Goal: Task Accomplishment & Management: Use online tool/utility

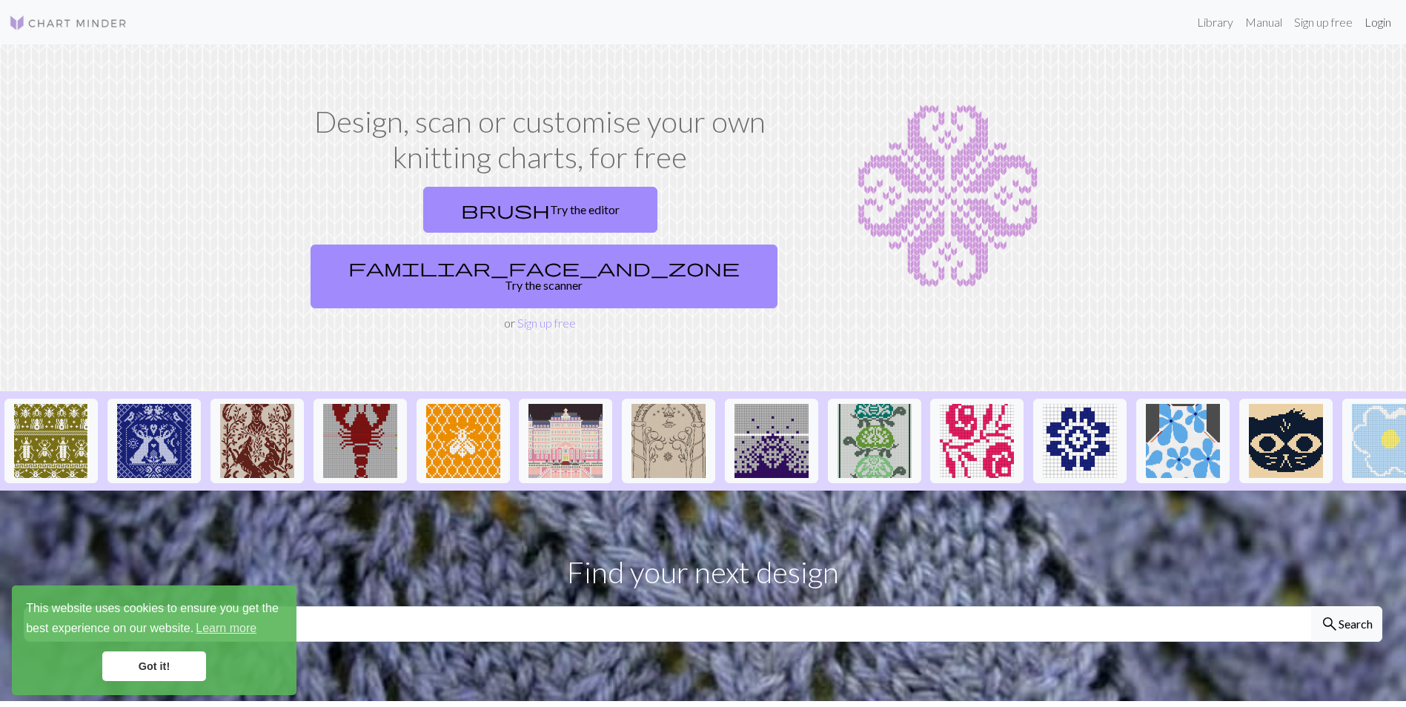
click at [1382, 22] on link "Login" at bounding box center [1377, 22] width 39 height 30
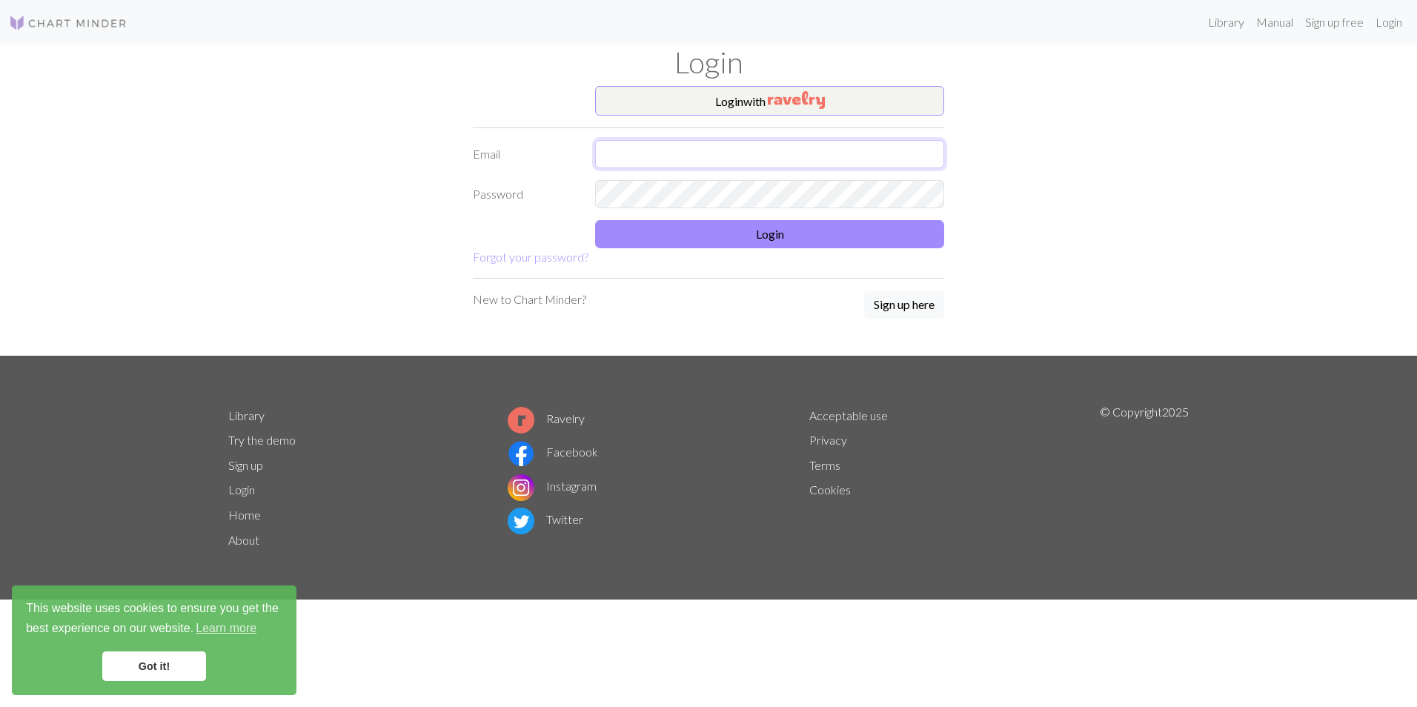
click at [676, 144] on input "text" at bounding box center [769, 154] width 349 height 28
type input "ciera.legue@outlook.com"
click at [773, 227] on button "Login" at bounding box center [769, 234] width 349 height 28
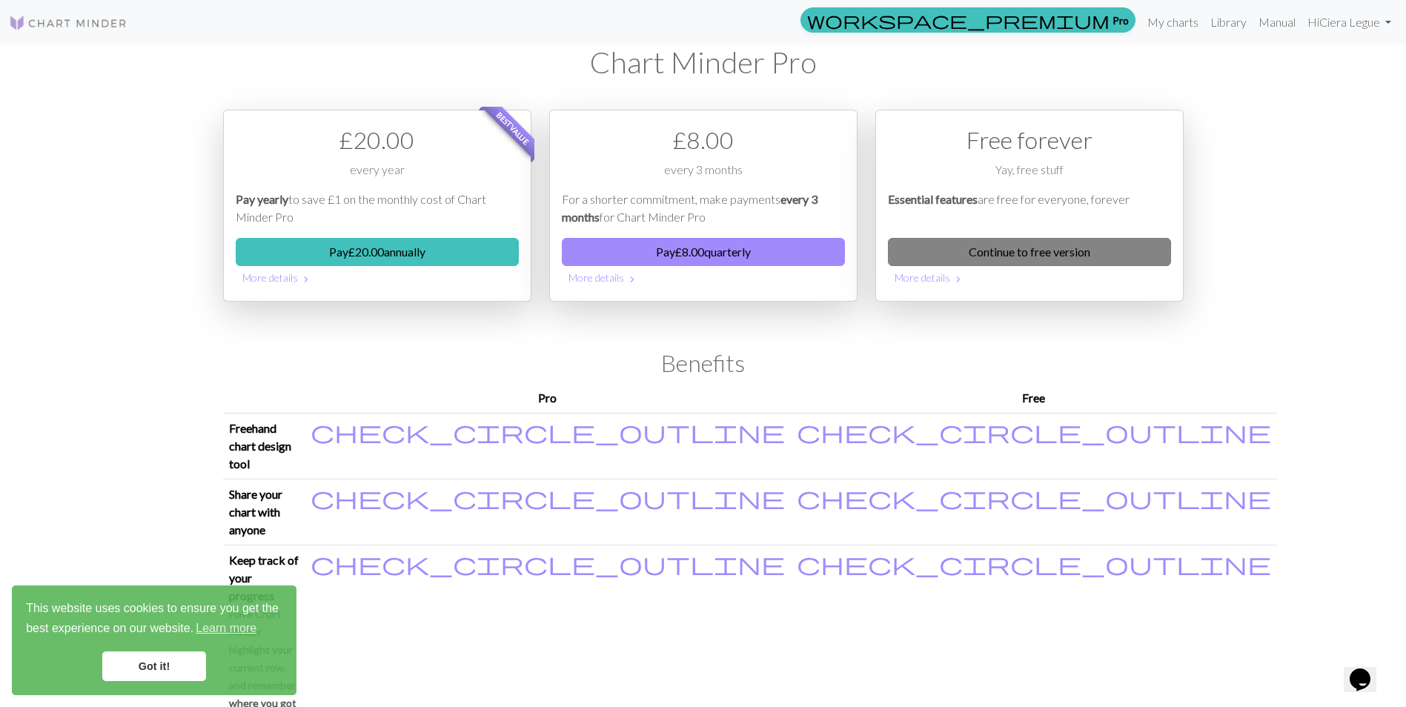
click at [1037, 246] on link "Continue to free version" at bounding box center [1029, 252] width 283 height 28
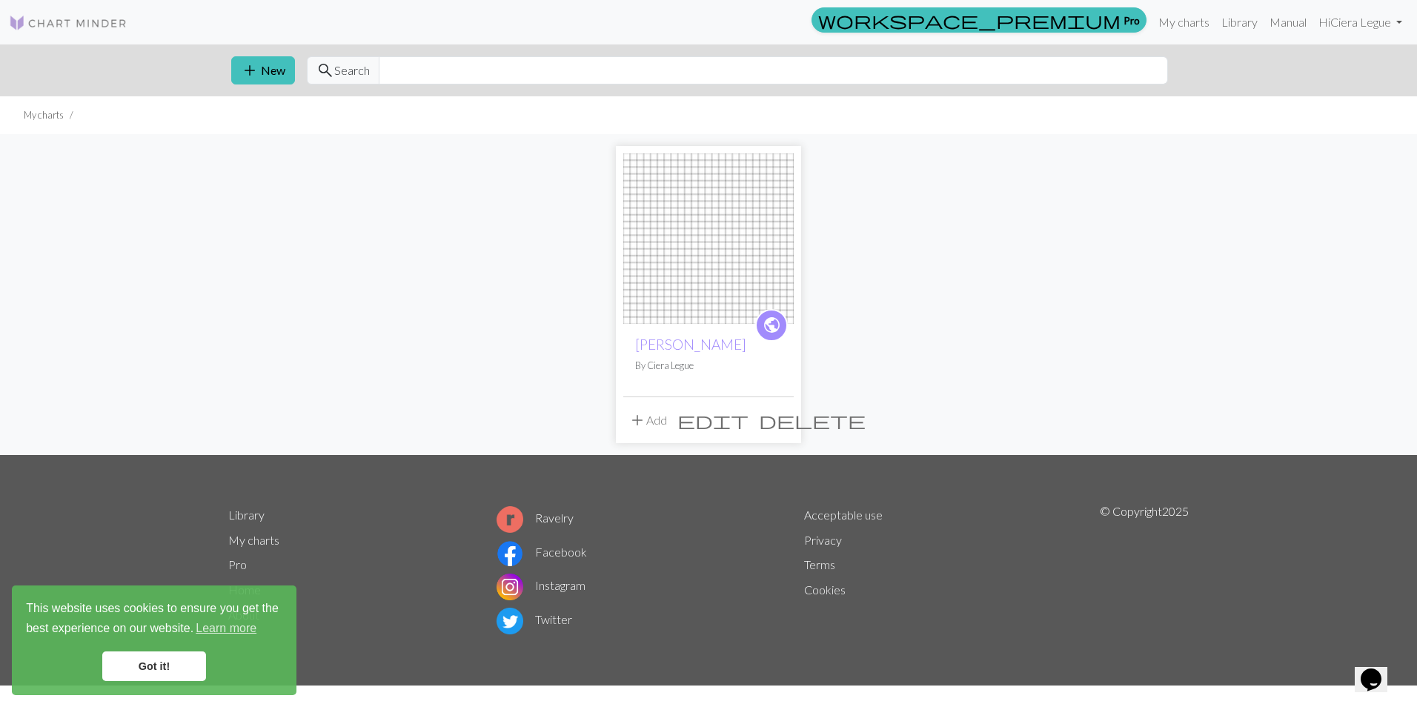
click at [778, 420] on span "delete" at bounding box center [812, 420] width 107 height 21
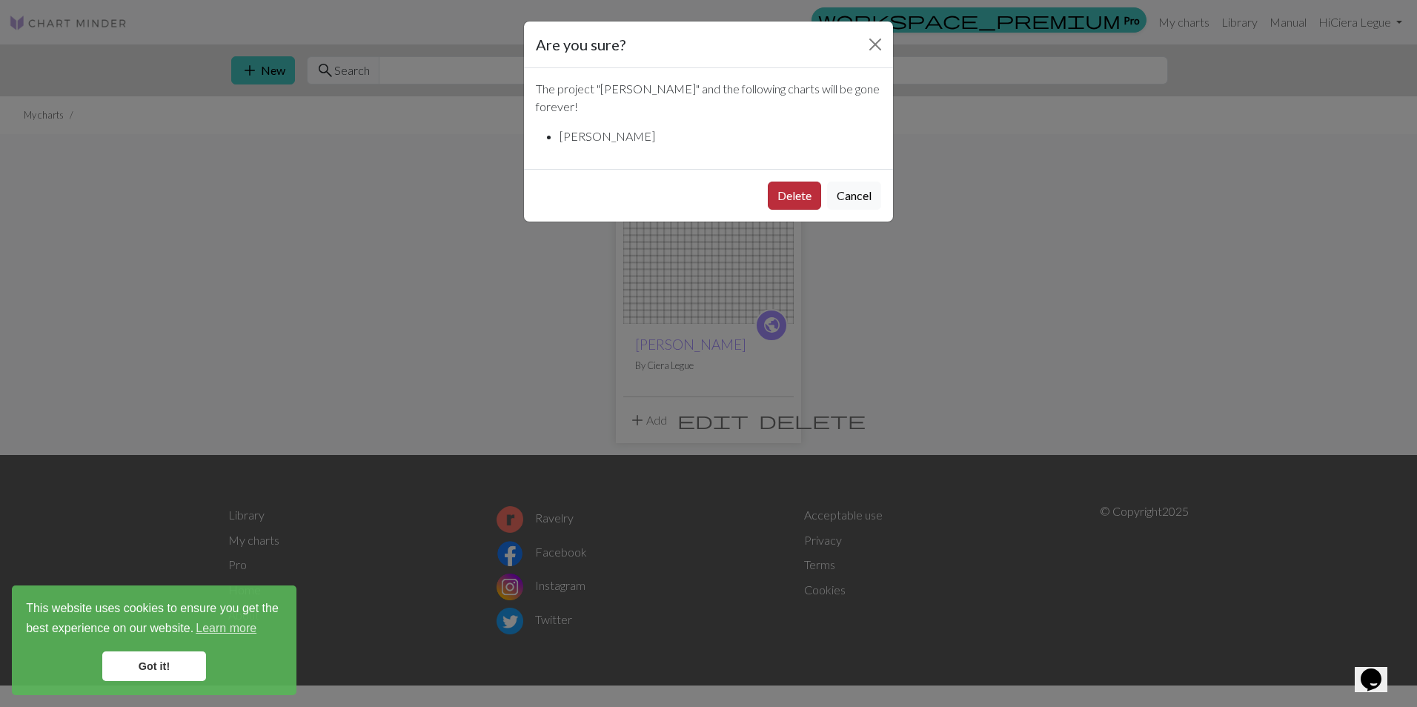
click at [774, 196] on button "Delete" at bounding box center [794, 196] width 53 height 28
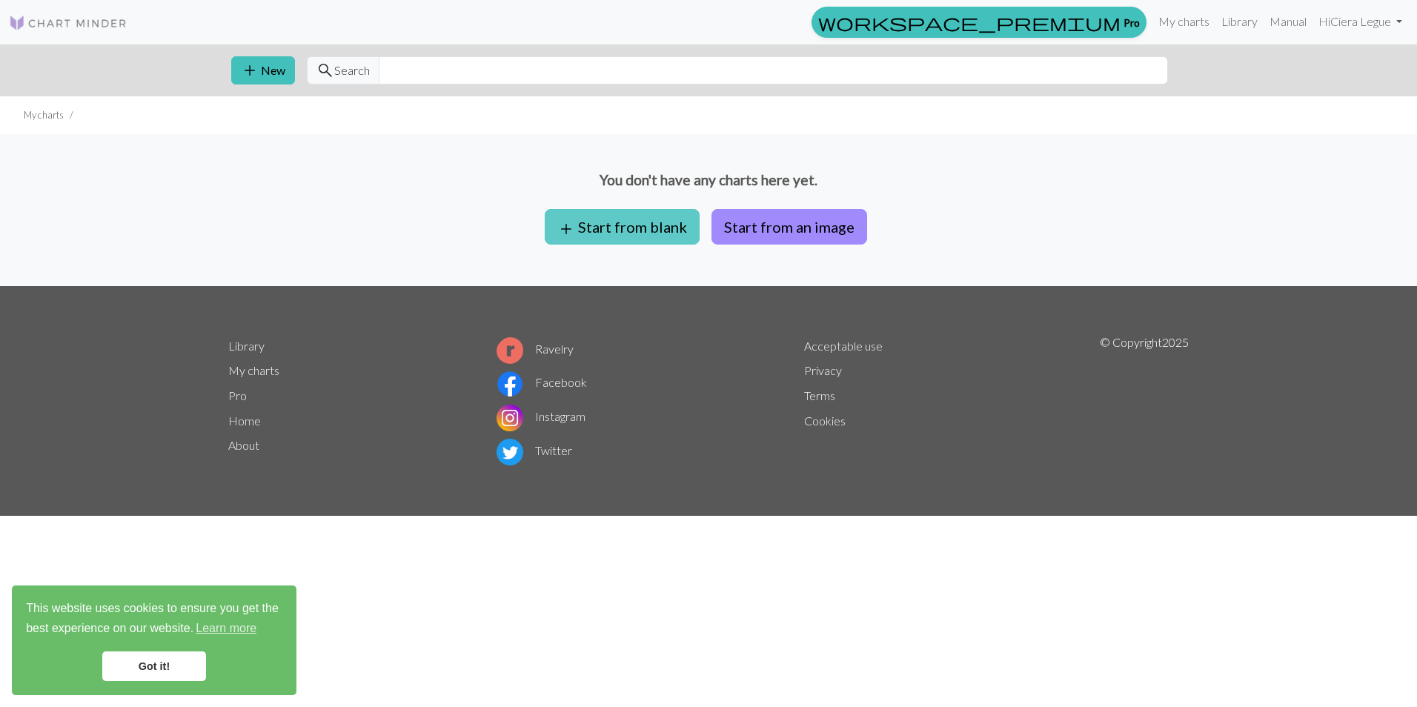
click at [618, 223] on button "add Start from blank" at bounding box center [622, 227] width 155 height 36
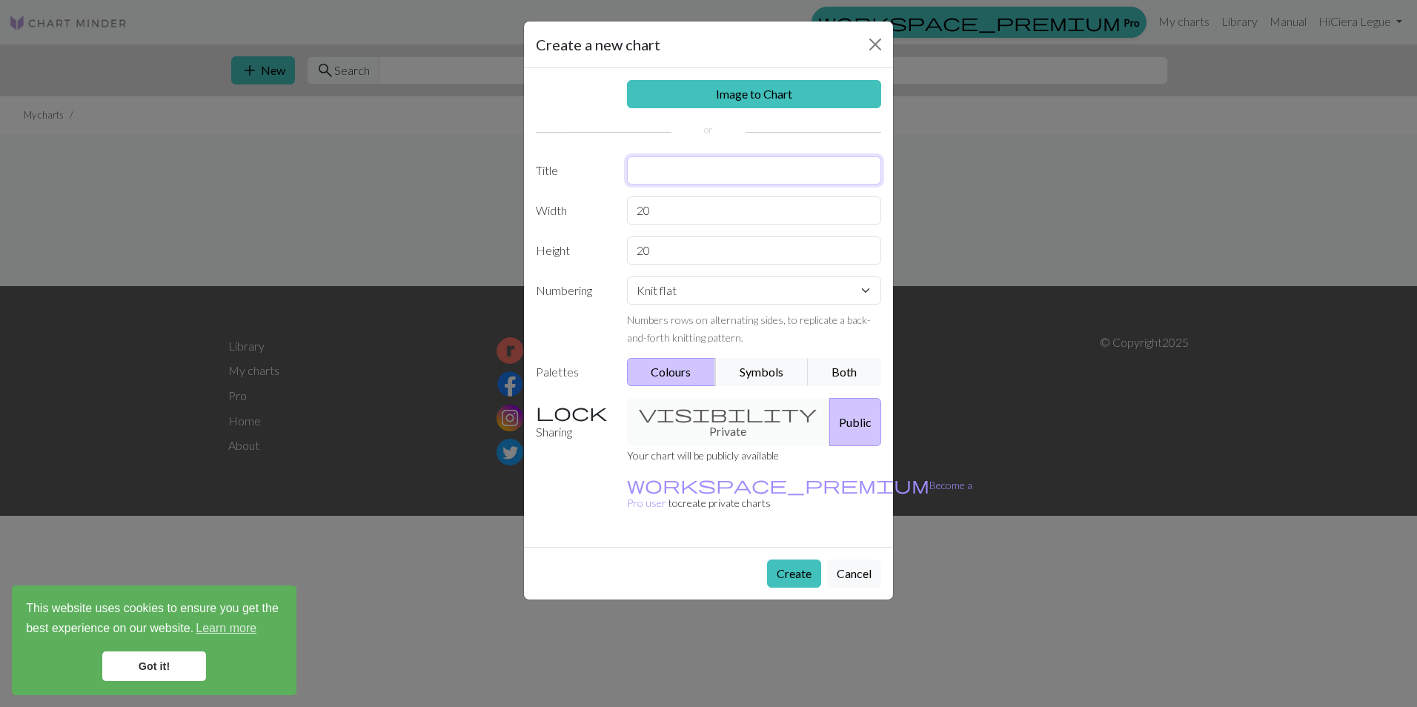
click at [670, 160] on input "text" at bounding box center [754, 170] width 255 height 28
type input "[PERSON_NAME]'s shawl"
drag, startPoint x: 743, startPoint y: 210, endPoint x: 621, endPoint y: 213, distance: 122.3
click at [621, 213] on div "20" at bounding box center [754, 210] width 273 height 28
type input "="
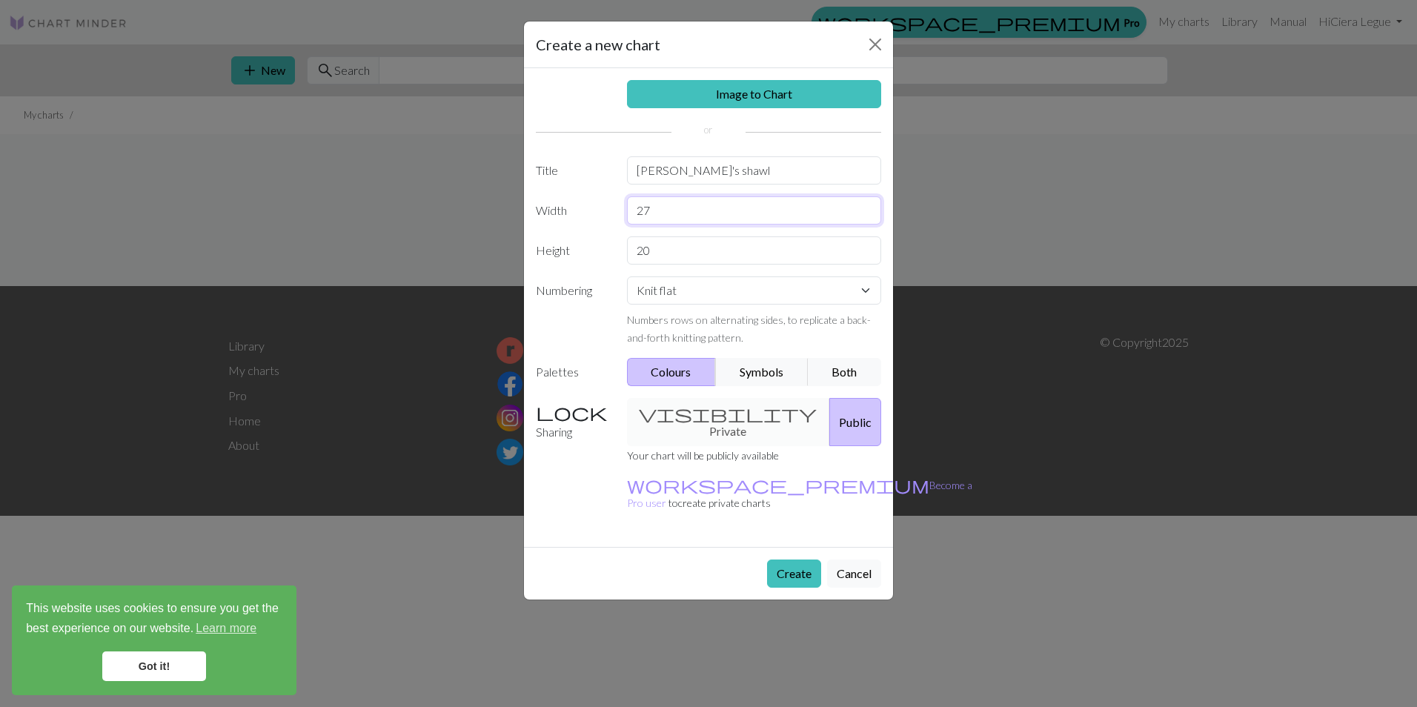
type input "27"
drag, startPoint x: 712, startPoint y: 251, endPoint x: 642, endPoint y: 248, distance: 69.7
click at [642, 248] on input "20" at bounding box center [754, 250] width 255 height 28
type input "25"
click at [838, 368] on button "Both" at bounding box center [845, 372] width 74 height 28
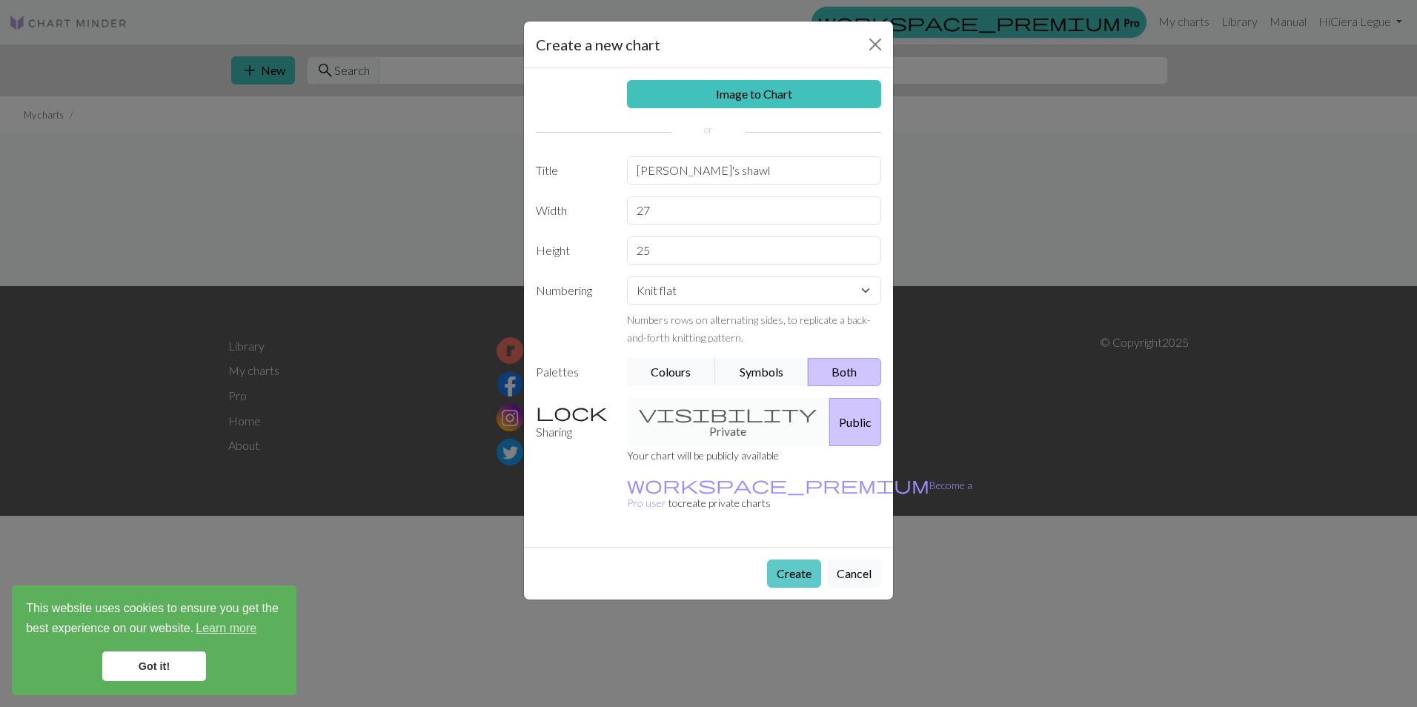
click at [797, 559] on button "Create" at bounding box center [794, 573] width 54 height 28
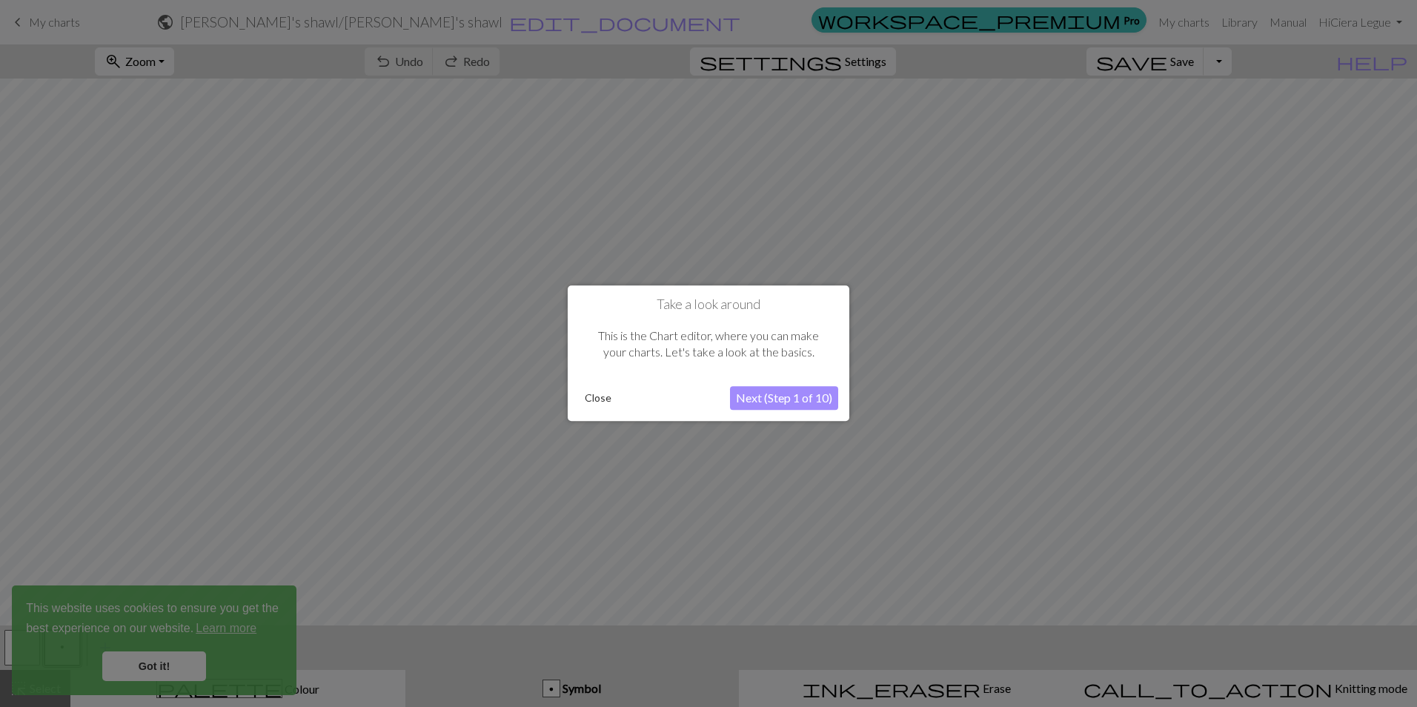
click at [600, 398] on button "Close" at bounding box center [598, 399] width 39 height 22
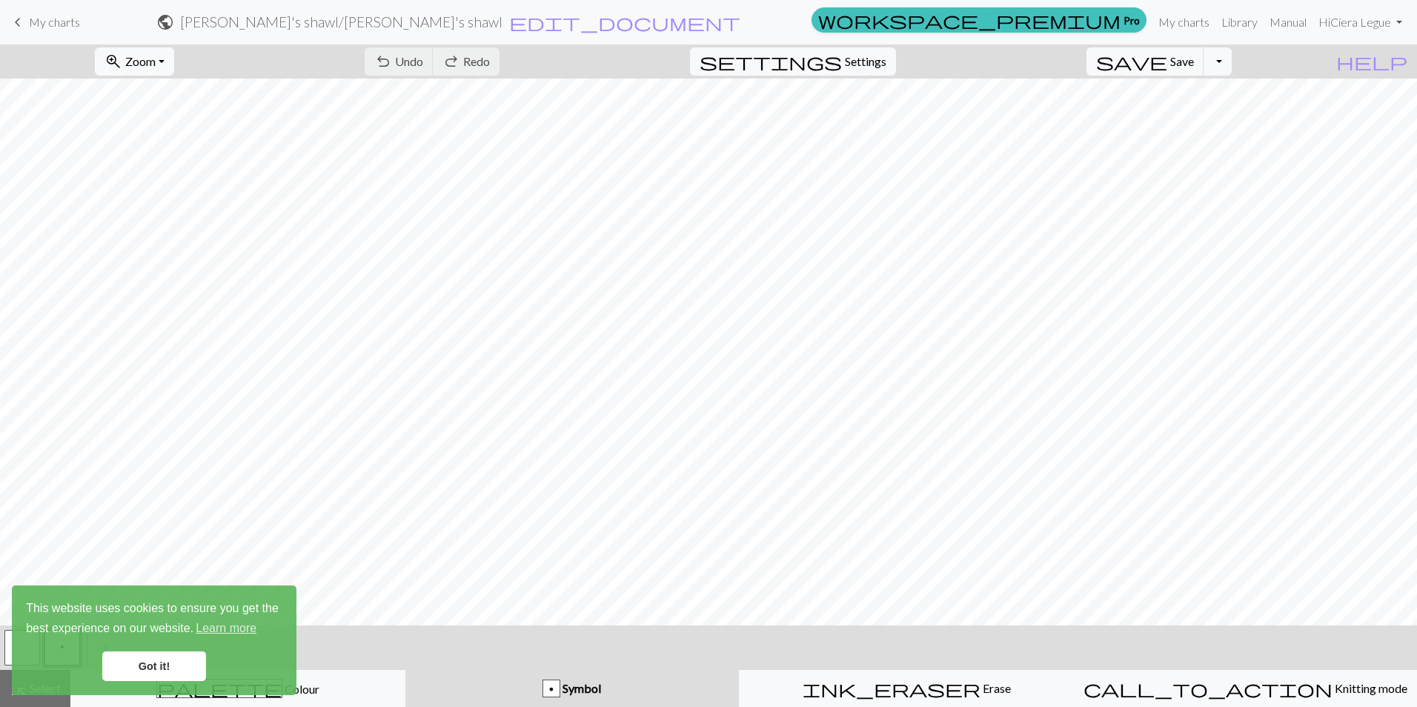
click at [123, 664] on link "Got it!" at bounding box center [154, 666] width 104 height 30
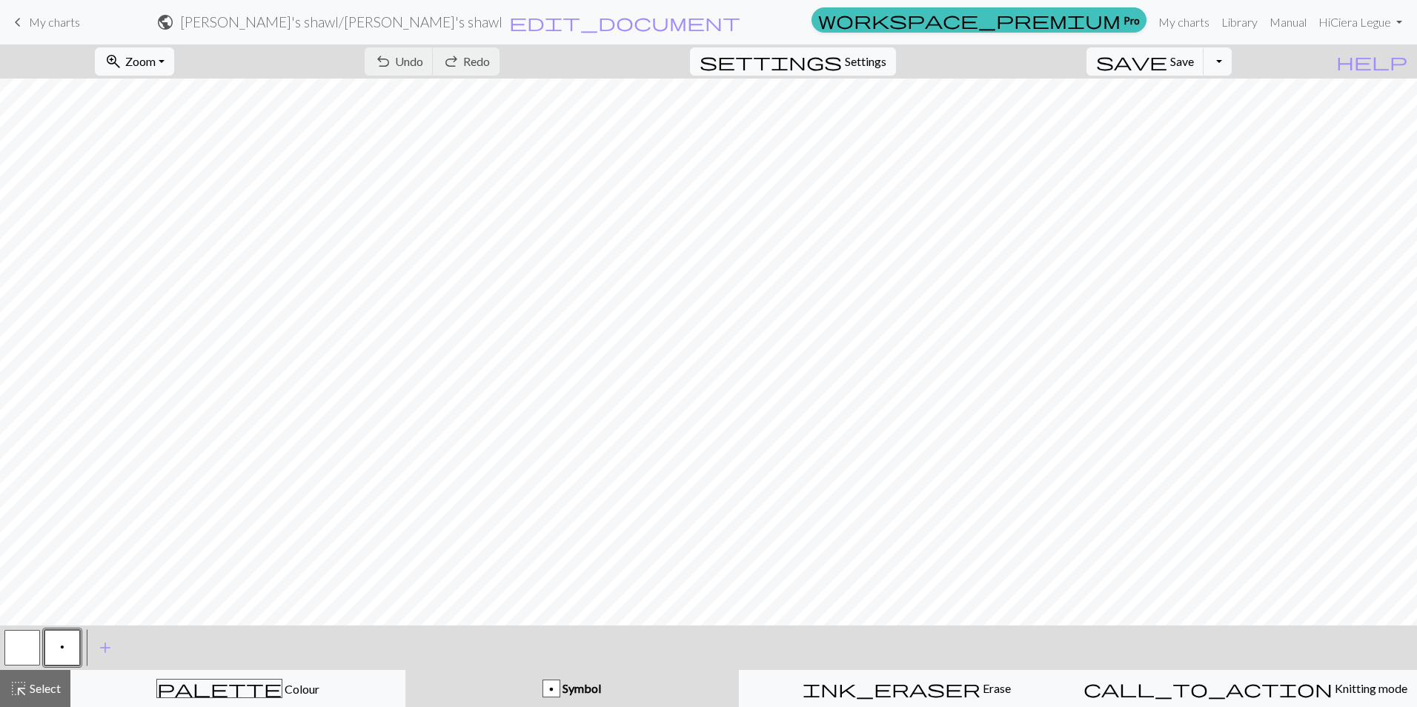
click at [554, 685] on div "p" at bounding box center [551, 689] width 16 height 18
click at [552, 685] on div "p" at bounding box center [551, 689] width 16 height 18
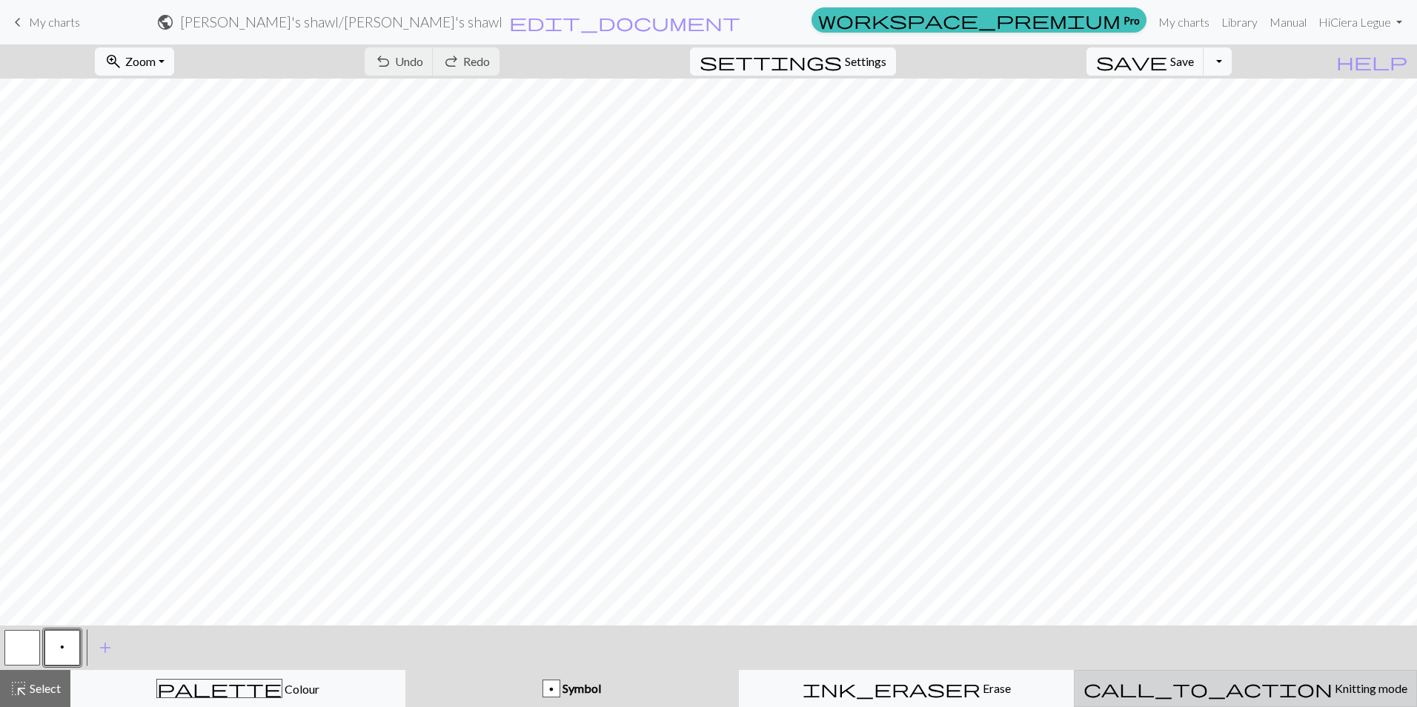
click at [1332, 688] on span "Knitting mode" at bounding box center [1369, 688] width 75 height 14
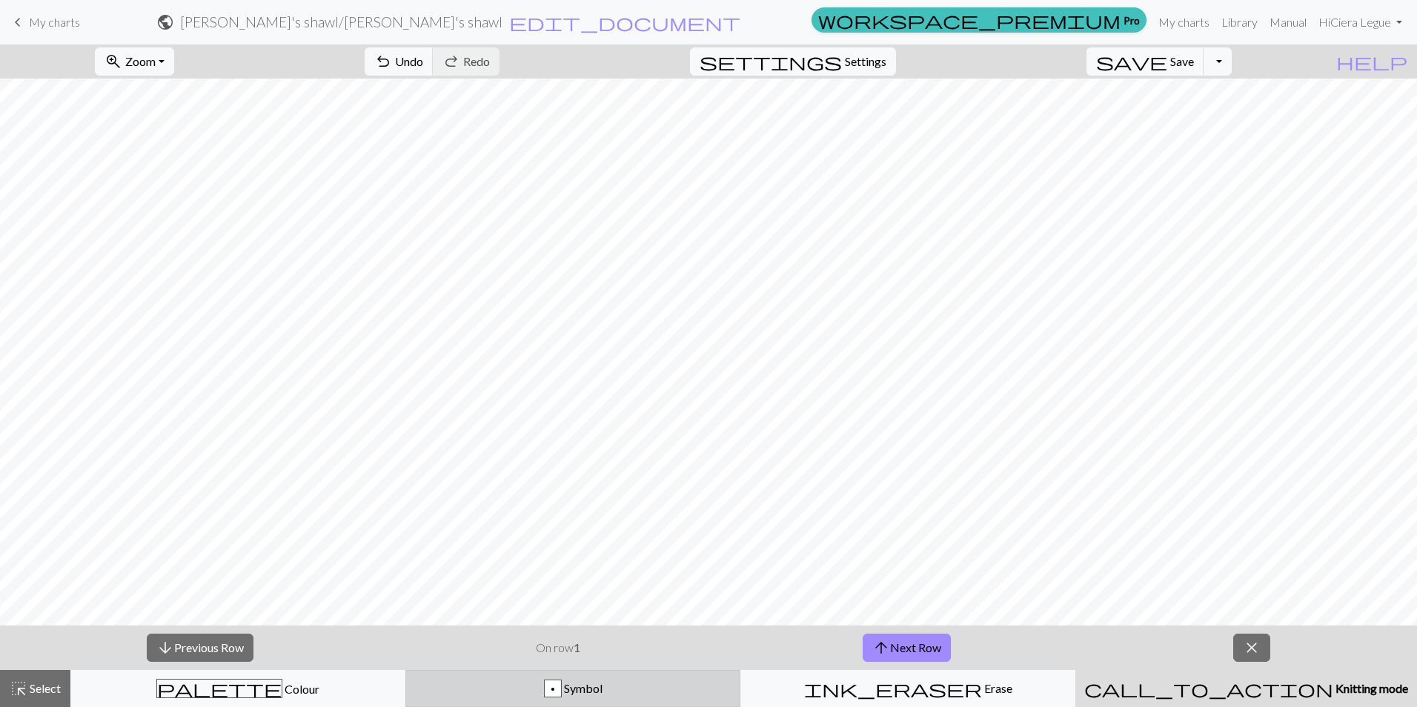
click at [556, 688] on div "p" at bounding box center [553, 689] width 16 height 18
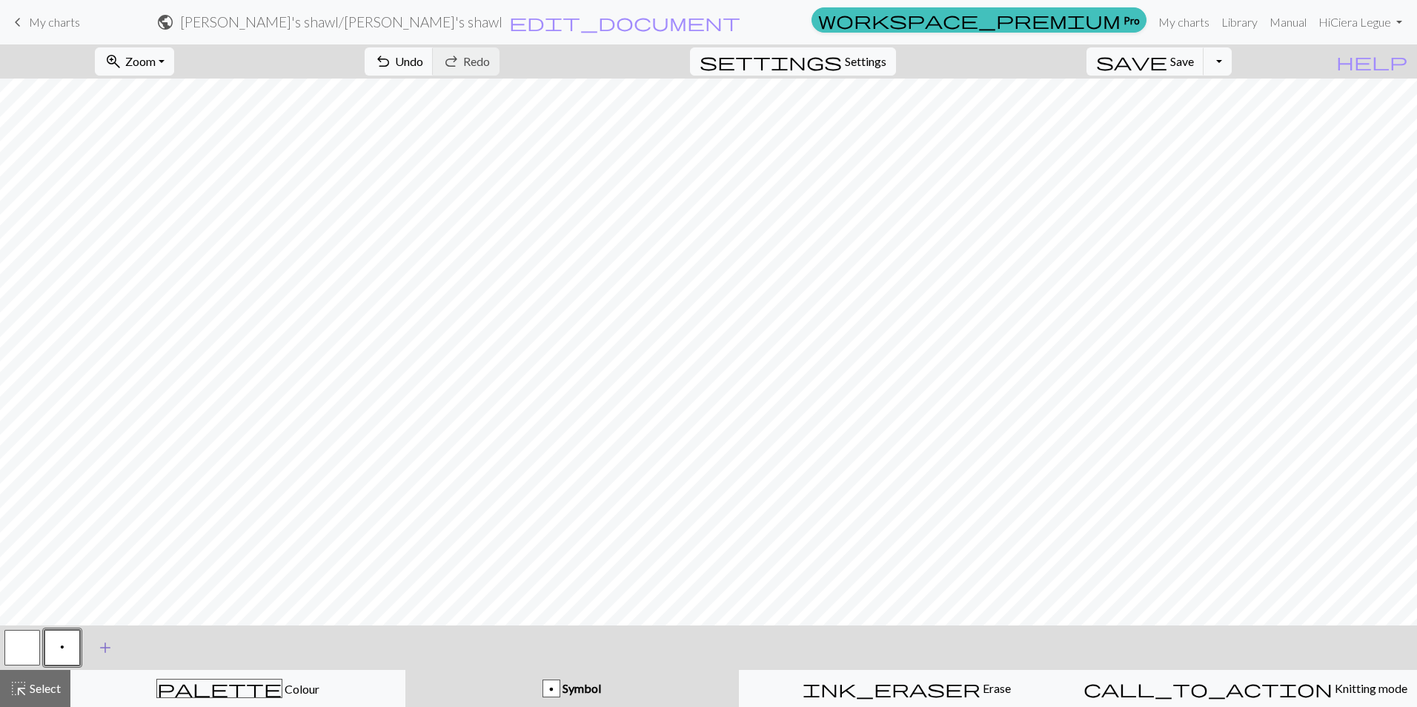
click at [102, 647] on span "add" at bounding box center [105, 647] width 18 height 21
click at [104, 647] on button "button" at bounding box center [102, 648] width 36 height 36
click at [553, 683] on div "button" at bounding box center [551, 688] width 18 height 18
drag, startPoint x: 103, startPoint y: 645, endPoint x: 452, endPoint y: 637, distance: 349.1
click at [452, 637] on div "< p > add Add a symbol" at bounding box center [708, 647] width 1417 height 44
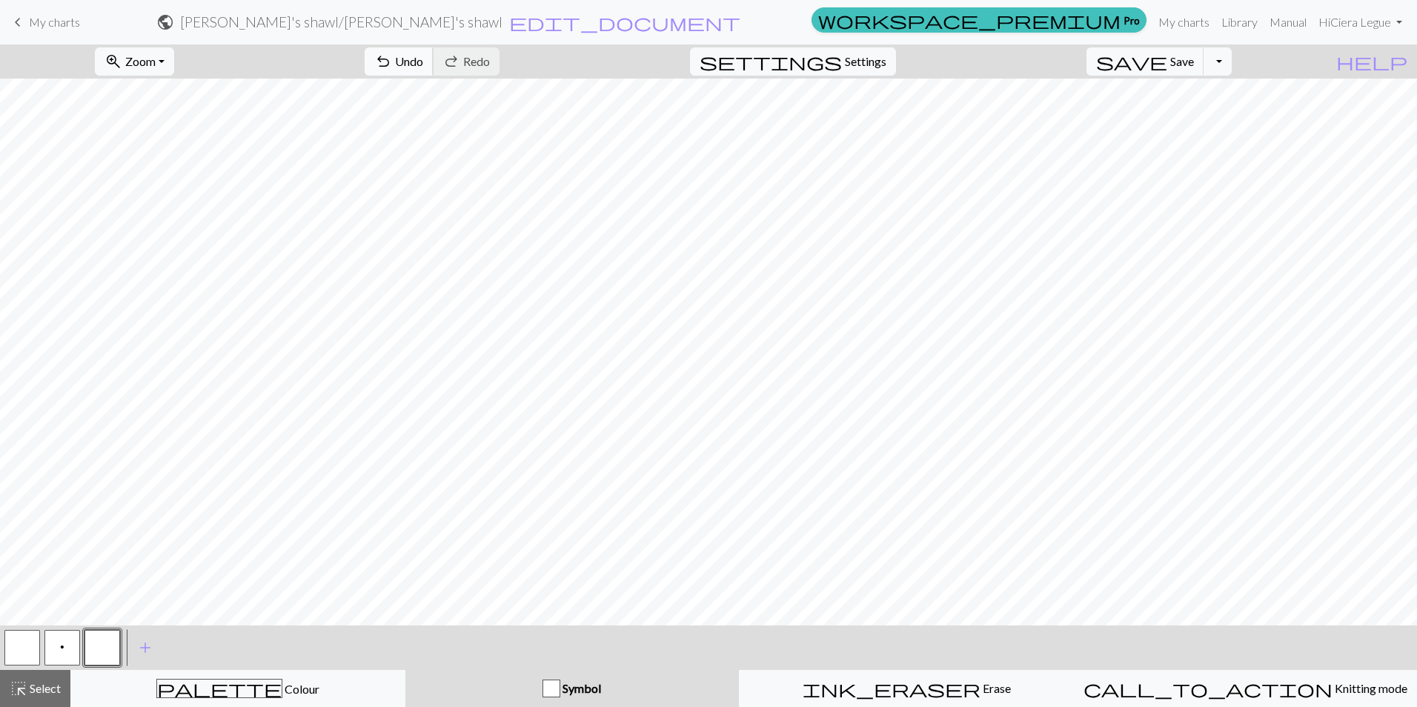
click at [423, 64] on span "Undo" at bounding box center [409, 61] width 28 height 14
click at [1231, 63] on button "Toggle Dropdown" at bounding box center [1217, 61] width 28 height 28
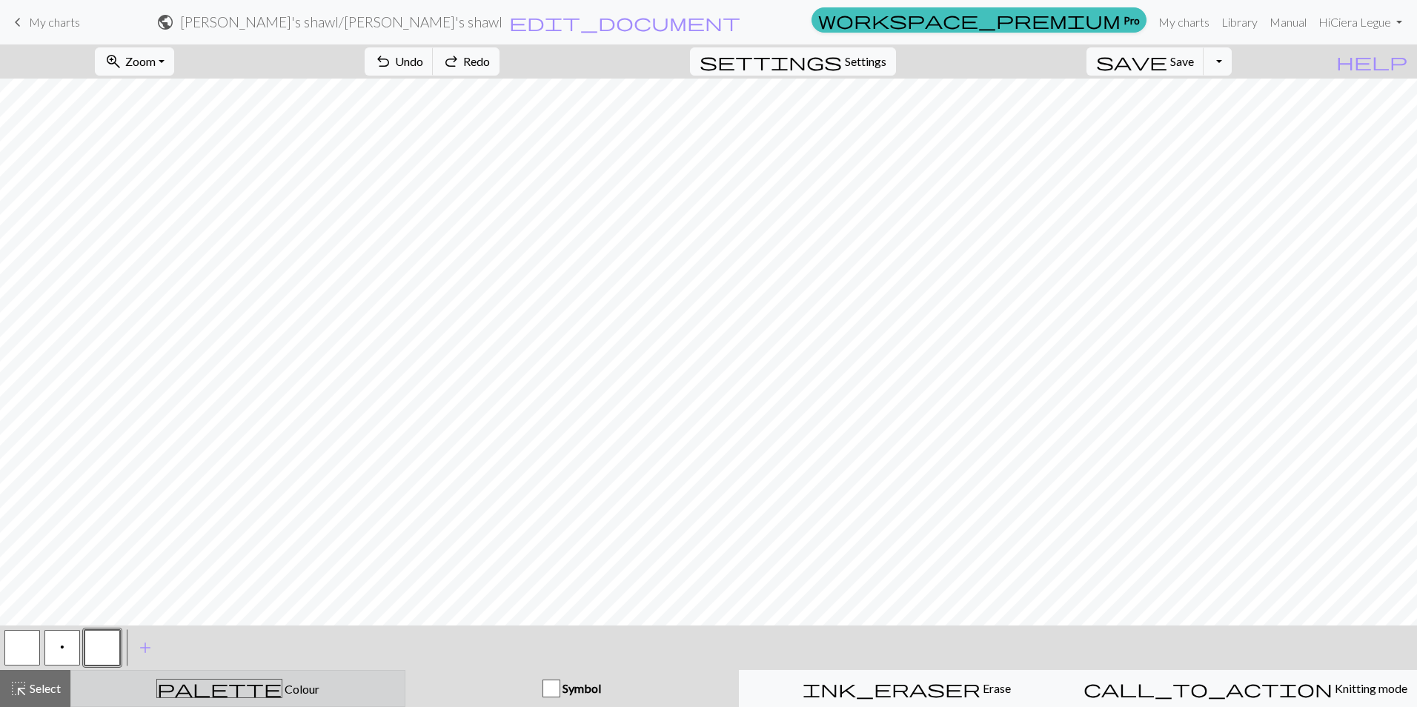
click at [214, 688] on span "palette" at bounding box center [219, 688] width 124 height 21
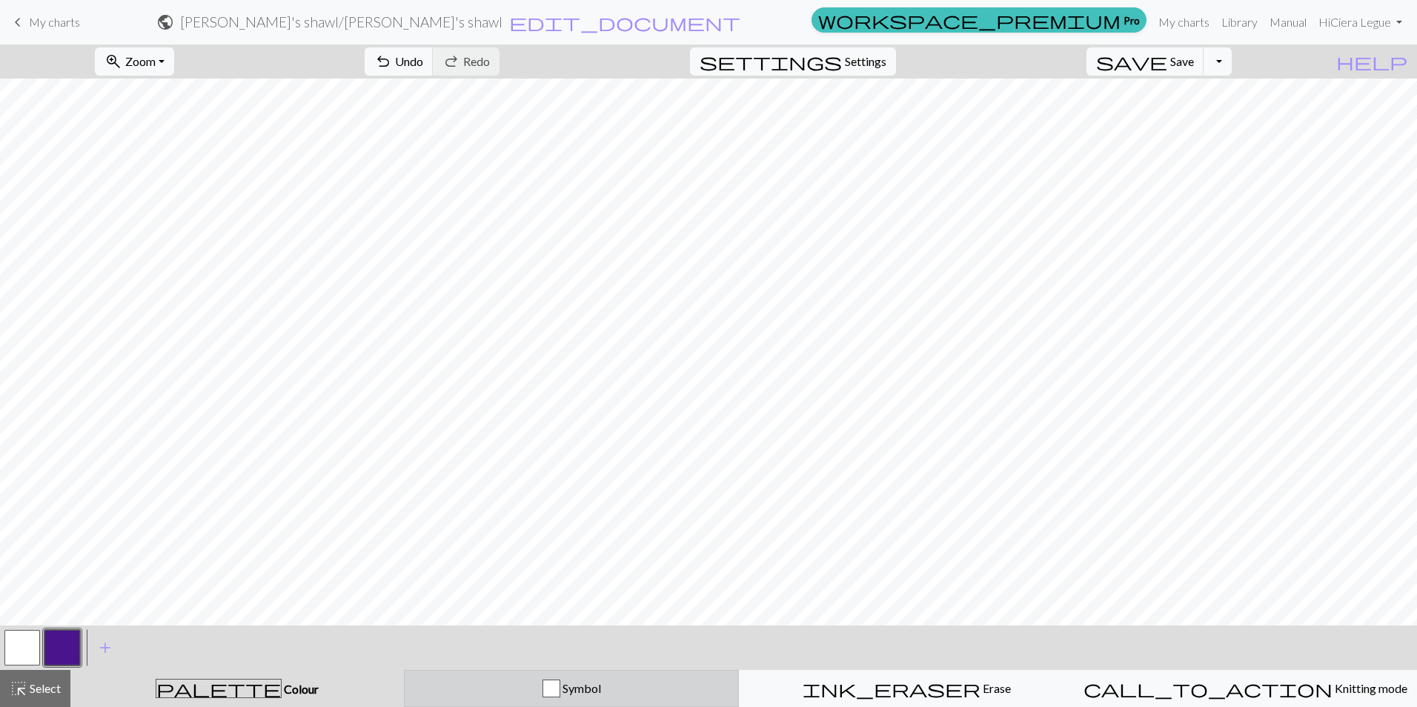
click at [576, 684] on span "Symbol" at bounding box center [580, 688] width 41 height 14
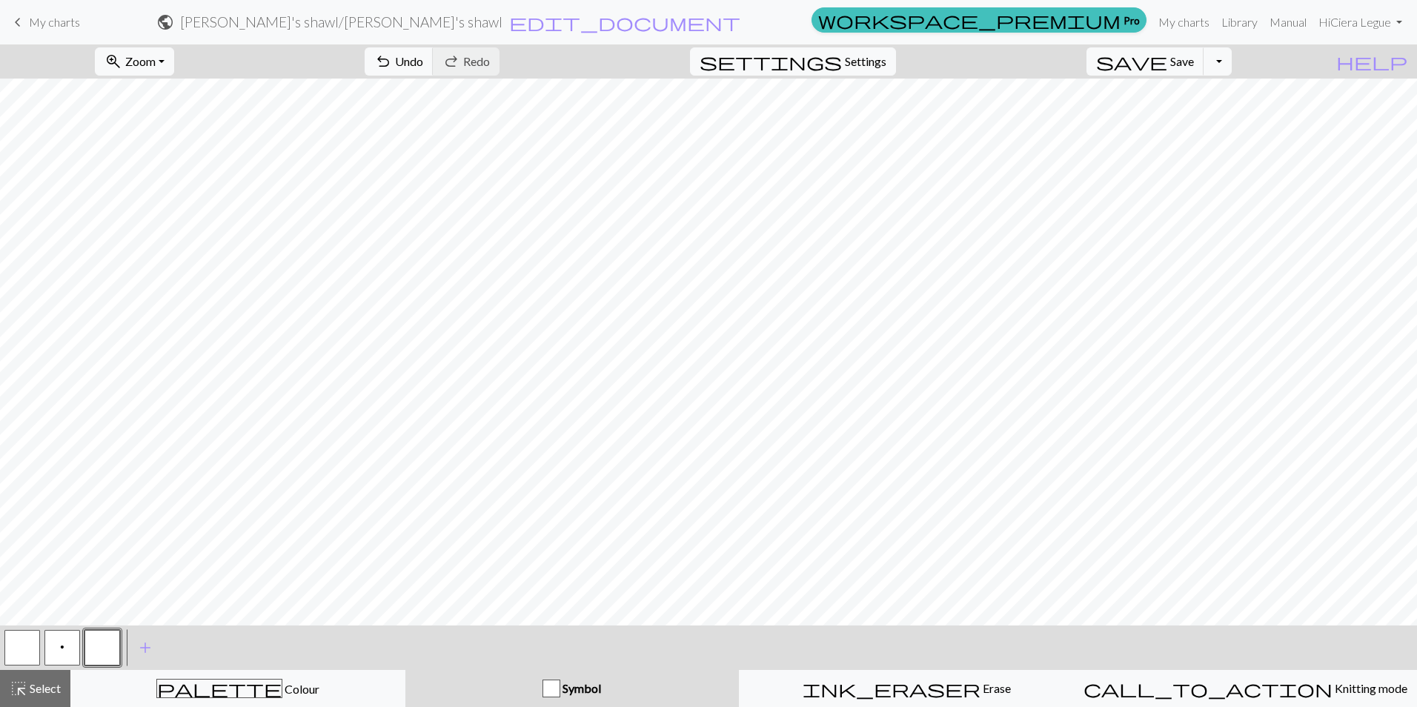
click at [69, 636] on button "p" at bounding box center [62, 648] width 36 height 36
click at [39, 683] on span "Select" at bounding box center [43, 688] width 33 height 14
click at [44, 684] on span "Select" at bounding box center [43, 688] width 33 height 14
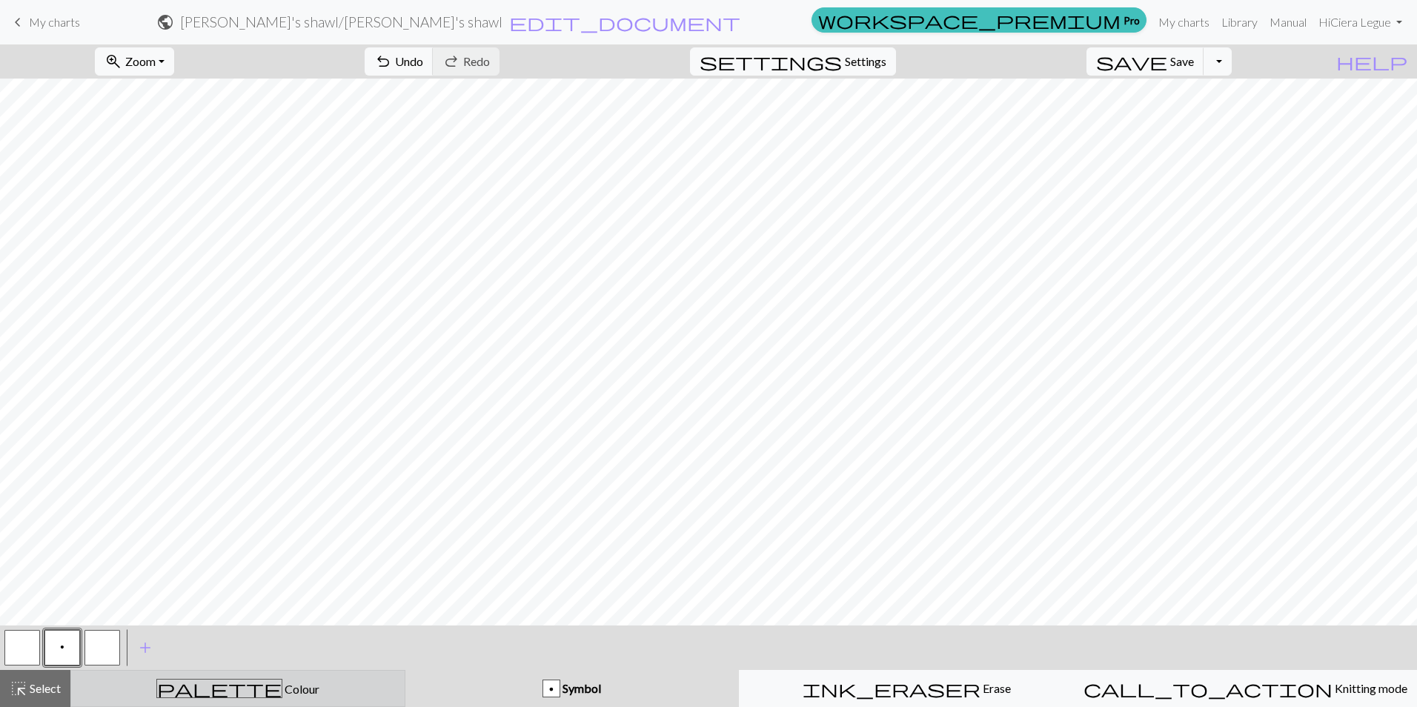
click at [282, 685] on span "Colour" at bounding box center [300, 689] width 37 height 14
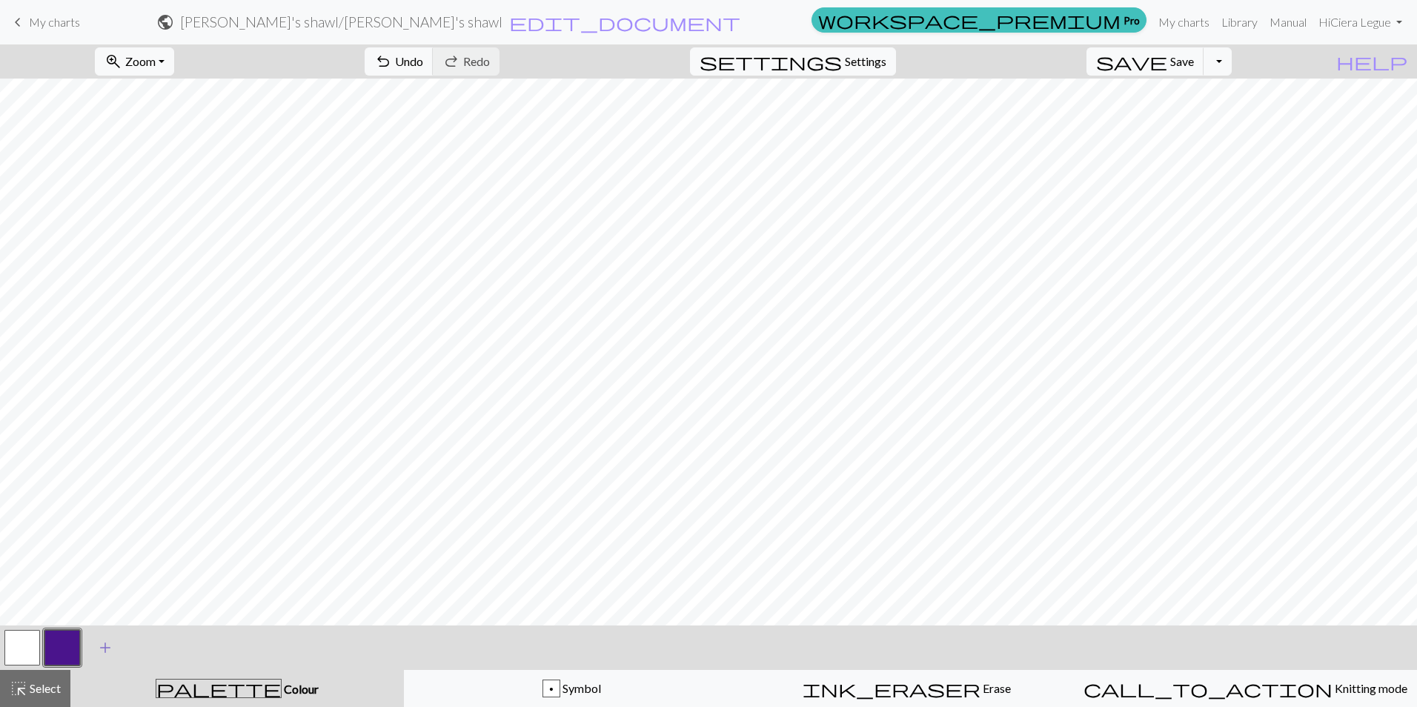
click at [101, 645] on span "add" at bounding box center [105, 647] width 18 height 21
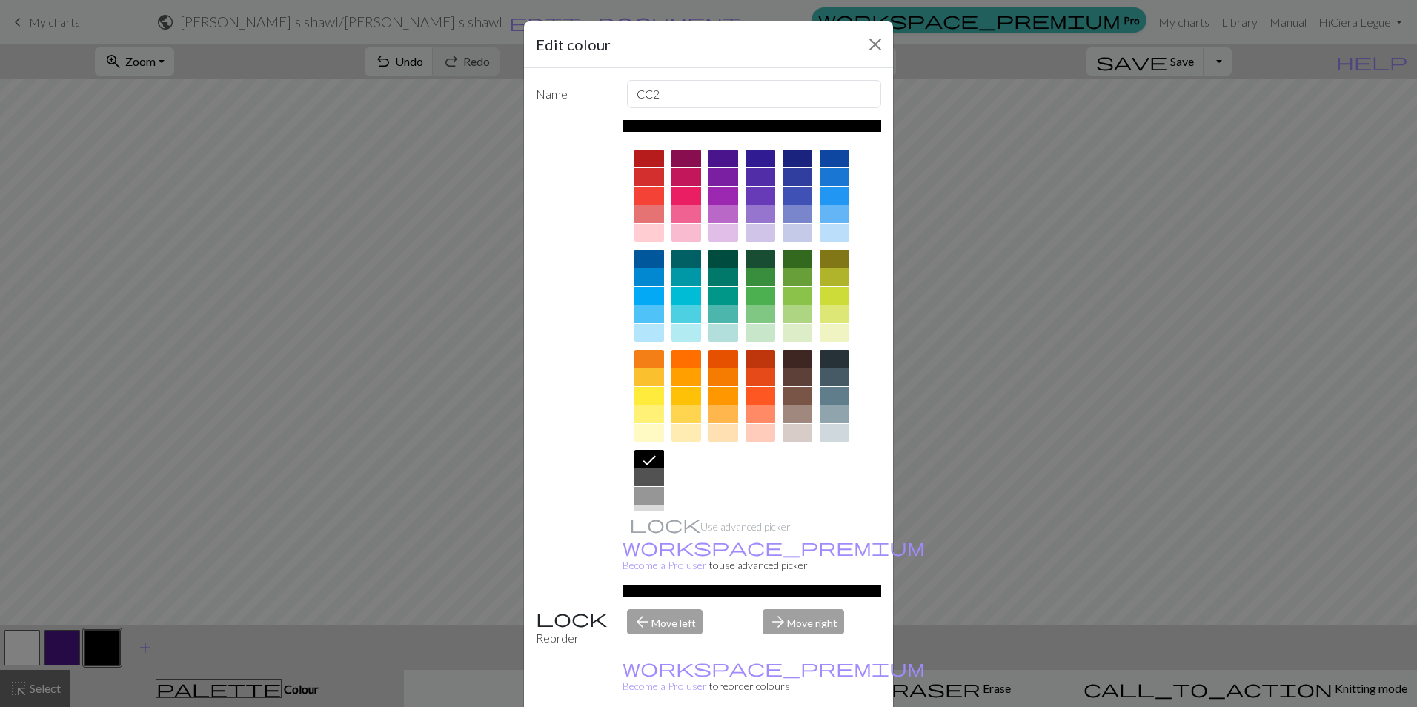
click at [642, 253] on div at bounding box center [649, 259] width 30 height 18
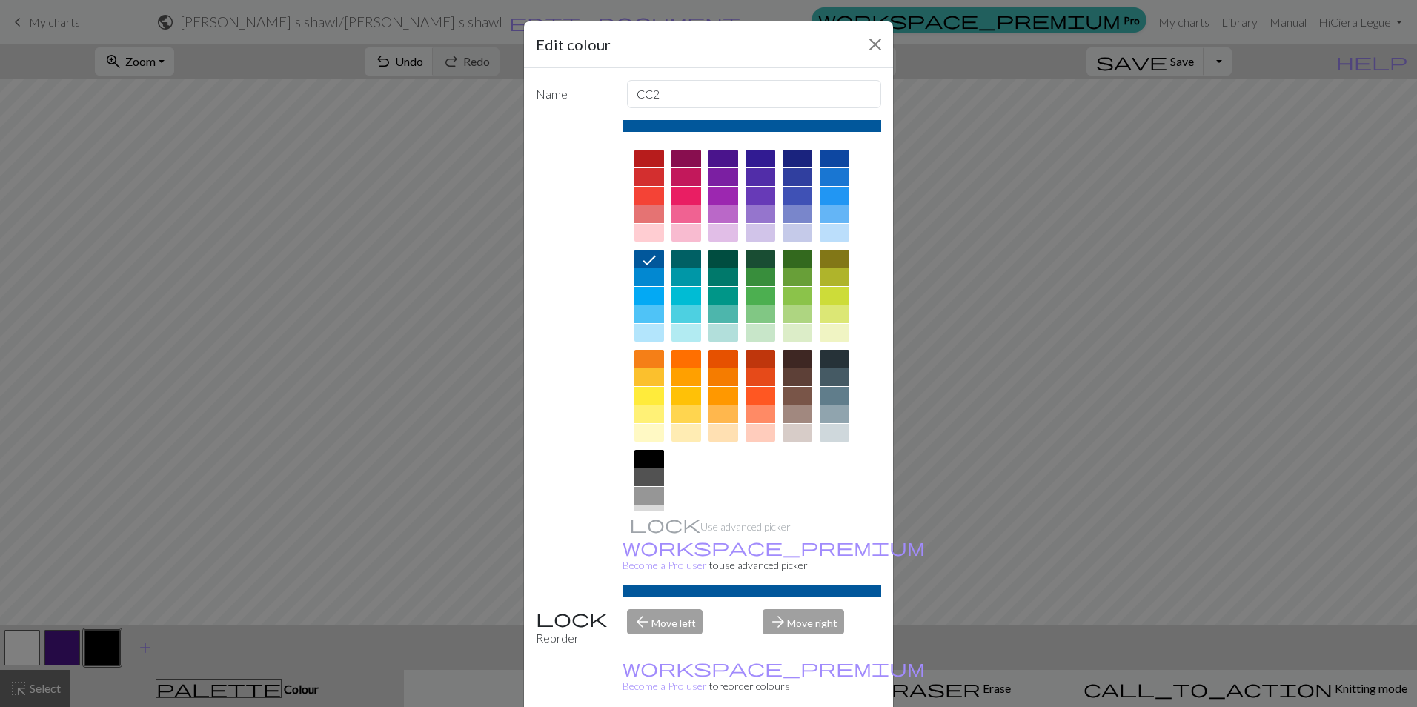
drag, startPoint x: 701, startPoint y: 72, endPoint x: 637, endPoint y: 84, distance: 64.8
click at [637, 84] on div "Name CC2 Use advanced picker workspace_premium Become a Pro user to use advance…" at bounding box center [708, 393] width 369 height 650
drag, startPoint x: 674, startPoint y: 97, endPoint x: 585, endPoint y: 90, distance: 89.9
click at [585, 90] on div "Name CC2" at bounding box center [708, 94] width 363 height 28
type input "y"
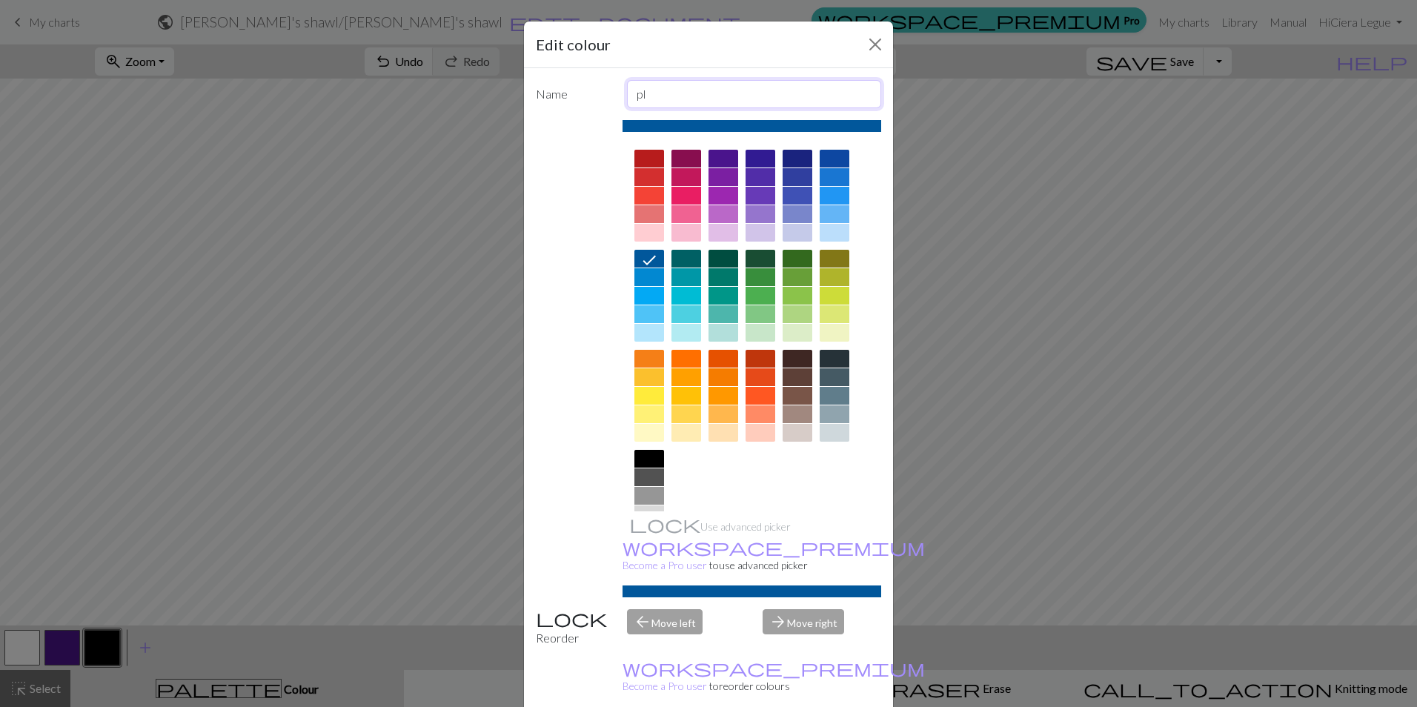
type input "p"
type input "marker"
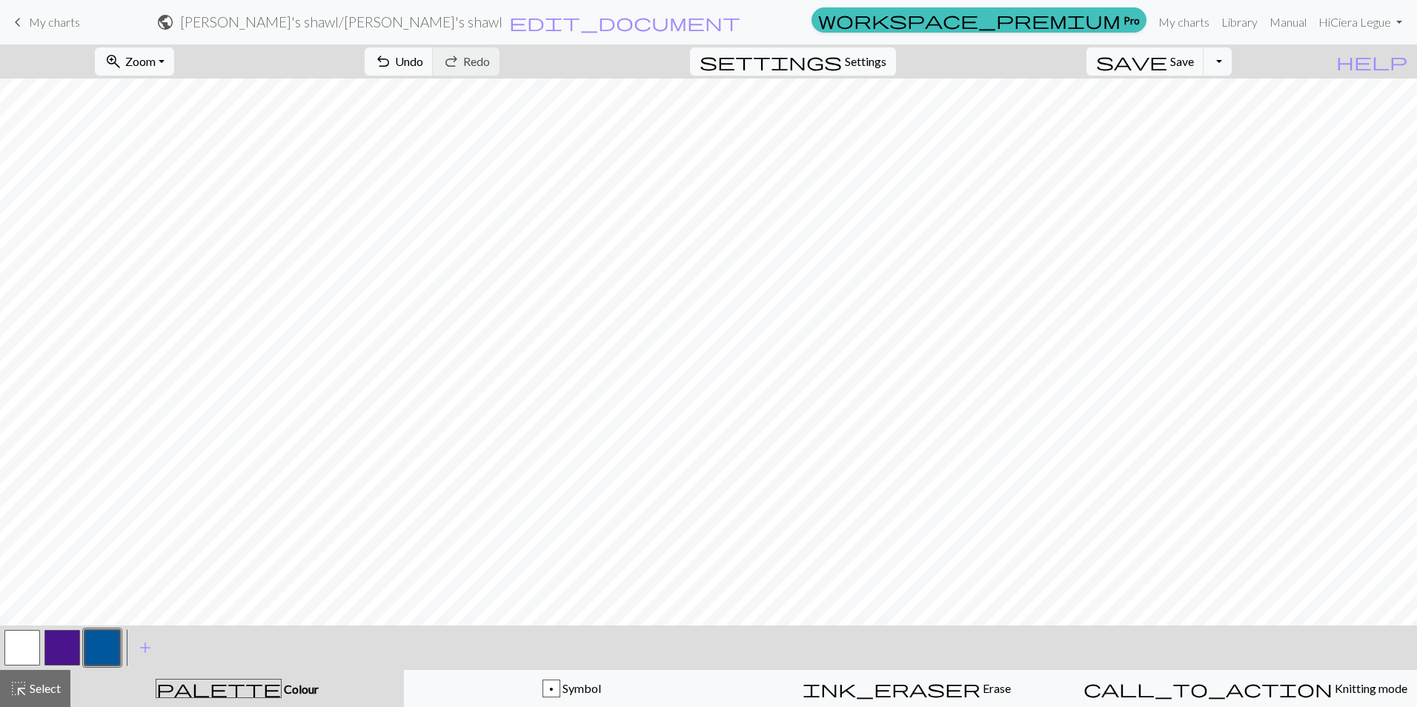
click at [74, 640] on button "button" at bounding box center [62, 648] width 36 height 36
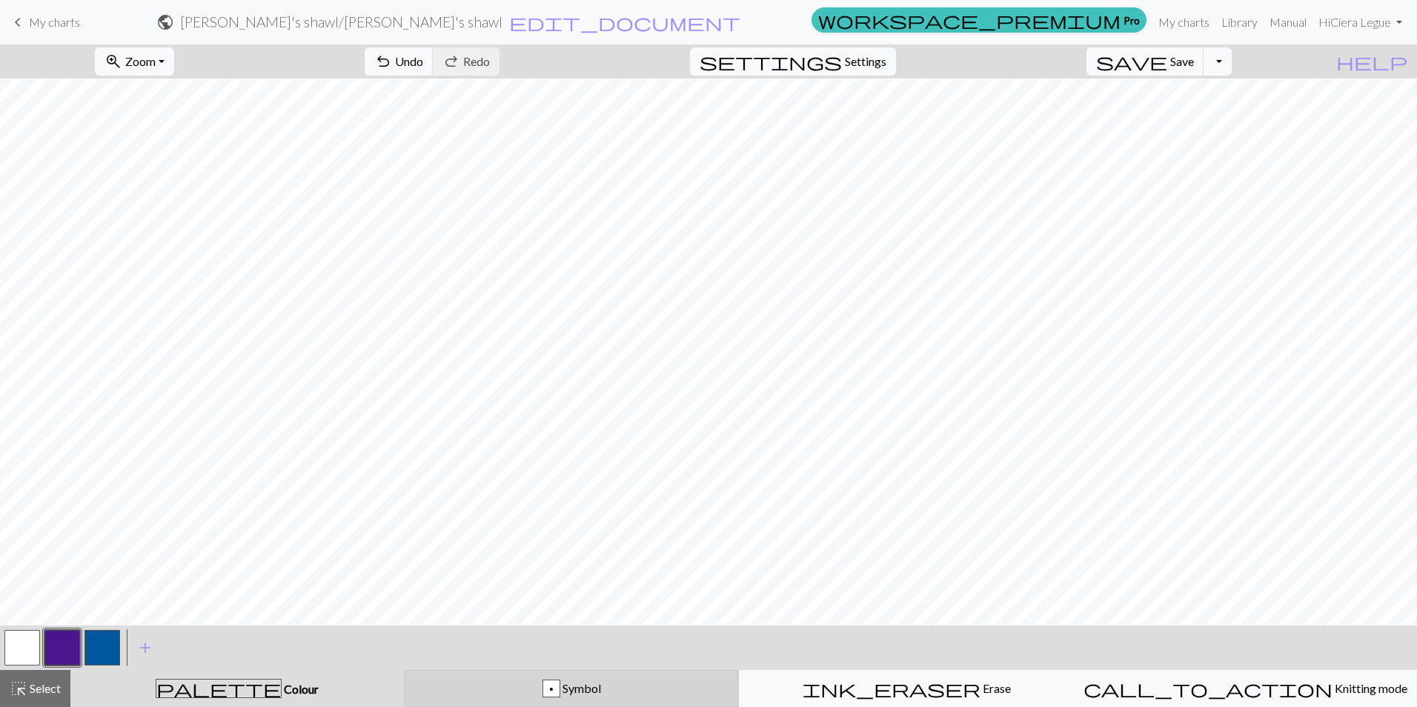
click at [522, 689] on div "p Symbol" at bounding box center [571, 688] width 316 height 18
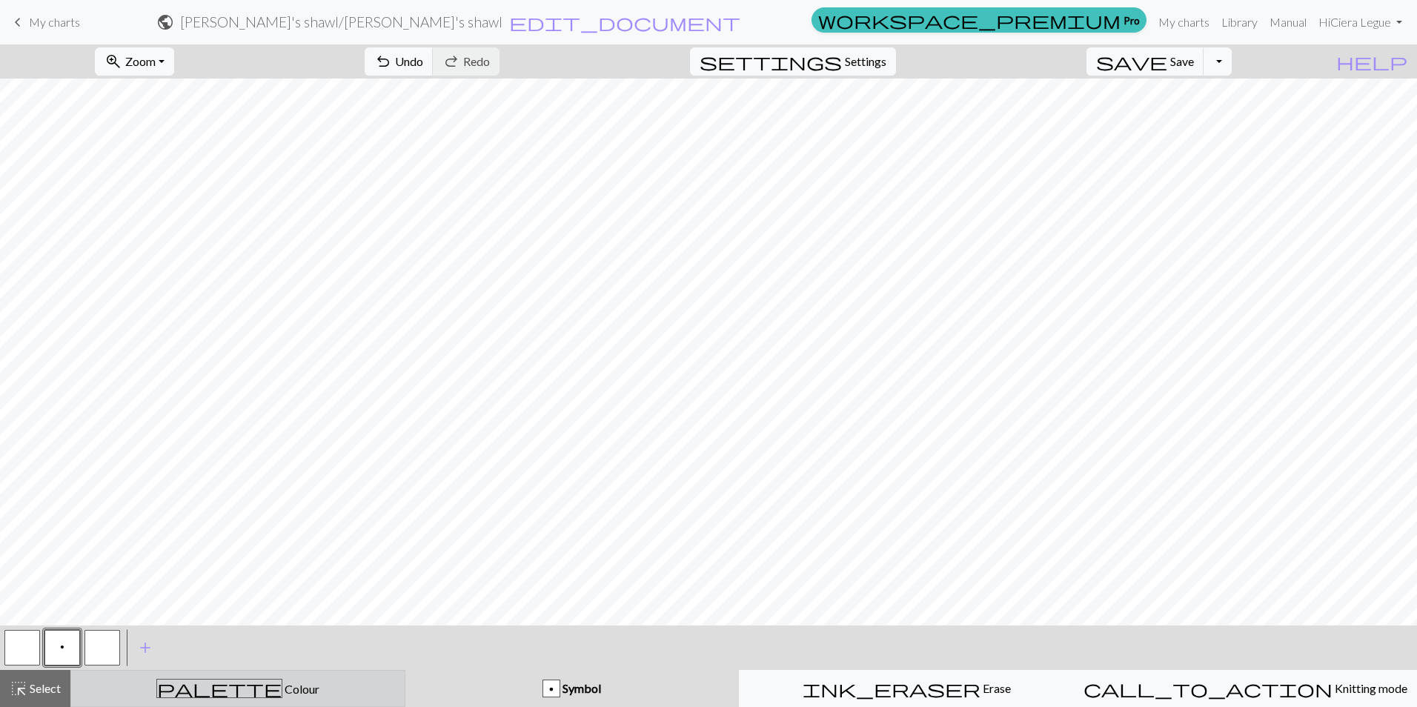
click at [282, 682] on span "Colour" at bounding box center [300, 689] width 37 height 14
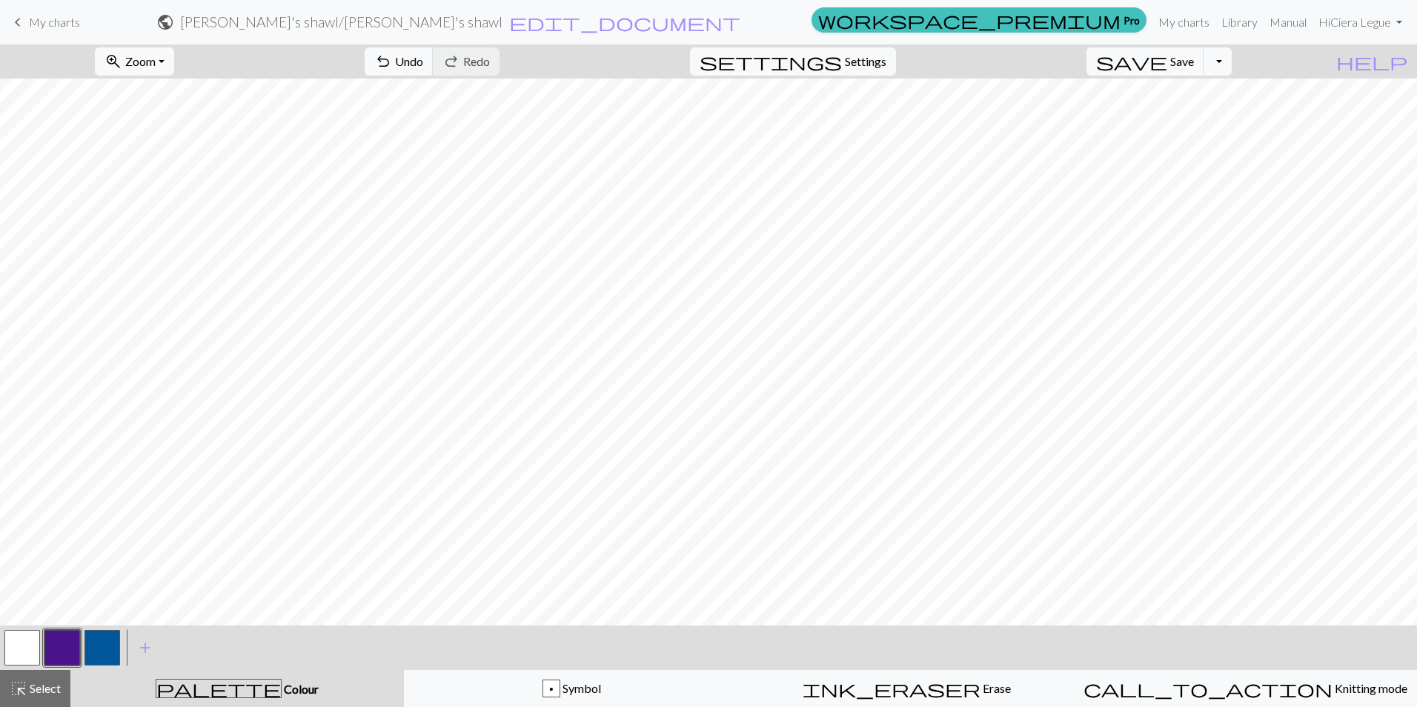
click at [59, 636] on button "button" at bounding box center [62, 648] width 36 height 36
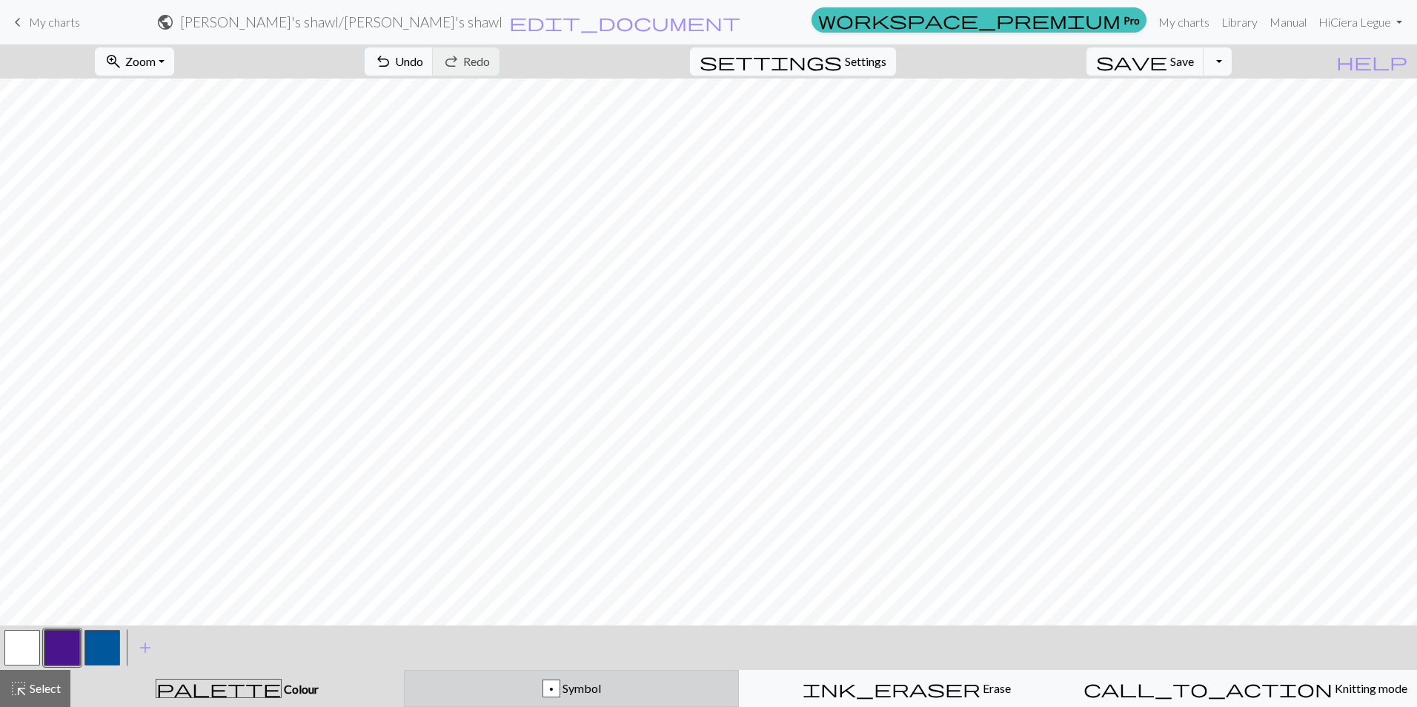
click at [548, 683] on div "p" at bounding box center [551, 689] width 16 height 18
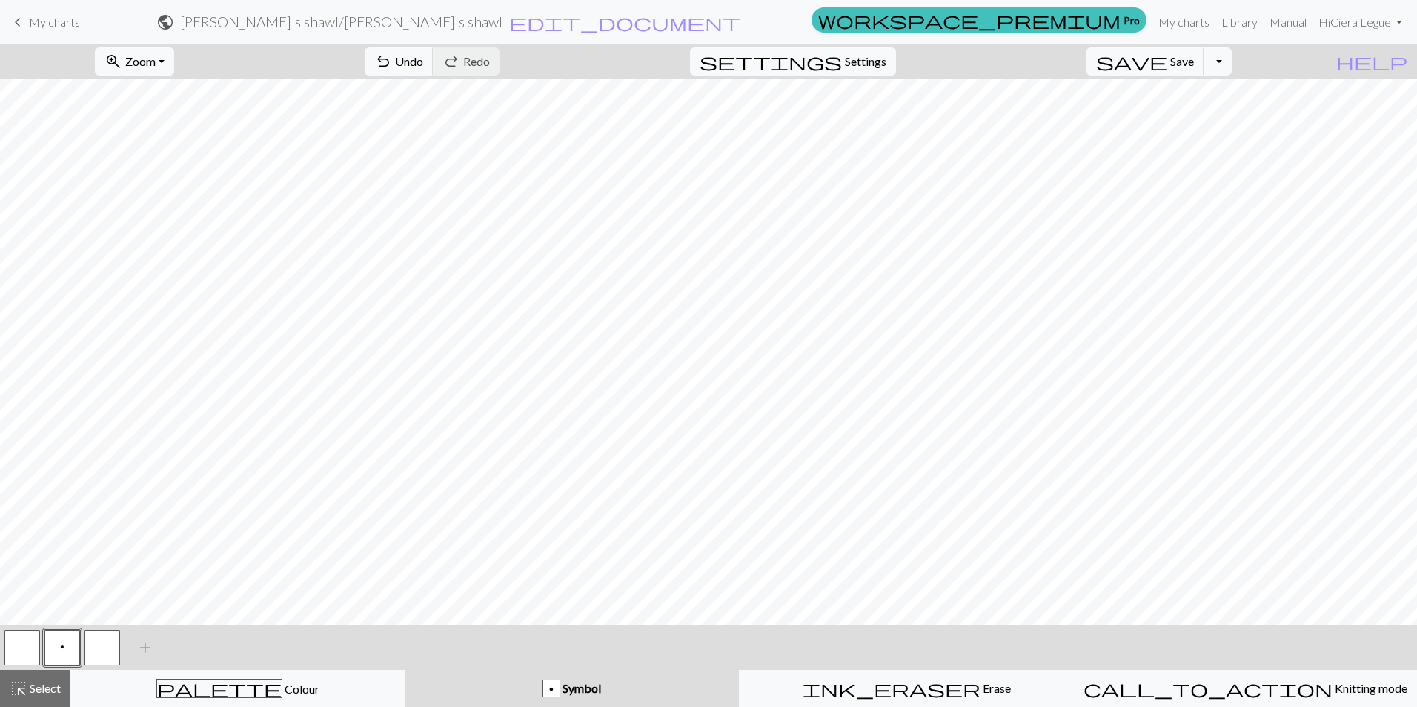
click at [60, 639] on button "p" at bounding box center [62, 648] width 36 height 36
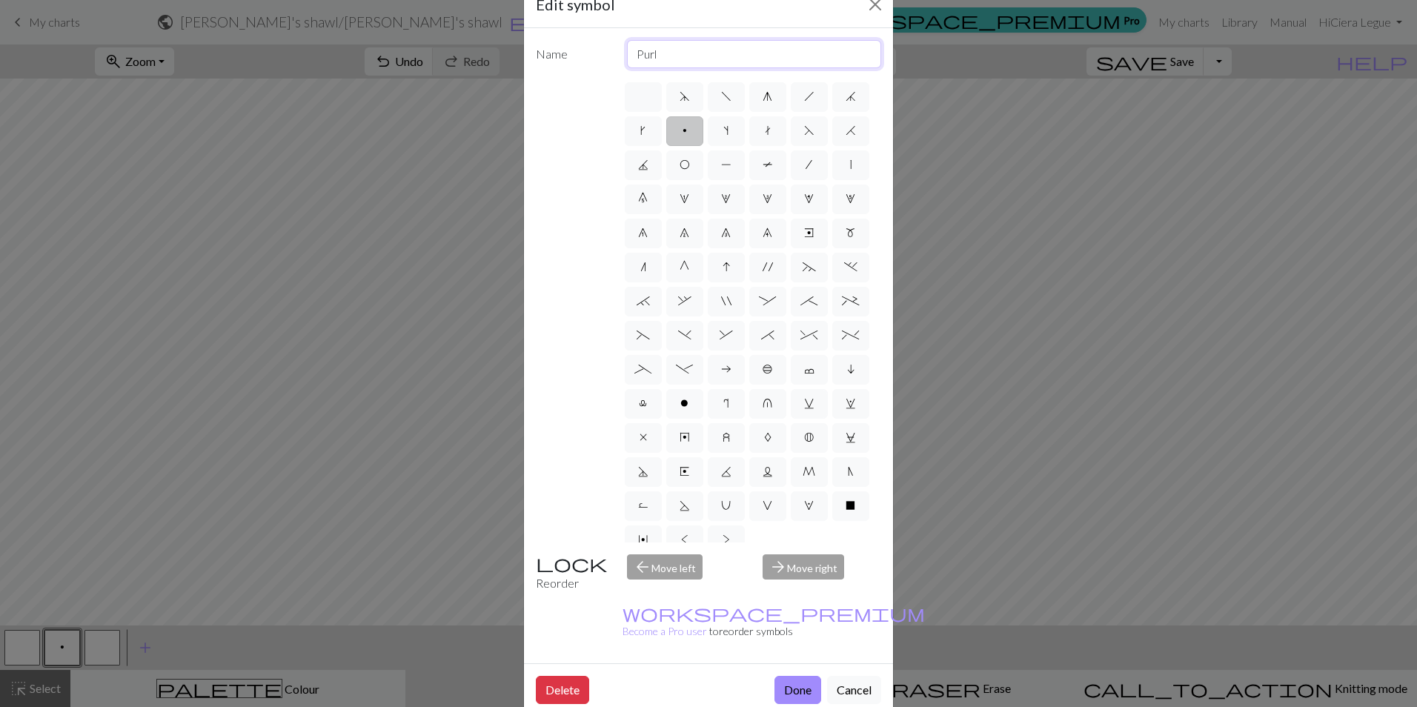
drag, startPoint x: 702, startPoint y: 52, endPoint x: 533, endPoint y: 56, distance: 169.7
click at [533, 56] on div "Name Purl" at bounding box center [708, 54] width 363 height 28
type input "marker"
click at [850, 170] on span "|" at bounding box center [850, 165] width 1 height 12
click at [850, 165] on input "|" at bounding box center [855, 161] width 10 height 10
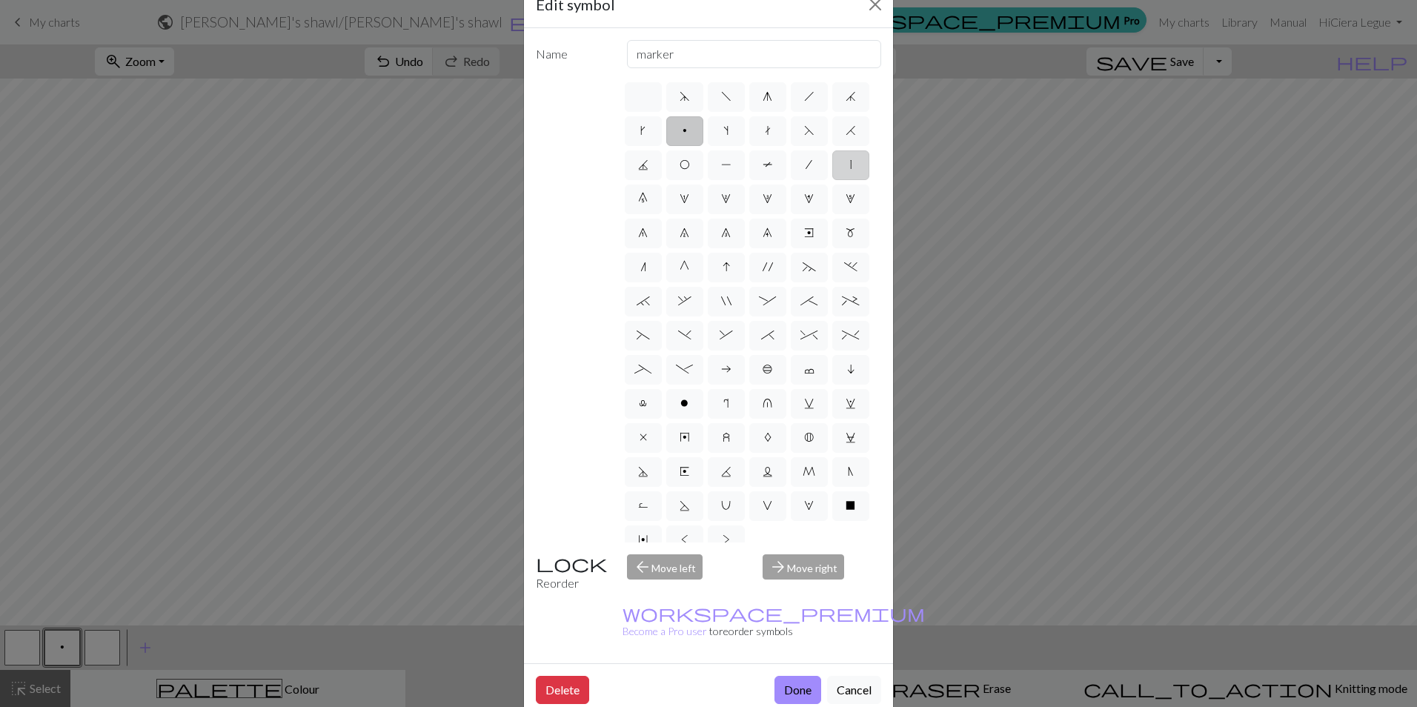
radio input "true"
type input "slip stitch"
drag, startPoint x: 719, startPoint y: 49, endPoint x: 608, endPoint y: 57, distance: 112.2
click at [608, 57] on div "Name slip stitch" at bounding box center [708, 54] width 363 height 28
type input "marker"
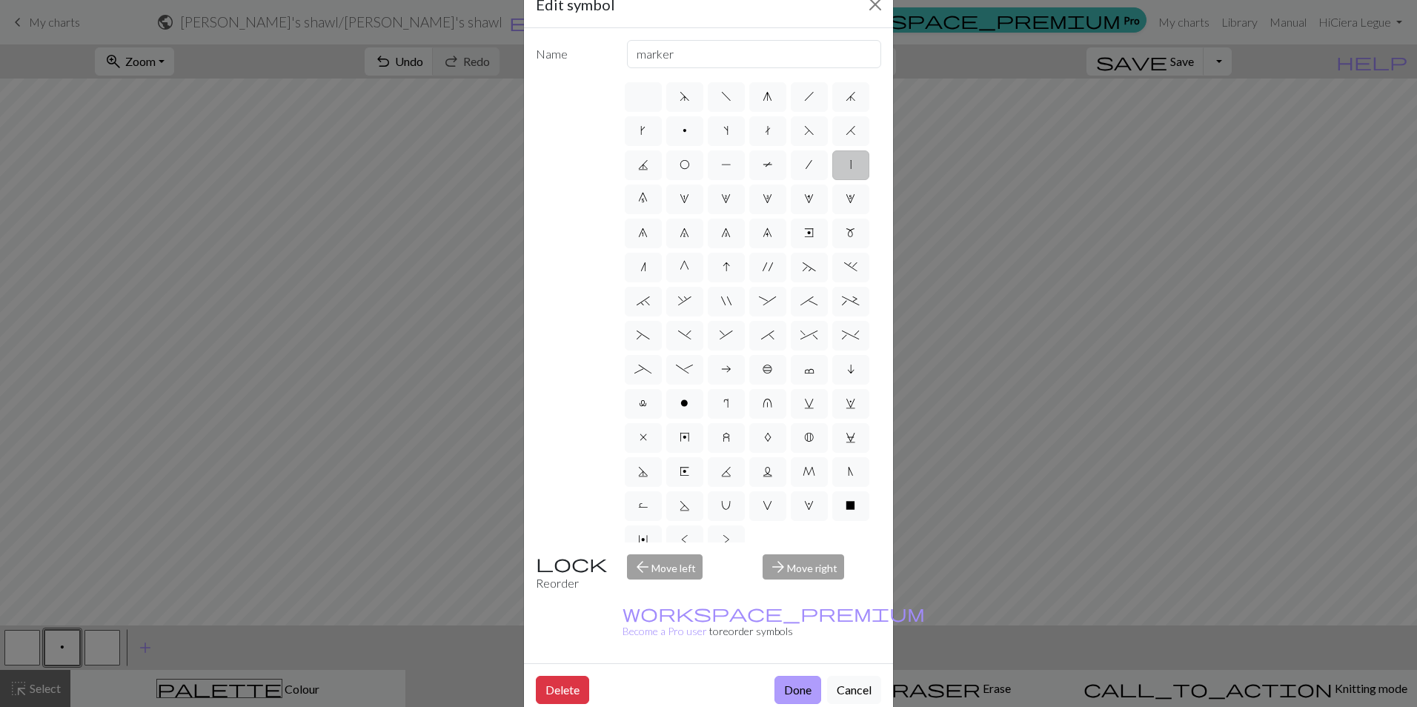
click at [788, 676] on button "Done" at bounding box center [797, 690] width 47 height 28
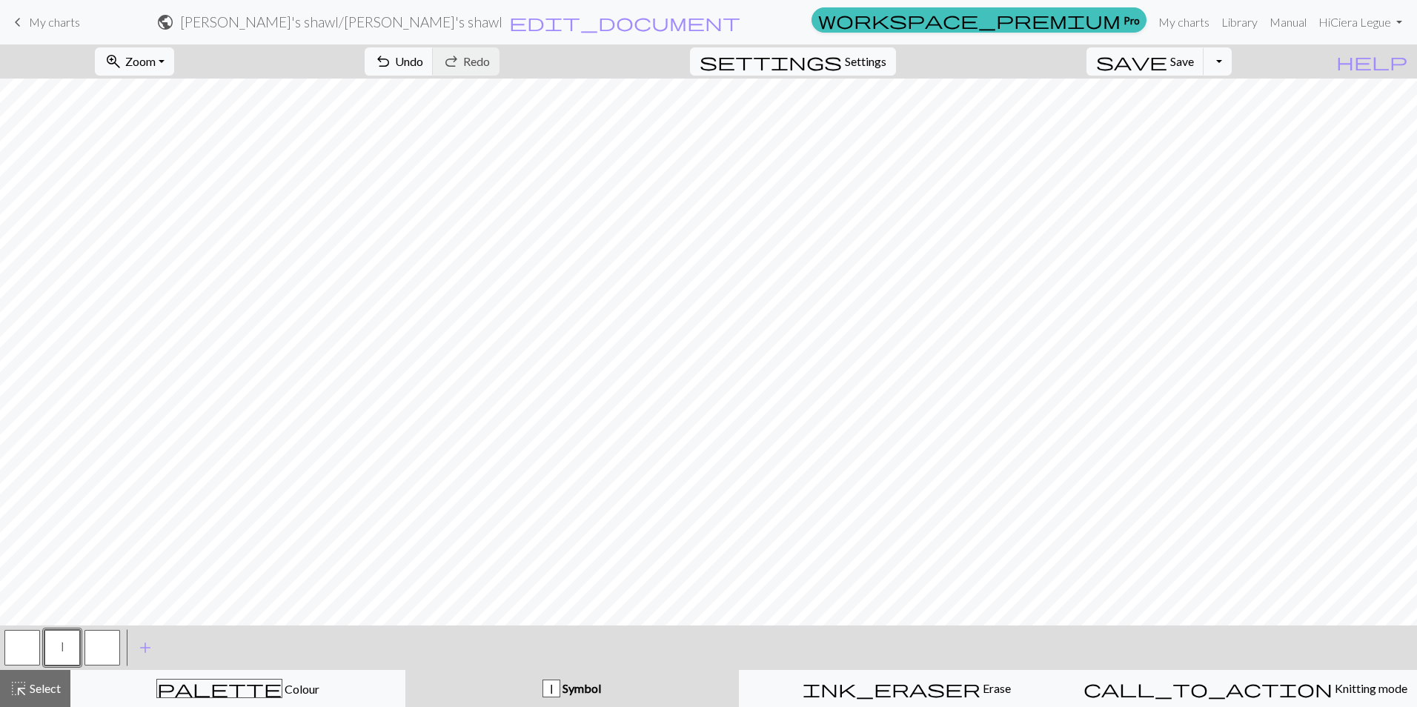
click at [102, 644] on button "button" at bounding box center [102, 648] width 36 height 36
click at [99, 645] on button "button" at bounding box center [102, 648] width 36 height 36
click at [99, 645] on div "Edit symbol Name d f g h j k p s t F H J O P T / | 0 1 2 3 4 5 6 7 8 9 e m n G …" at bounding box center [708, 353] width 1417 height 707
click at [99, 645] on button "button" at bounding box center [102, 648] width 36 height 36
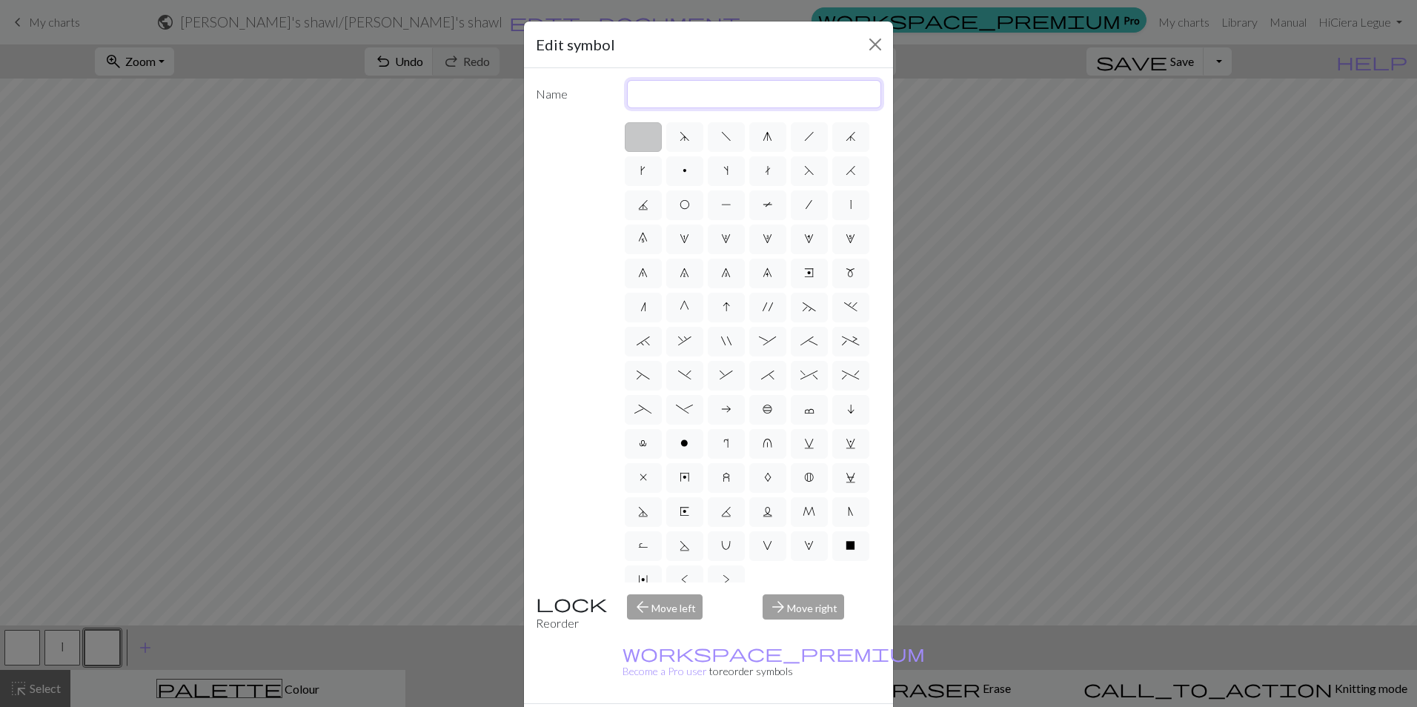
click at [724, 94] on input "text" at bounding box center [754, 94] width 255 height 28
type input "yarnover"
click at [690, 205] on span "O" at bounding box center [684, 205] width 10 height 12
click at [689, 205] on input "O" at bounding box center [684, 201] width 10 height 10
radio input "true"
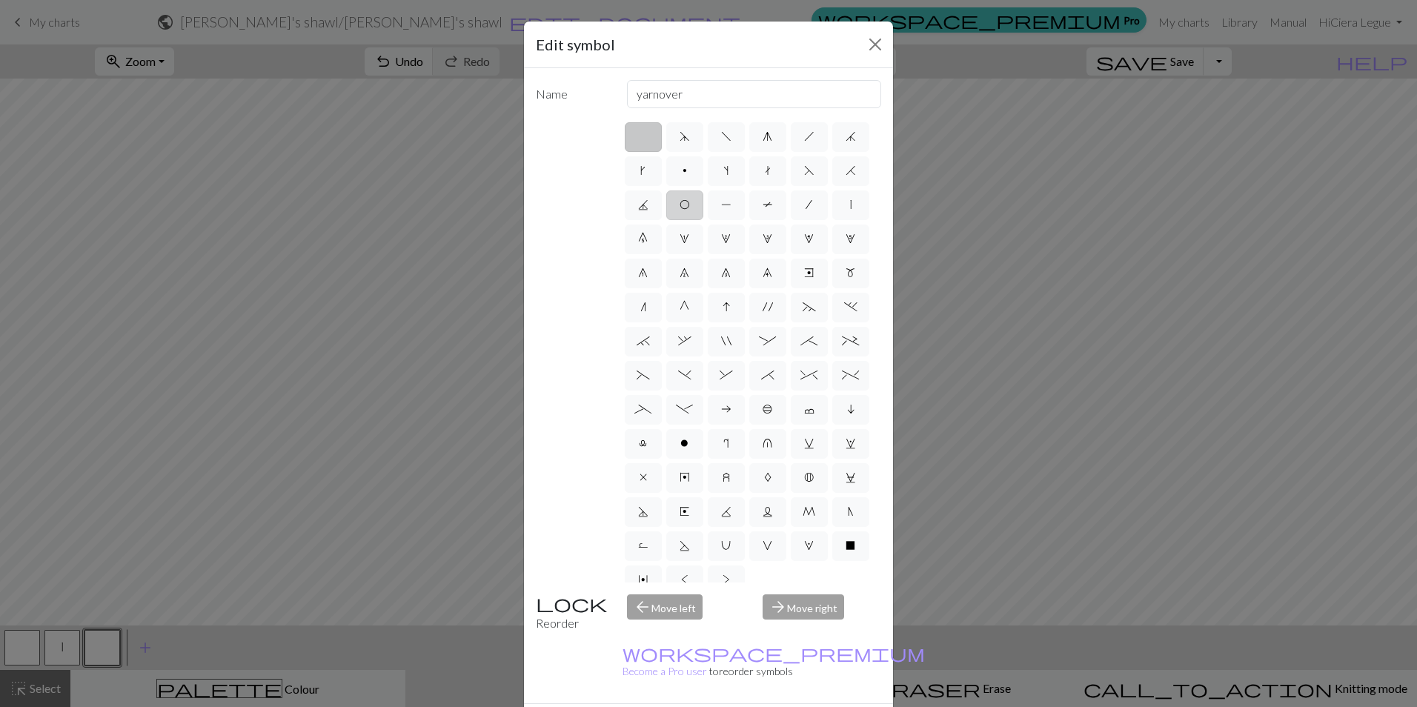
type input "yo"
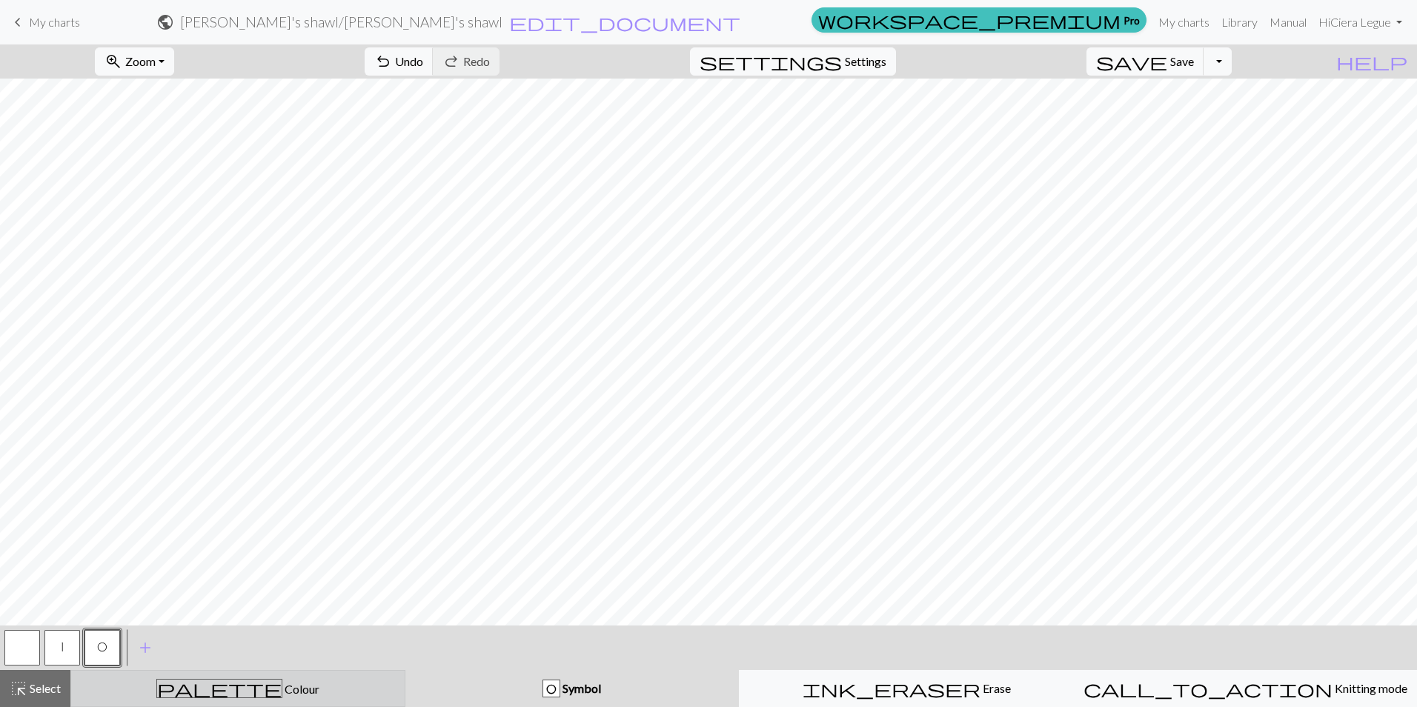
click at [290, 691] on div "palette Colour Colour" at bounding box center [238, 688] width 316 height 19
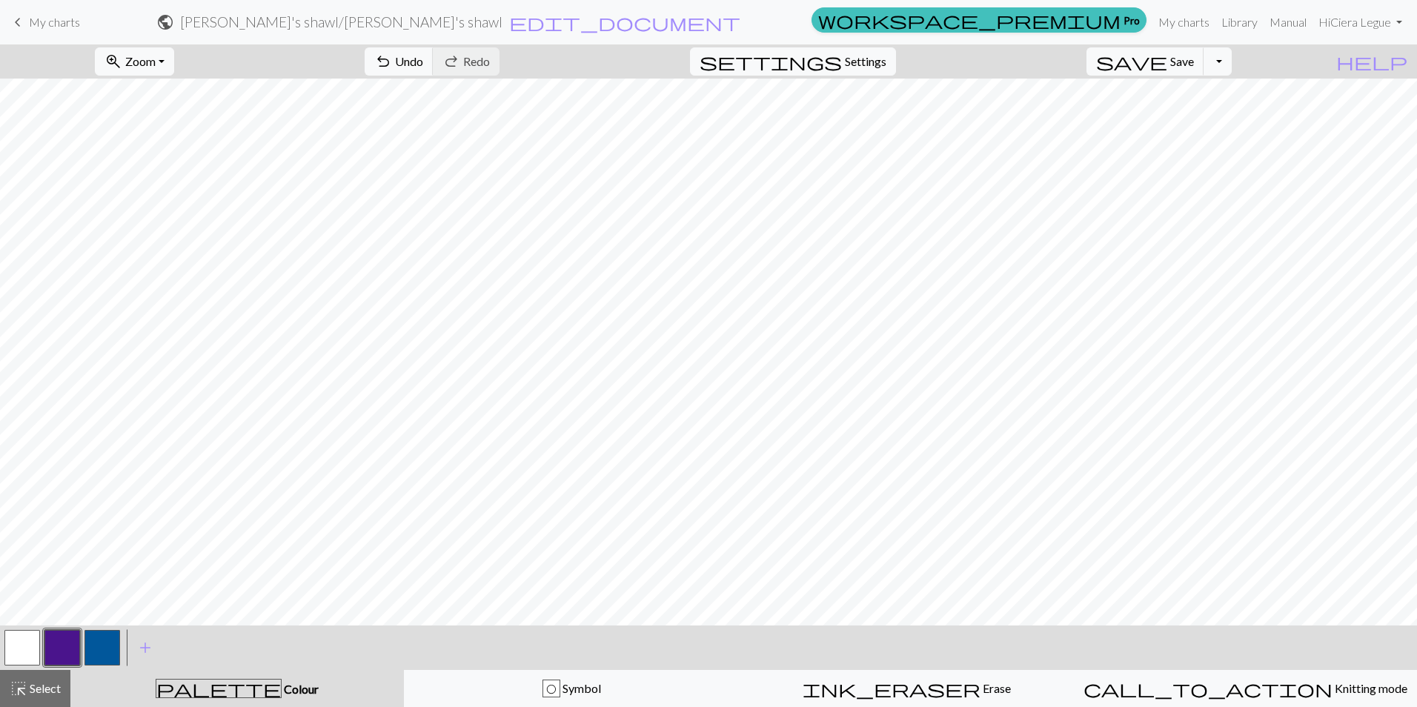
click at [49, 651] on button "button" at bounding box center [62, 648] width 36 height 36
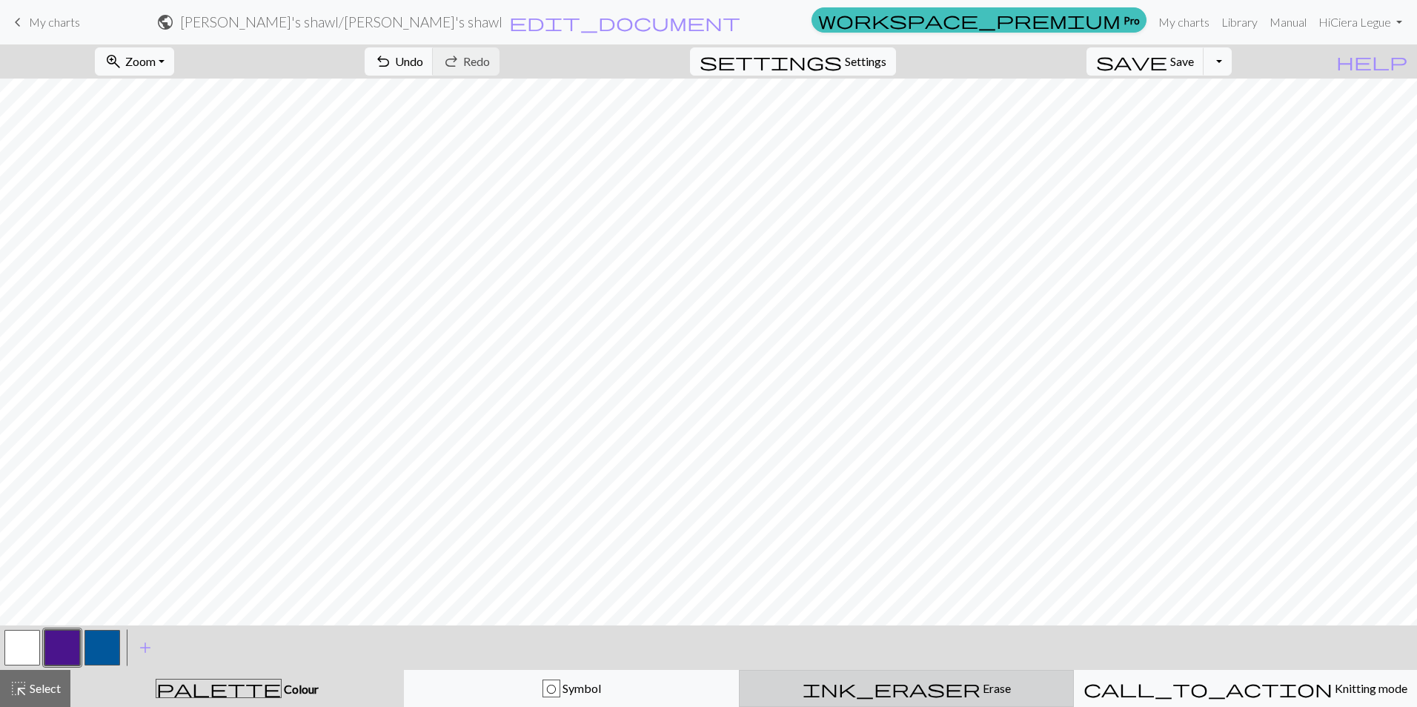
click at [980, 682] on span "Erase" at bounding box center [995, 688] width 30 height 14
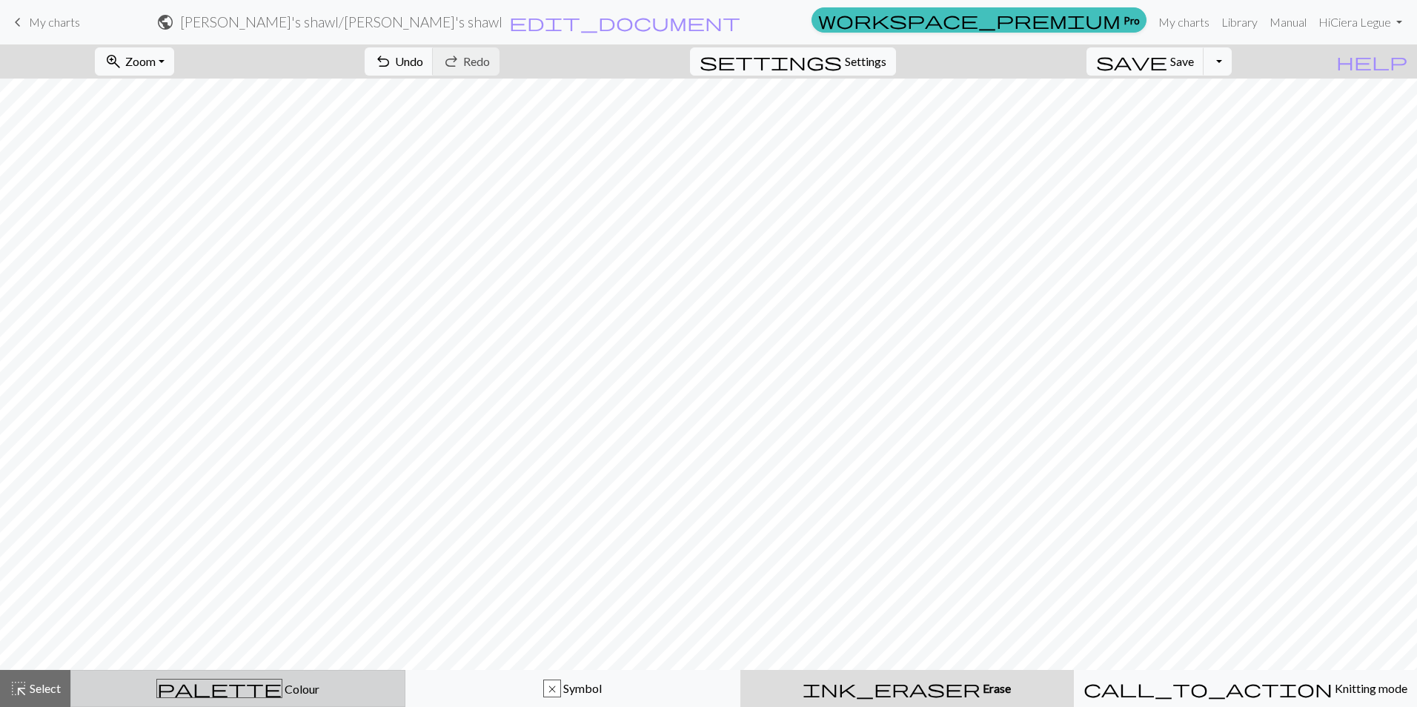
click at [282, 695] on div "palette Colour Colour" at bounding box center [238, 688] width 316 height 19
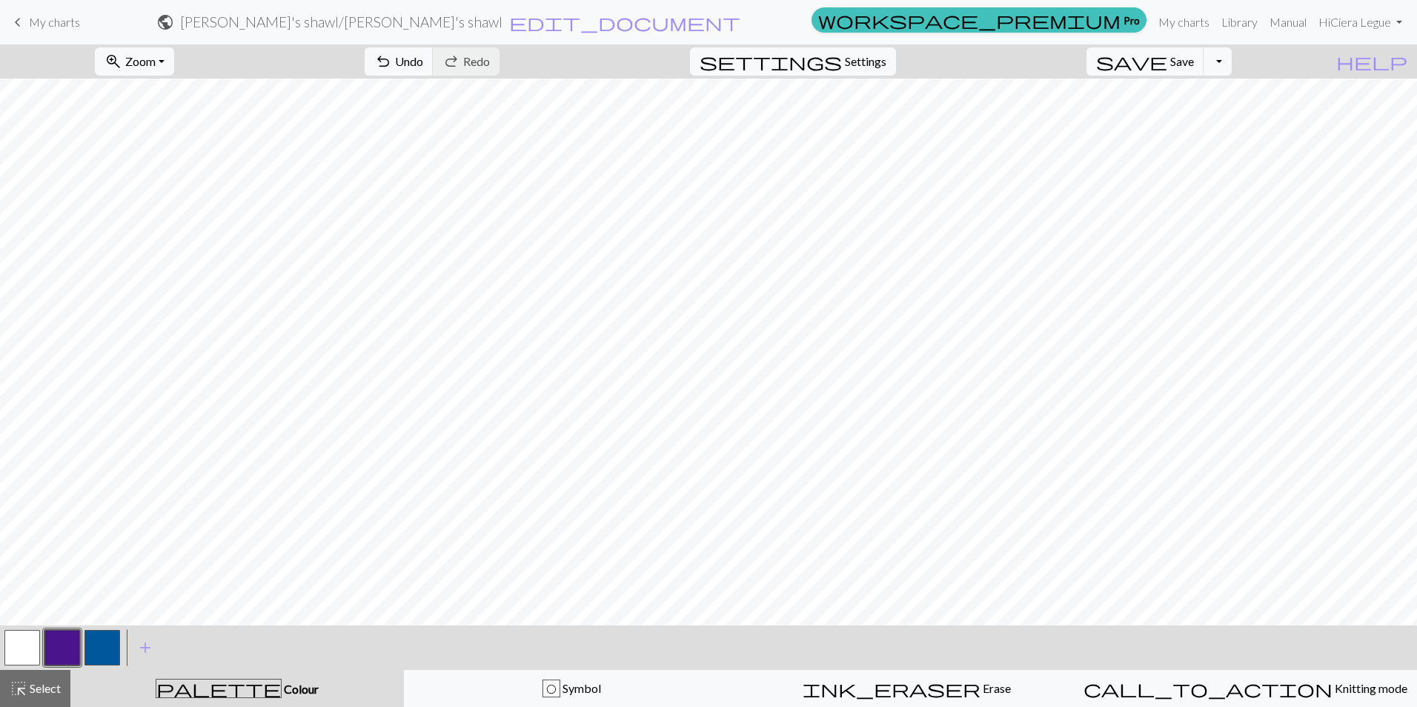
click at [62, 643] on button "button" at bounding box center [62, 648] width 36 height 36
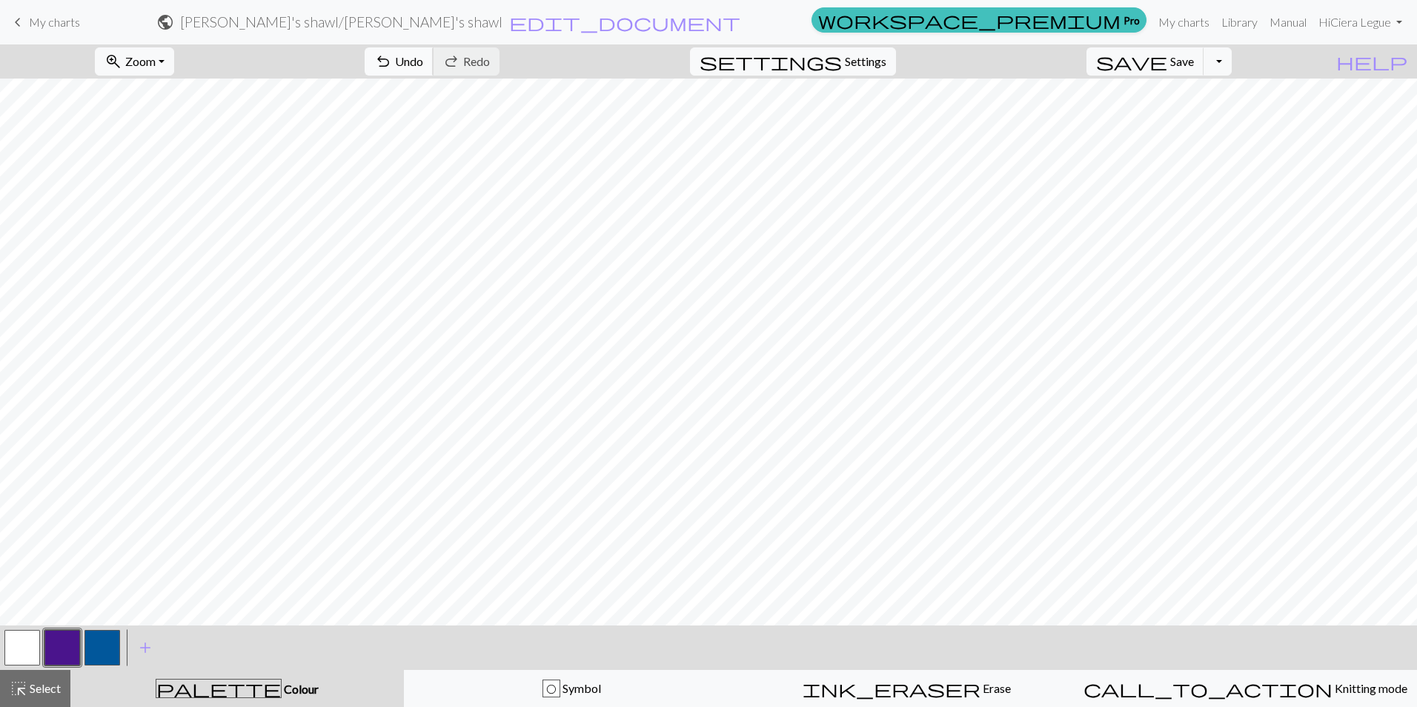
click at [392, 59] on span "undo" at bounding box center [383, 61] width 18 height 21
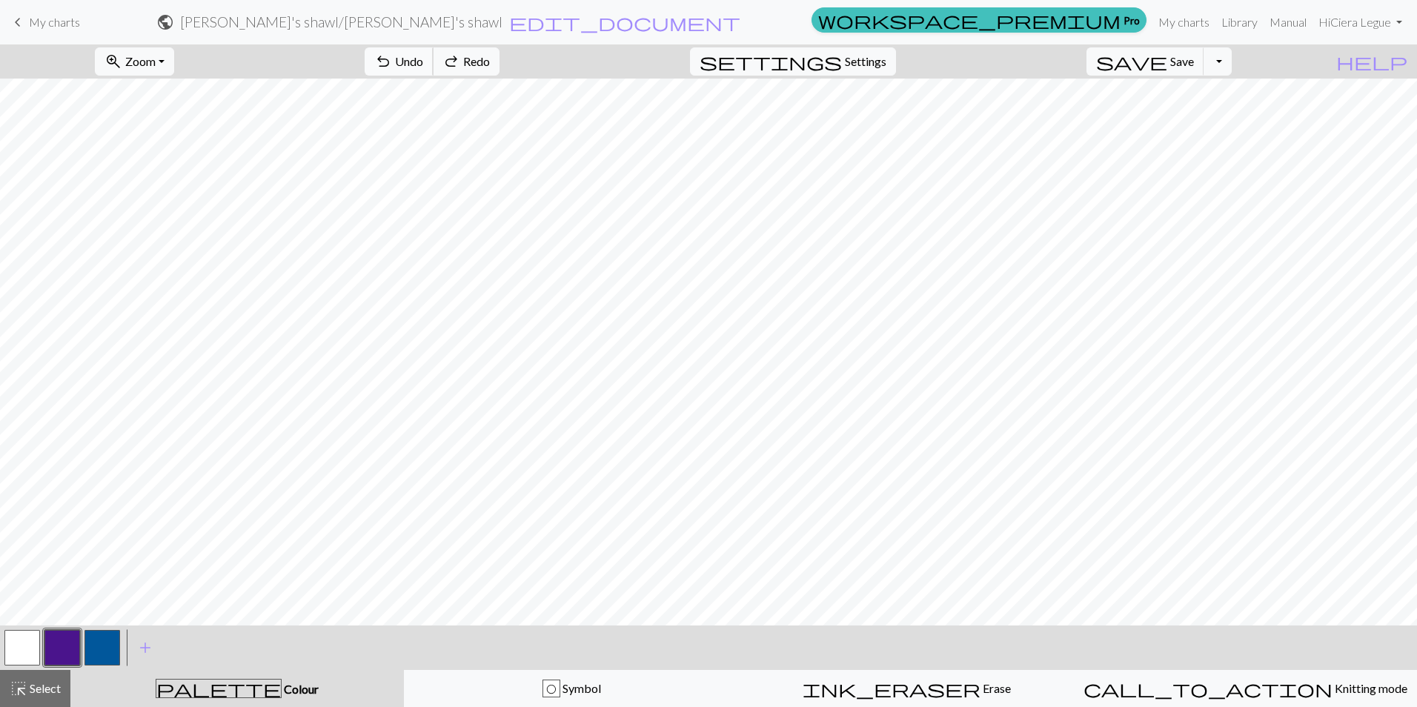
click at [392, 59] on span "undo" at bounding box center [383, 61] width 18 height 21
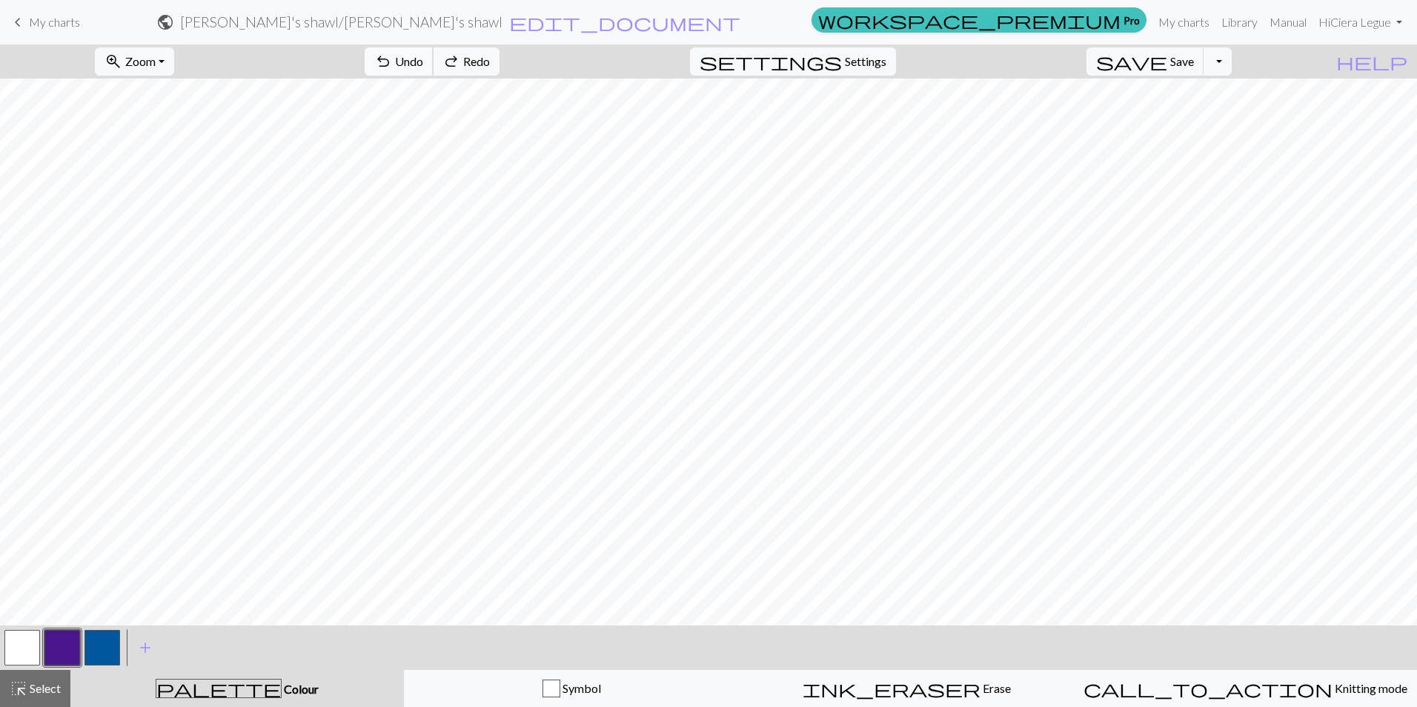
click at [392, 59] on span "undo" at bounding box center [383, 61] width 18 height 21
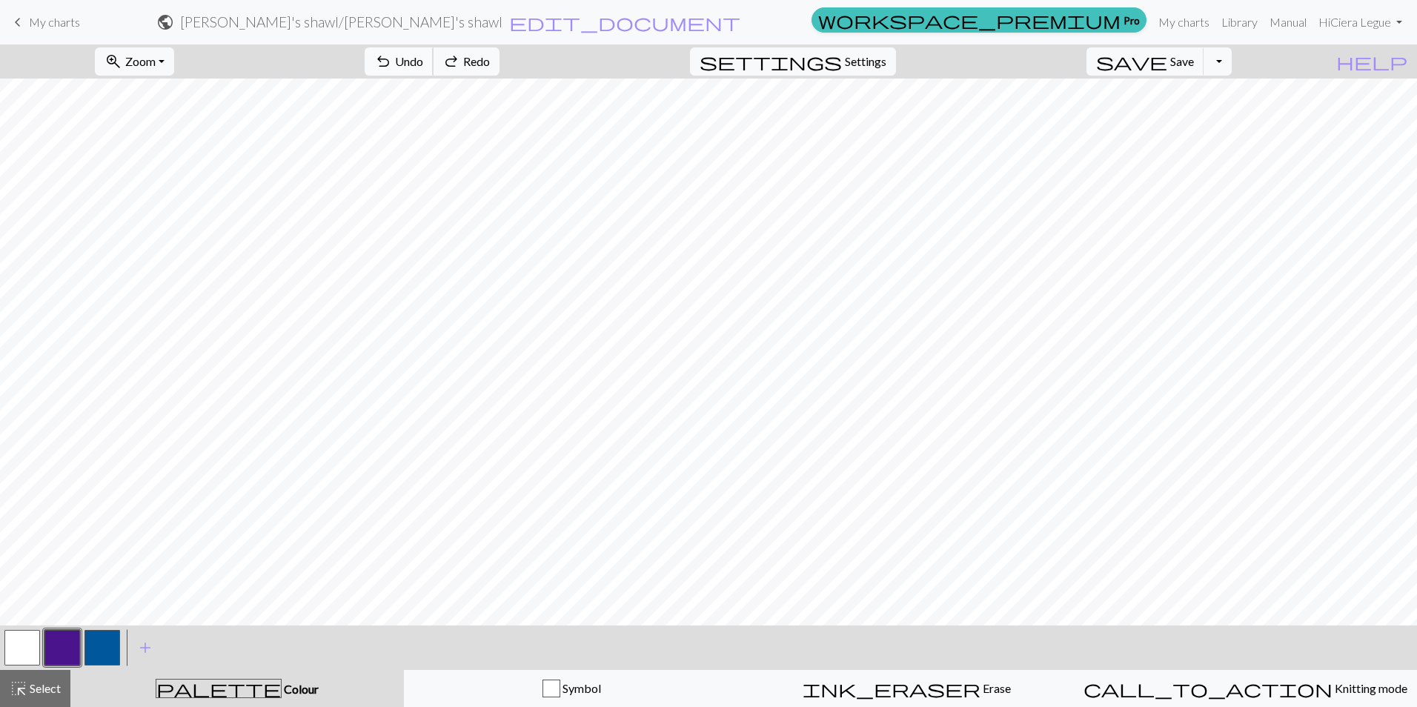
click at [392, 59] on span "undo" at bounding box center [383, 61] width 18 height 21
click at [392, 60] on span "undo" at bounding box center [383, 61] width 18 height 21
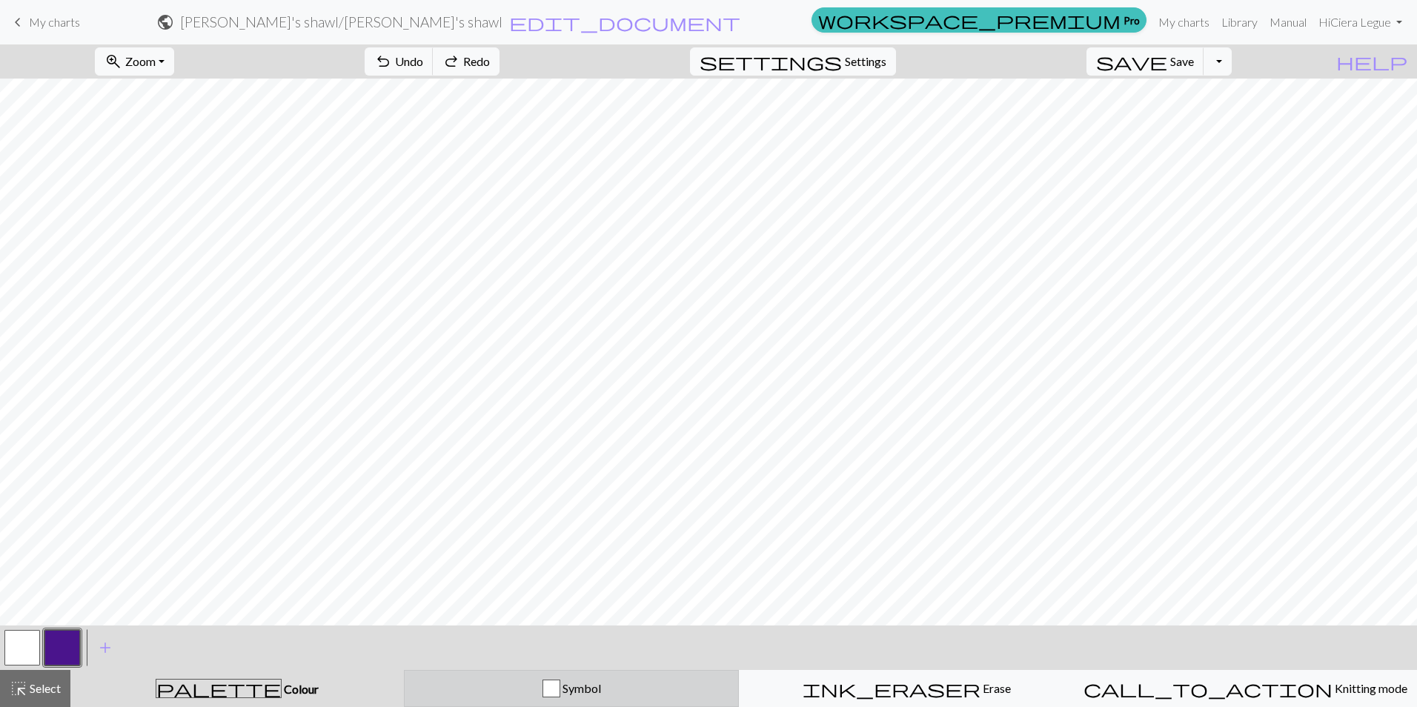
click at [554, 697] on button "Symbol" at bounding box center [571, 688] width 335 height 37
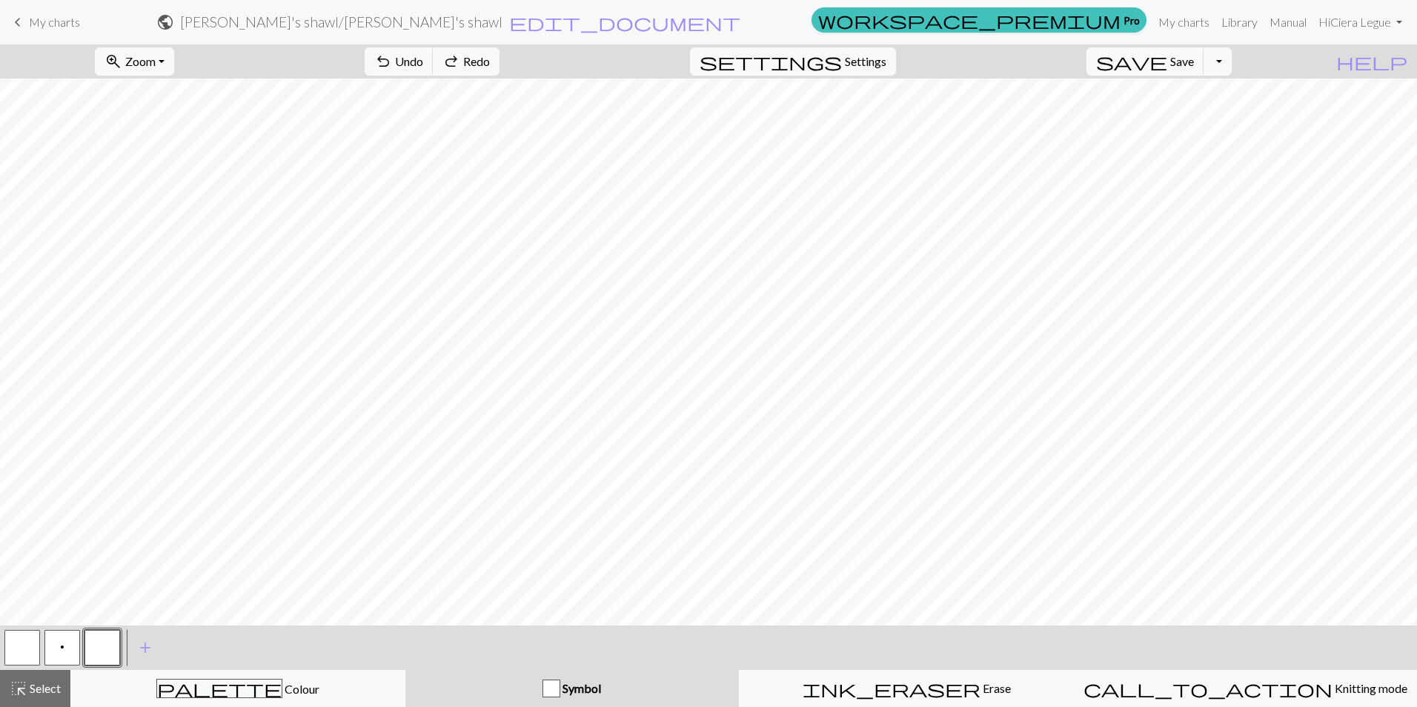
click at [64, 651] on button "p" at bounding box center [62, 648] width 36 height 36
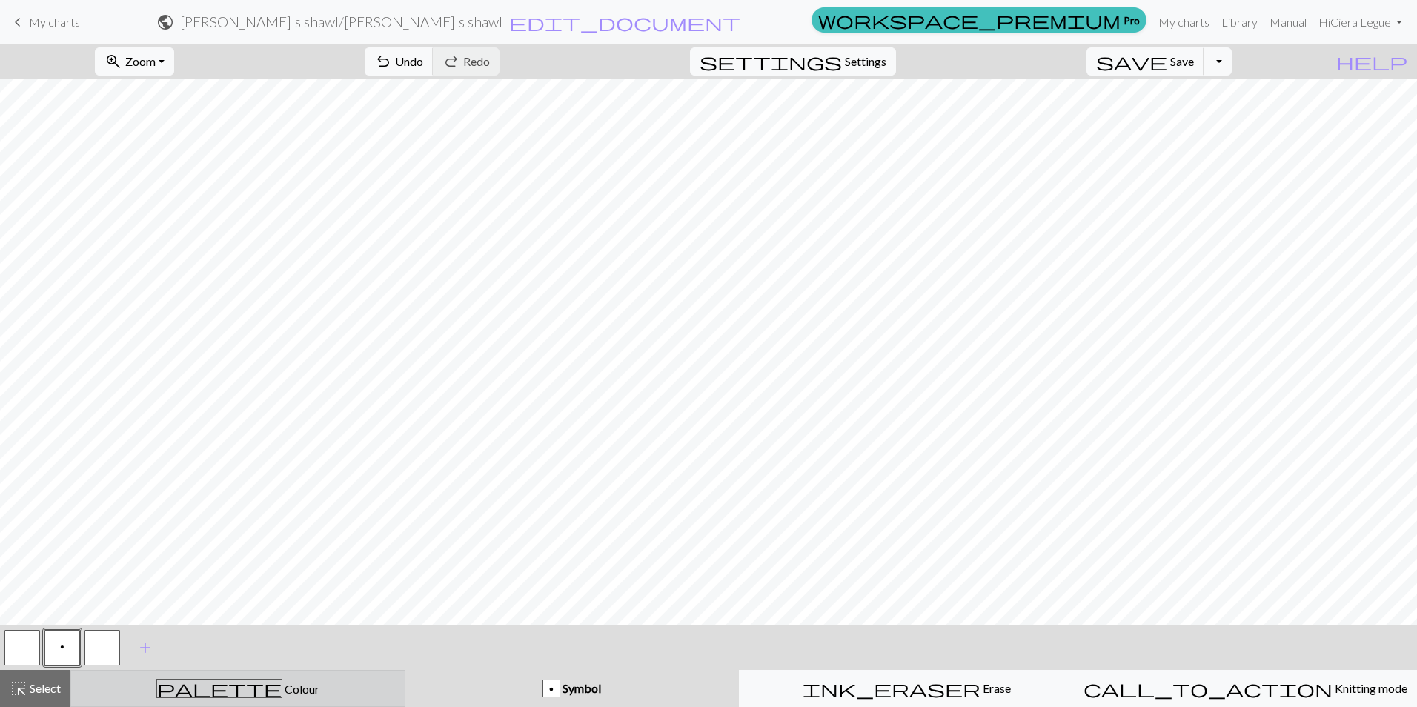
click at [293, 679] on div "palette Colour Colour" at bounding box center [238, 688] width 316 height 19
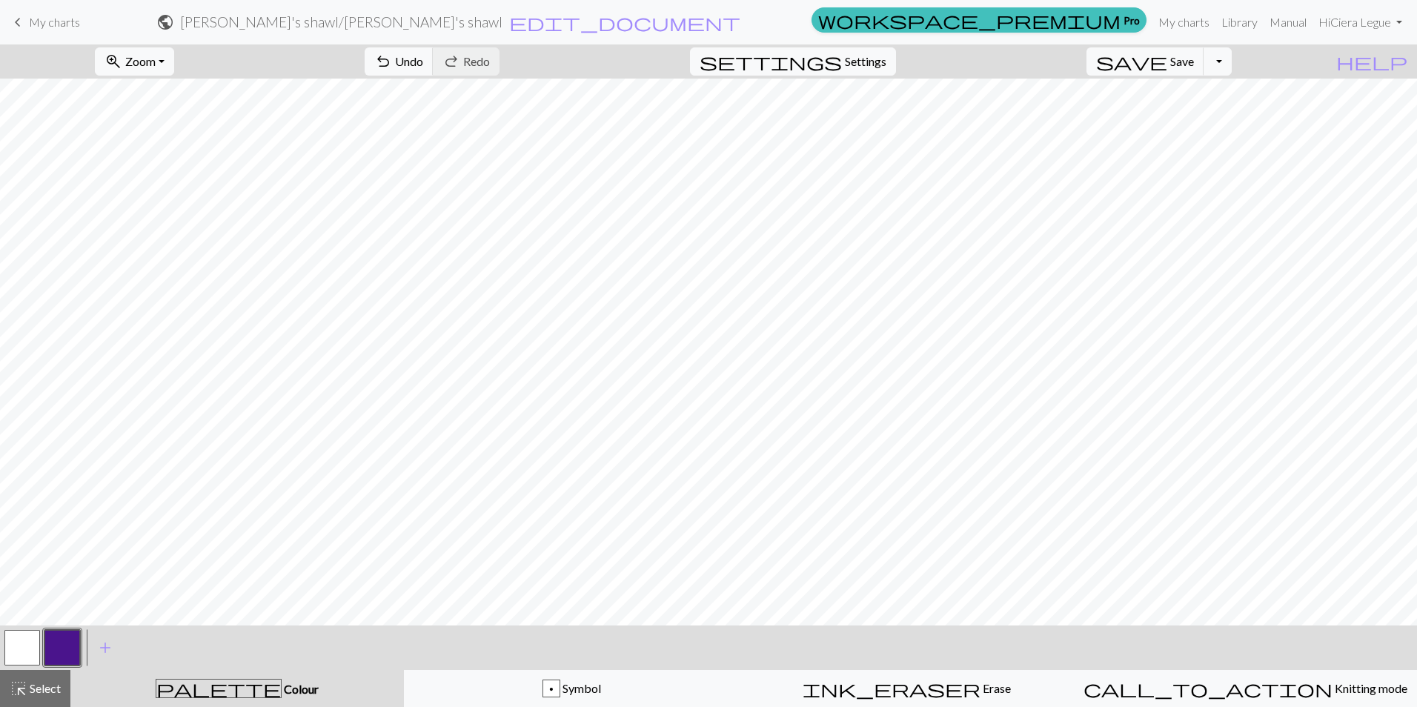
click at [54, 645] on button "button" at bounding box center [62, 648] width 36 height 36
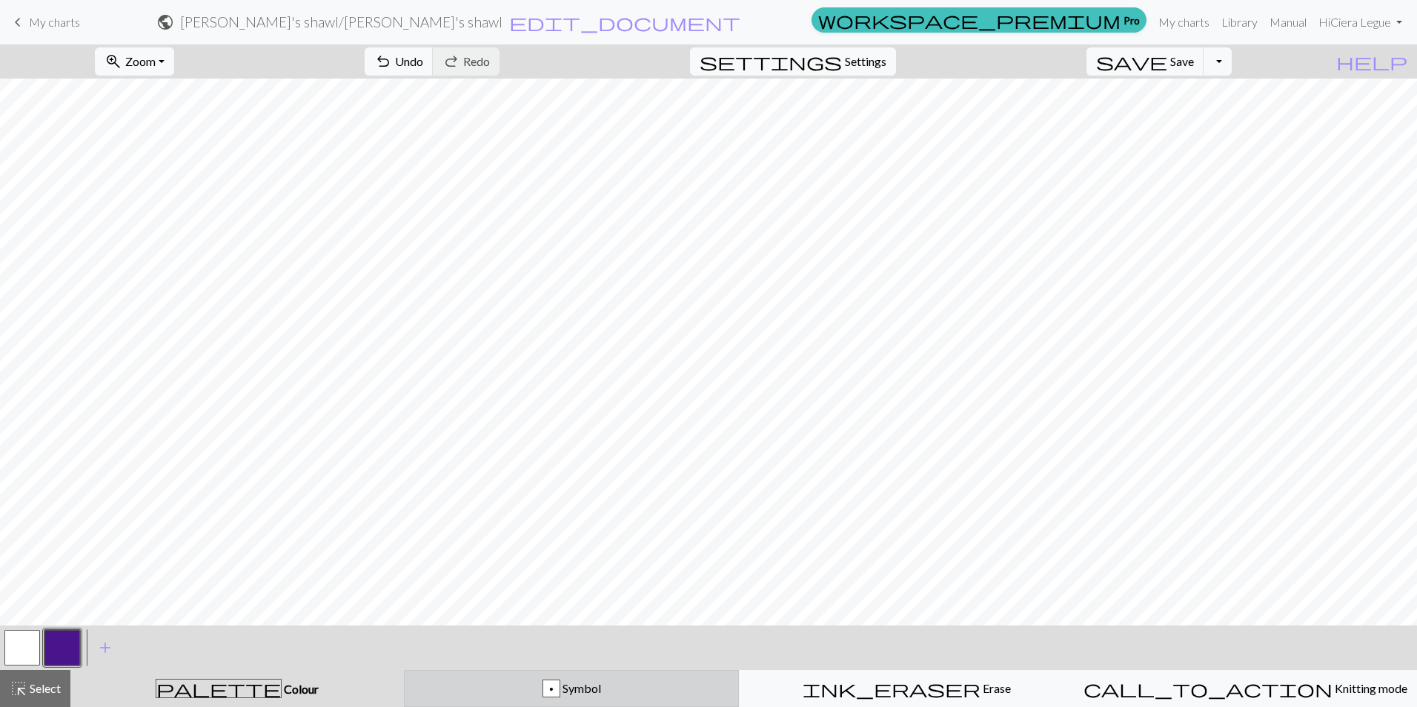
click at [514, 696] on div "p Symbol" at bounding box center [571, 688] width 316 height 18
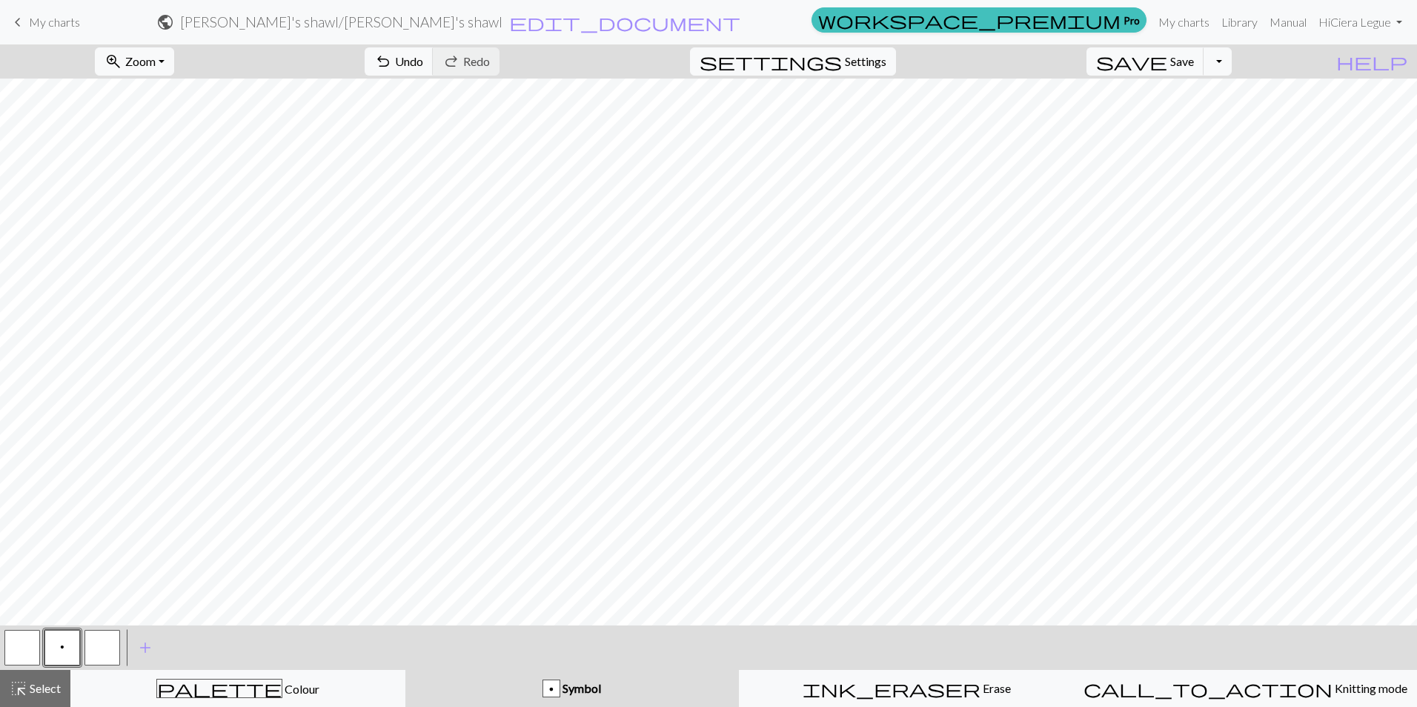
click at [59, 642] on button "p" at bounding box center [62, 648] width 36 height 36
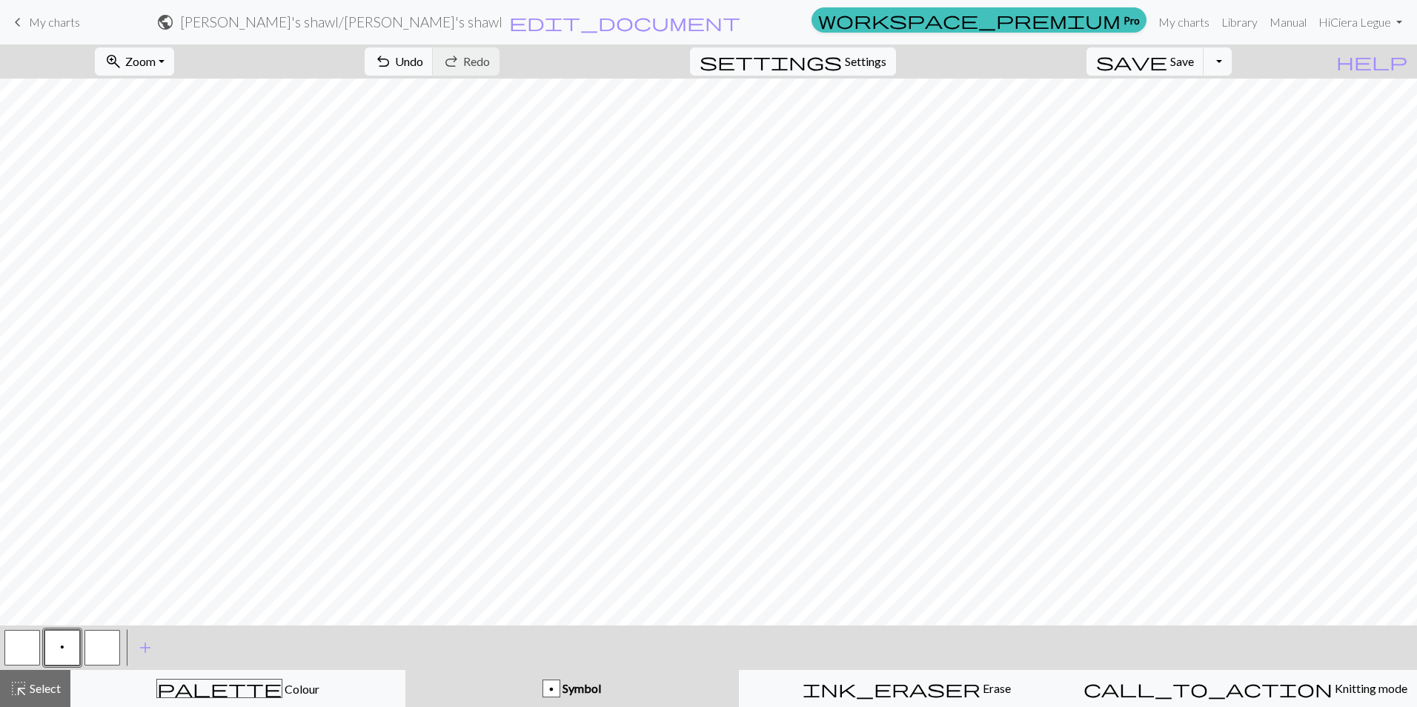
click at [64, 634] on button "p" at bounding box center [62, 648] width 36 height 36
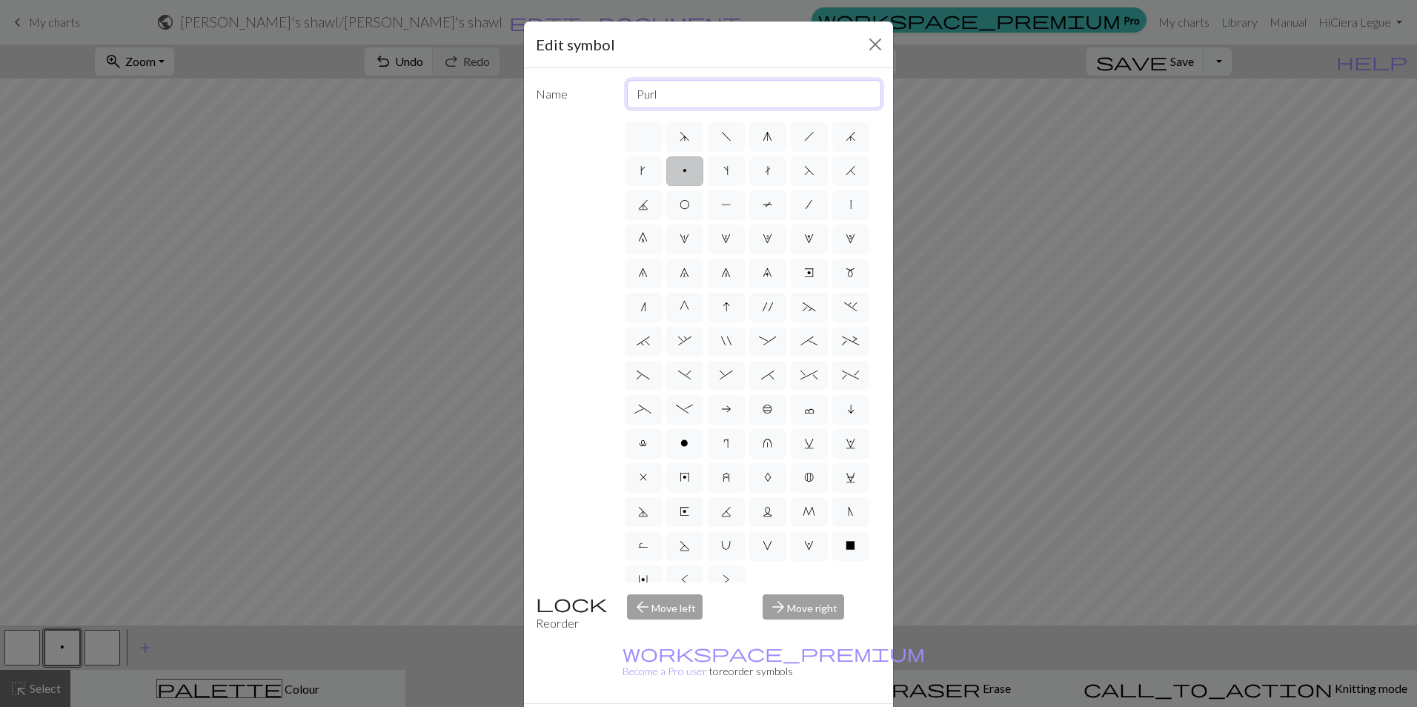
drag, startPoint x: 694, startPoint y: 94, endPoint x: 573, endPoint y: 100, distance: 120.2
click at [573, 100] on div "Name Purl" at bounding box center [708, 94] width 363 height 28
type input "yarnover"
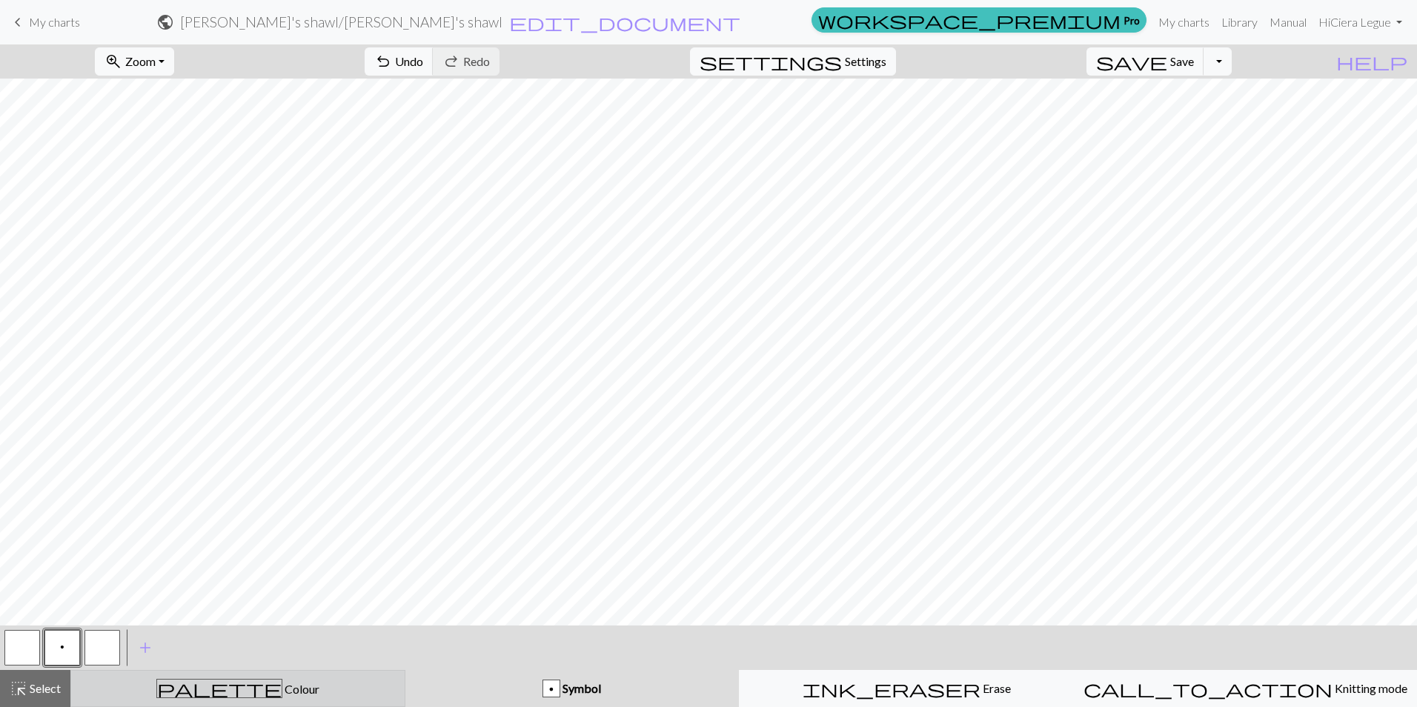
click at [210, 692] on div "palette Colour Colour" at bounding box center [238, 688] width 316 height 19
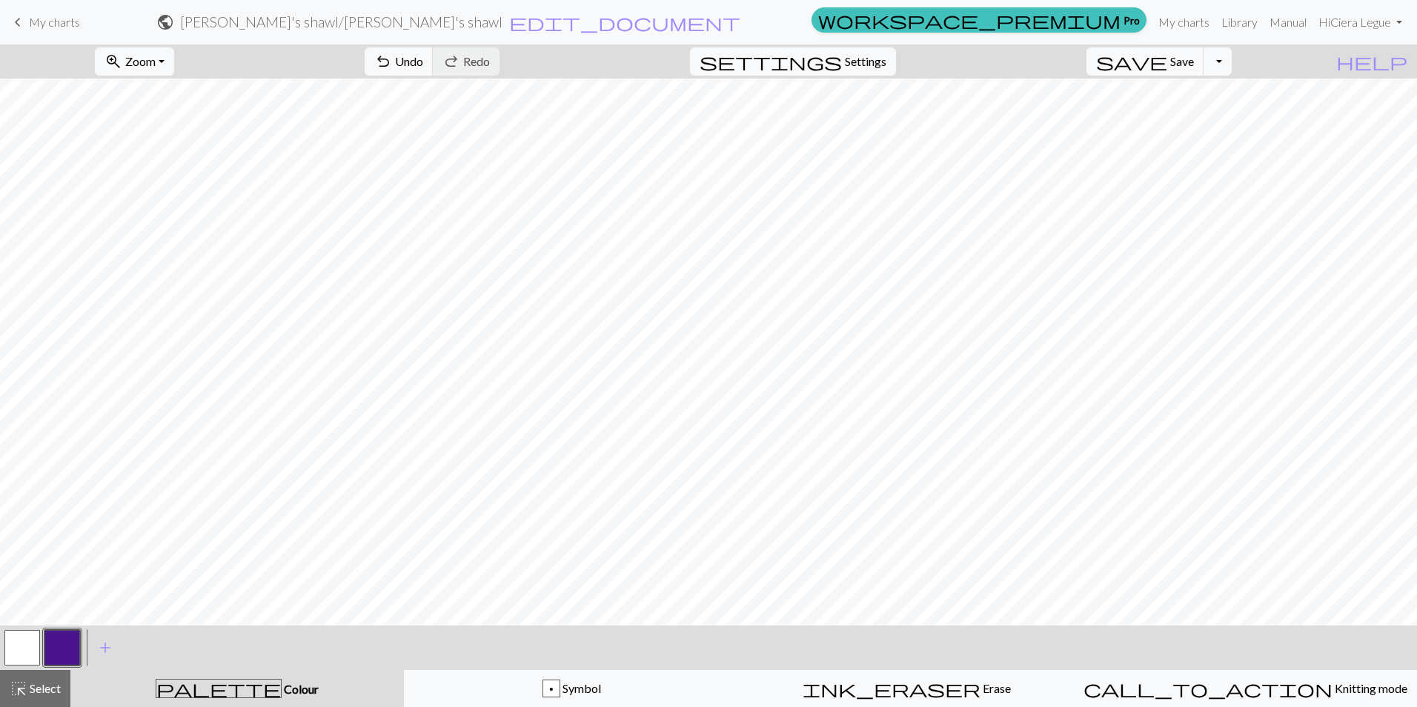
click at [52, 642] on button "button" at bounding box center [62, 648] width 36 height 36
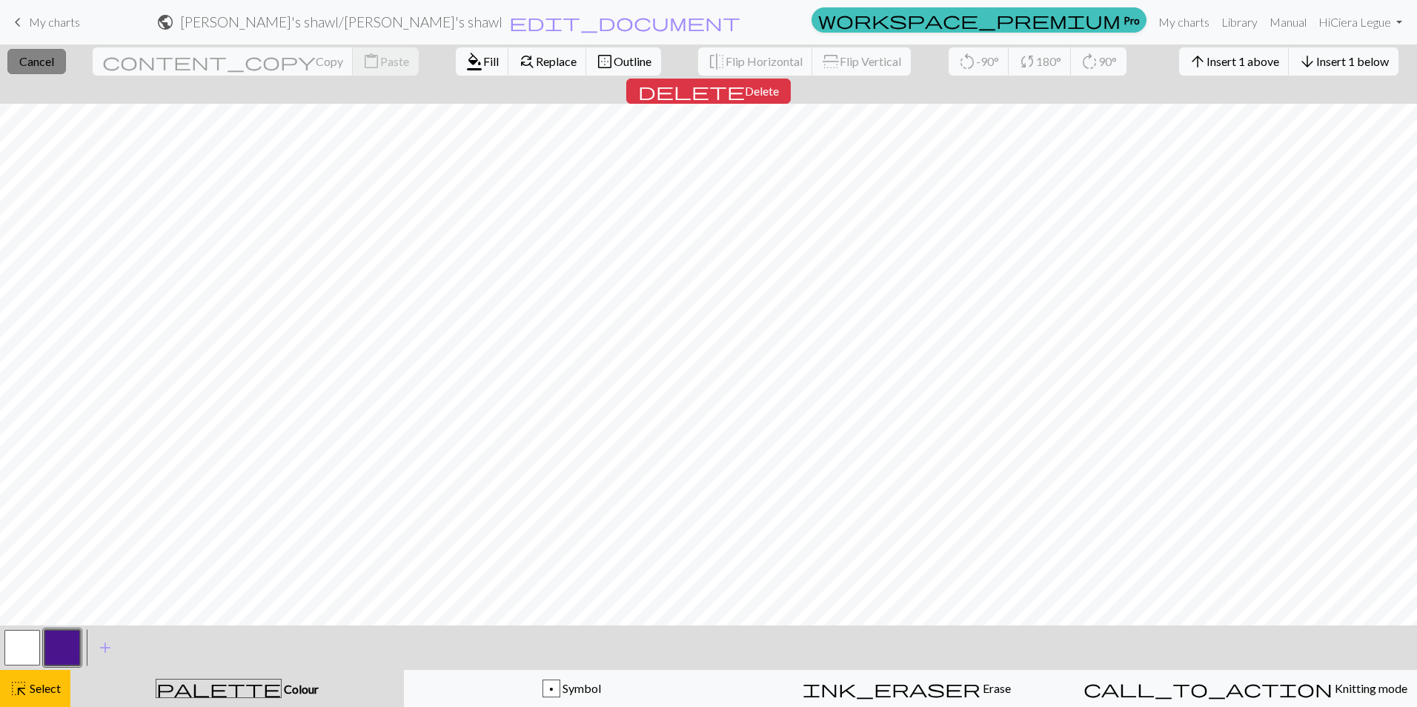
click at [50, 70] on button "close Cancel" at bounding box center [36, 61] width 59 height 25
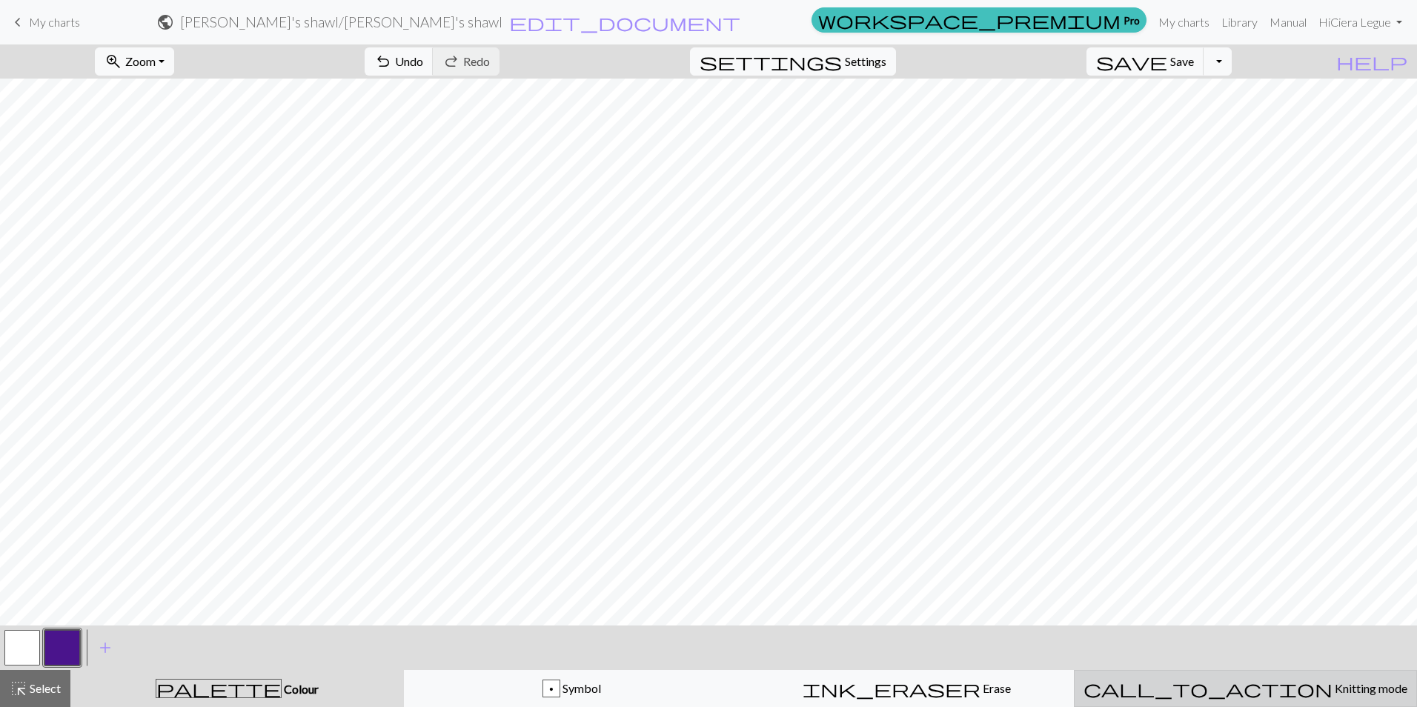
click at [1187, 695] on div "call_to_action Knitting mode Knitting mode" at bounding box center [1245, 688] width 324 height 18
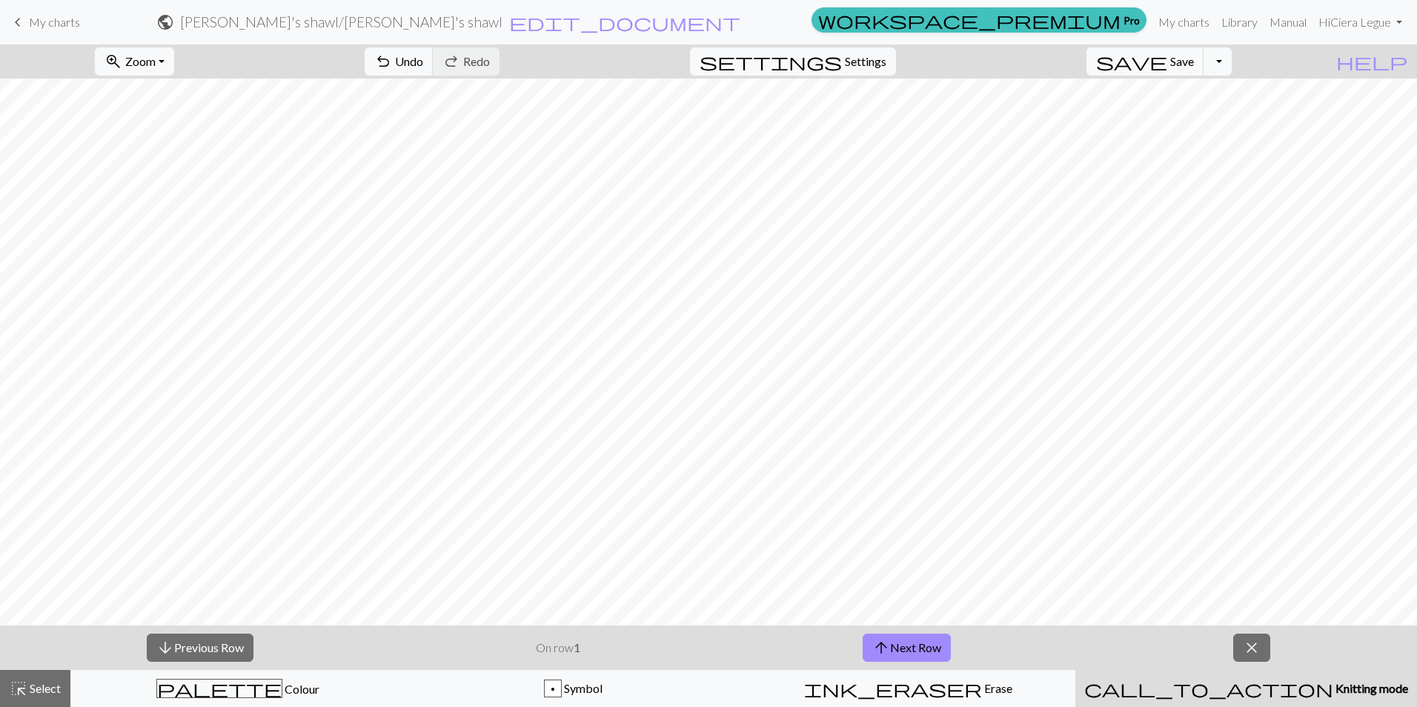
click at [1194, 689] on div "call_to_action Knitting mode Knitting mode" at bounding box center [1246, 688] width 324 height 18
click at [1240, 645] on button "close" at bounding box center [1251, 648] width 37 height 28
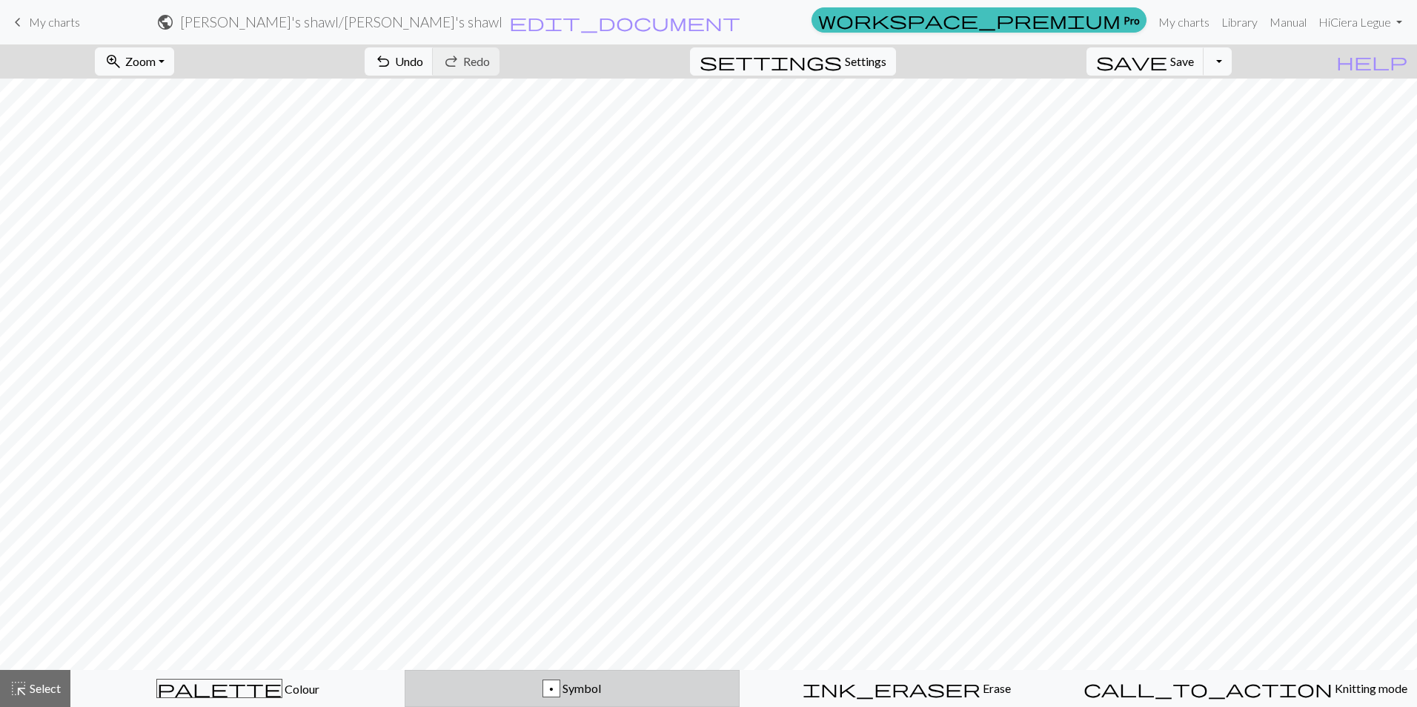
click at [505, 698] on button "p Symbol" at bounding box center [572, 688] width 334 height 37
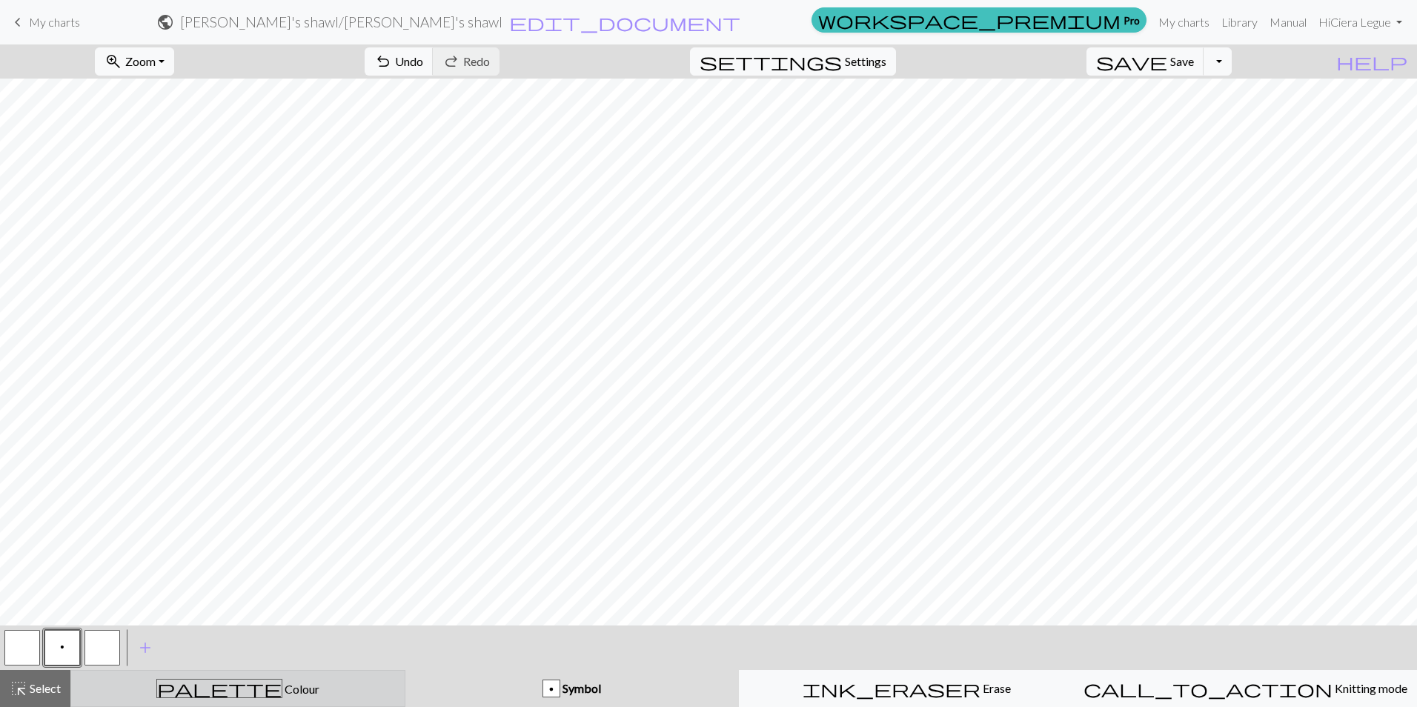
drag, startPoint x: 322, startPoint y: 682, endPoint x: 211, endPoint y: 676, distance: 111.3
click at [322, 682] on div "palette Colour Colour" at bounding box center [238, 688] width 316 height 19
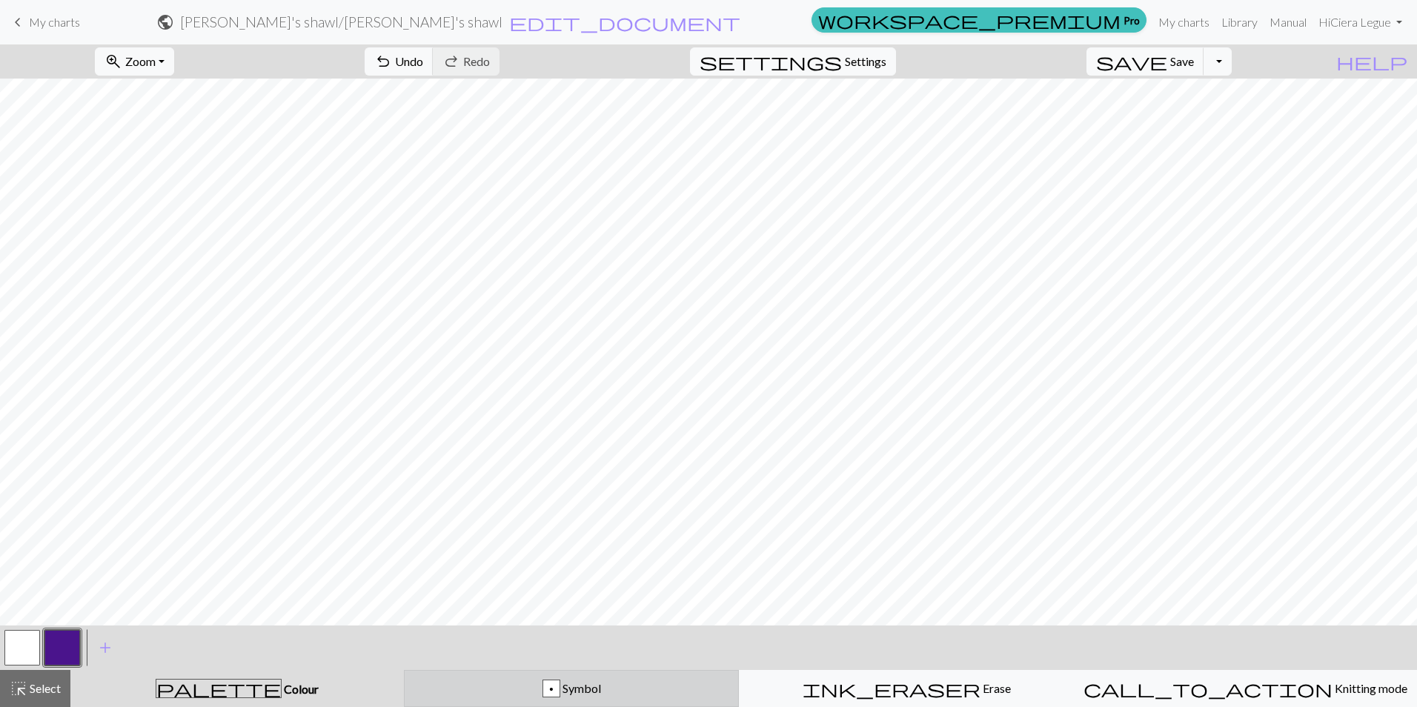
click at [574, 682] on span "Symbol" at bounding box center [580, 688] width 41 height 14
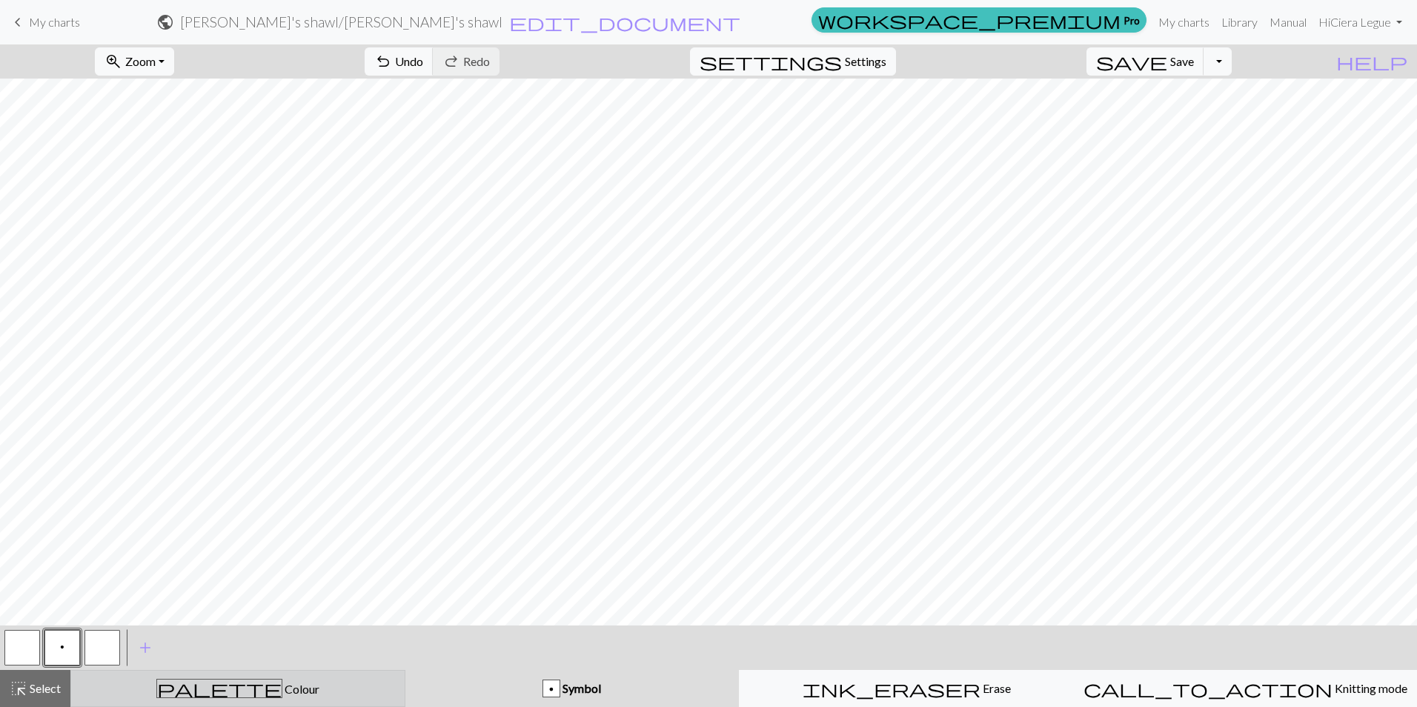
click at [192, 681] on div "palette Colour Colour" at bounding box center [238, 688] width 316 height 19
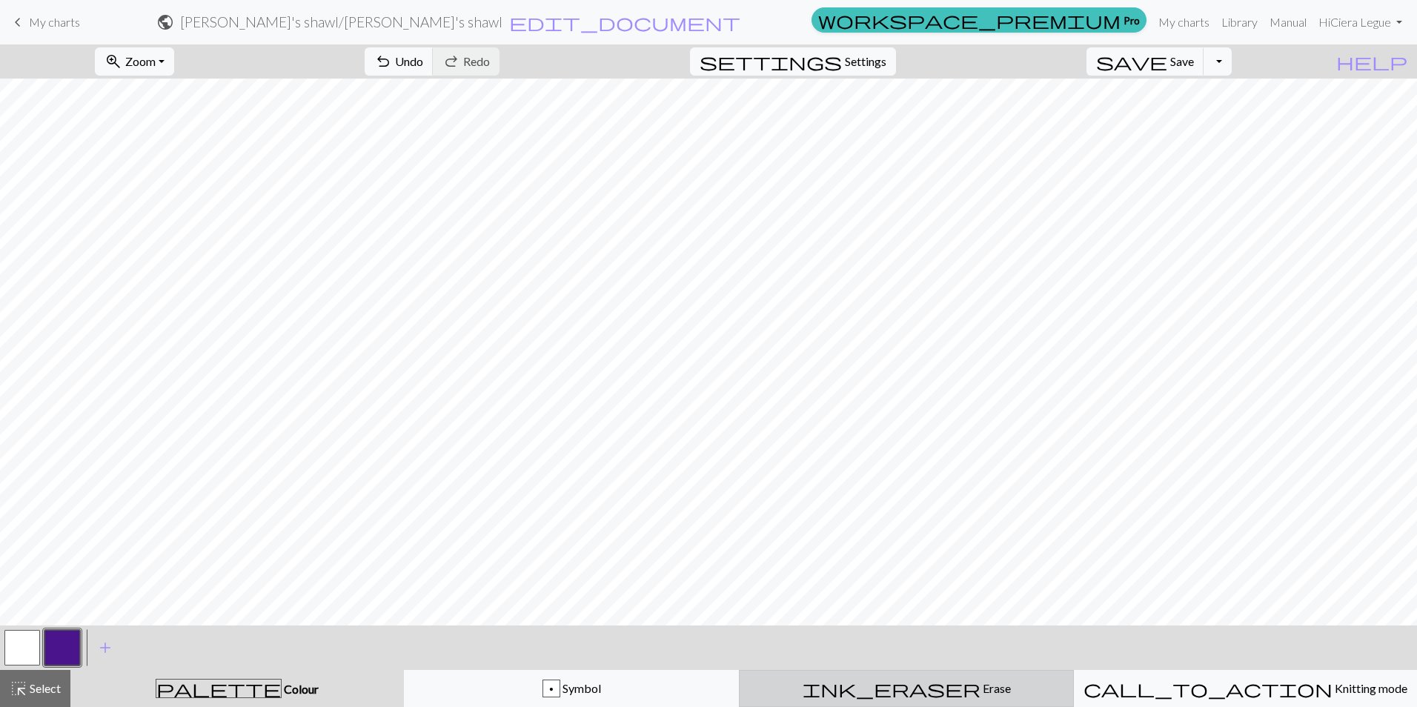
click at [916, 697] on button "ink_eraser Erase Erase" at bounding box center [906, 688] width 335 height 37
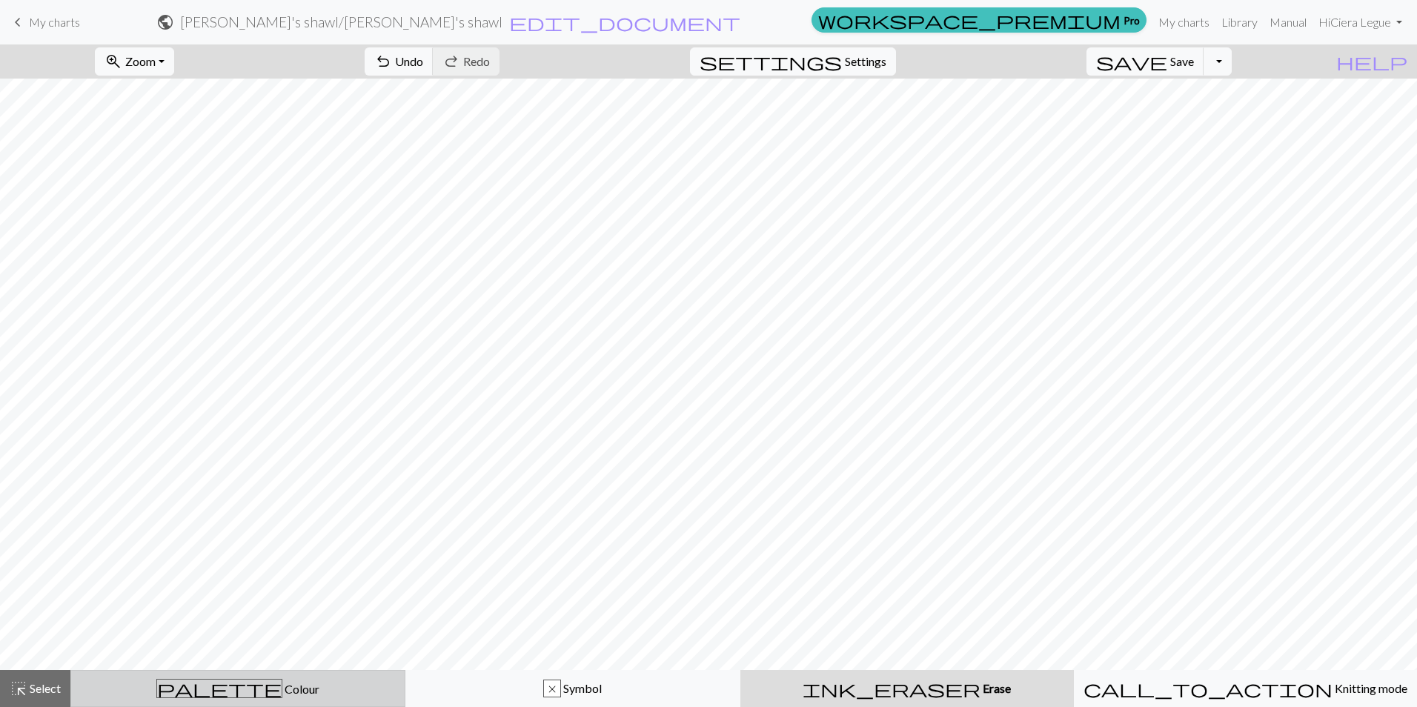
click at [278, 679] on div "palette Colour Colour" at bounding box center [238, 688] width 316 height 19
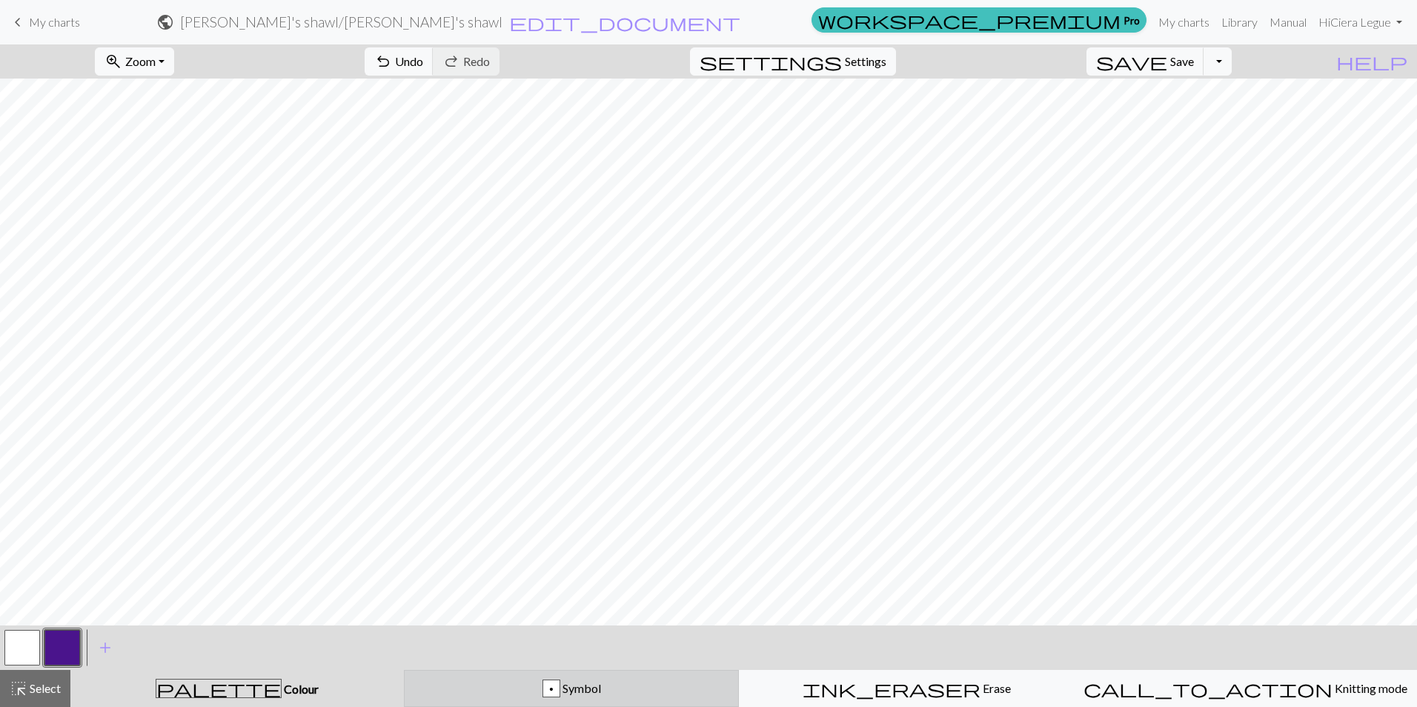
click at [467, 685] on div "p Symbol" at bounding box center [571, 688] width 316 height 18
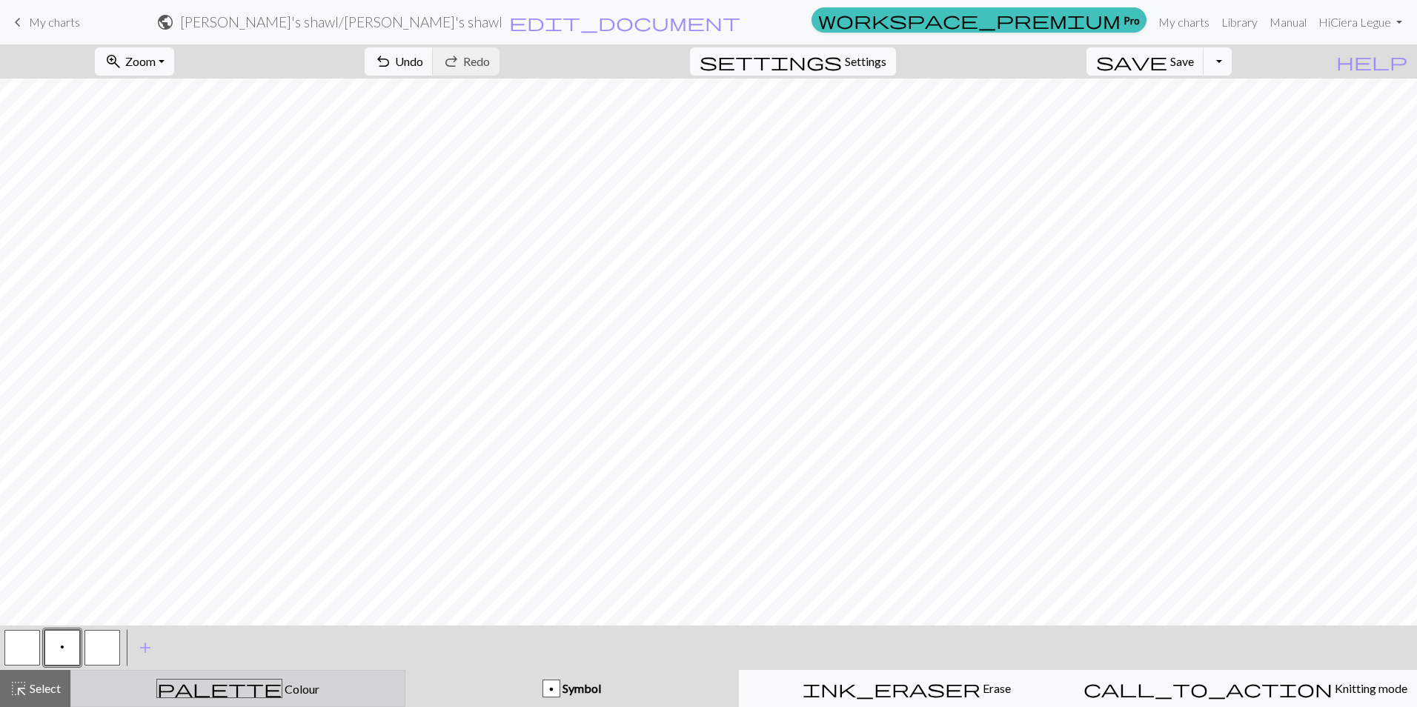
click at [321, 683] on div "palette Colour Colour" at bounding box center [238, 688] width 316 height 19
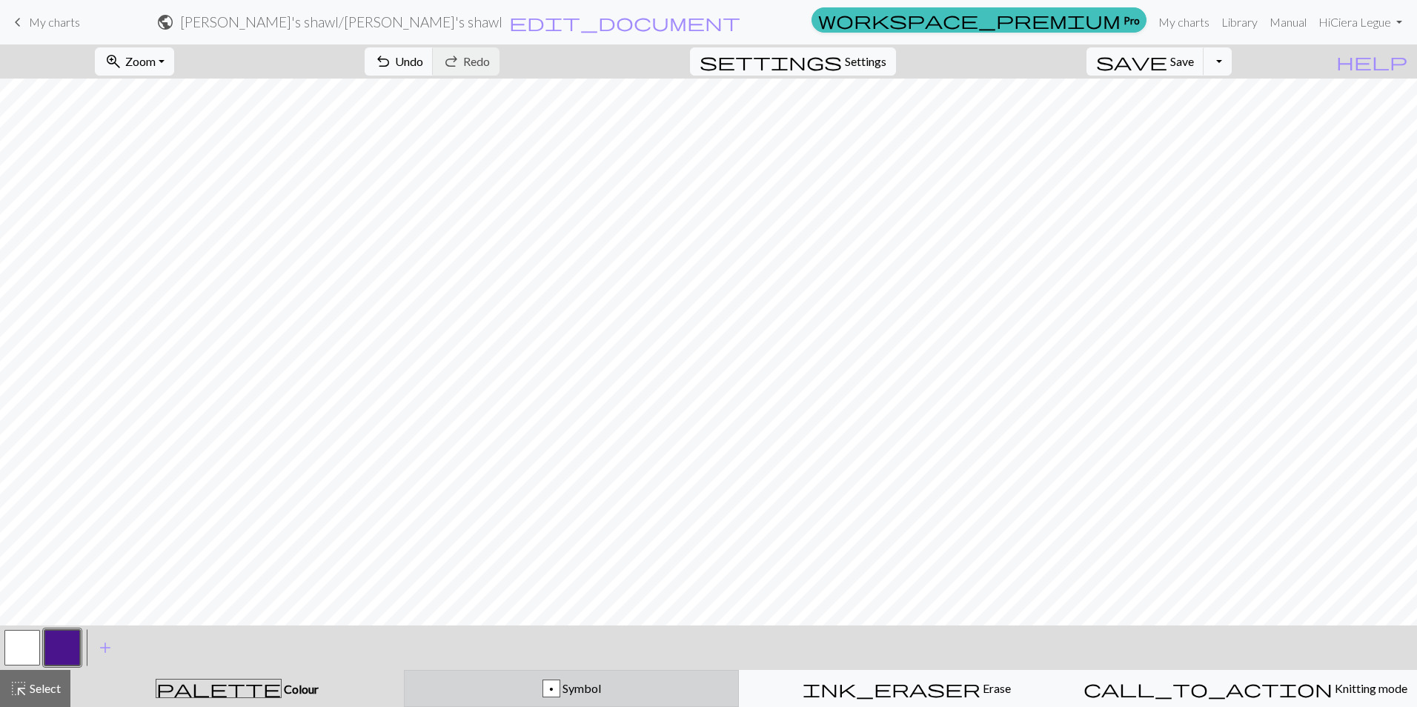
click at [482, 681] on div "p Symbol" at bounding box center [571, 688] width 316 height 18
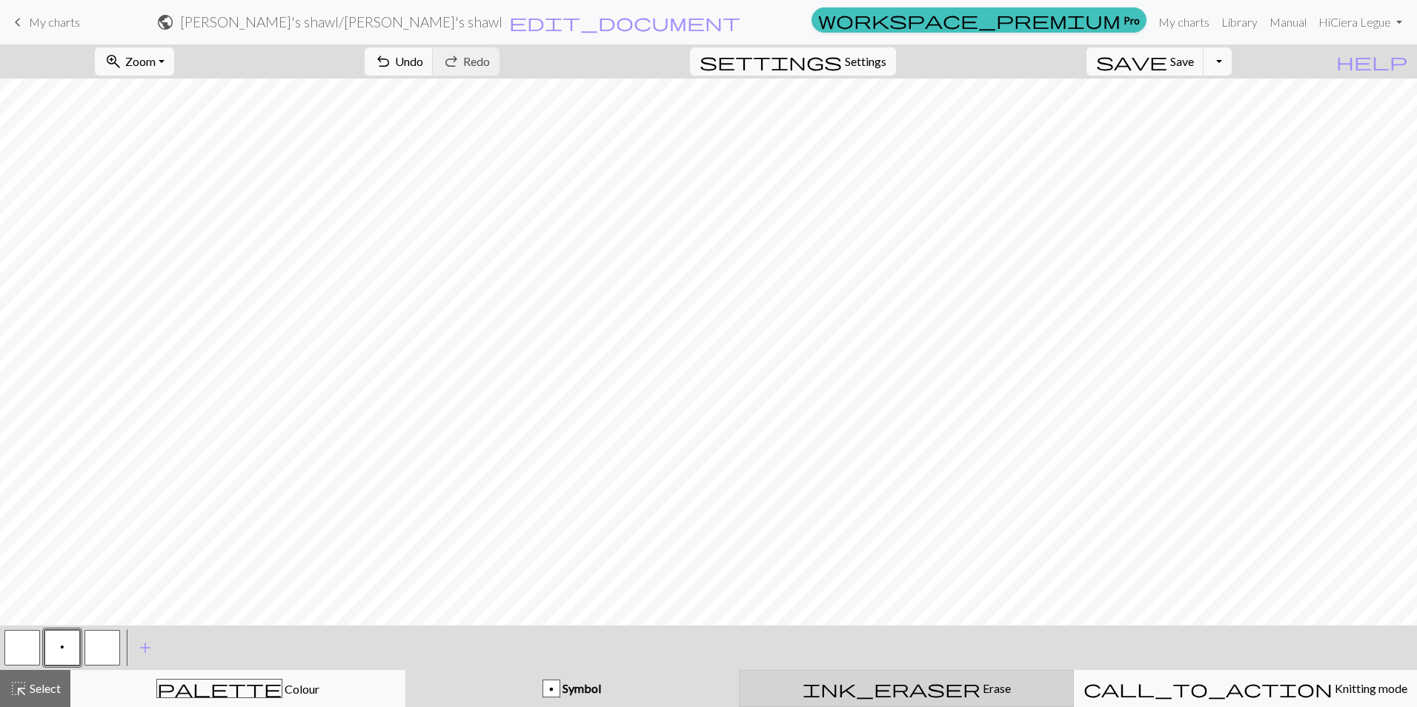
drag, startPoint x: 941, startPoint y: 671, endPoint x: 922, endPoint y: 678, distance: 19.7
click at [928, 679] on button "ink_eraser Erase Erase" at bounding box center [906, 688] width 335 height 37
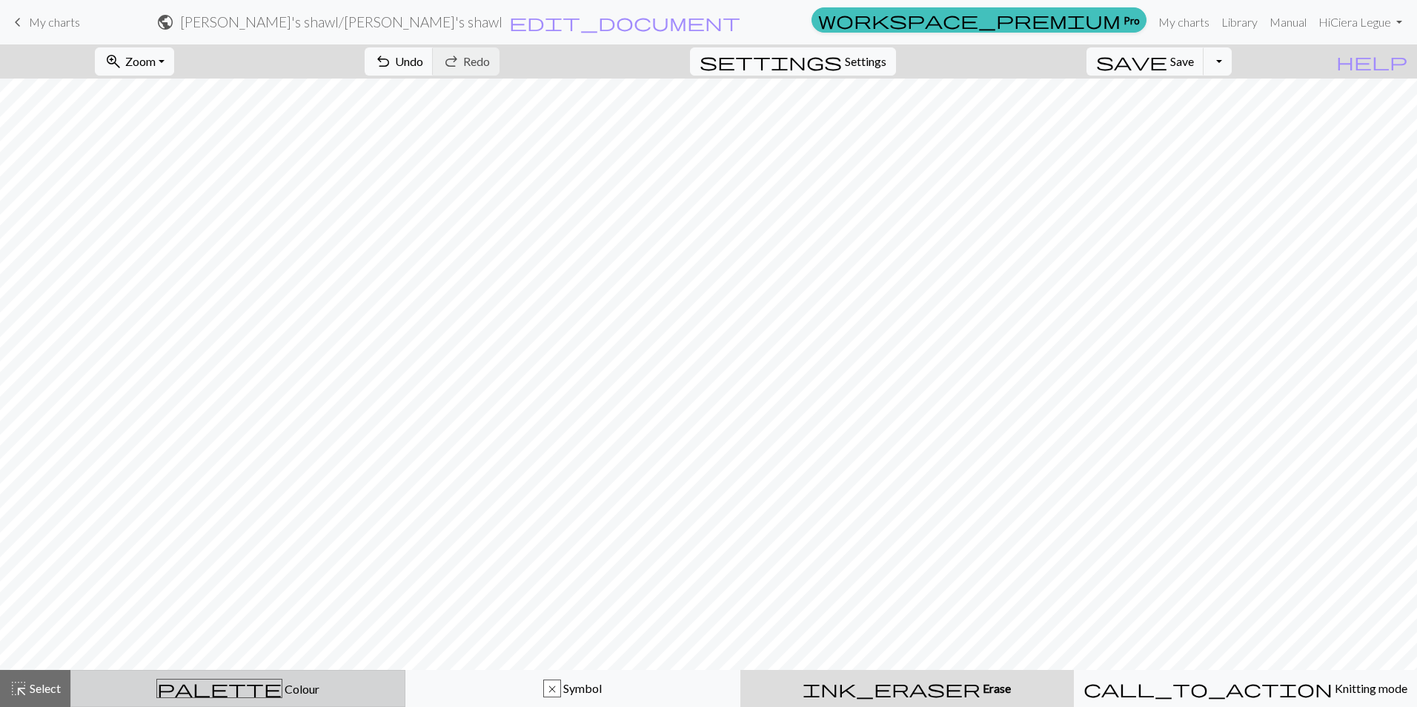
drag, startPoint x: 309, startPoint y: 695, endPoint x: 350, endPoint y: 671, distance: 47.8
click at [308, 694] on div "palette Colour Colour" at bounding box center [238, 688] width 316 height 19
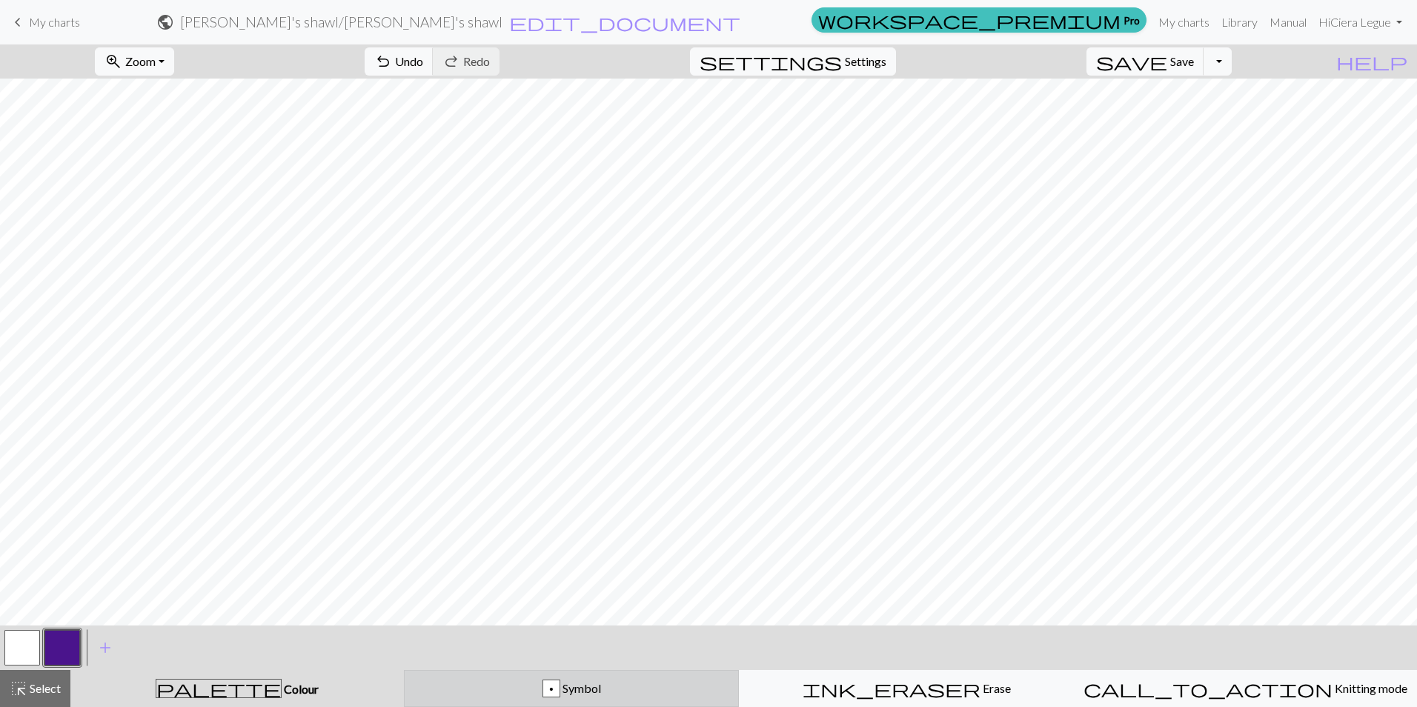
click at [459, 676] on button "p Symbol" at bounding box center [571, 688] width 335 height 37
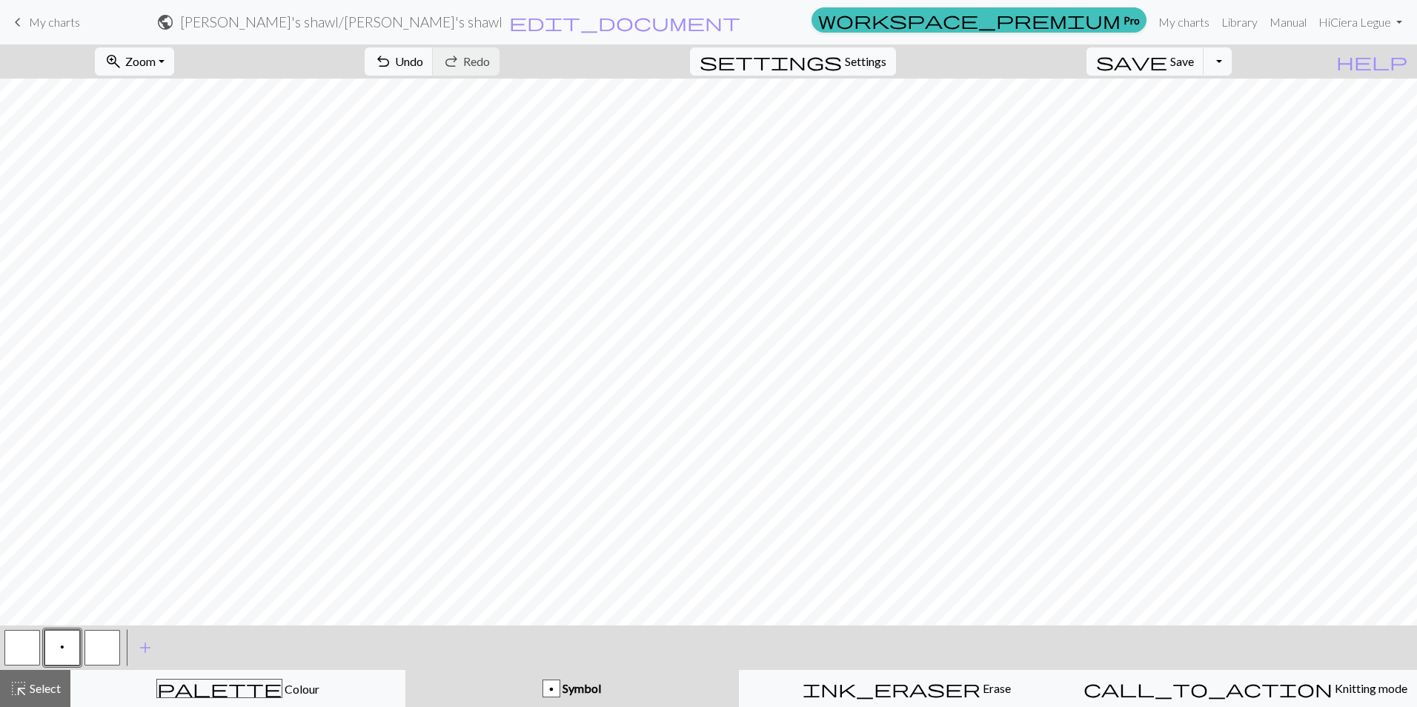
click at [98, 643] on button "button" at bounding box center [102, 648] width 36 height 36
click at [101, 645] on button "button" at bounding box center [102, 648] width 36 height 36
click at [101, 645] on div "Edit symbol Name d f g h j k p s t F H J O P T / | 0 1 2 3 4 5 6 7 8 9 e m n G …" at bounding box center [708, 353] width 1417 height 707
click at [101, 645] on button "button" at bounding box center [102, 648] width 36 height 36
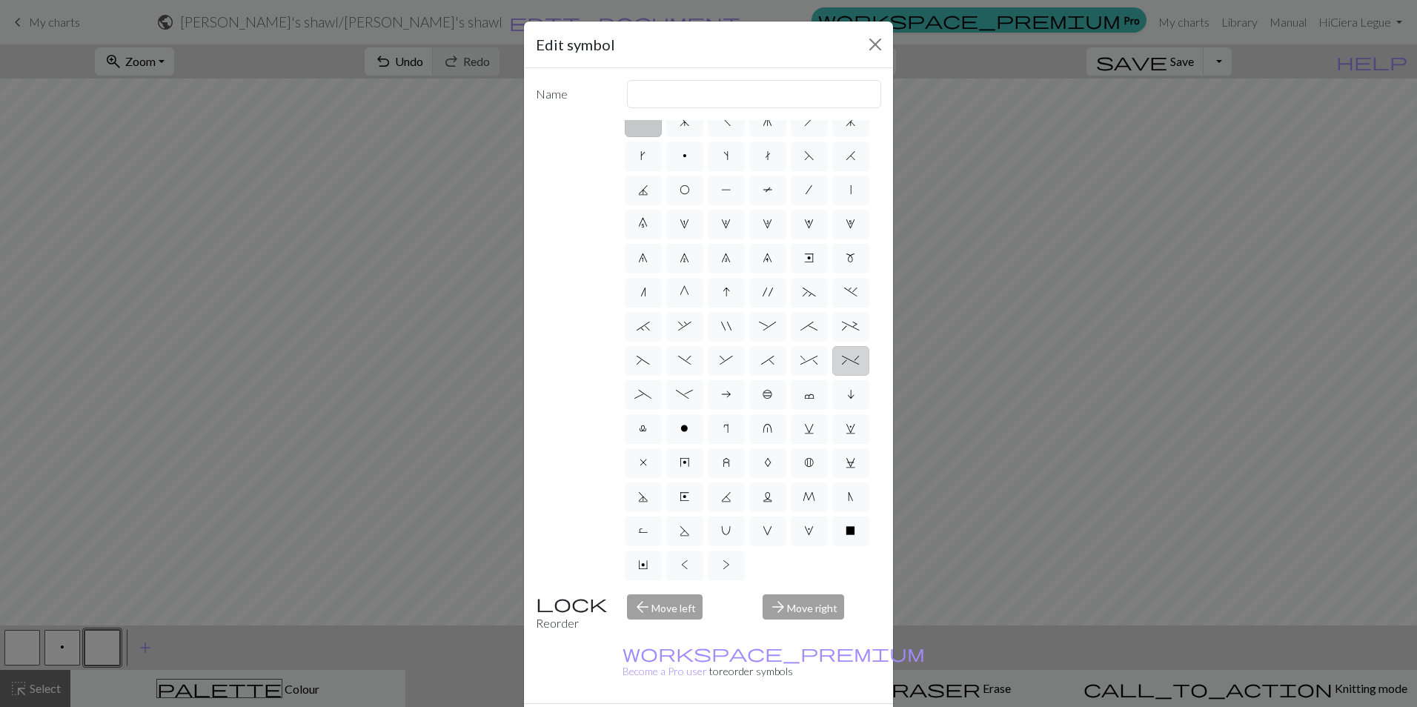
scroll to position [117, 0]
click at [832, 537] on label "X" at bounding box center [850, 531] width 37 height 30
click at [845, 537] on input "X" at bounding box center [850, 541] width 10 height 10
radio input "true"
type input "no stitch"
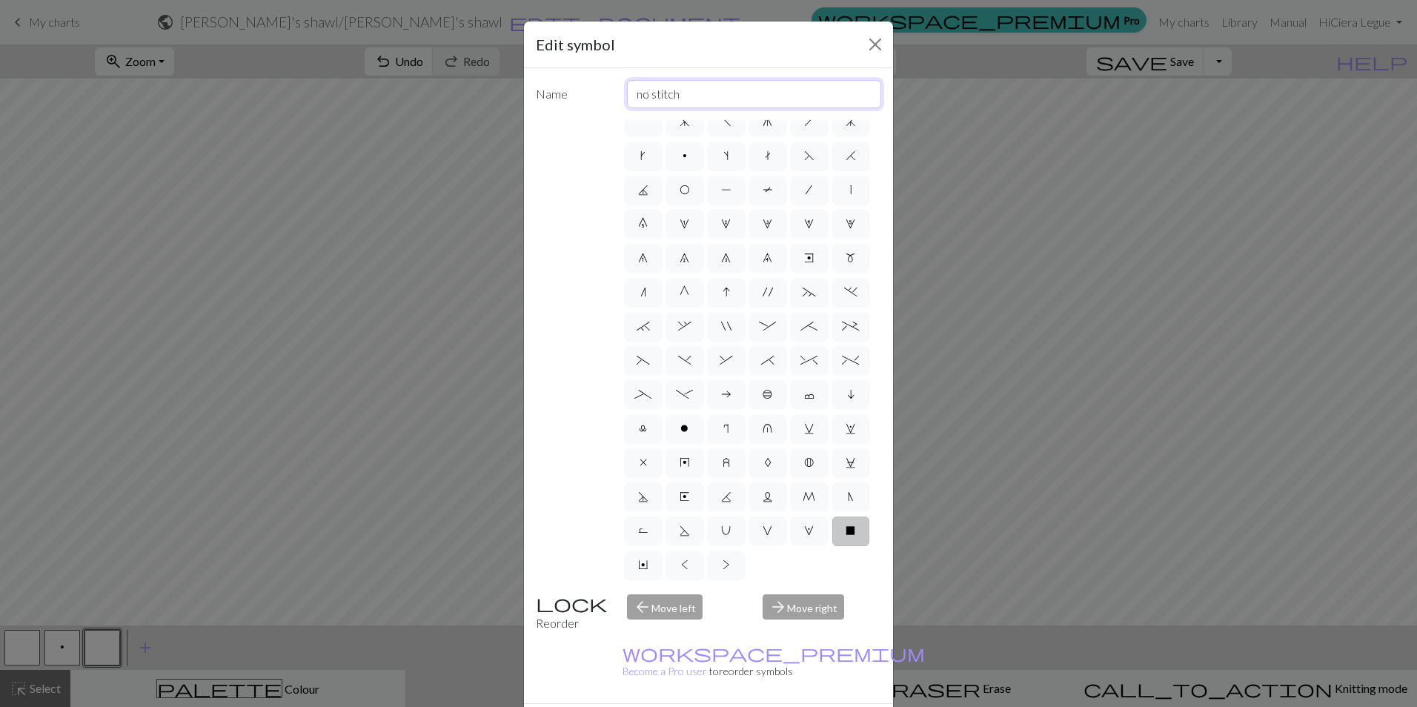
drag, startPoint x: 745, startPoint y: 93, endPoint x: 568, endPoint y: 96, distance: 177.1
click at [568, 96] on div "Name no stitch" at bounding box center [708, 94] width 363 height 28
type input "slipmarker"
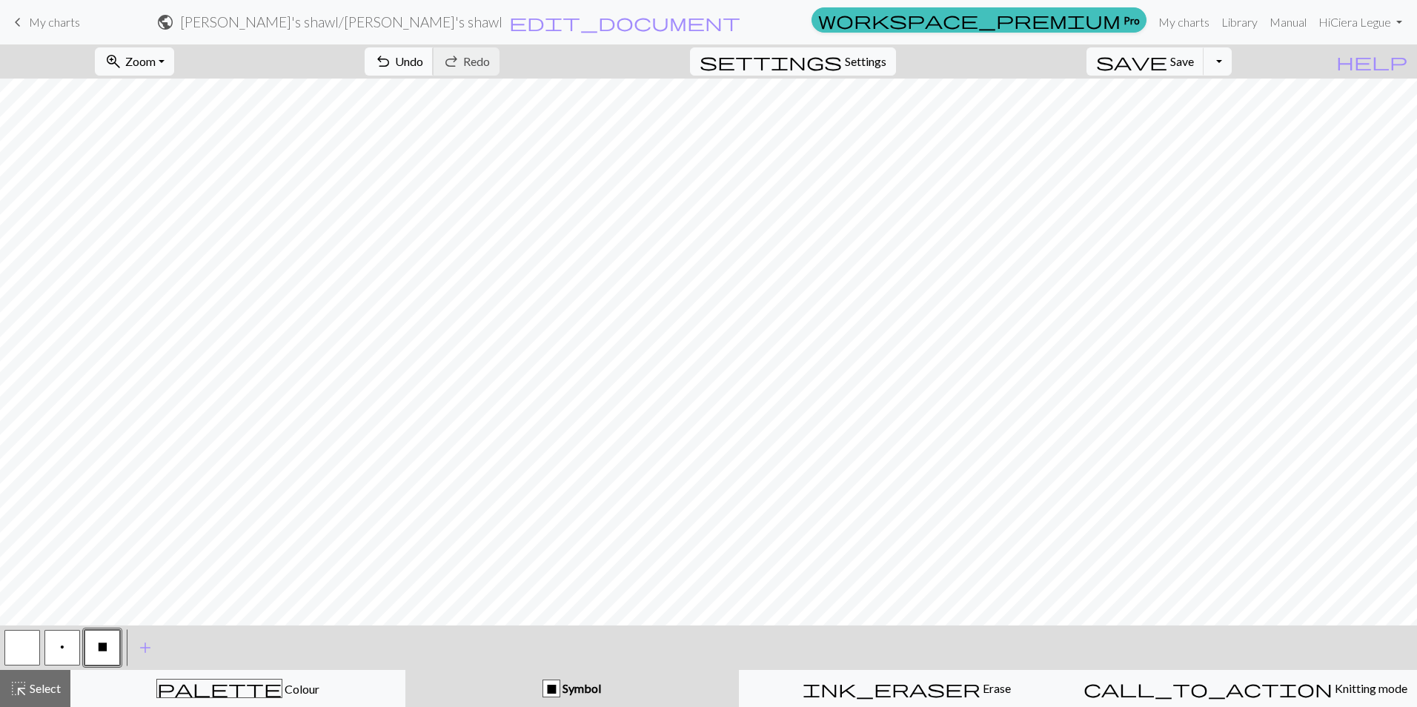
click at [392, 55] on span "undo" at bounding box center [383, 61] width 18 height 21
click at [98, 646] on button "button" at bounding box center [102, 648] width 36 height 36
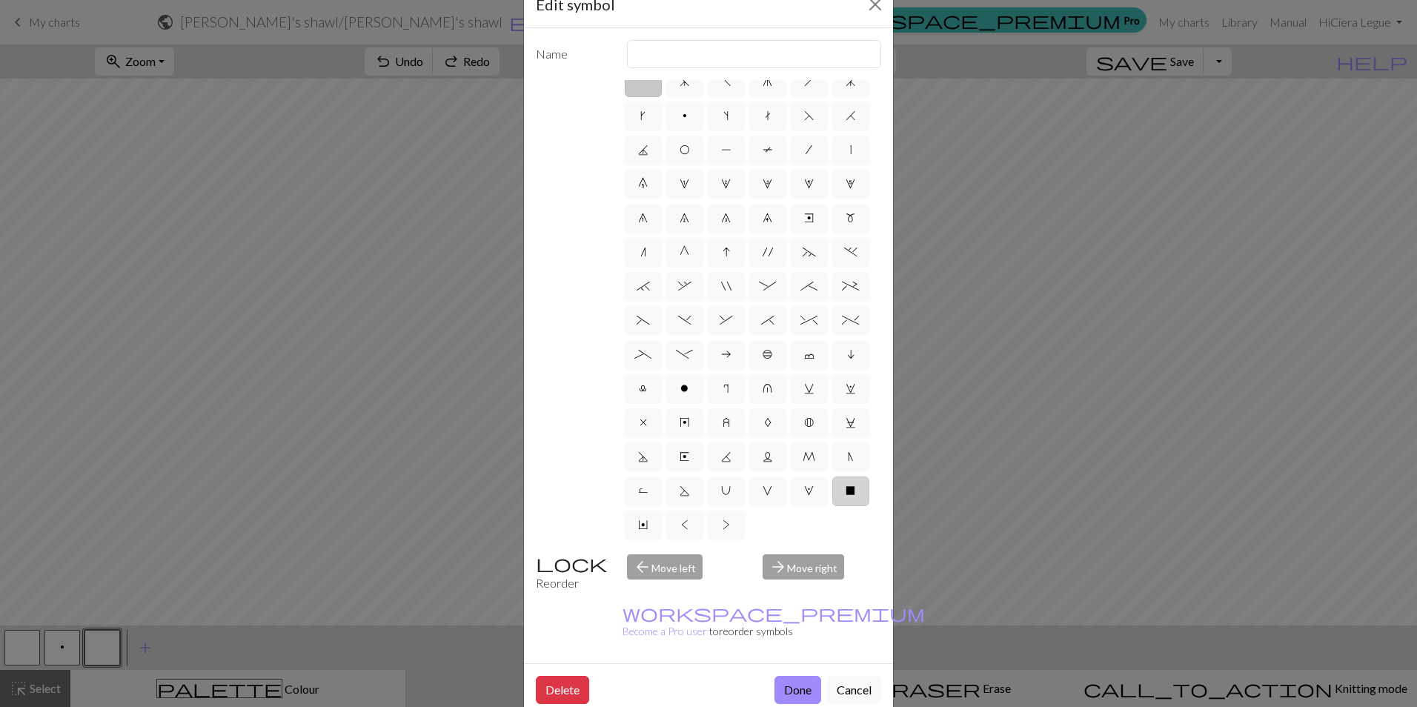
click at [845, 494] on span "X" at bounding box center [850, 491] width 10 height 12
click at [845, 496] on input "X" at bounding box center [850, 501] width 10 height 10
radio input "true"
type input "no stitch"
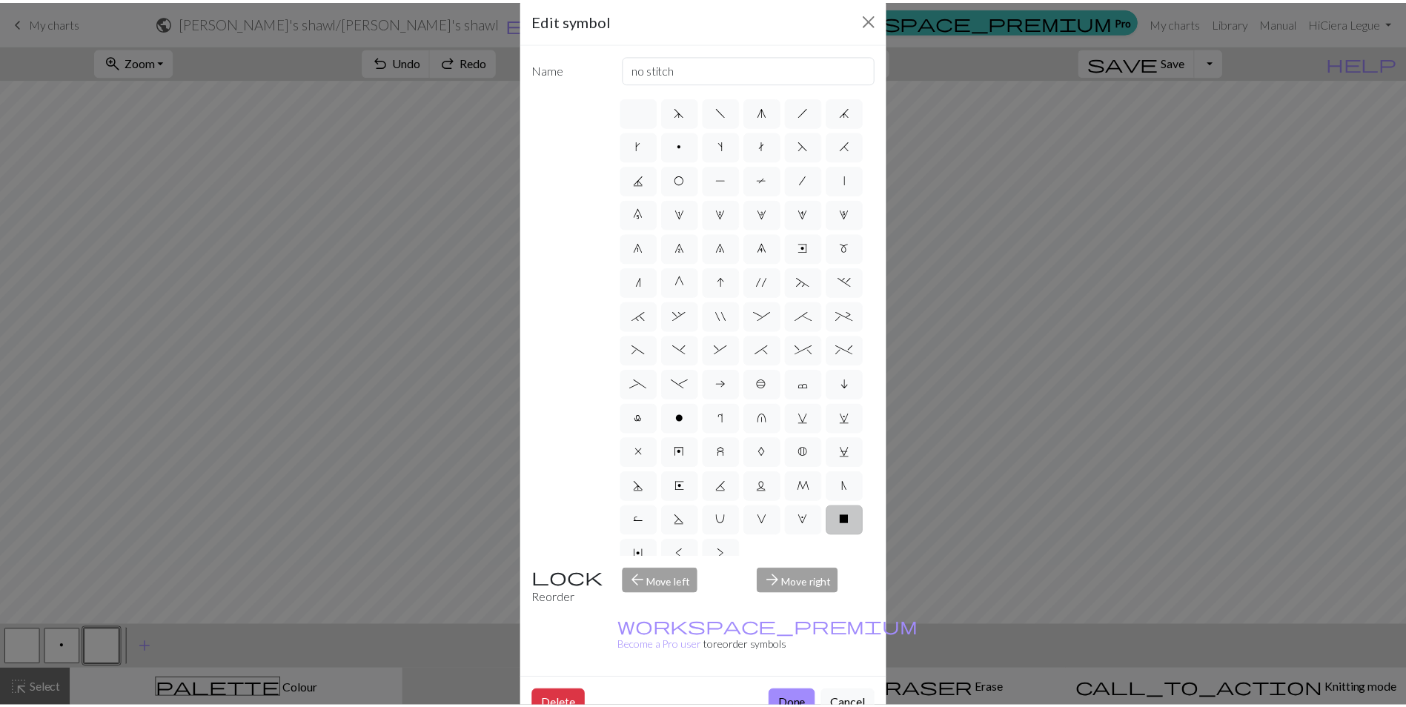
scroll to position [0, 0]
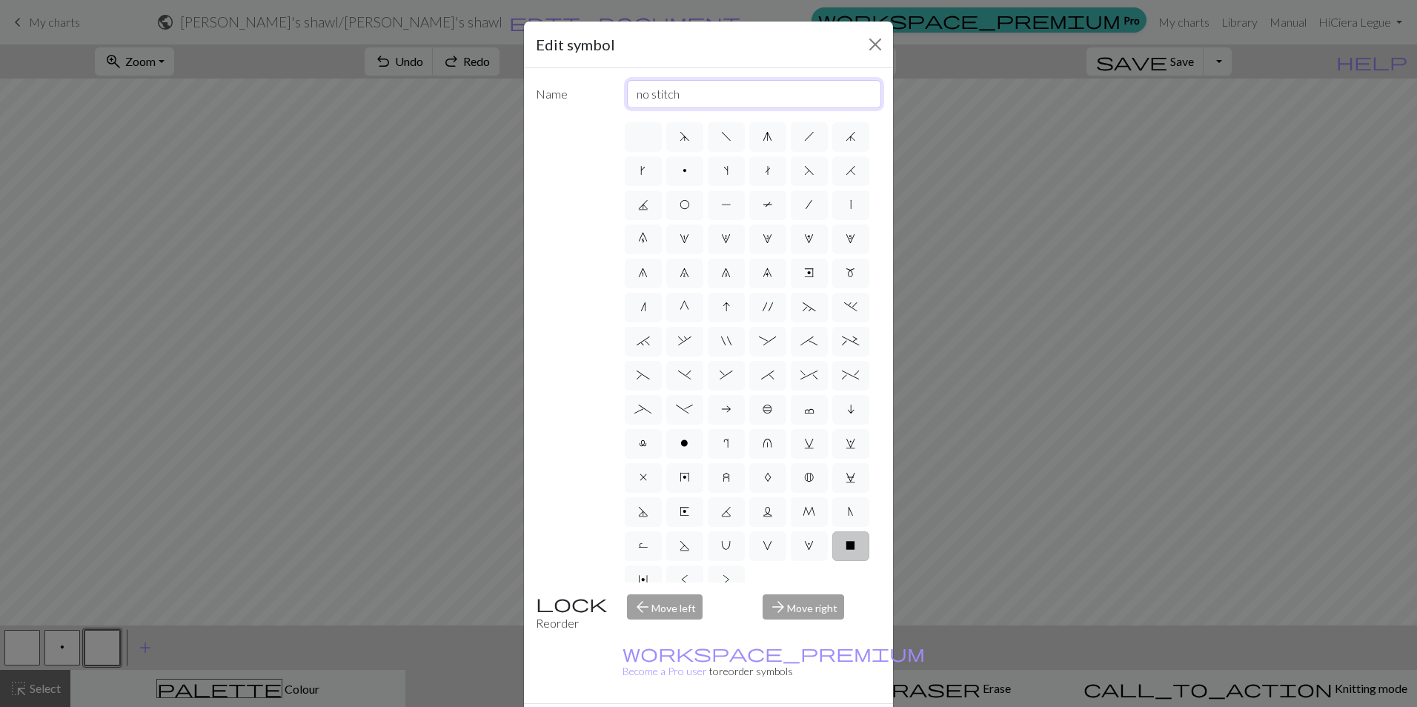
drag, startPoint x: 682, startPoint y: 93, endPoint x: 599, endPoint y: 99, distance: 83.2
click at [599, 99] on div "Name no stitch" at bounding box center [708, 94] width 363 height 28
type input "marker"
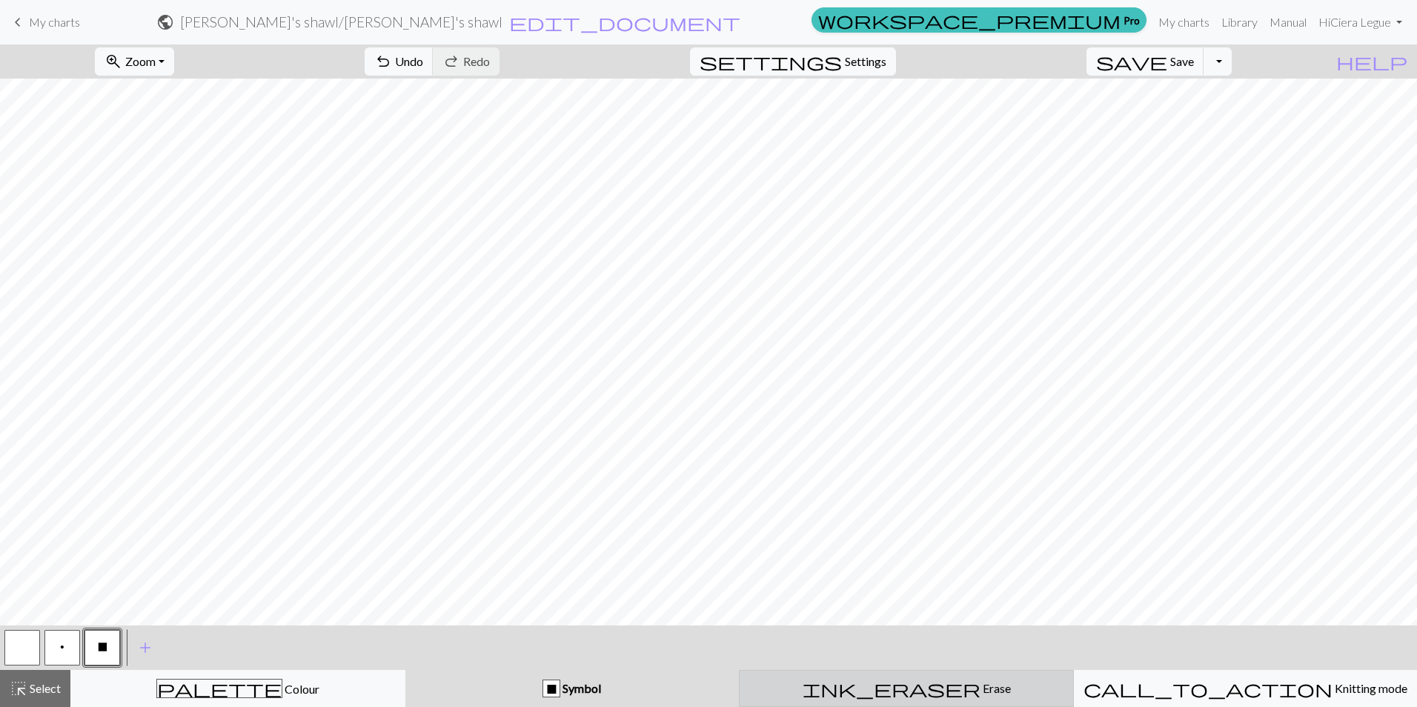
click at [894, 689] on span "ink_eraser" at bounding box center [891, 688] width 178 height 21
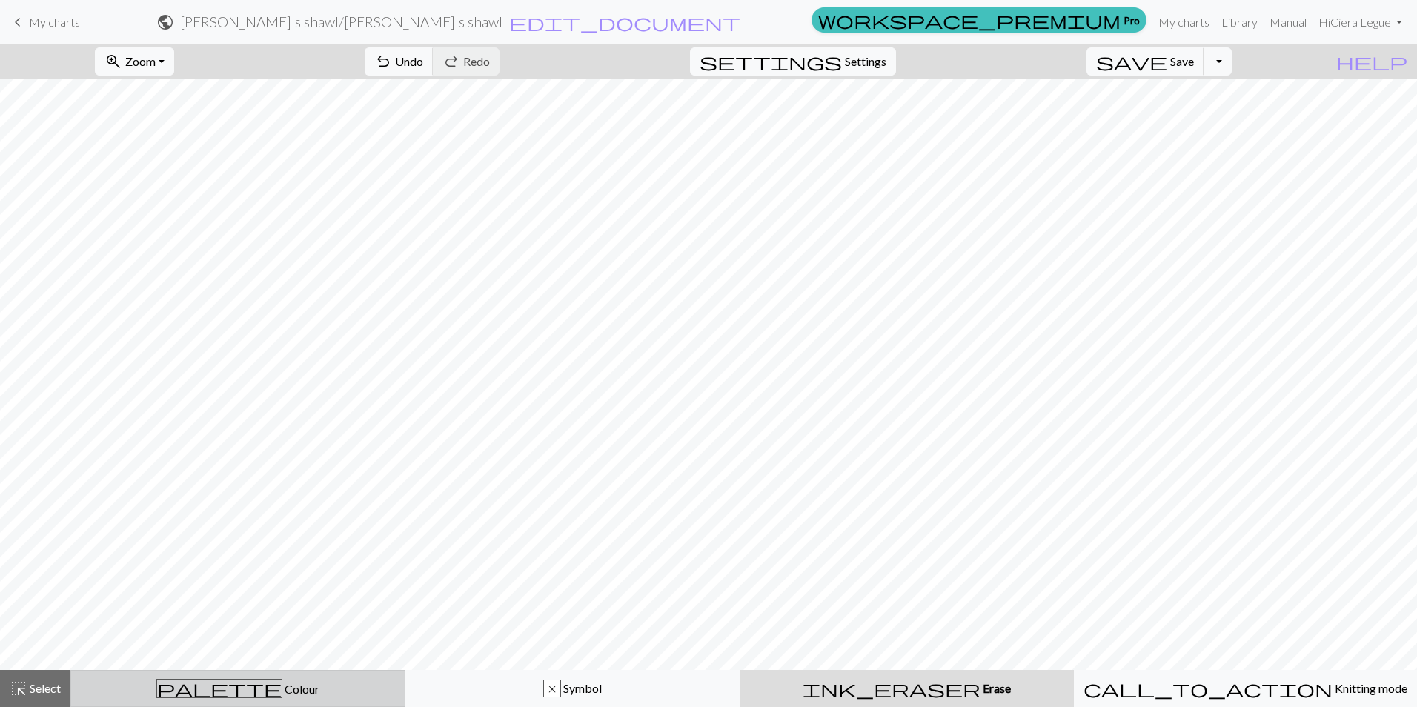
click at [299, 677] on button "palette Colour Colour" at bounding box center [237, 688] width 335 height 37
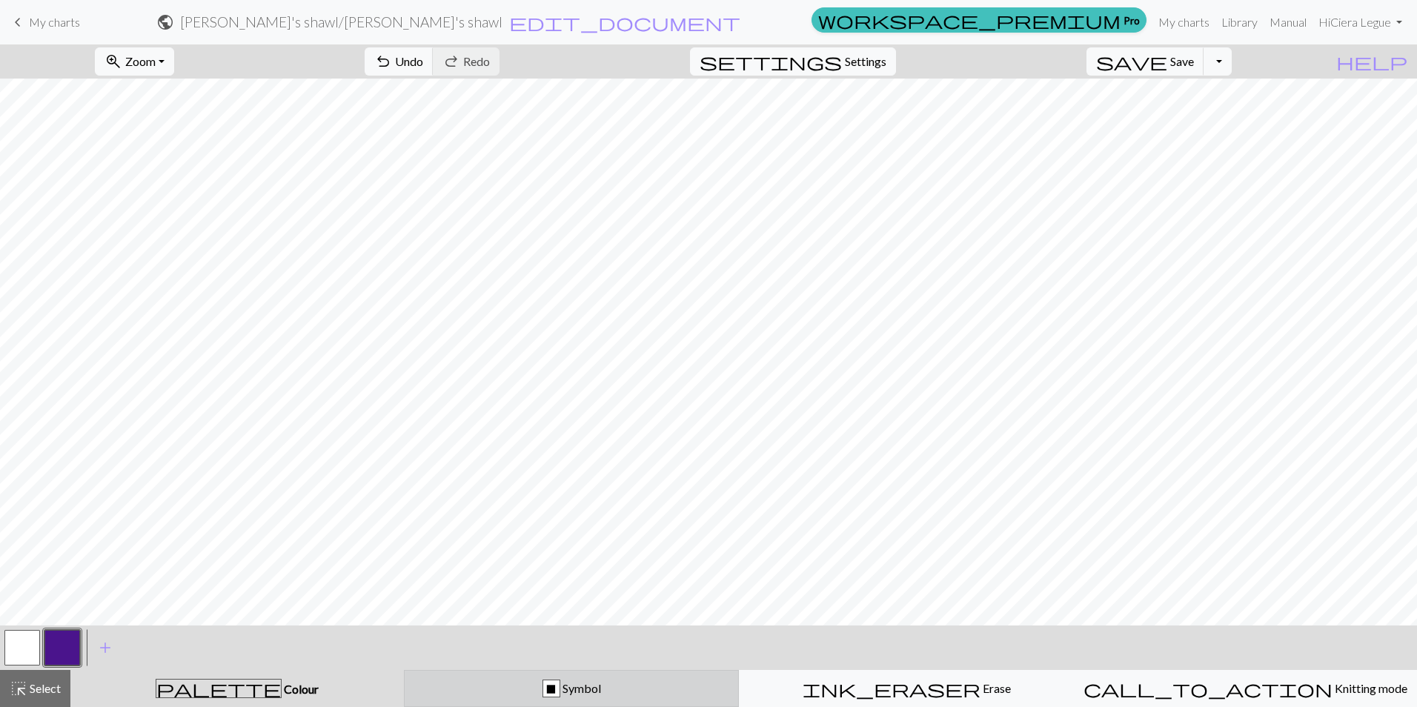
click at [645, 685] on div "X Symbol" at bounding box center [571, 688] width 316 height 18
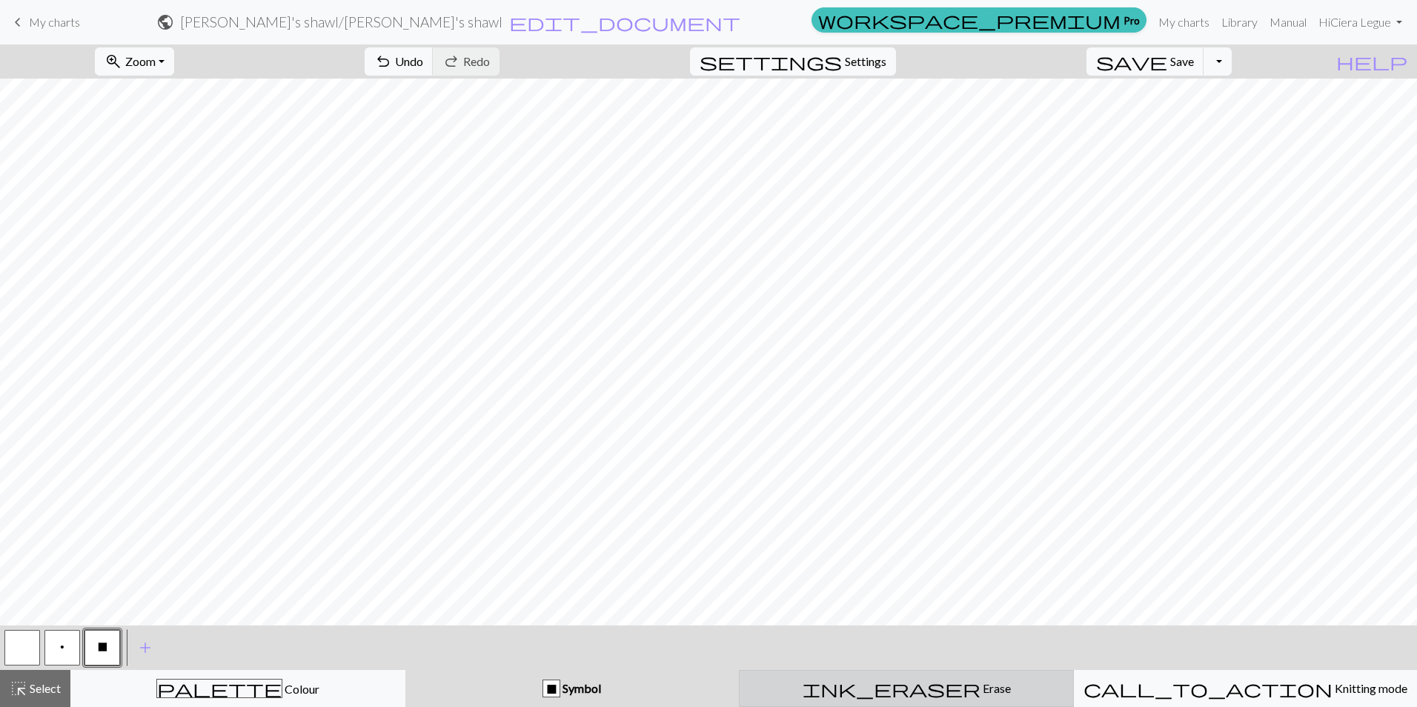
click at [980, 685] on span "Erase" at bounding box center [995, 688] width 30 height 14
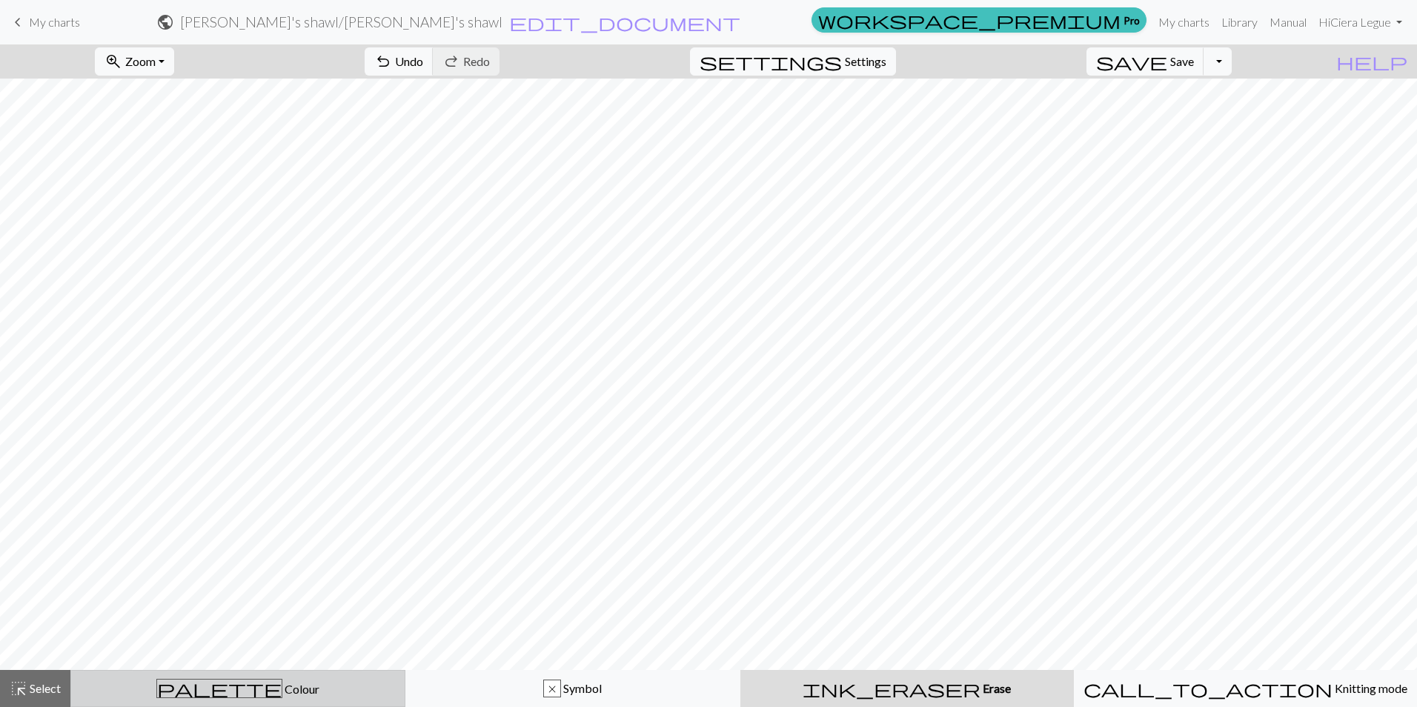
click at [282, 694] on span "Colour" at bounding box center [300, 689] width 37 height 14
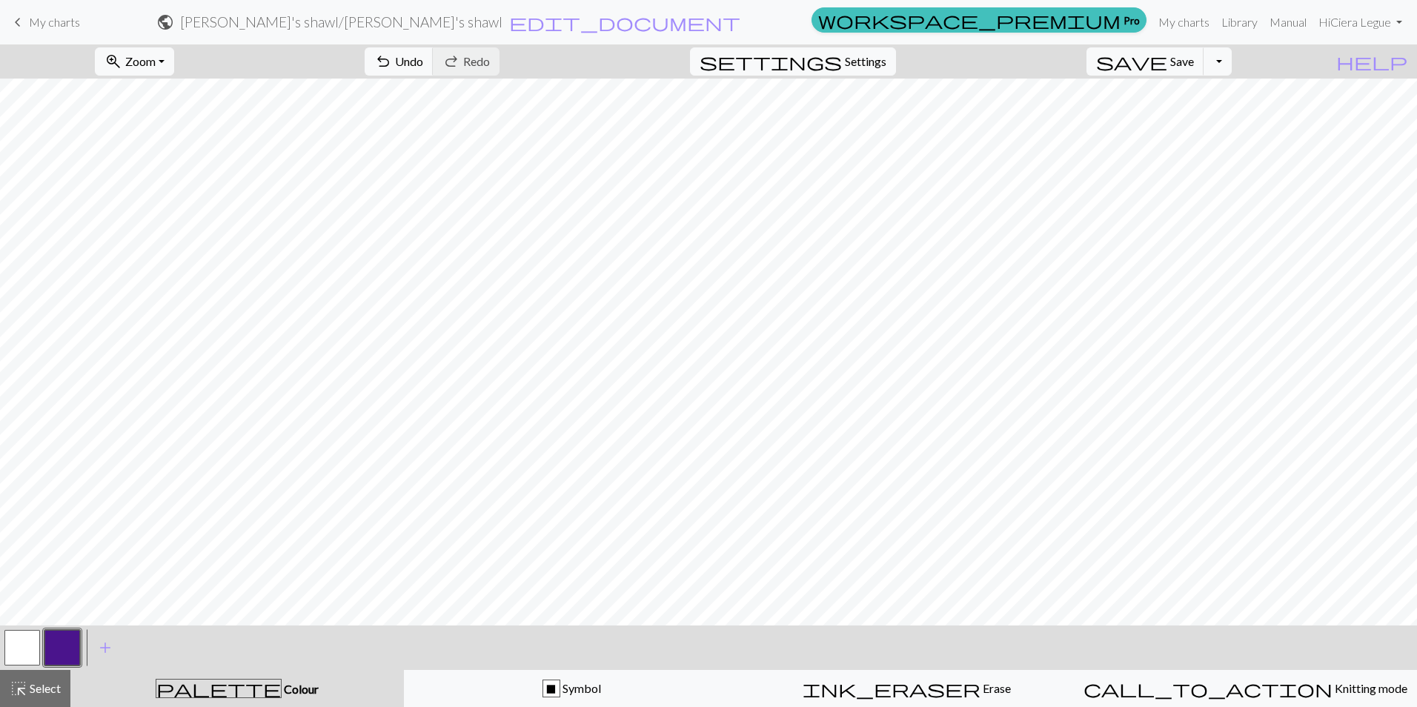
click at [53, 638] on button "button" at bounding box center [62, 648] width 36 height 36
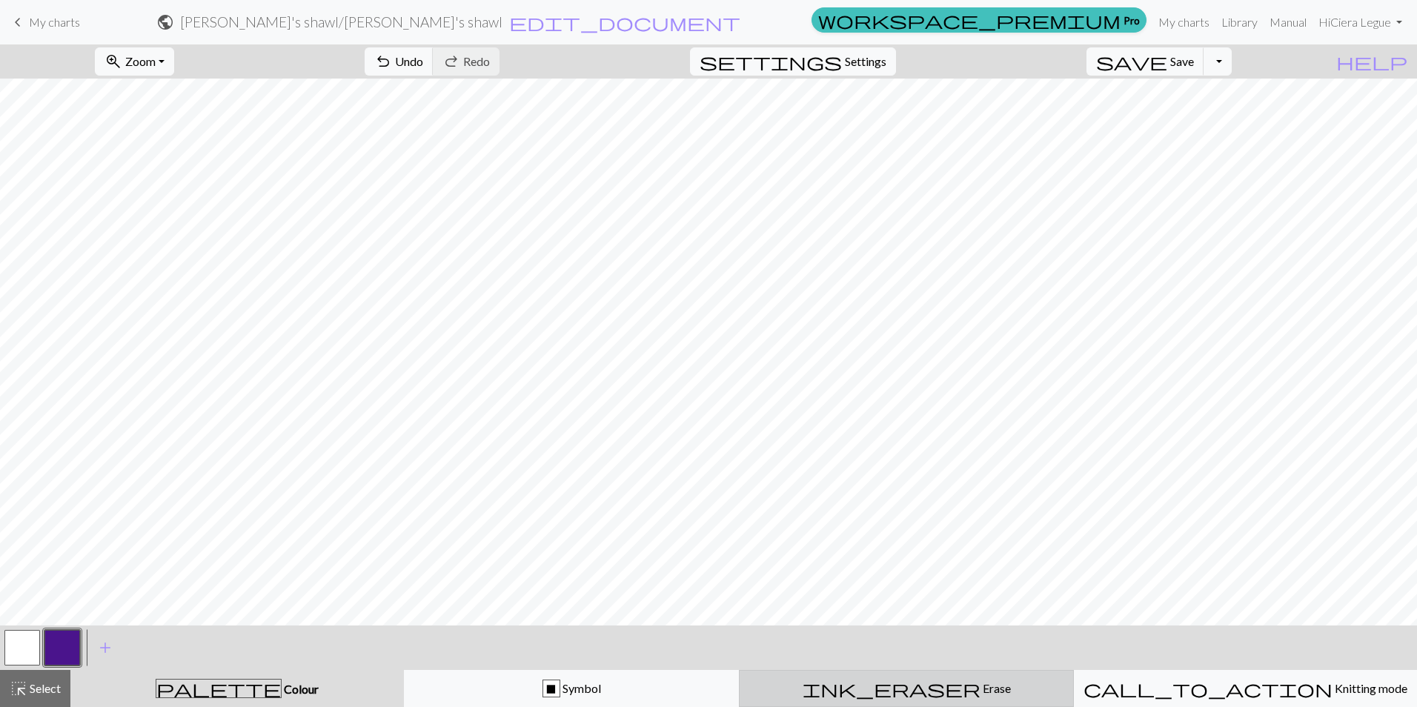
click at [848, 685] on div "ink_eraser Erase Erase" at bounding box center [906, 688] width 316 height 18
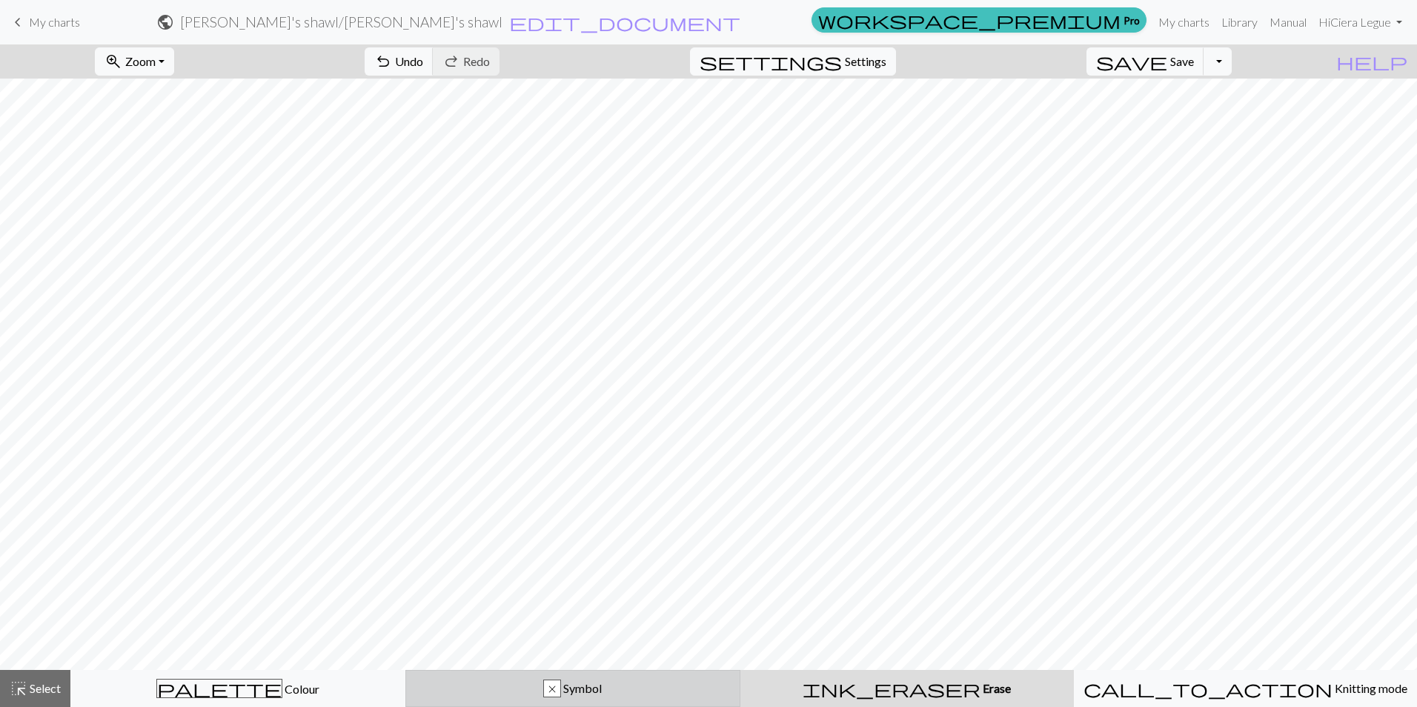
click at [562, 678] on button "x Symbol" at bounding box center [572, 688] width 335 height 37
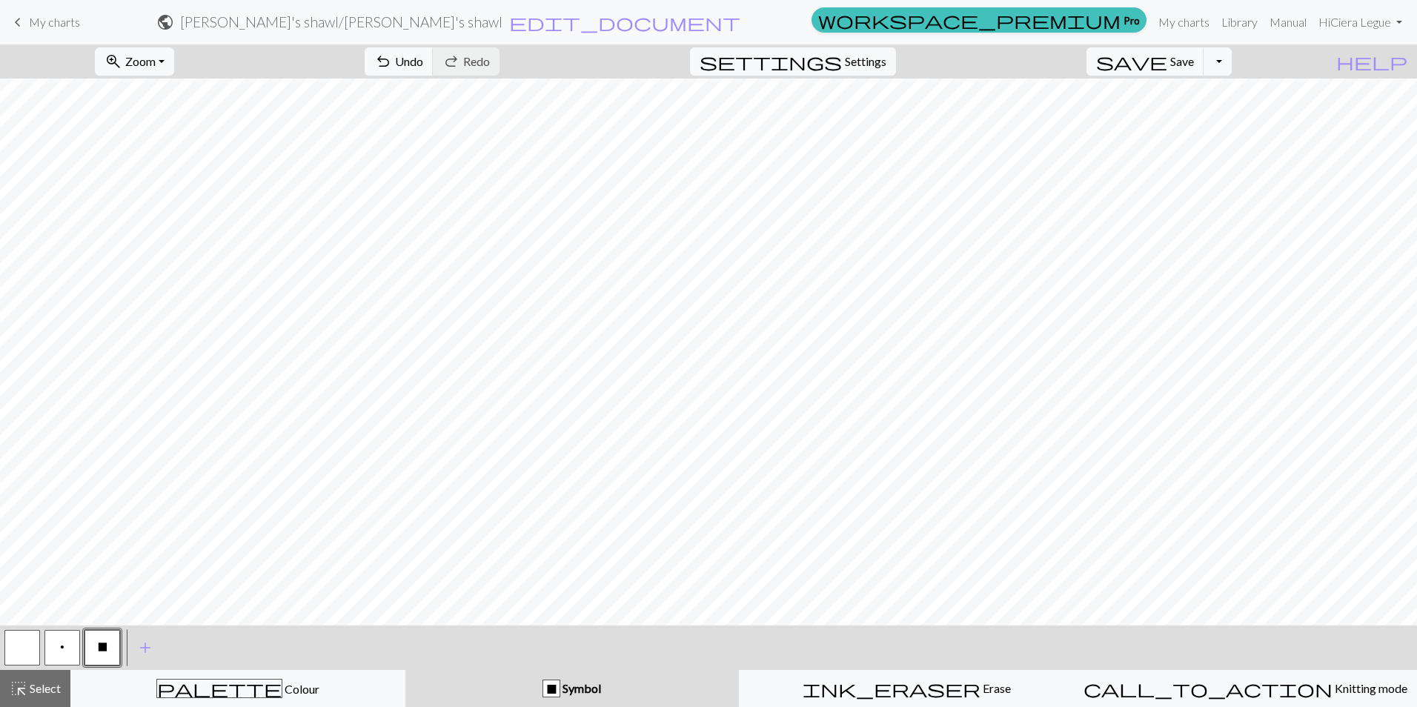
click at [51, 647] on button "p" at bounding box center [62, 648] width 36 height 36
click at [100, 639] on button "X" at bounding box center [102, 648] width 36 height 36
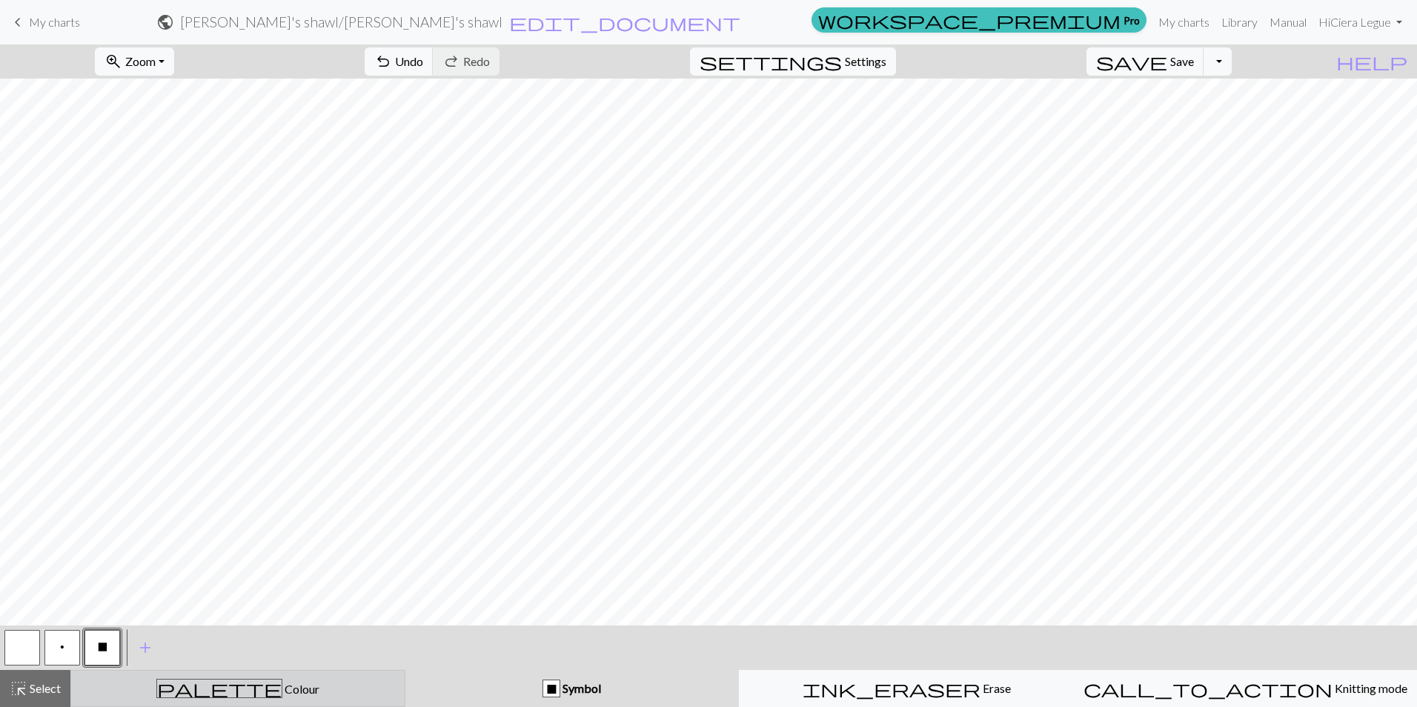
click at [290, 688] on div "palette Colour Colour" at bounding box center [238, 688] width 316 height 19
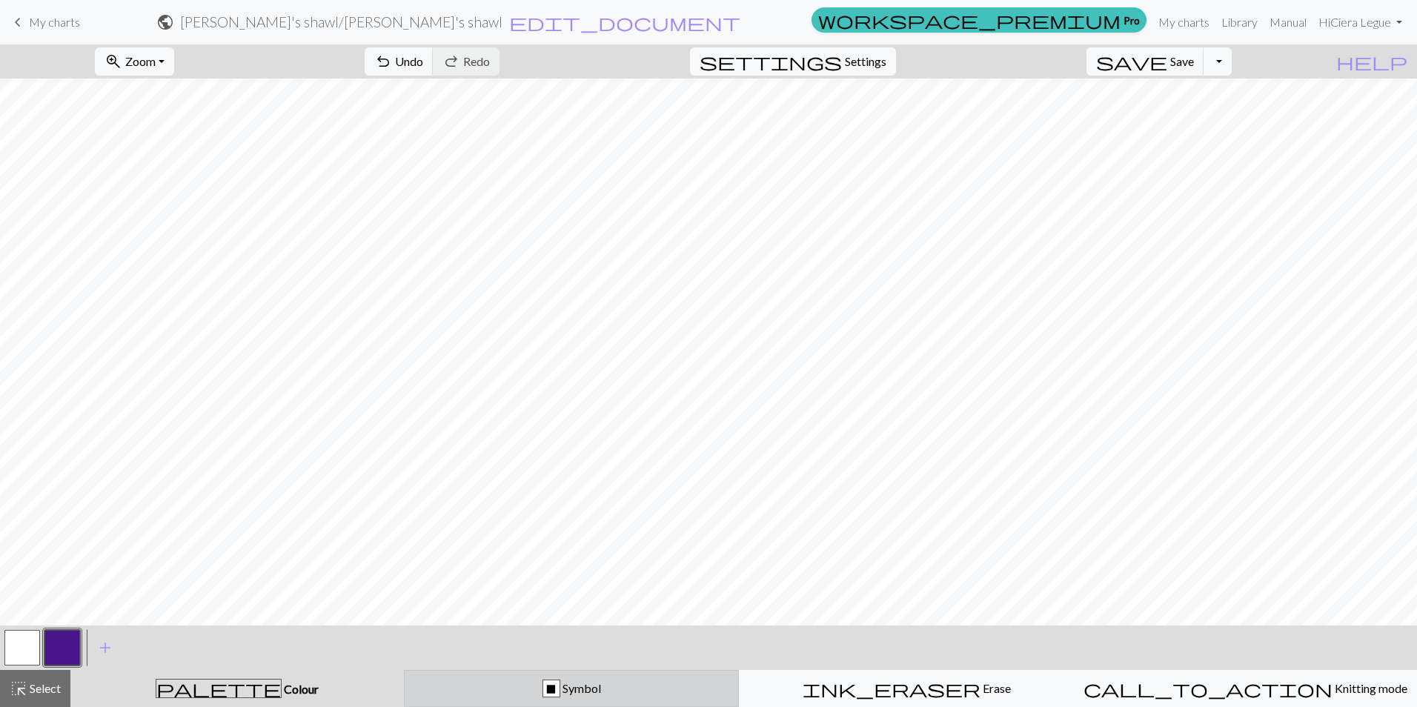
click at [574, 691] on span "Symbol" at bounding box center [580, 688] width 41 height 14
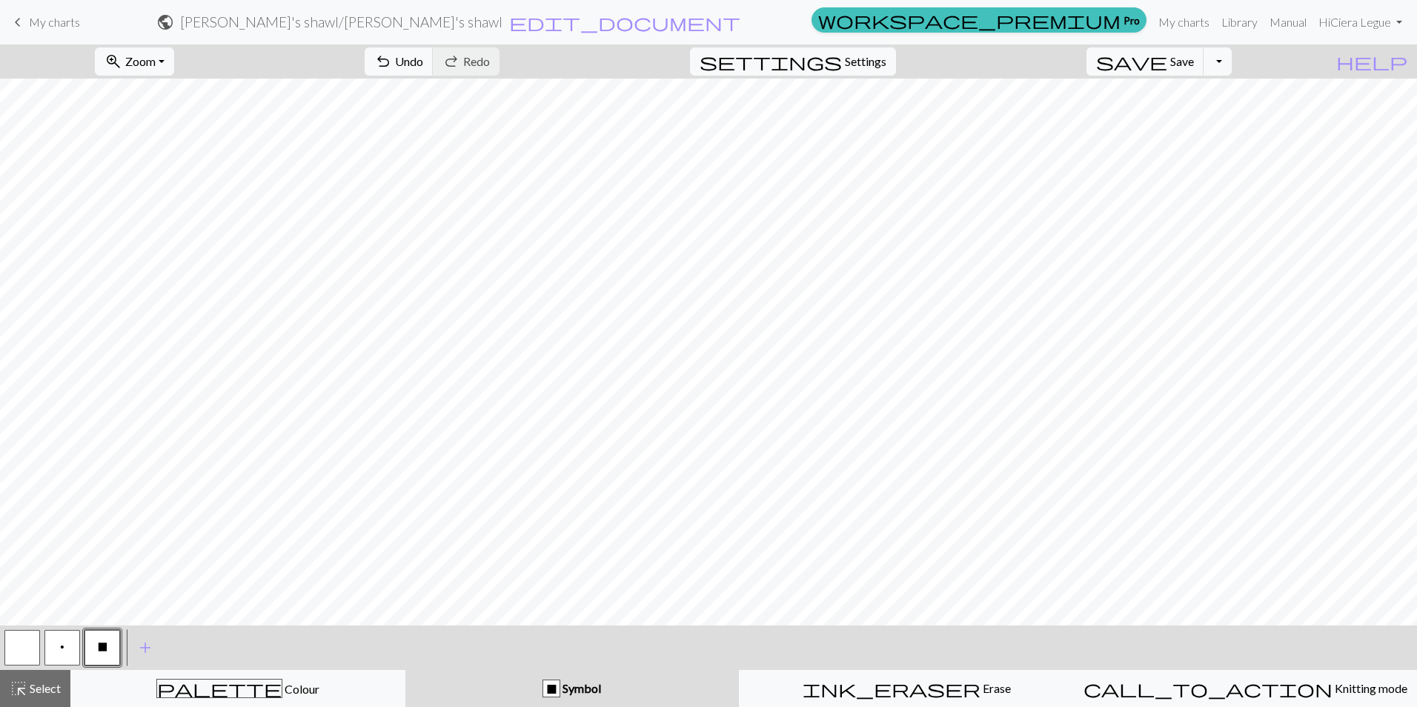
click at [57, 650] on button "p" at bounding box center [62, 648] width 36 height 36
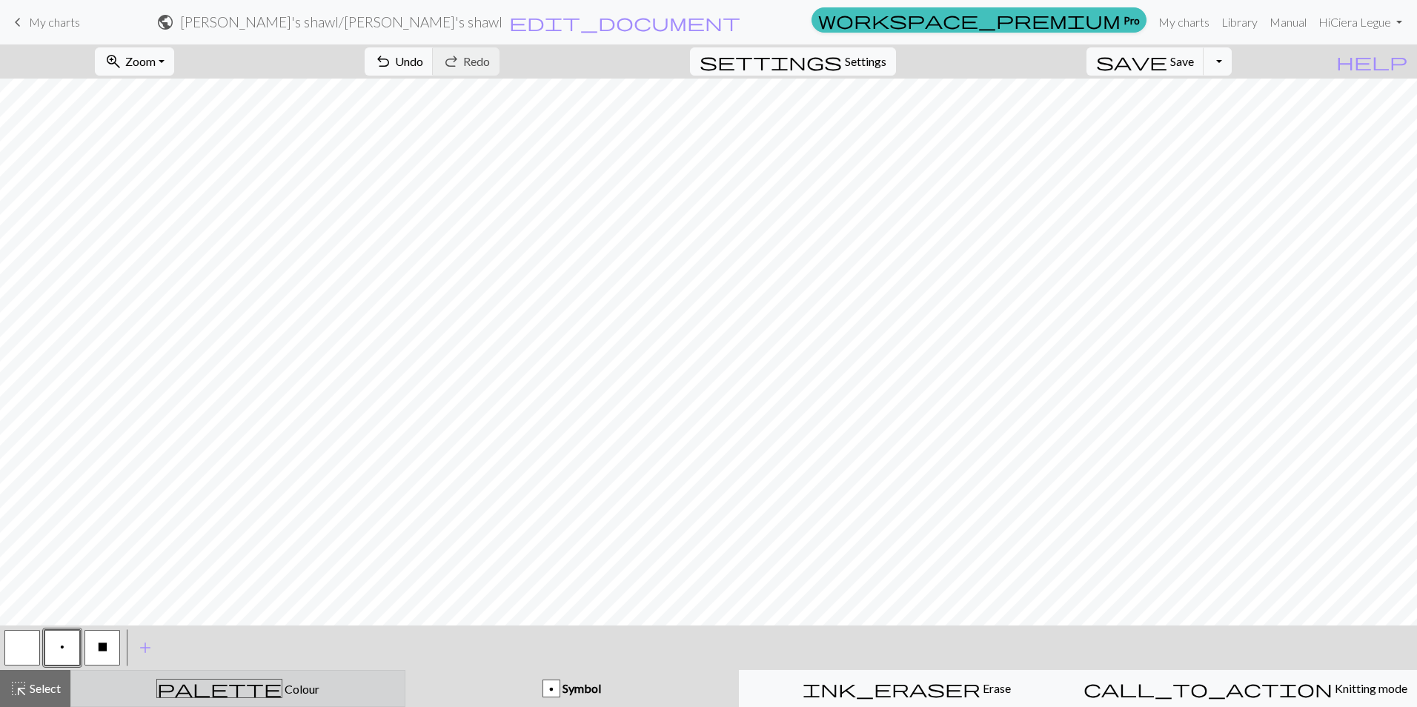
click at [282, 693] on span "Colour" at bounding box center [300, 689] width 37 height 14
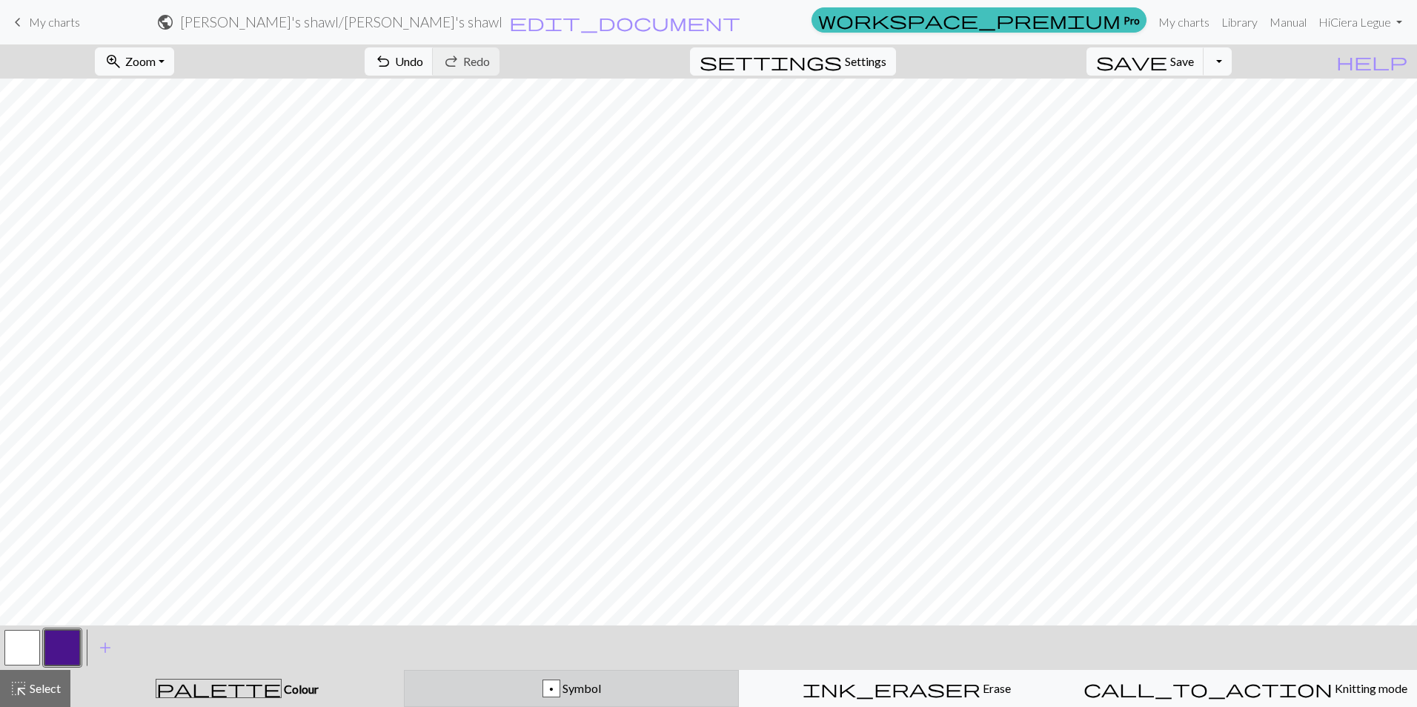
click at [611, 682] on div "p Symbol" at bounding box center [571, 688] width 316 height 18
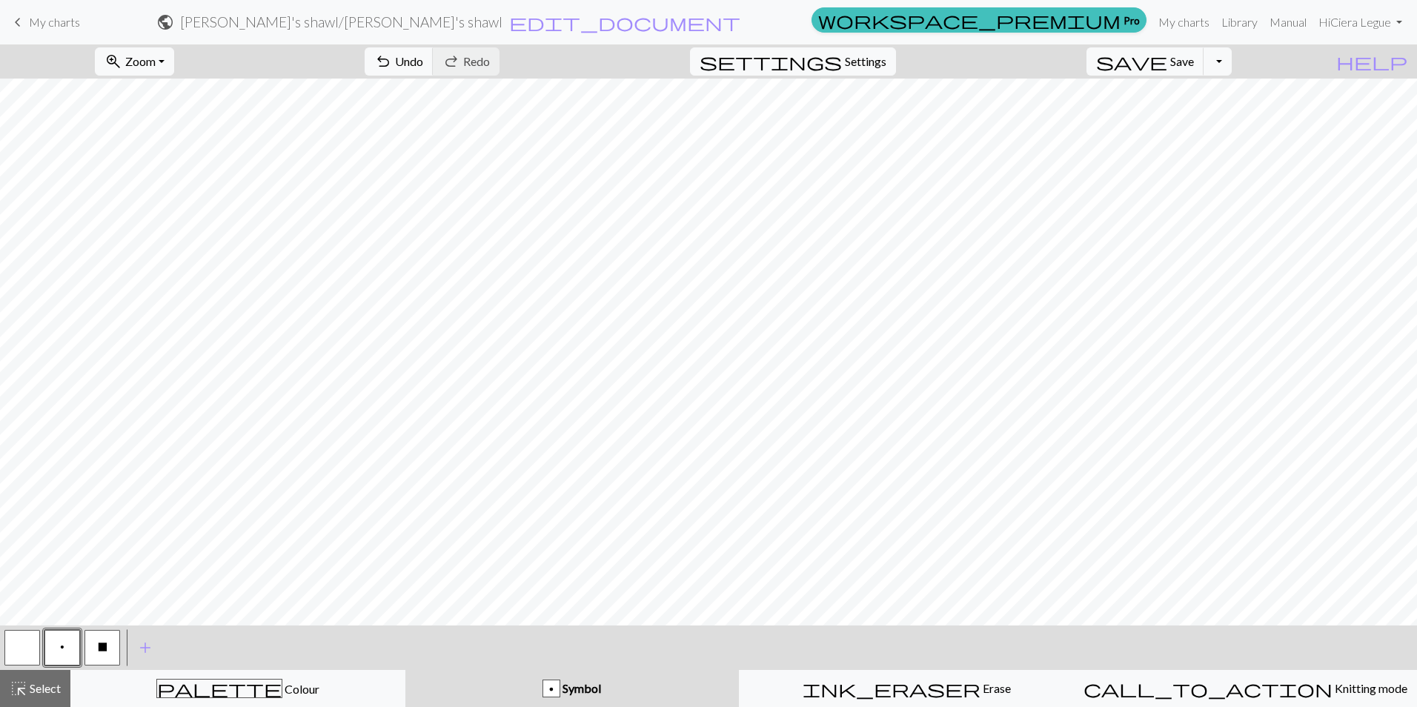
click at [111, 639] on button "X" at bounding box center [102, 648] width 36 height 36
click at [59, 648] on button "p" at bounding box center [62, 648] width 36 height 36
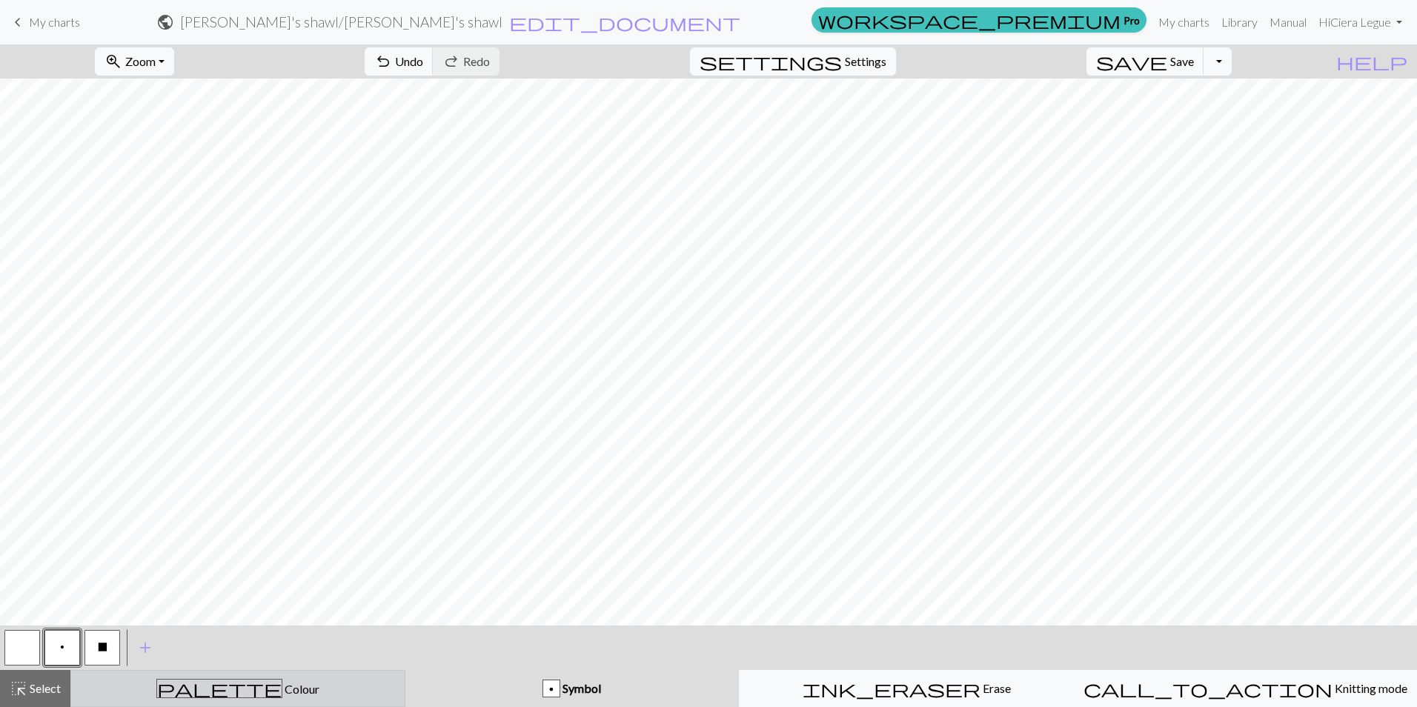
click at [282, 693] on span "Colour" at bounding box center [300, 689] width 37 height 14
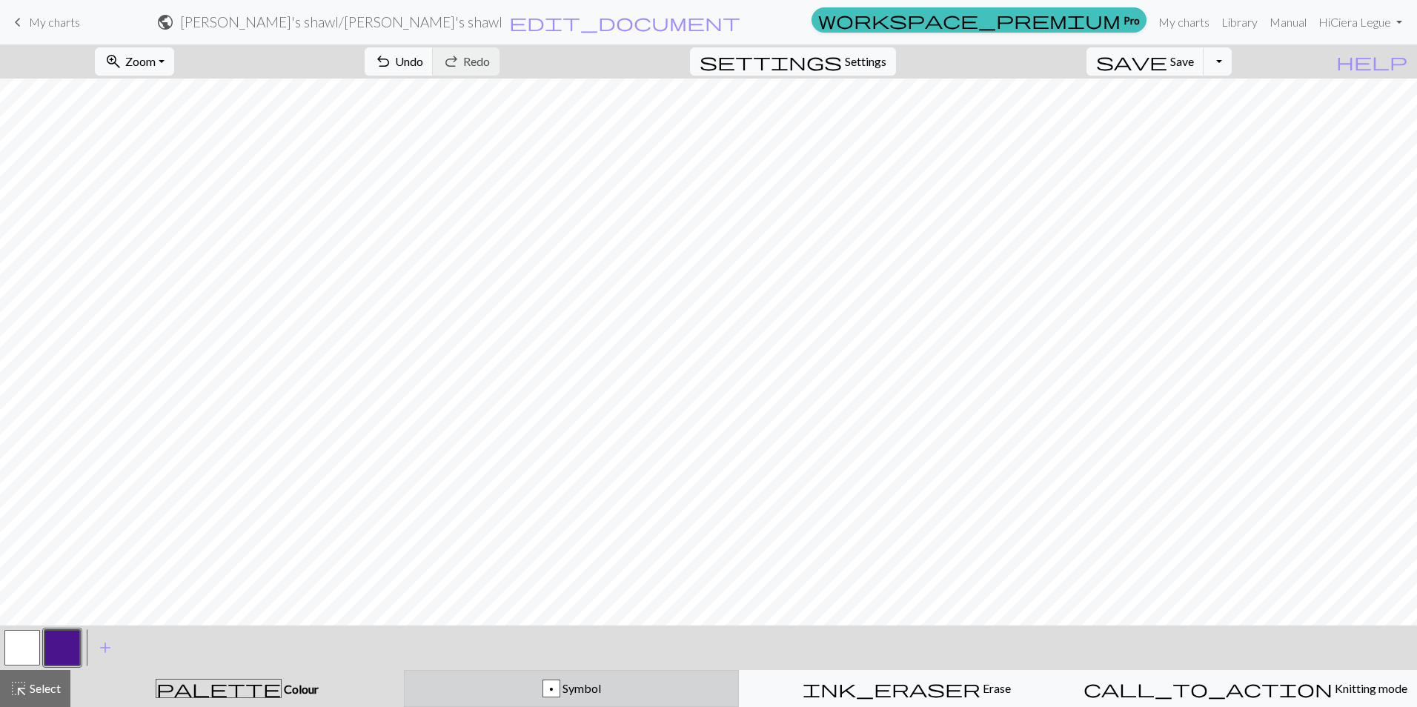
click at [520, 691] on div "p Symbol" at bounding box center [571, 688] width 316 height 18
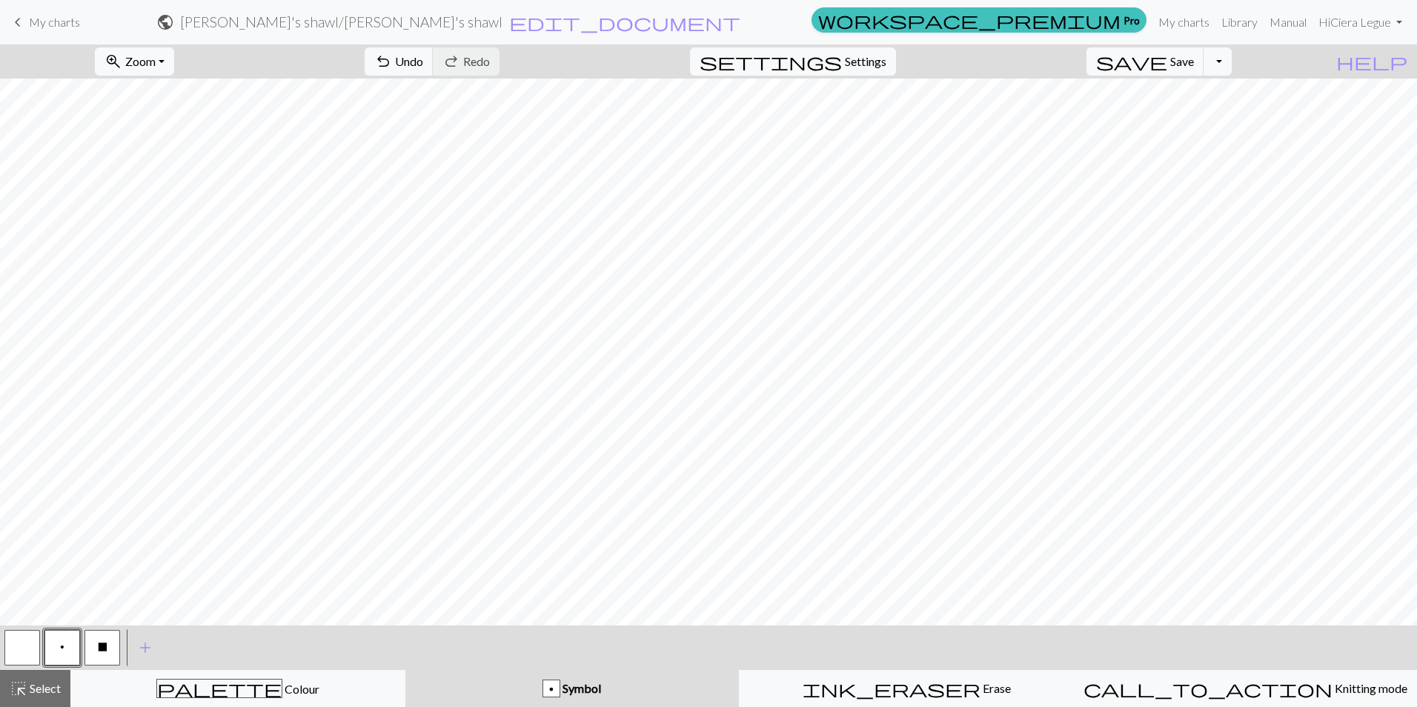
click at [94, 644] on button "X" at bounding box center [102, 648] width 36 height 36
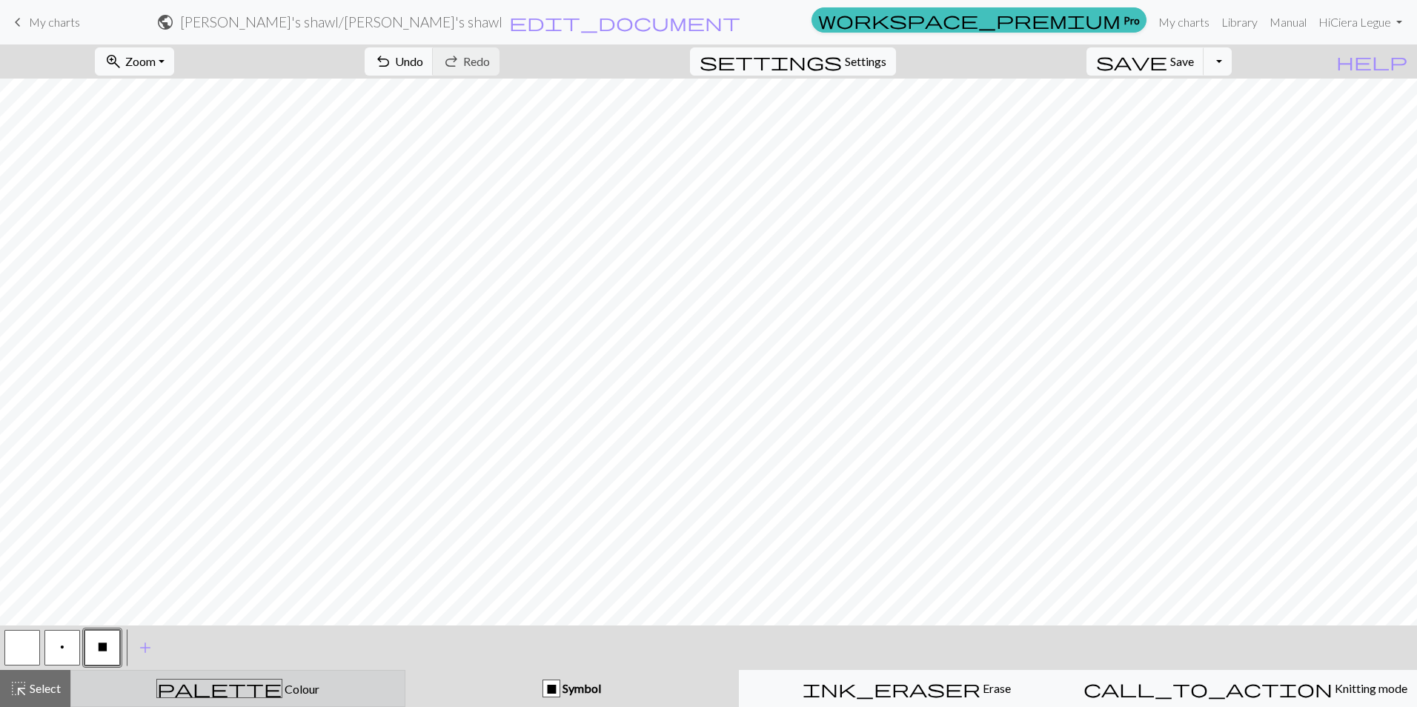
click at [278, 677] on button "palette Colour Colour" at bounding box center [237, 688] width 335 height 37
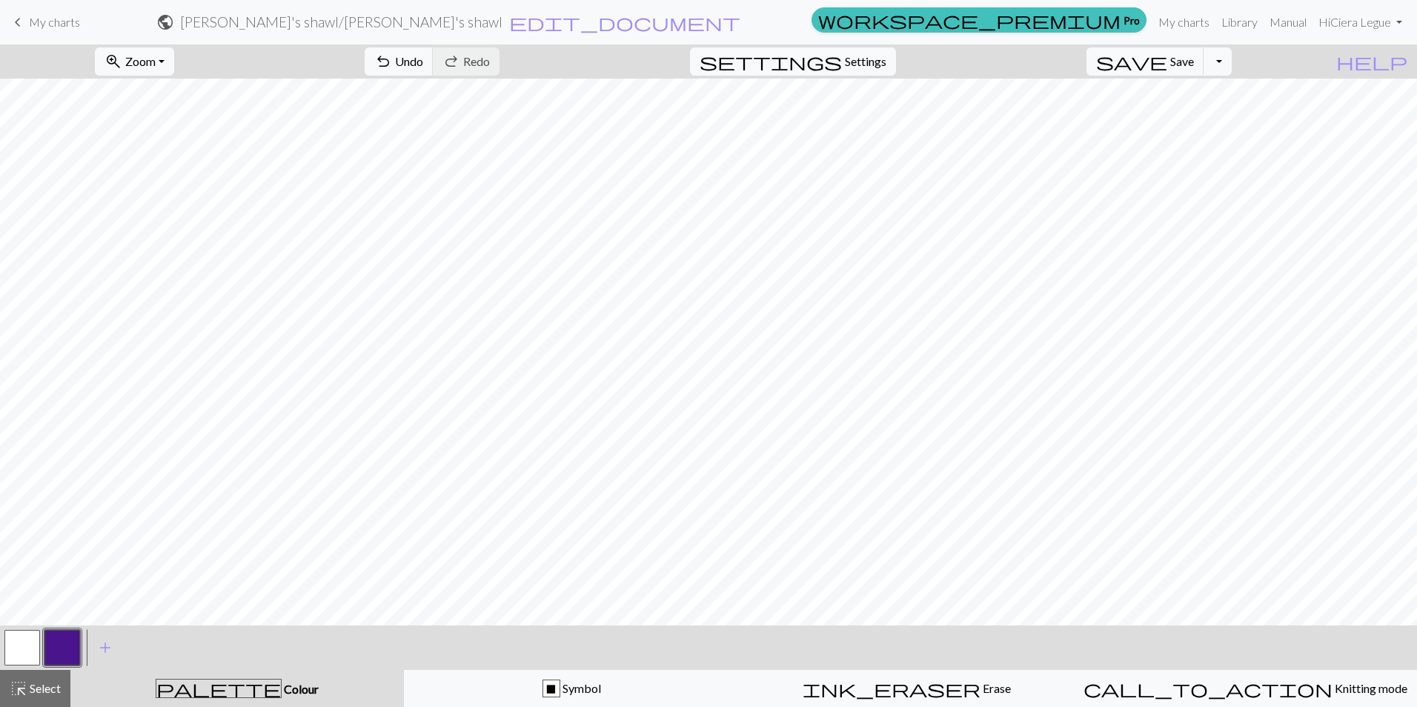
click at [53, 649] on button "button" at bounding box center [62, 648] width 36 height 36
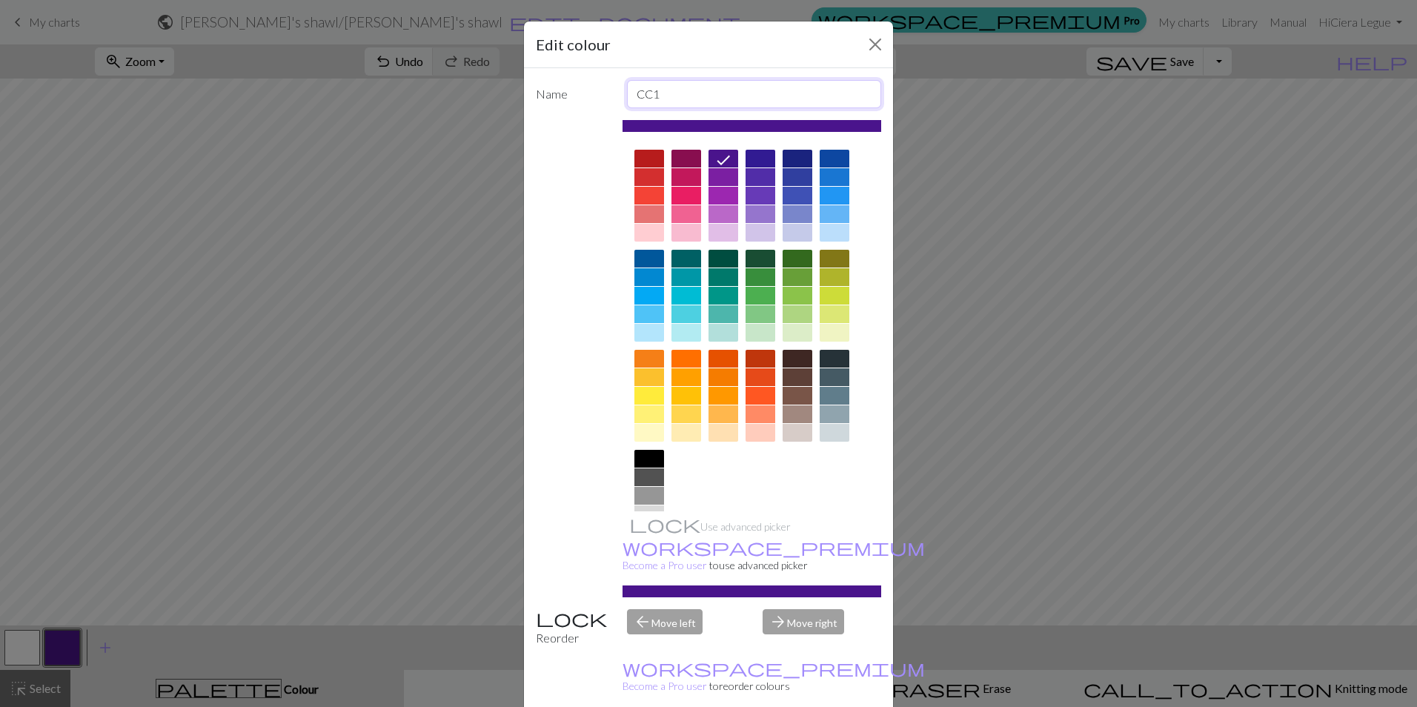
drag, startPoint x: 697, startPoint y: 85, endPoint x: 602, endPoint y: 96, distance: 95.5
click at [602, 96] on div "Name CC1" at bounding box center [708, 94] width 363 height 28
type input "yarnA"
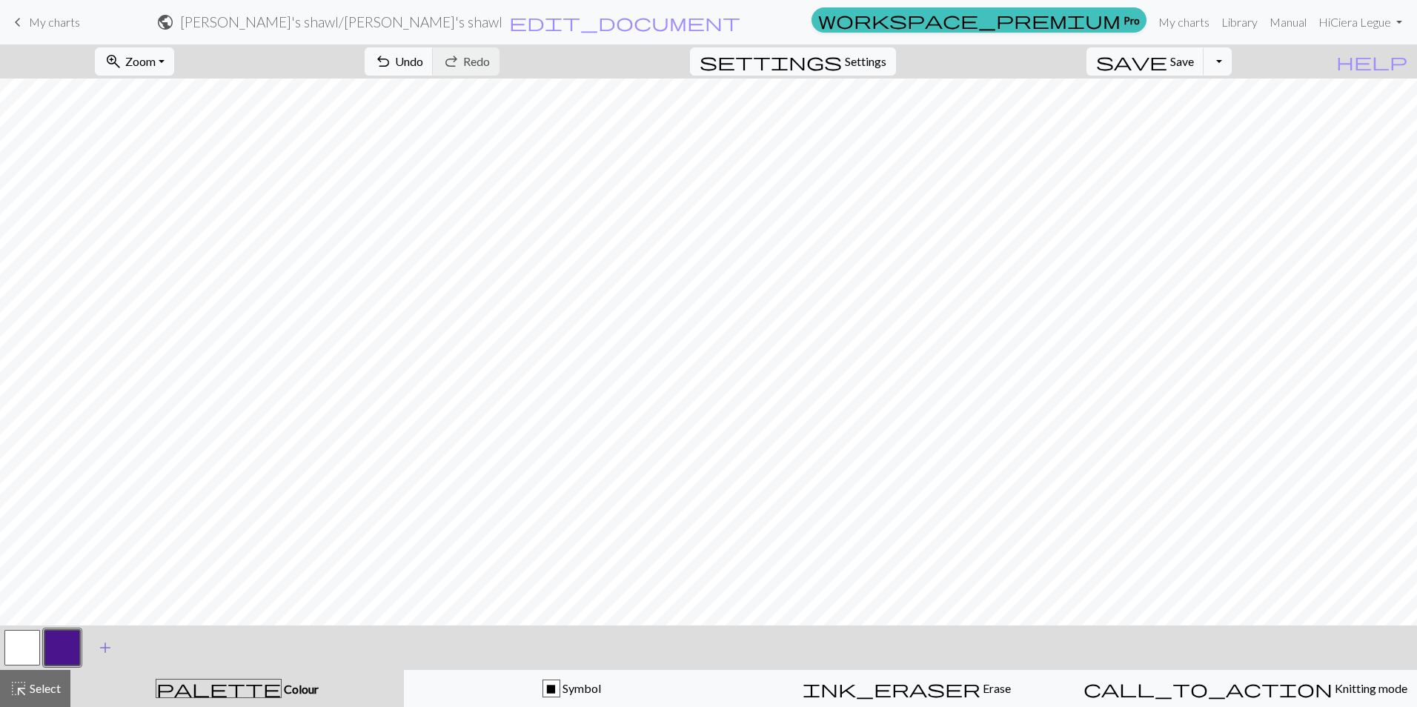
click at [96, 639] on button "add Add a colour" at bounding box center [105, 647] width 37 height 37
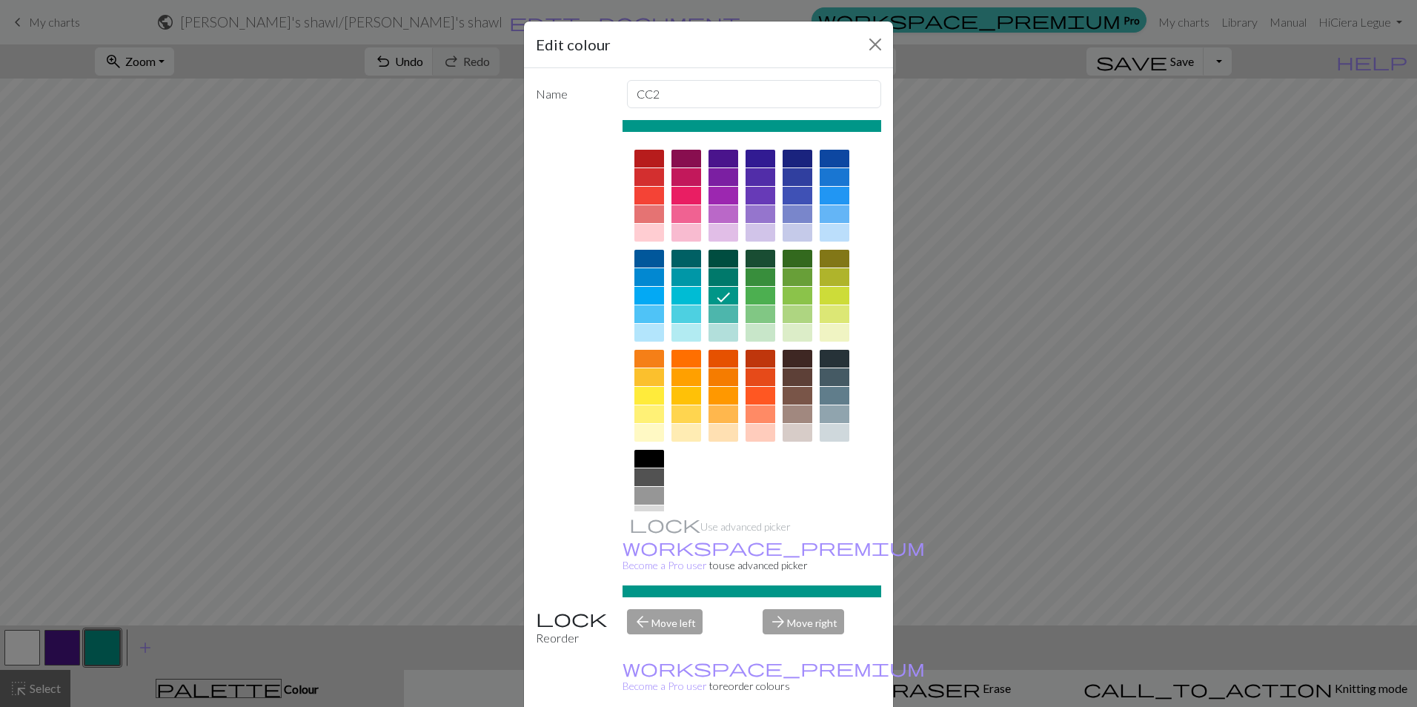
click at [642, 257] on div at bounding box center [649, 259] width 30 height 18
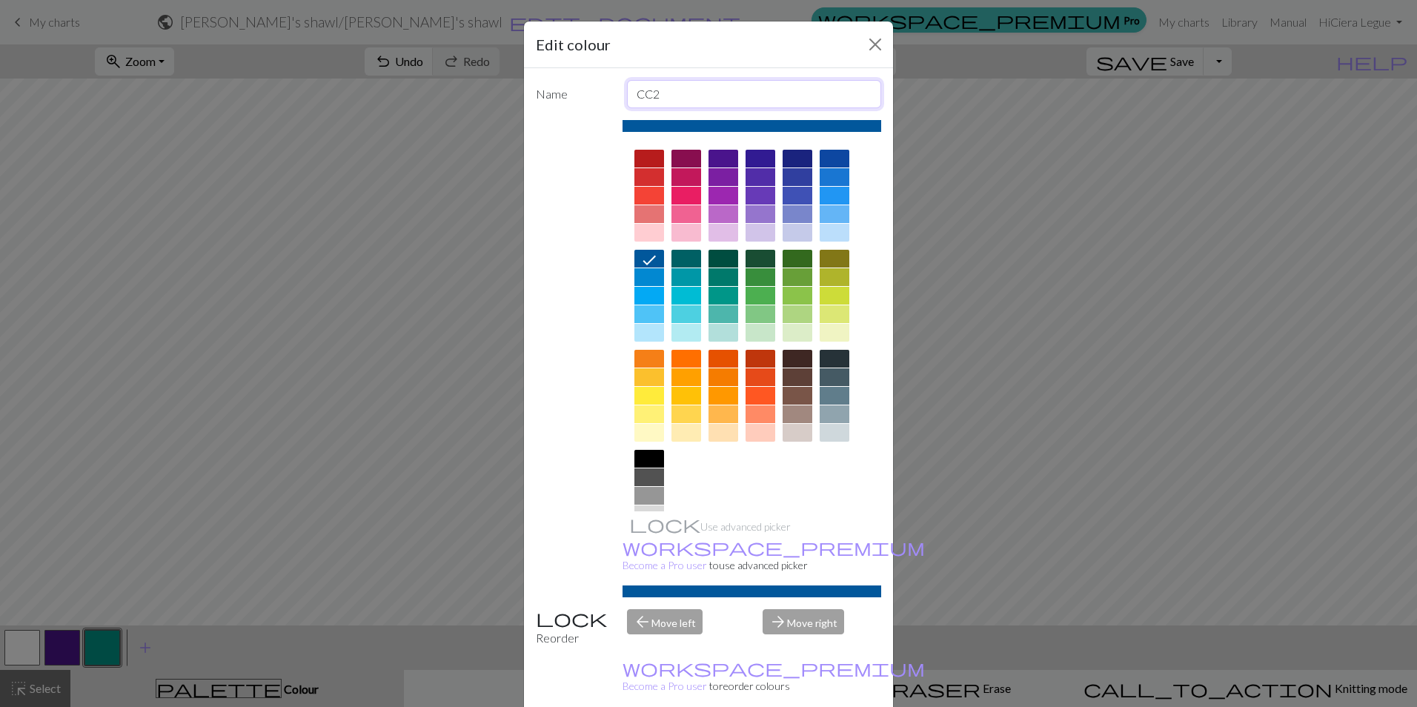
drag, startPoint x: 742, startPoint y: 96, endPoint x: 619, endPoint y: 96, distance: 123.7
click at [619, 96] on div "CC2" at bounding box center [754, 94] width 273 height 28
type input "yarnB"
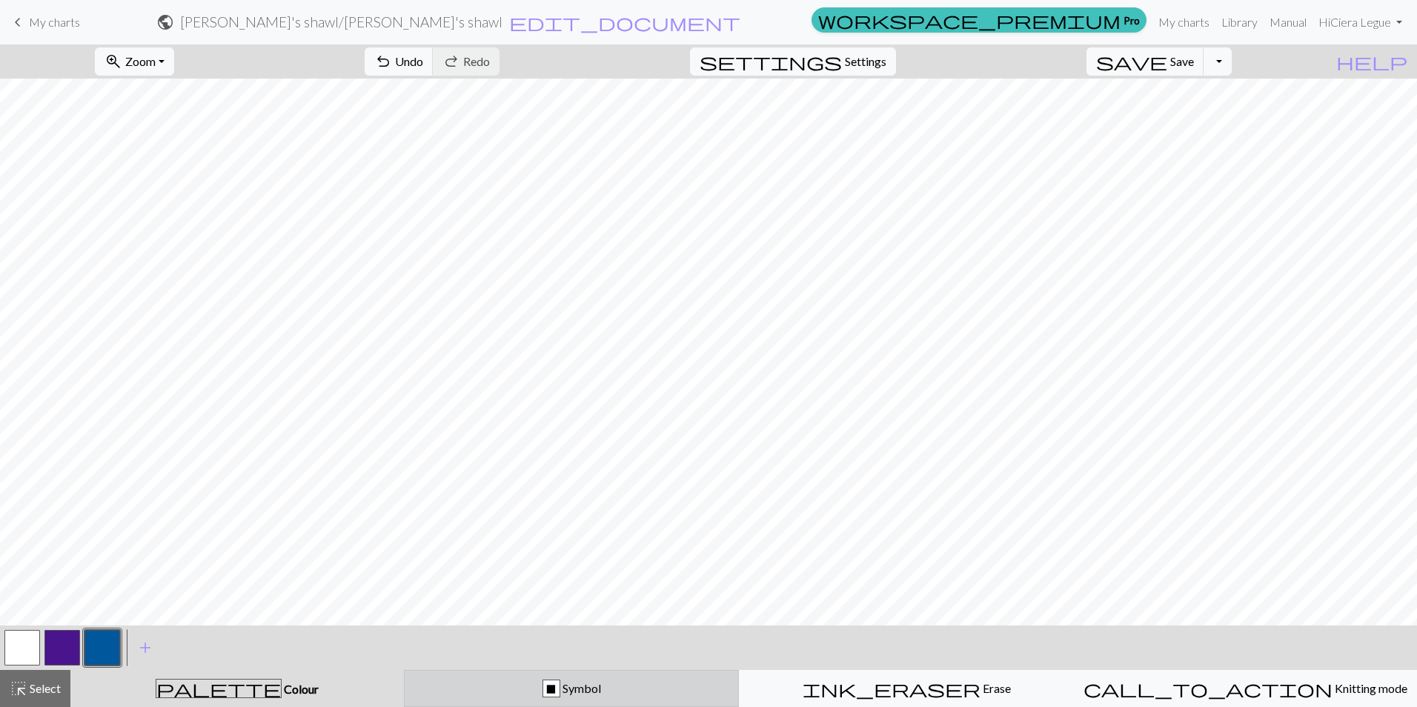
click at [636, 679] on button "X Symbol" at bounding box center [571, 688] width 335 height 37
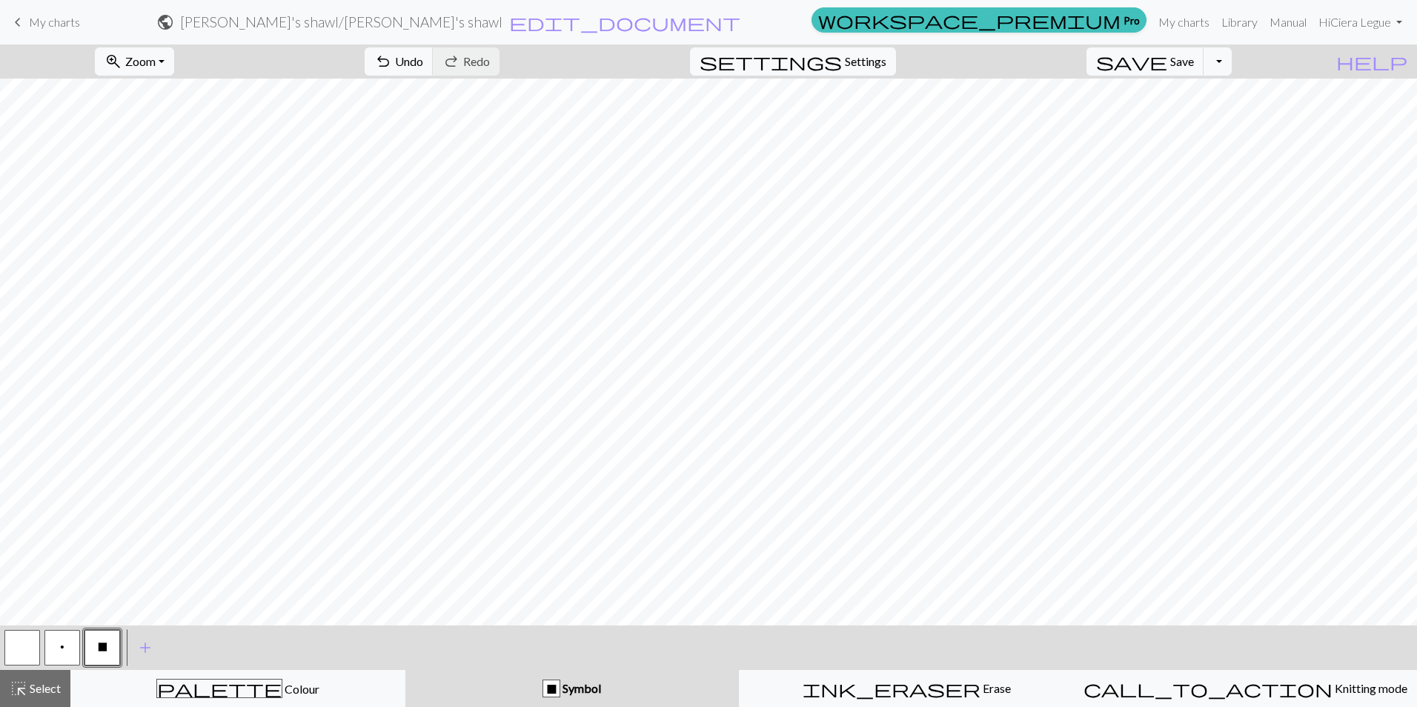
click at [69, 642] on button "p" at bounding box center [62, 648] width 36 height 36
click at [101, 651] on span "X" at bounding box center [103, 647] width 10 height 12
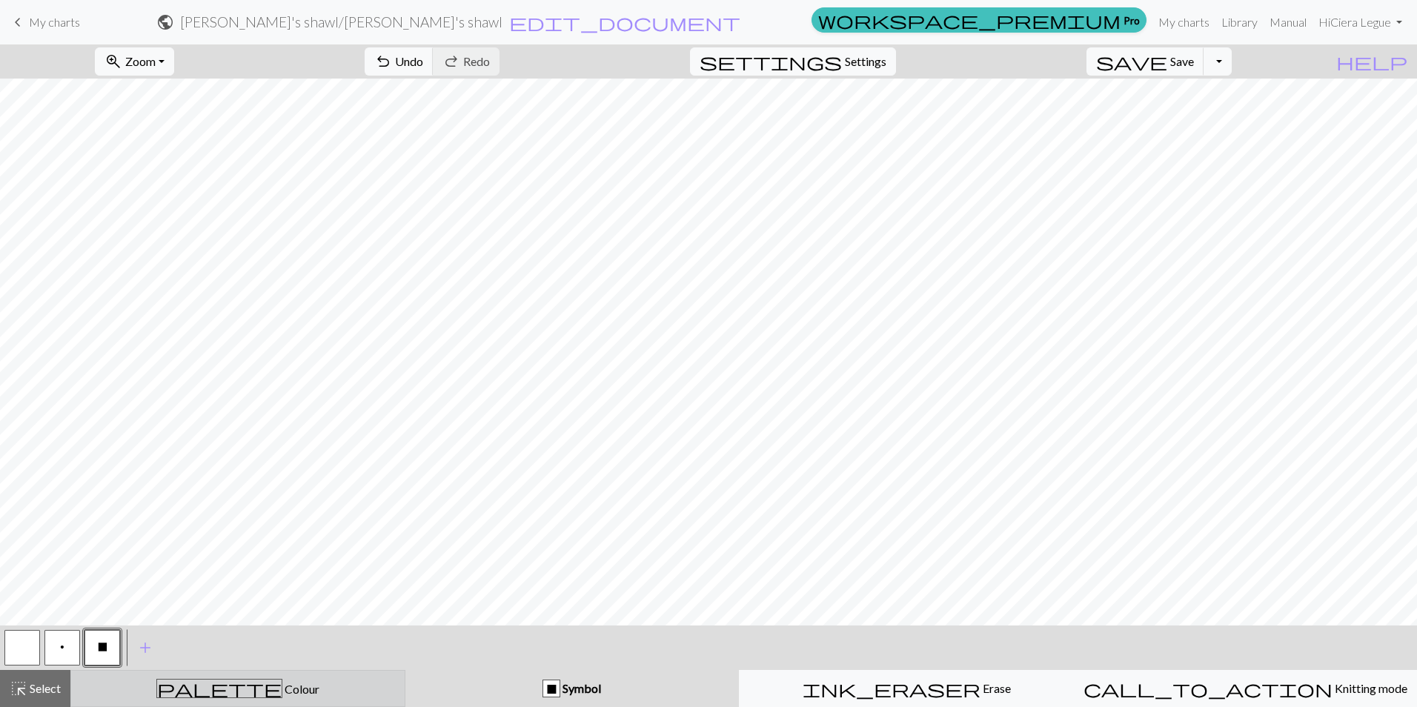
click at [265, 702] on button "palette Colour Colour" at bounding box center [237, 688] width 335 height 37
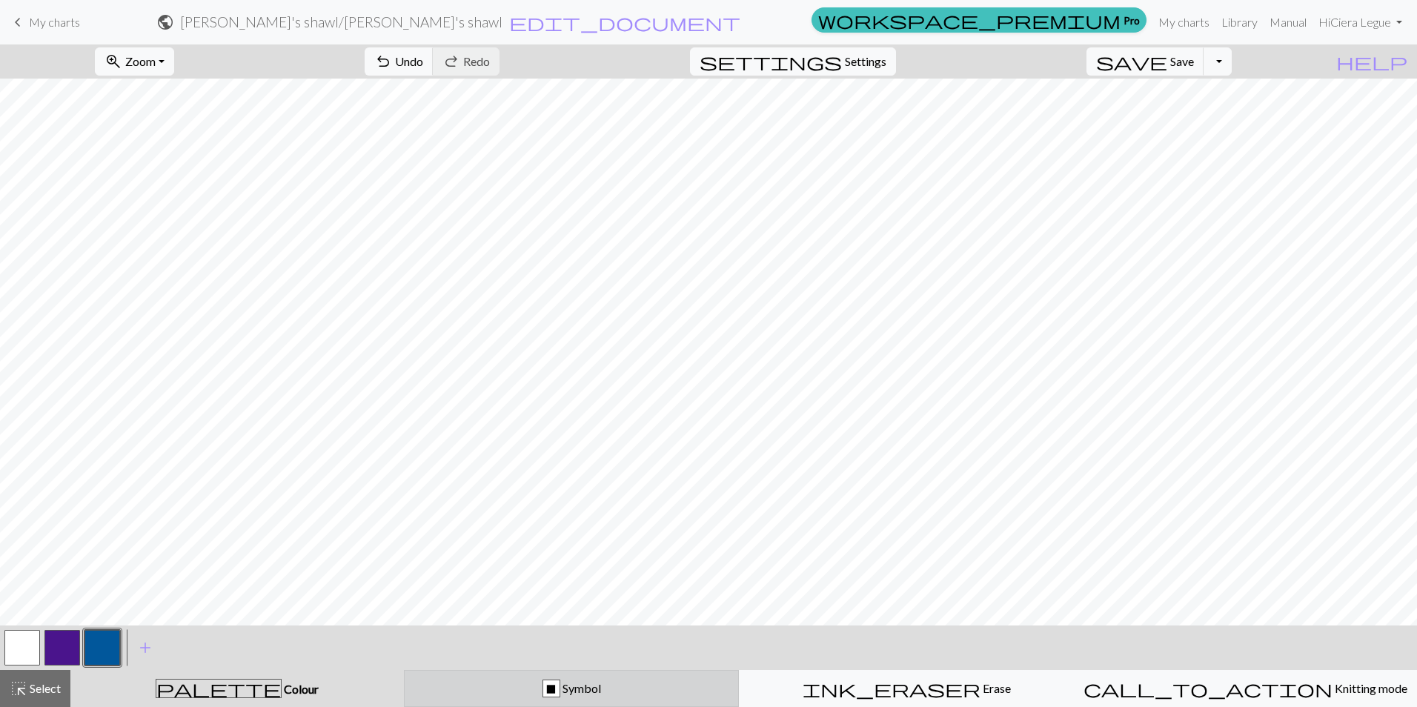
click at [565, 674] on button "X Symbol" at bounding box center [571, 688] width 335 height 37
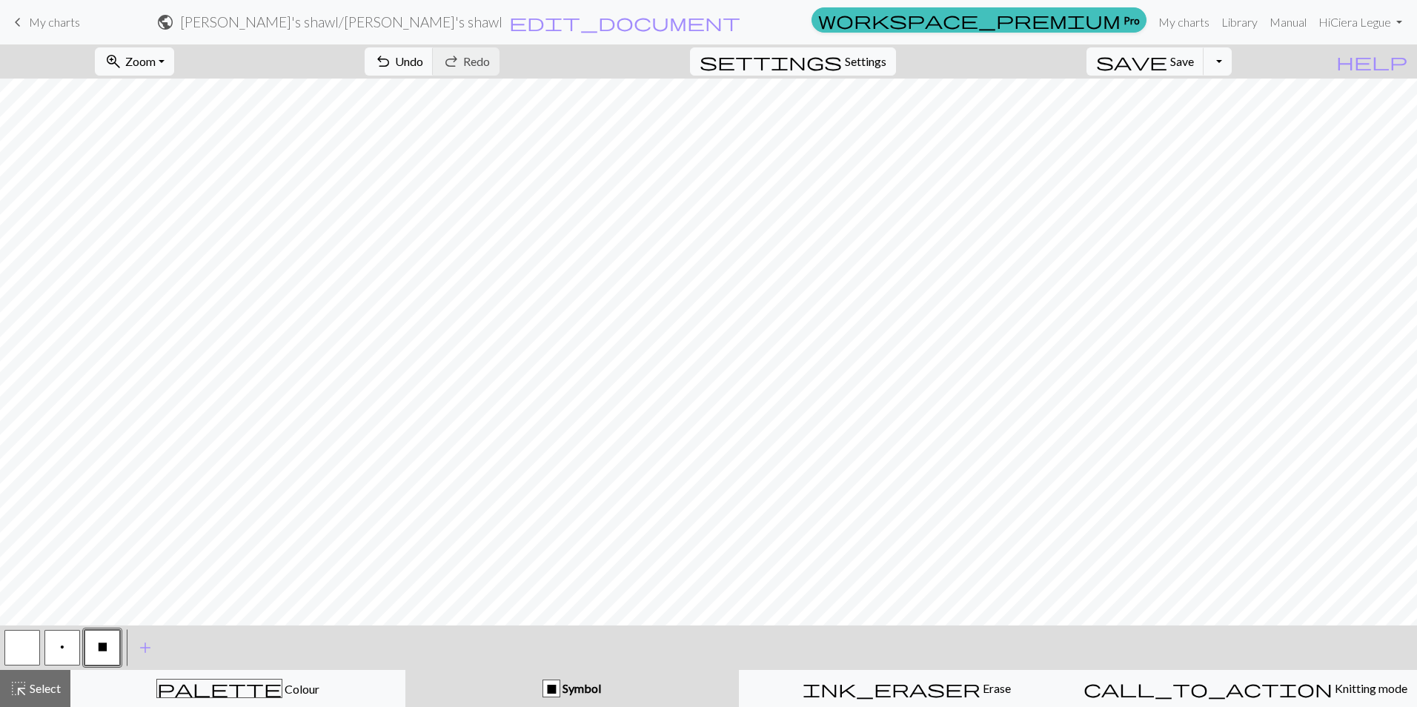
click at [70, 650] on button "p" at bounding box center [62, 648] width 36 height 36
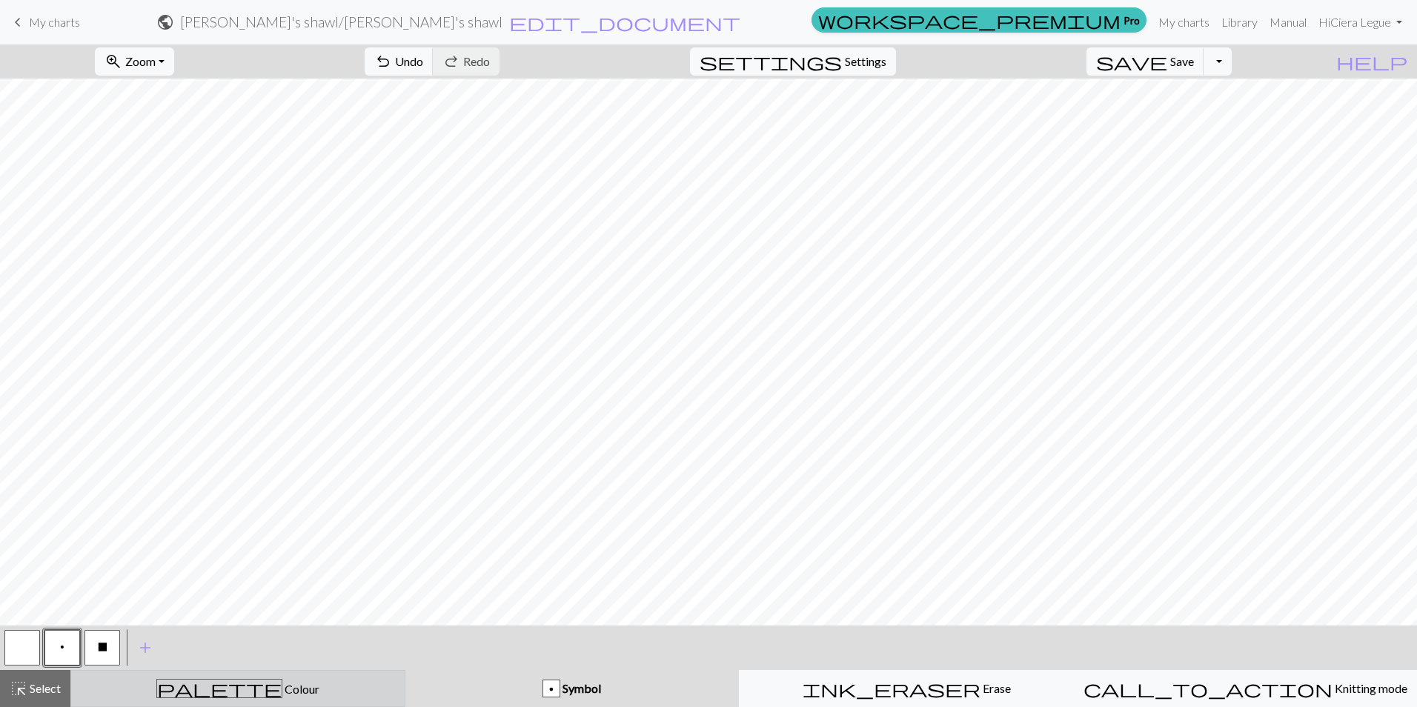
click at [273, 685] on div "palette Colour Colour" at bounding box center [238, 688] width 316 height 19
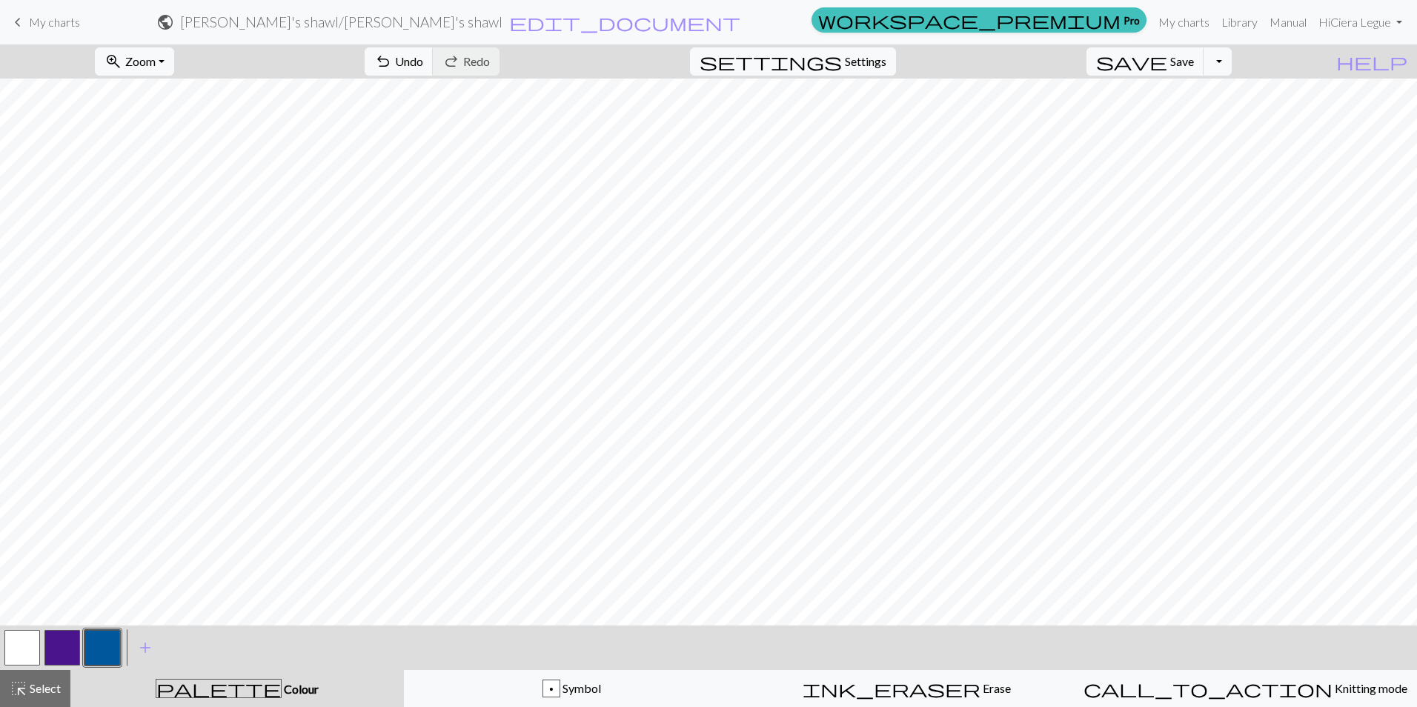
click at [50, 637] on button "button" at bounding box center [62, 648] width 36 height 36
click at [95, 638] on button "button" at bounding box center [102, 648] width 36 height 36
click at [485, 688] on div "p Symbol" at bounding box center [571, 688] width 316 height 18
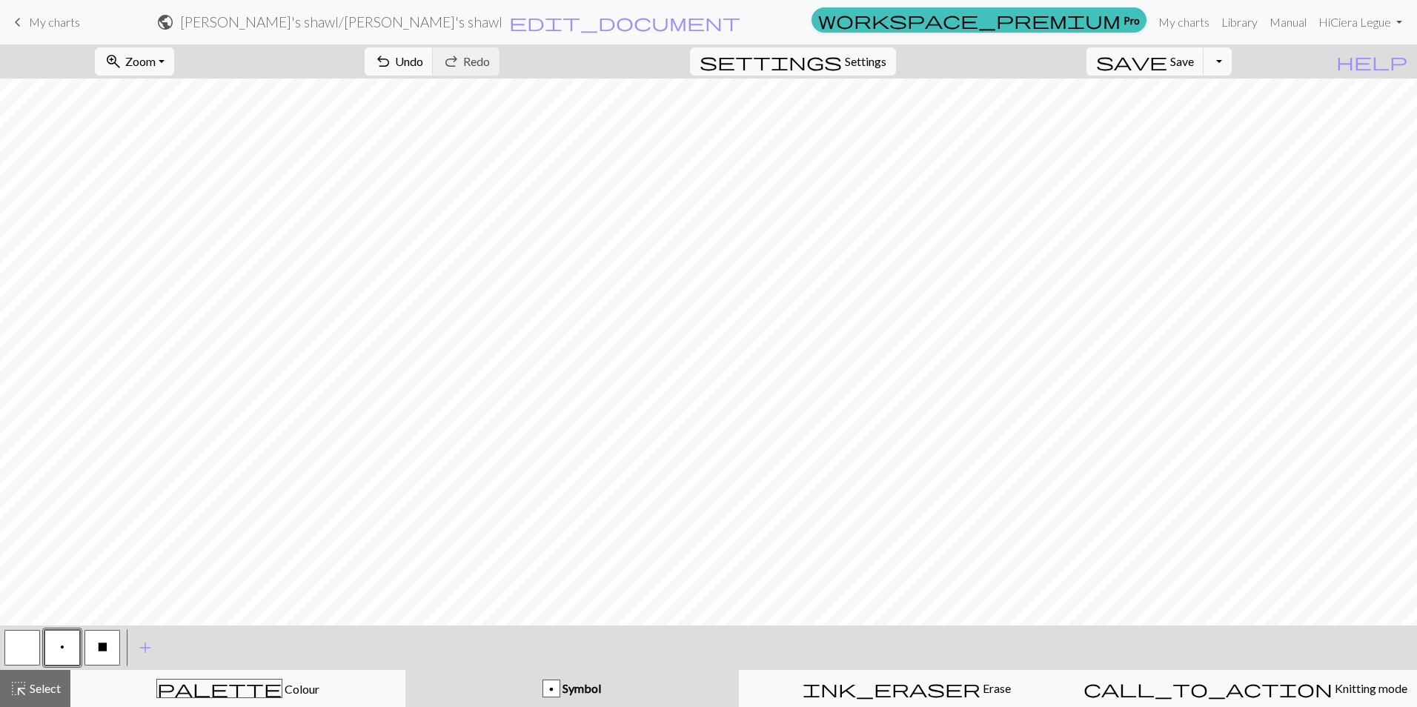
drag, startPoint x: 103, startPoint y: 652, endPoint x: 114, endPoint y: 627, distance: 27.5
click at [103, 651] on span "X" at bounding box center [103, 647] width 10 height 12
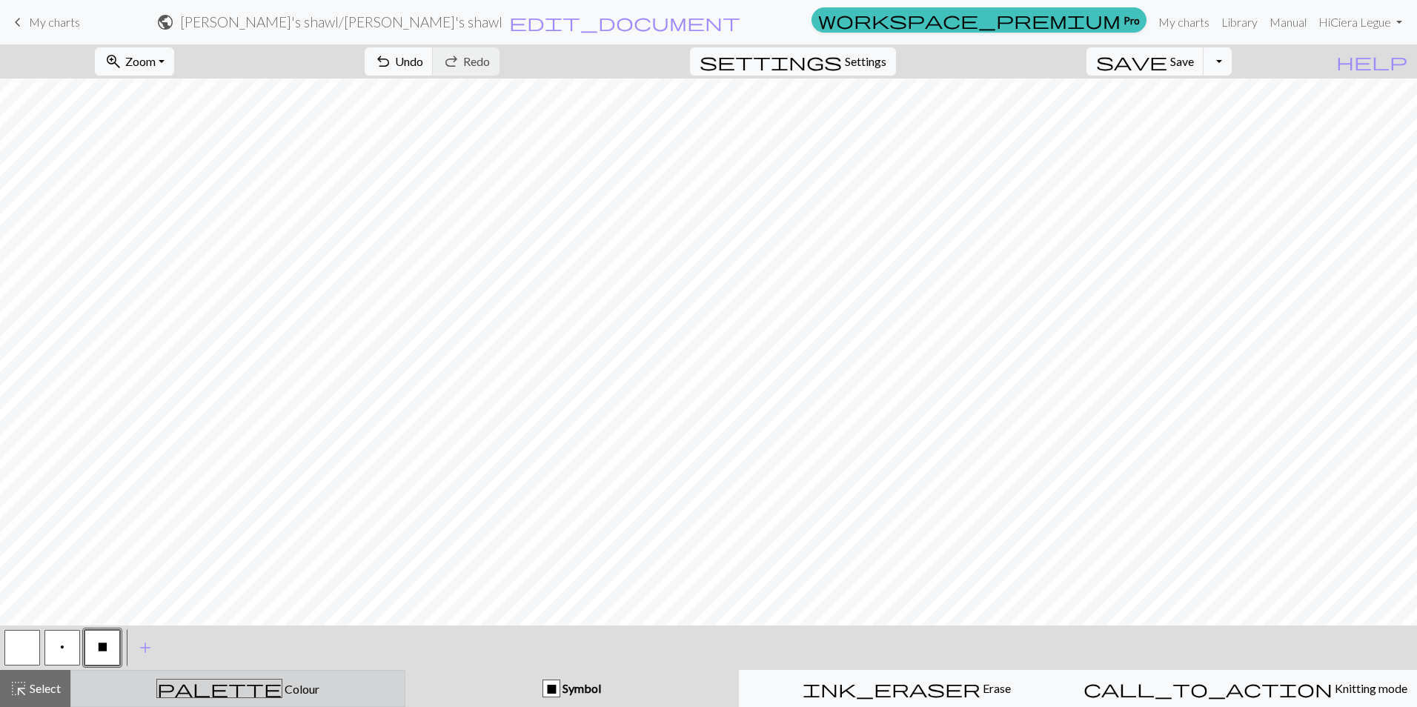
click at [336, 680] on div "palette Colour Colour" at bounding box center [238, 688] width 316 height 19
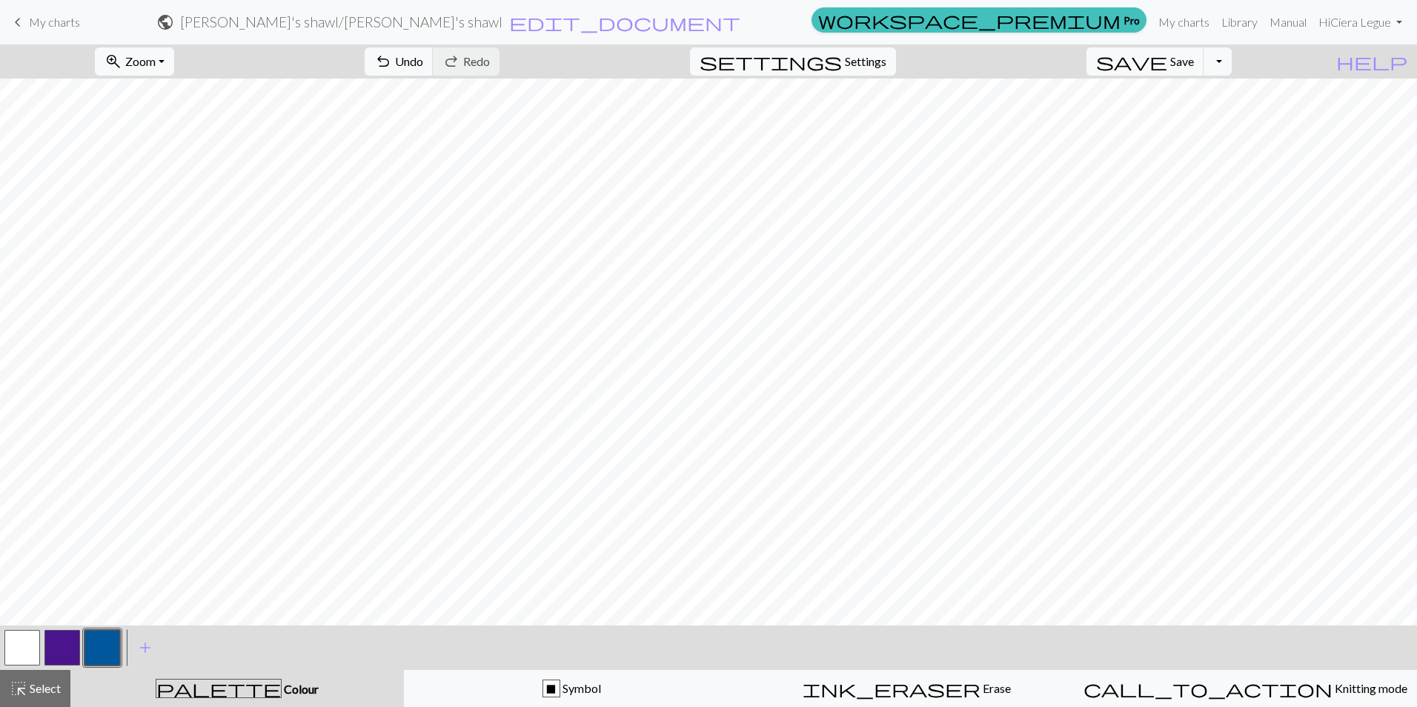
click at [92, 664] on button "button" at bounding box center [102, 648] width 36 height 36
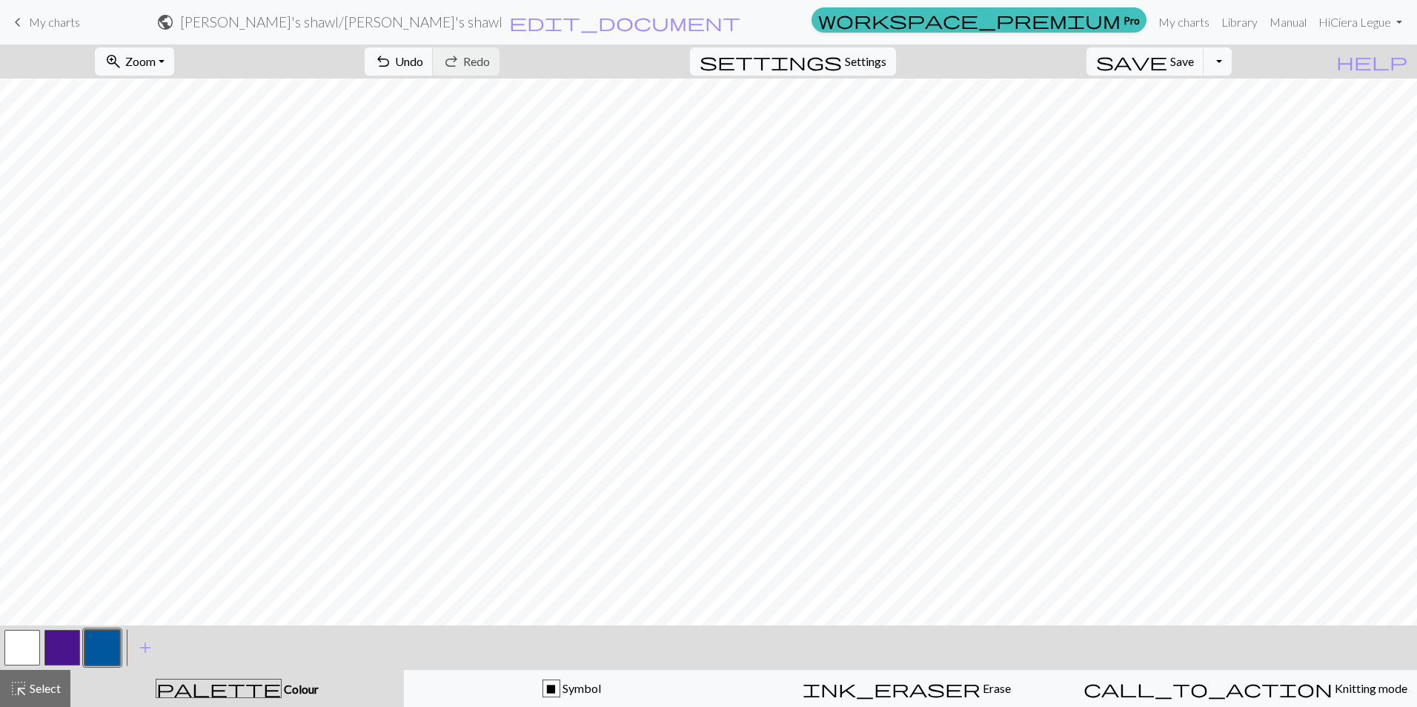
click at [69, 642] on button "button" at bounding box center [62, 648] width 36 height 36
click at [91, 645] on button "button" at bounding box center [102, 648] width 36 height 36
click at [593, 685] on span "Symbol" at bounding box center [580, 688] width 41 height 14
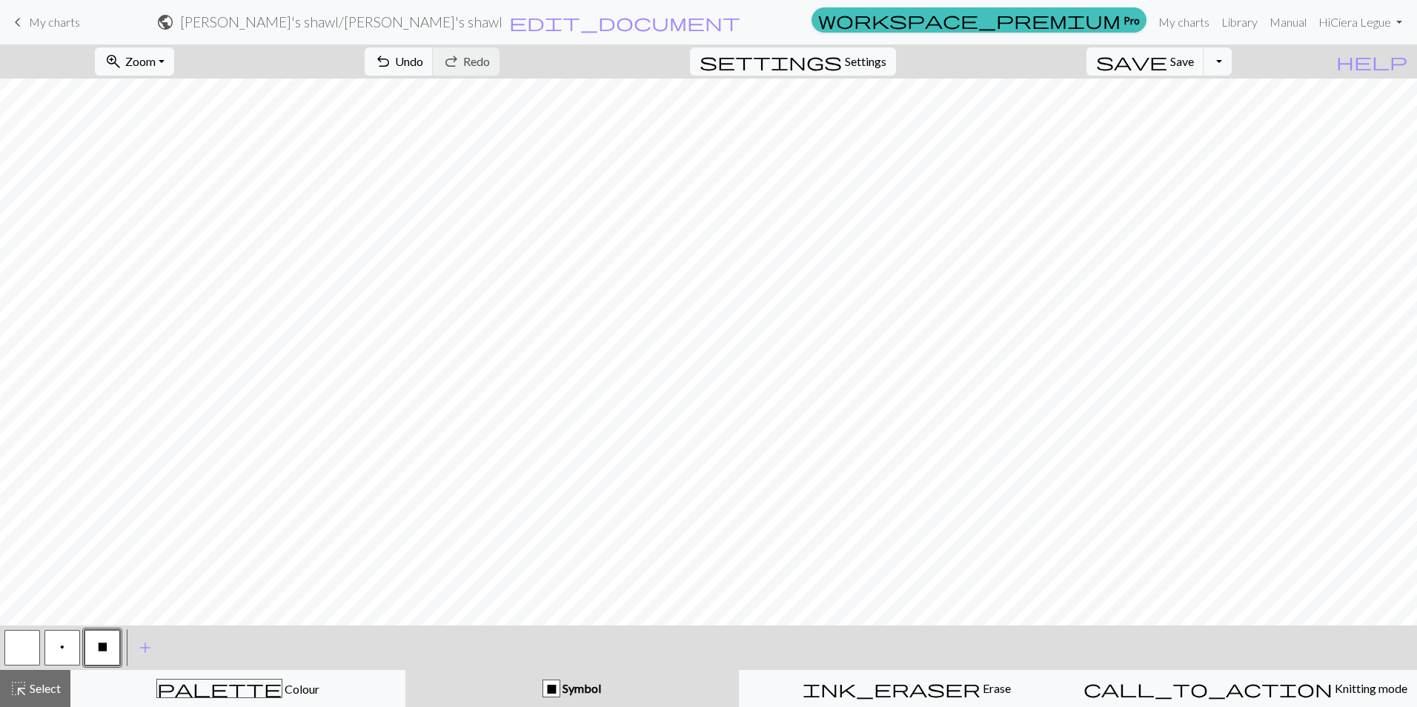
click at [52, 641] on button "p" at bounding box center [62, 648] width 36 height 36
click at [93, 643] on button "X" at bounding box center [102, 648] width 36 height 36
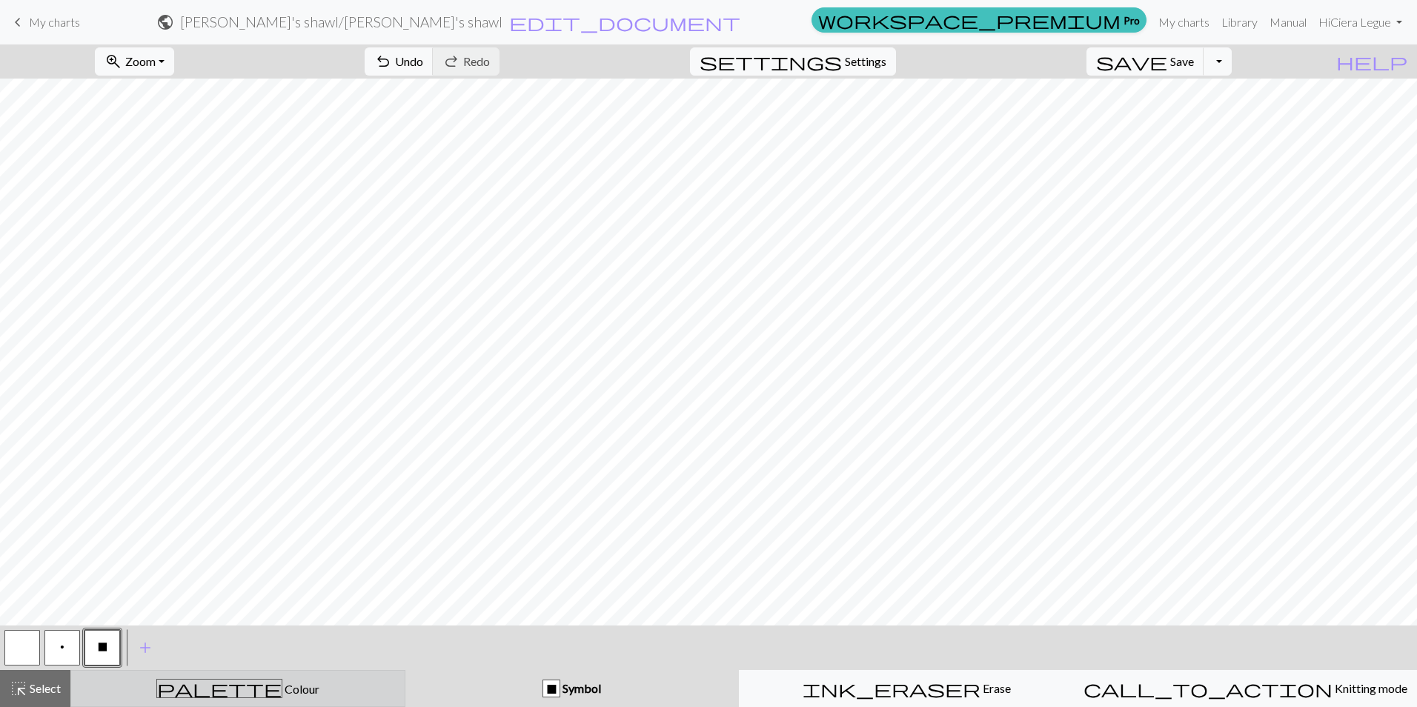
click at [299, 696] on div "palette Colour Colour" at bounding box center [238, 688] width 316 height 19
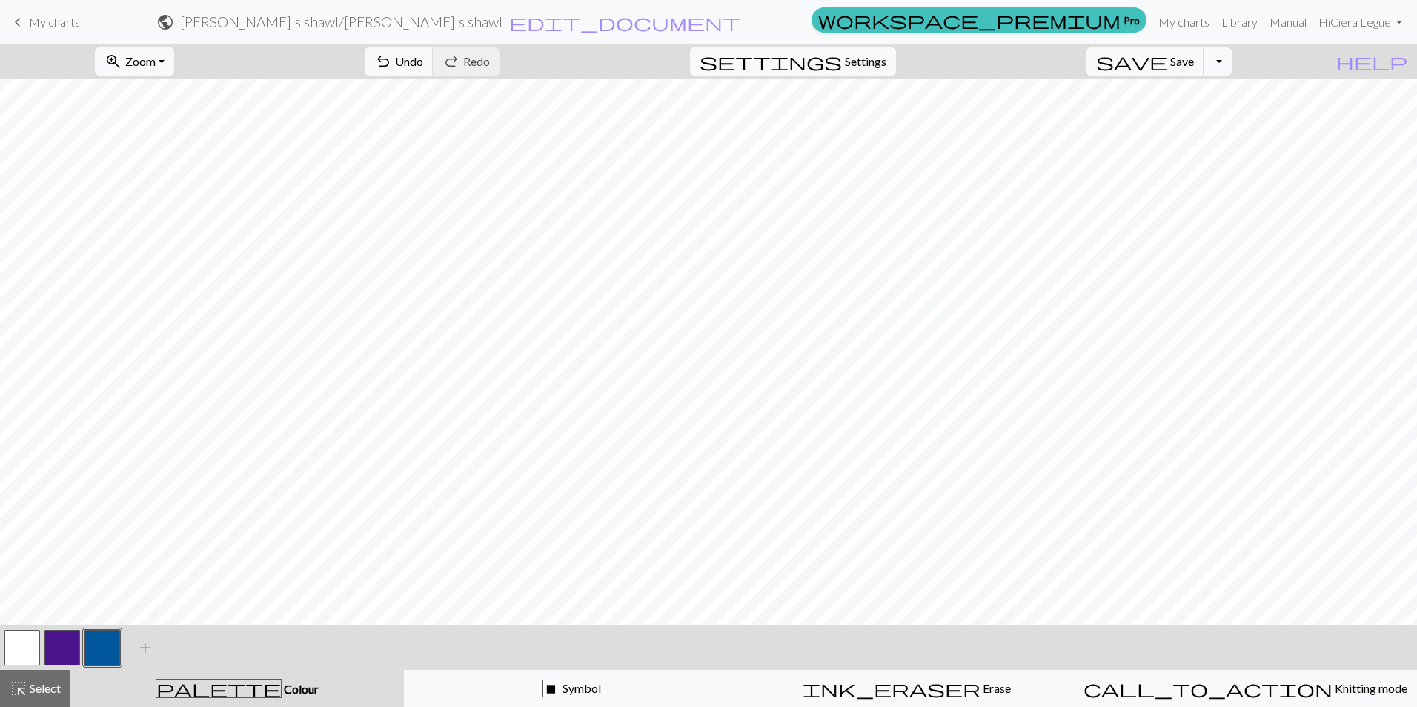
click at [59, 640] on button "button" at bounding box center [62, 648] width 36 height 36
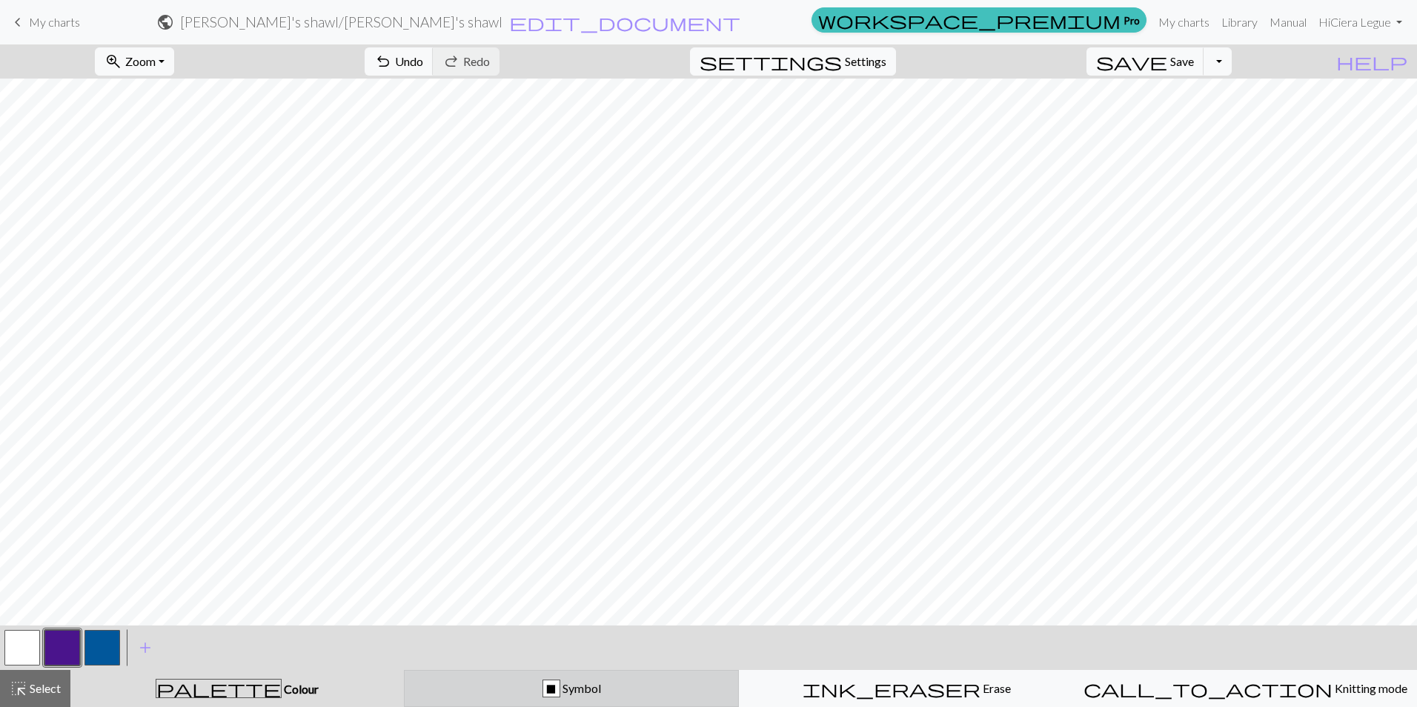
click at [580, 693] on span "Symbol" at bounding box center [580, 688] width 41 height 14
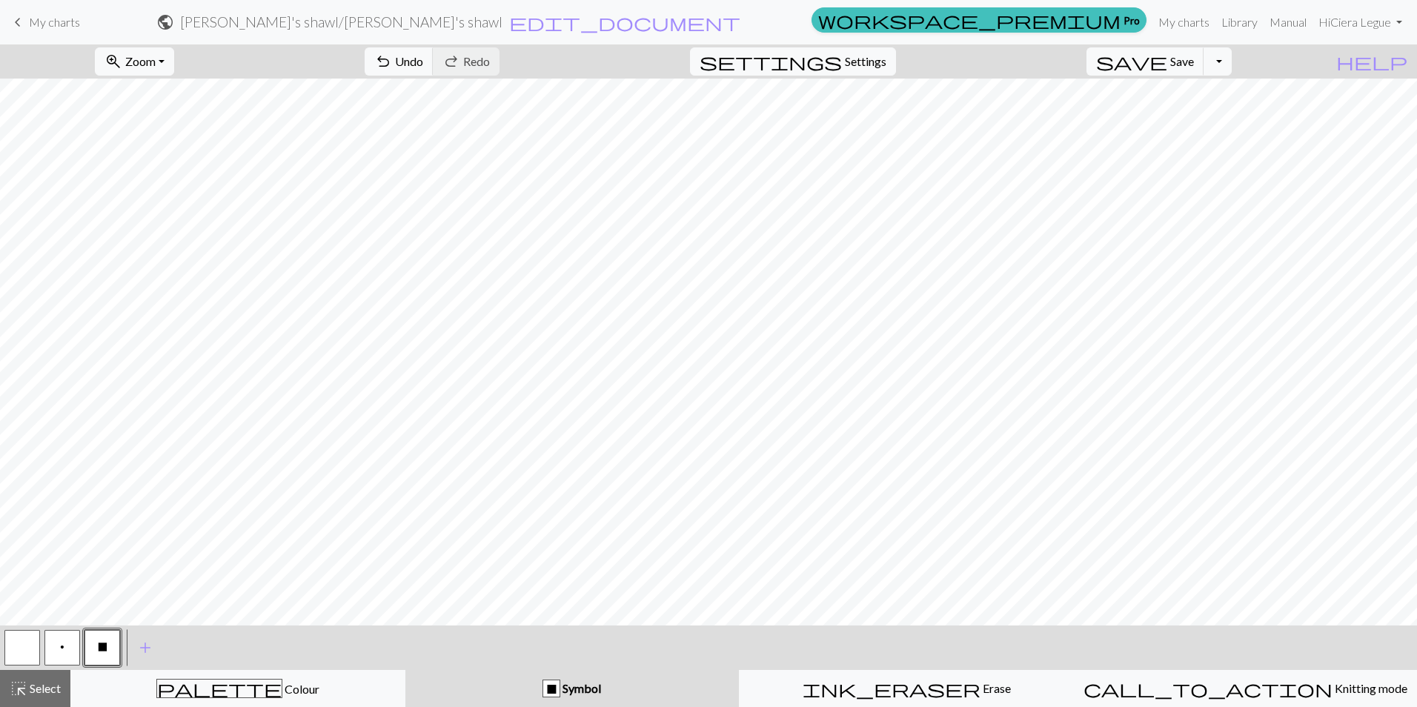
click at [68, 645] on button "p" at bounding box center [62, 648] width 36 height 36
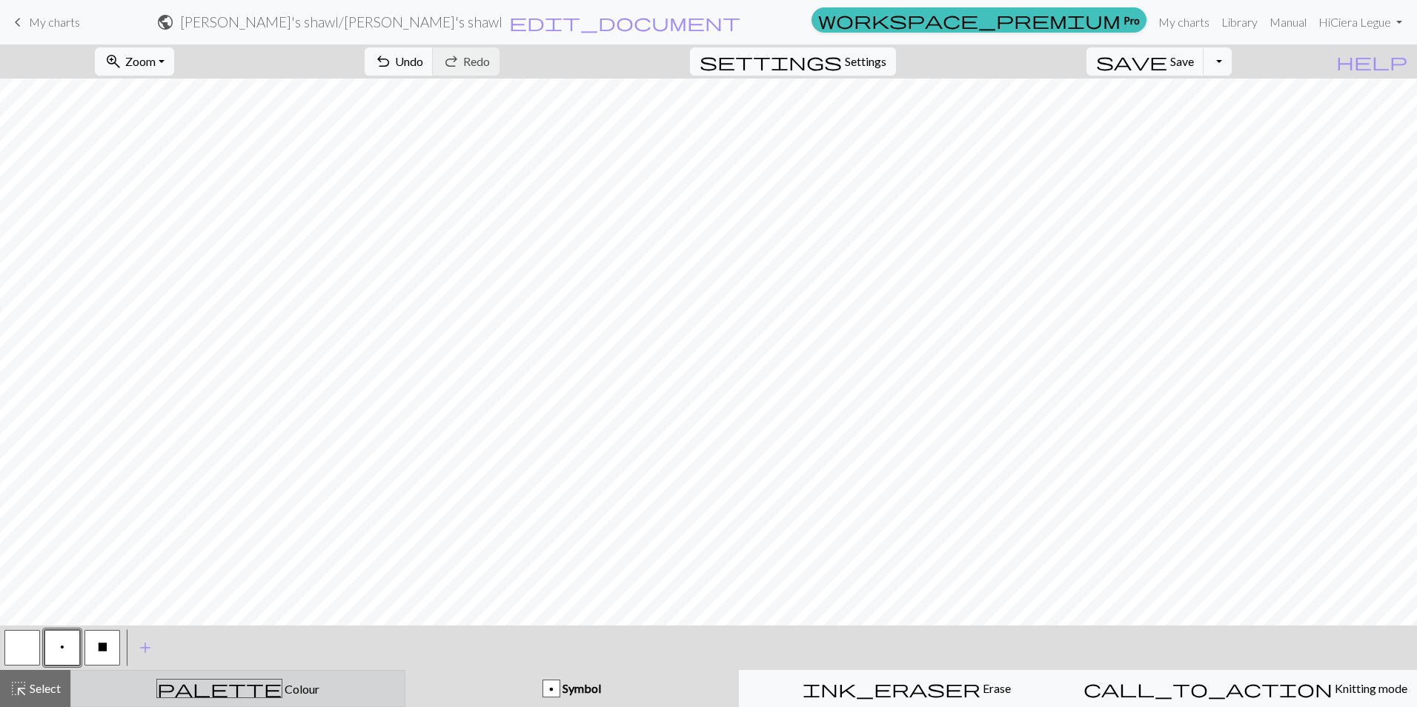
click at [193, 681] on div "palette Colour Colour" at bounding box center [238, 688] width 316 height 19
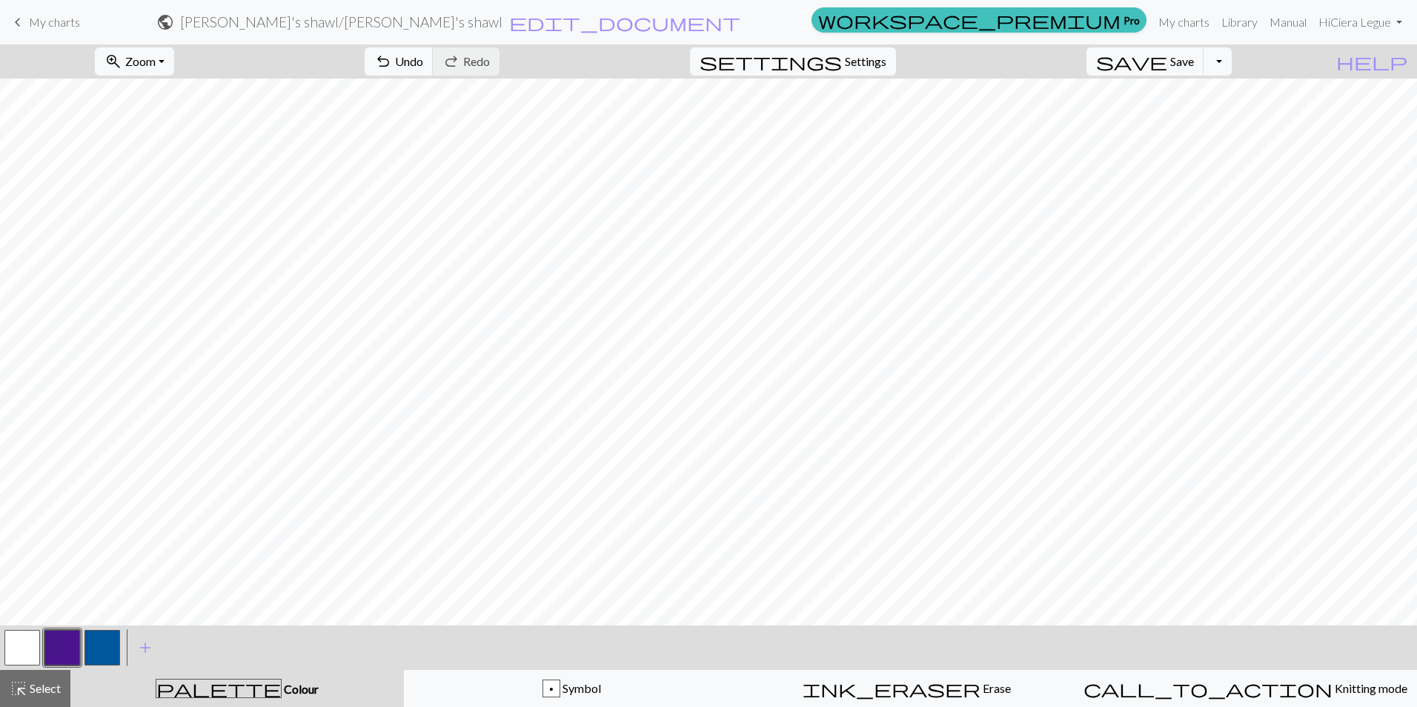
click at [56, 647] on button "button" at bounding box center [62, 648] width 36 height 36
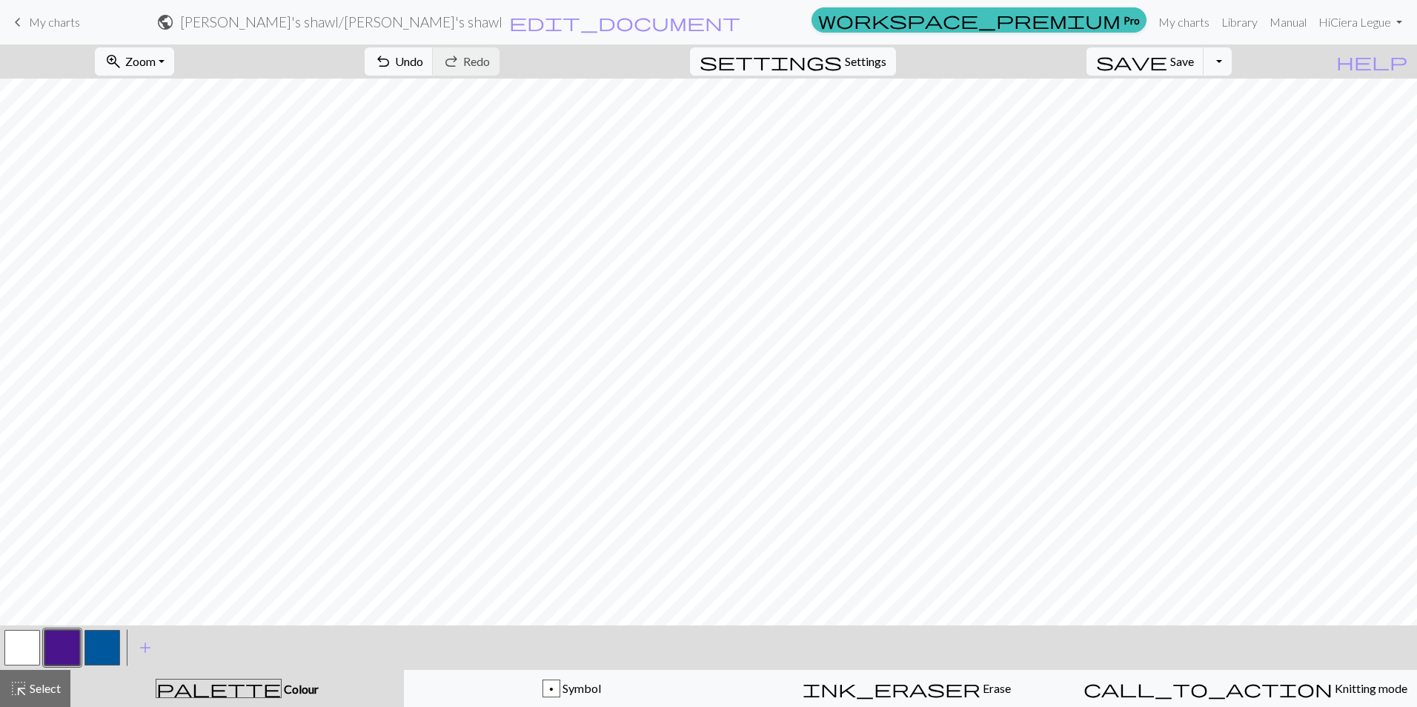
click at [104, 645] on button "button" at bounding box center [102, 648] width 36 height 36
click at [64, 643] on button "button" at bounding box center [62, 648] width 36 height 36
click at [510, 688] on div "p Symbol" at bounding box center [571, 688] width 316 height 18
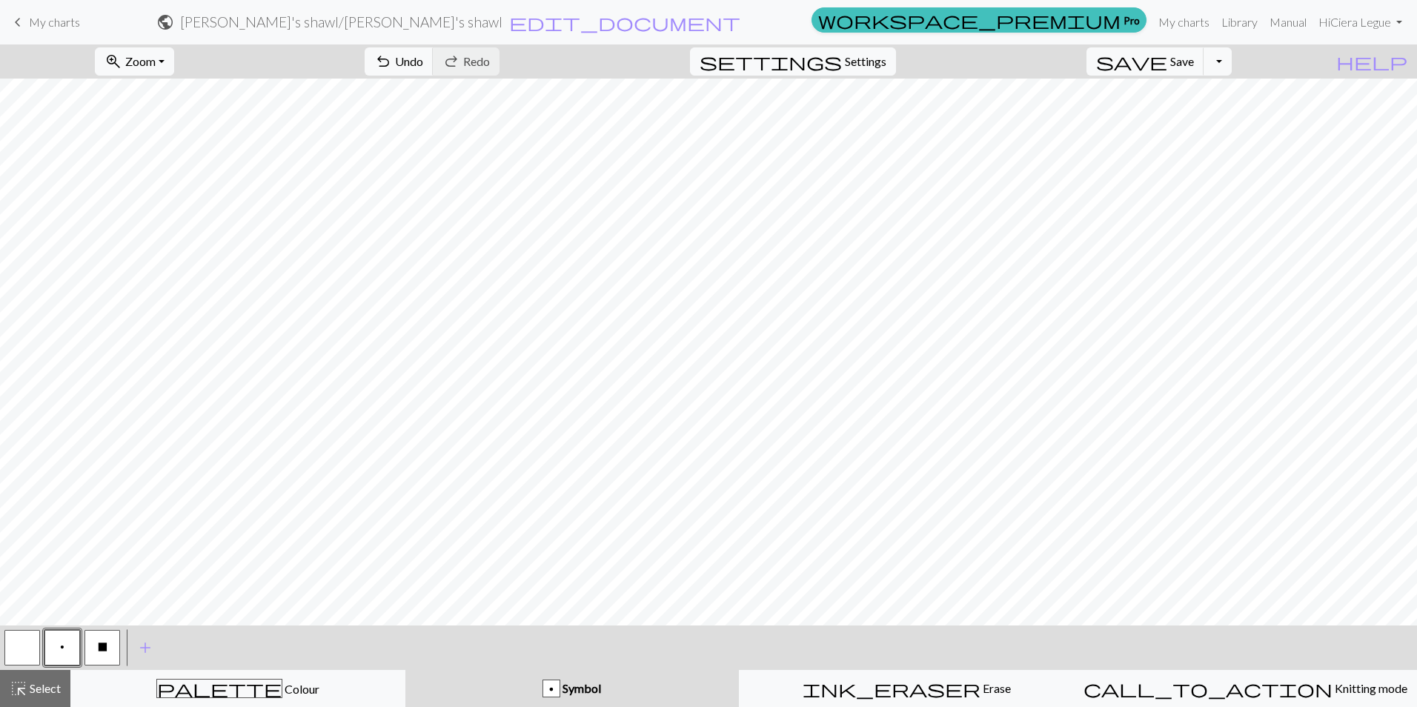
click at [113, 638] on button "X" at bounding box center [102, 648] width 36 height 36
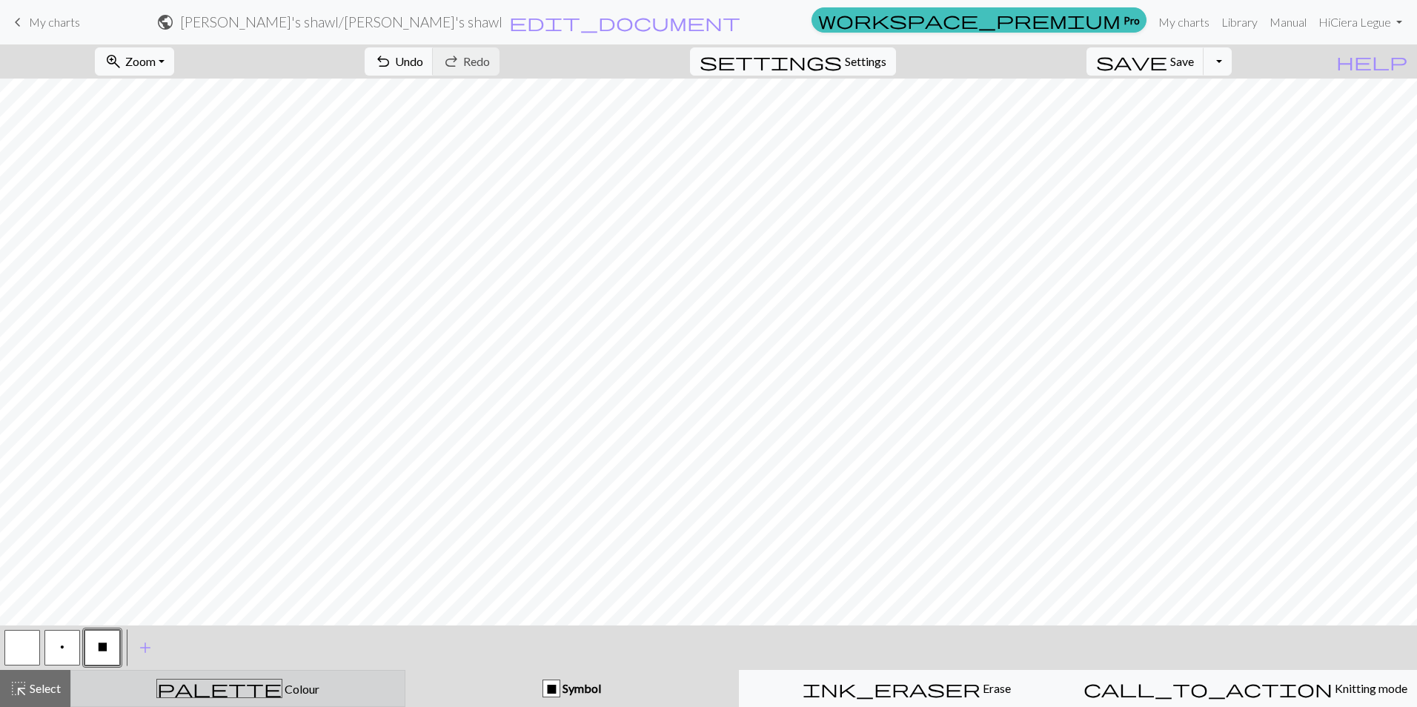
drag, startPoint x: 273, startPoint y: 685, endPoint x: 231, endPoint y: 687, distance: 42.3
click at [273, 685] on div "palette Colour Colour" at bounding box center [238, 688] width 316 height 19
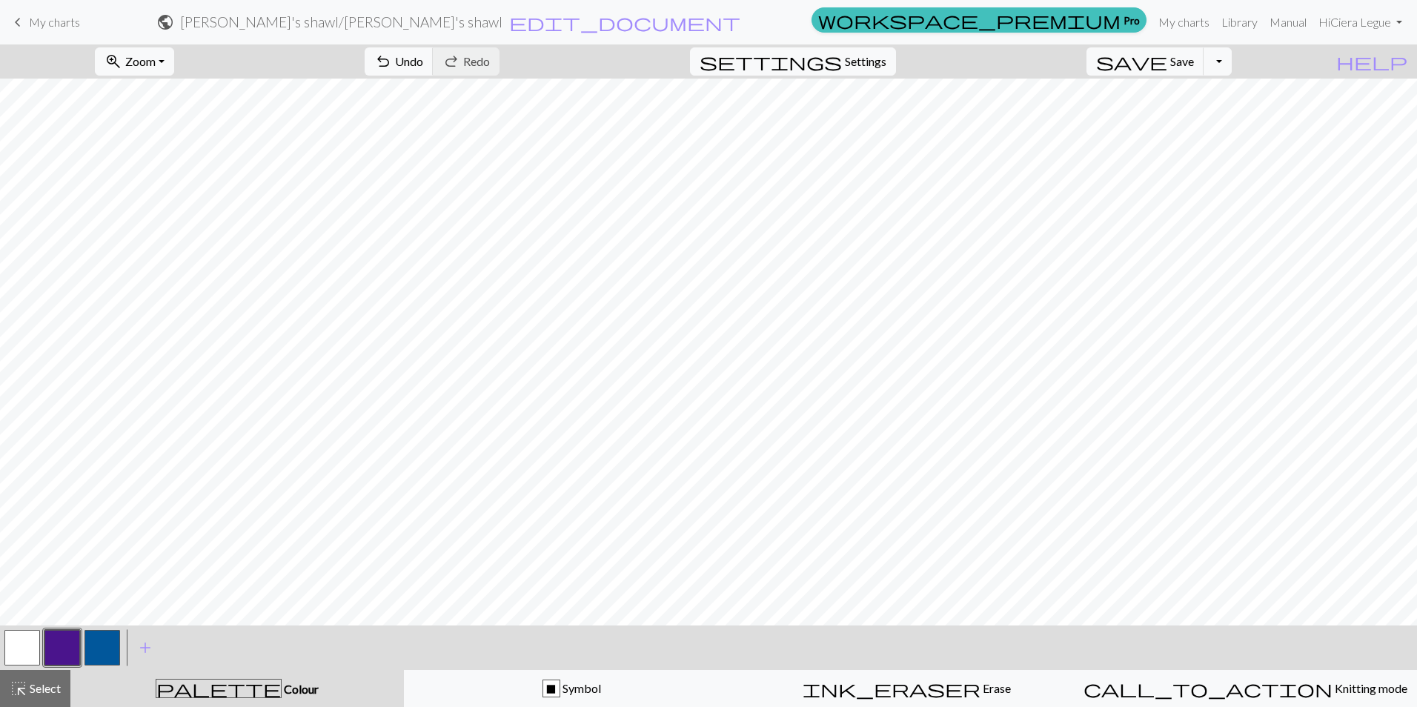
click at [53, 649] on button "button" at bounding box center [62, 648] width 36 height 36
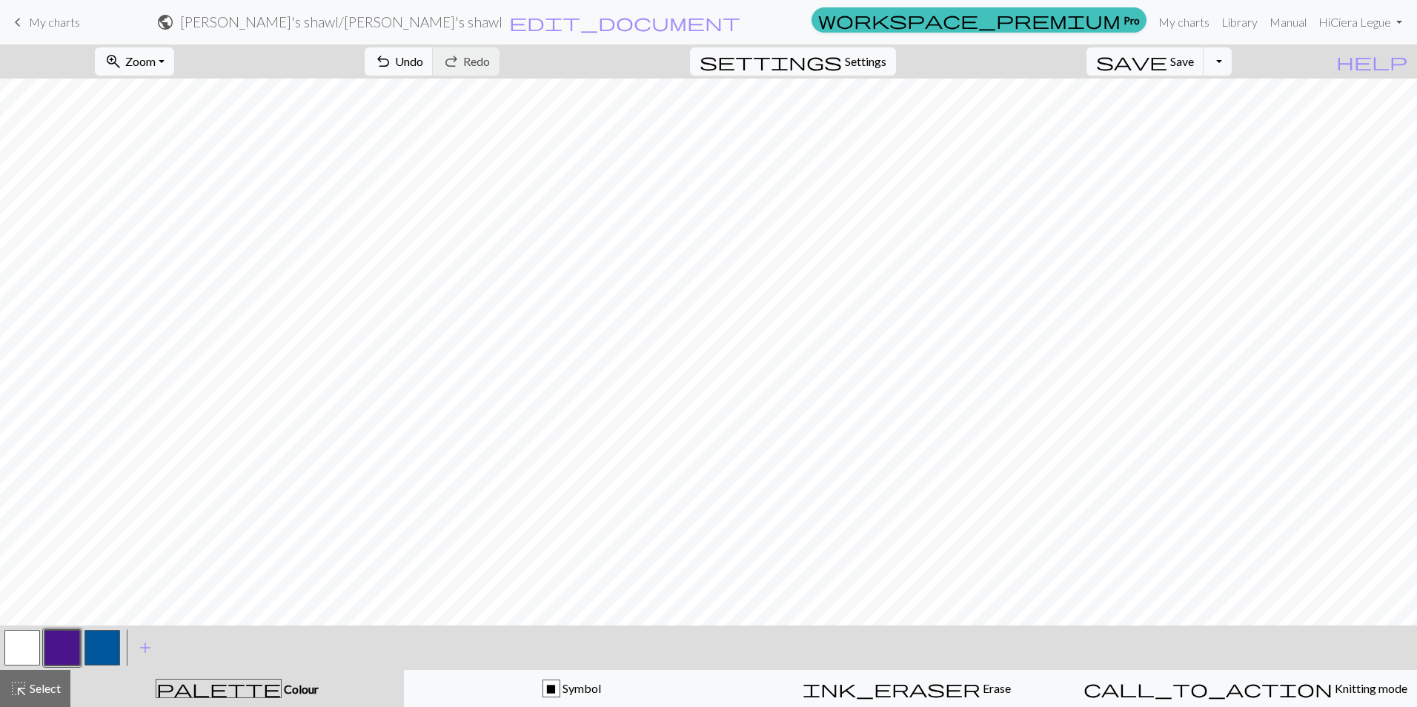
click at [98, 639] on button "button" at bounding box center [102, 648] width 36 height 36
click at [56, 639] on button "button" at bounding box center [62, 648] width 36 height 36
click at [478, 700] on button "X Symbol" at bounding box center [571, 688] width 335 height 37
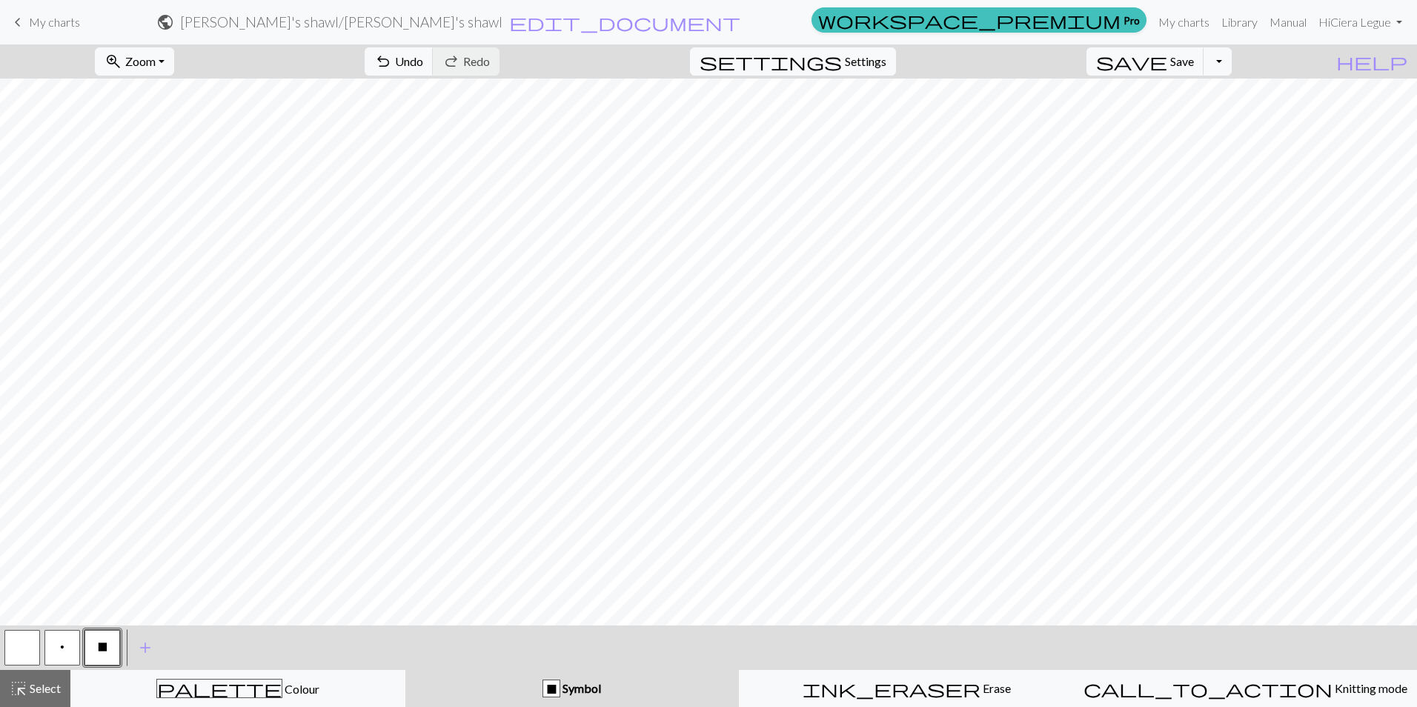
click at [64, 647] on button "p" at bounding box center [62, 648] width 36 height 36
click at [110, 642] on button "X" at bounding box center [102, 648] width 36 height 36
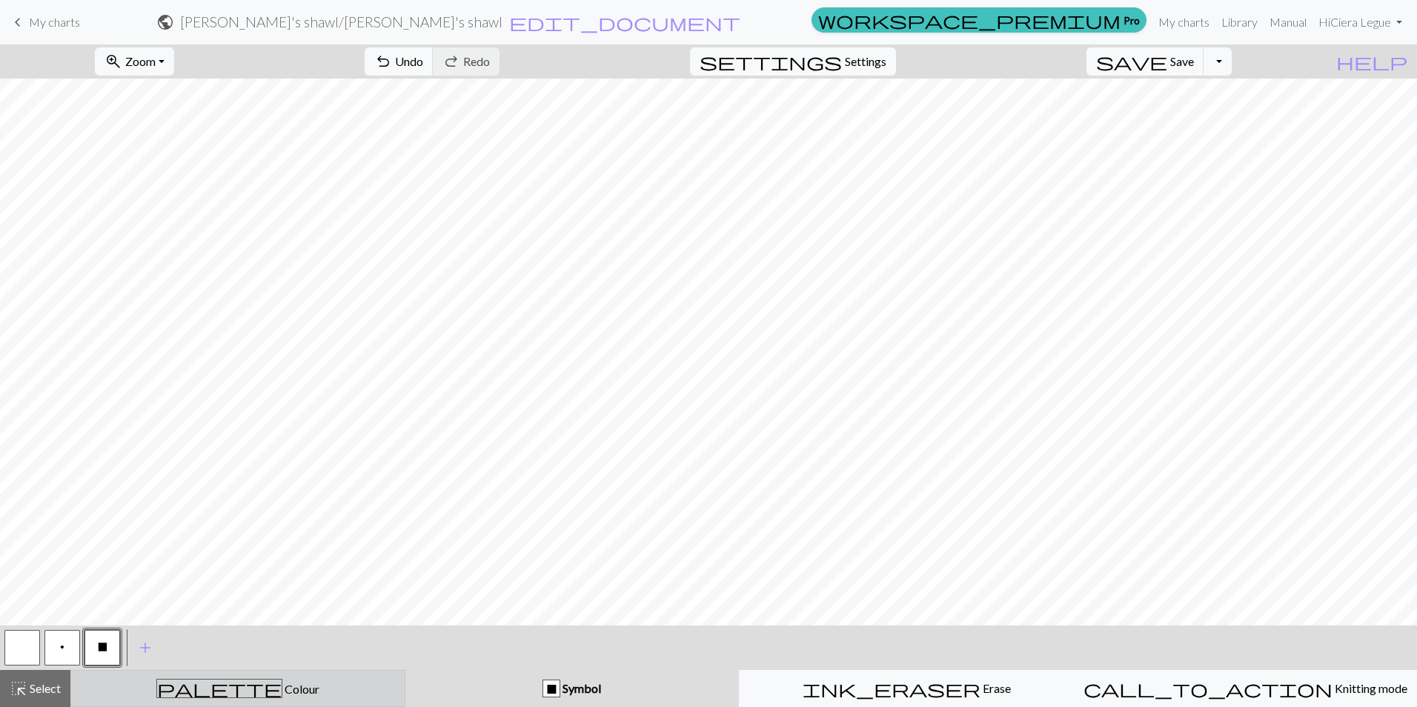
click at [208, 694] on div "palette Colour Colour" at bounding box center [238, 688] width 316 height 19
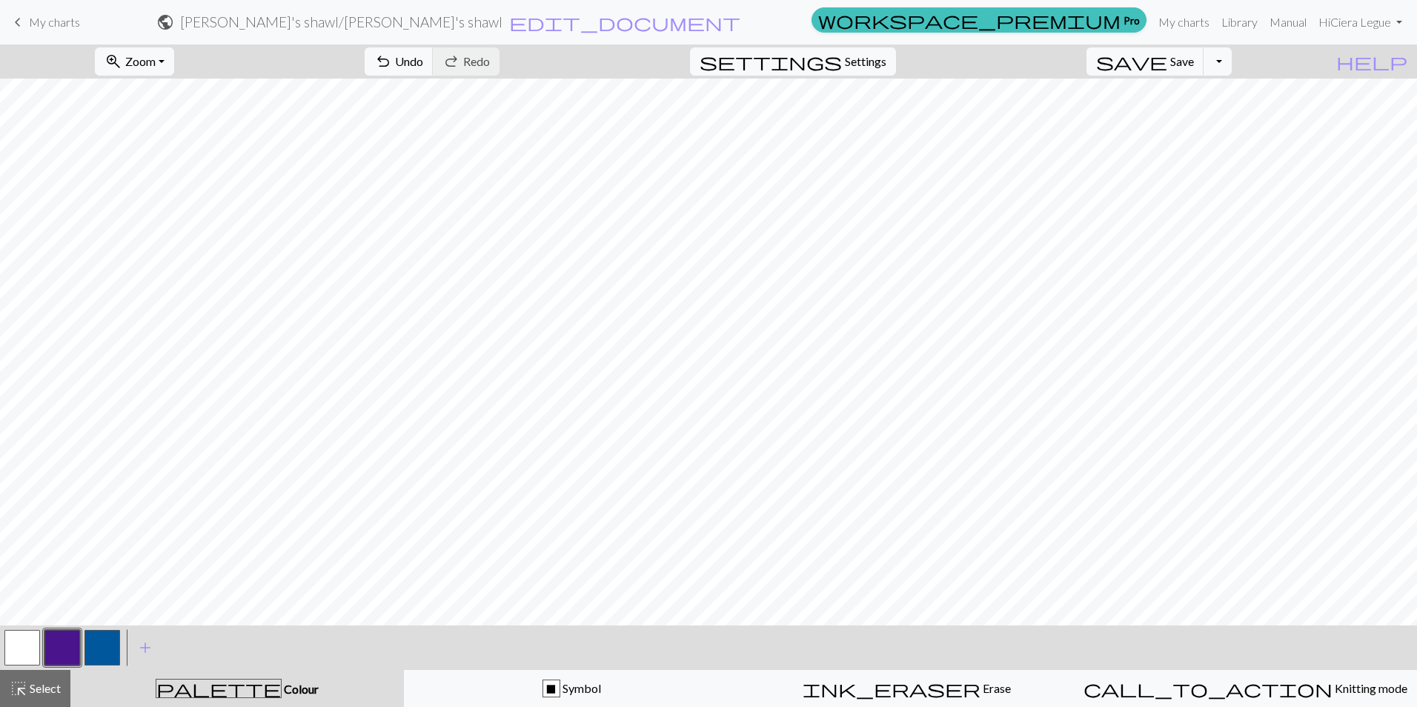
click at [110, 651] on button "button" at bounding box center [102, 648] width 36 height 36
click at [61, 636] on button "button" at bounding box center [62, 648] width 36 height 36
click at [531, 678] on button "X Symbol" at bounding box center [571, 688] width 335 height 37
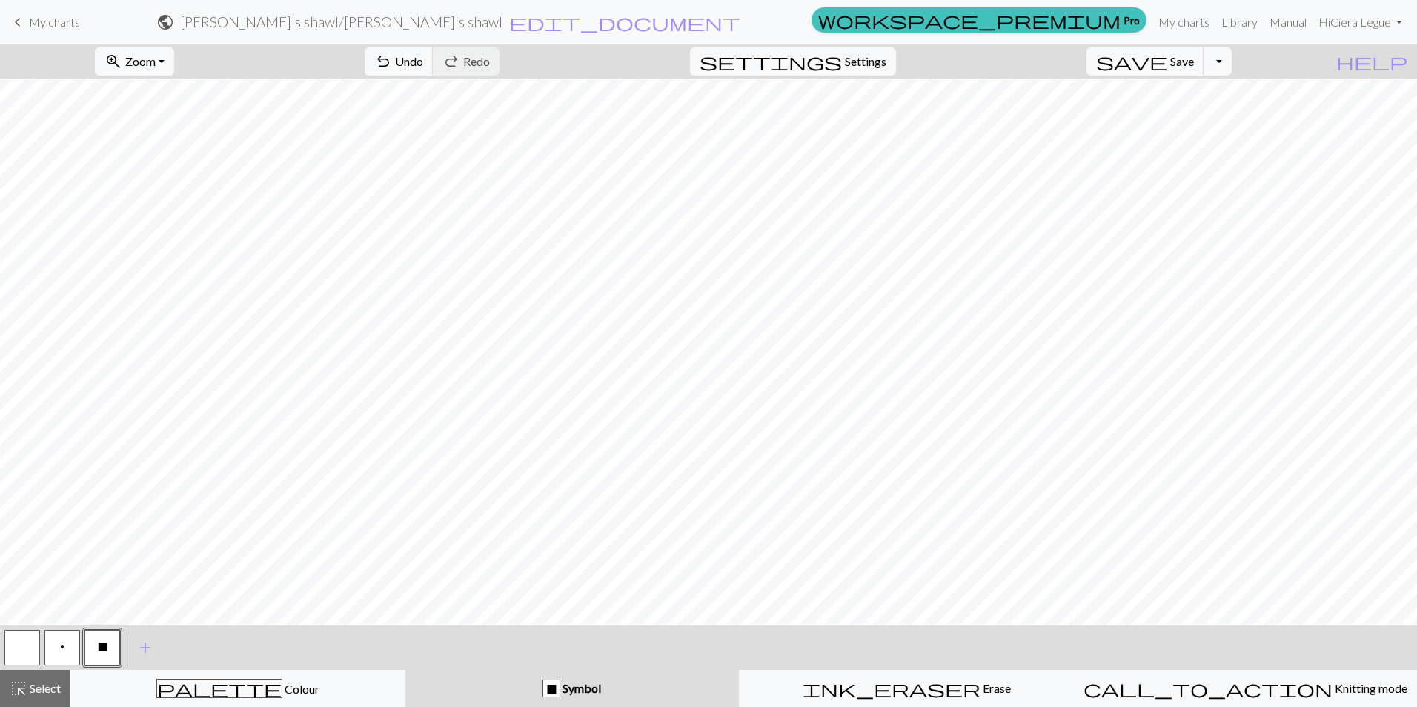
click at [109, 645] on button "X" at bounding box center [102, 648] width 36 height 36
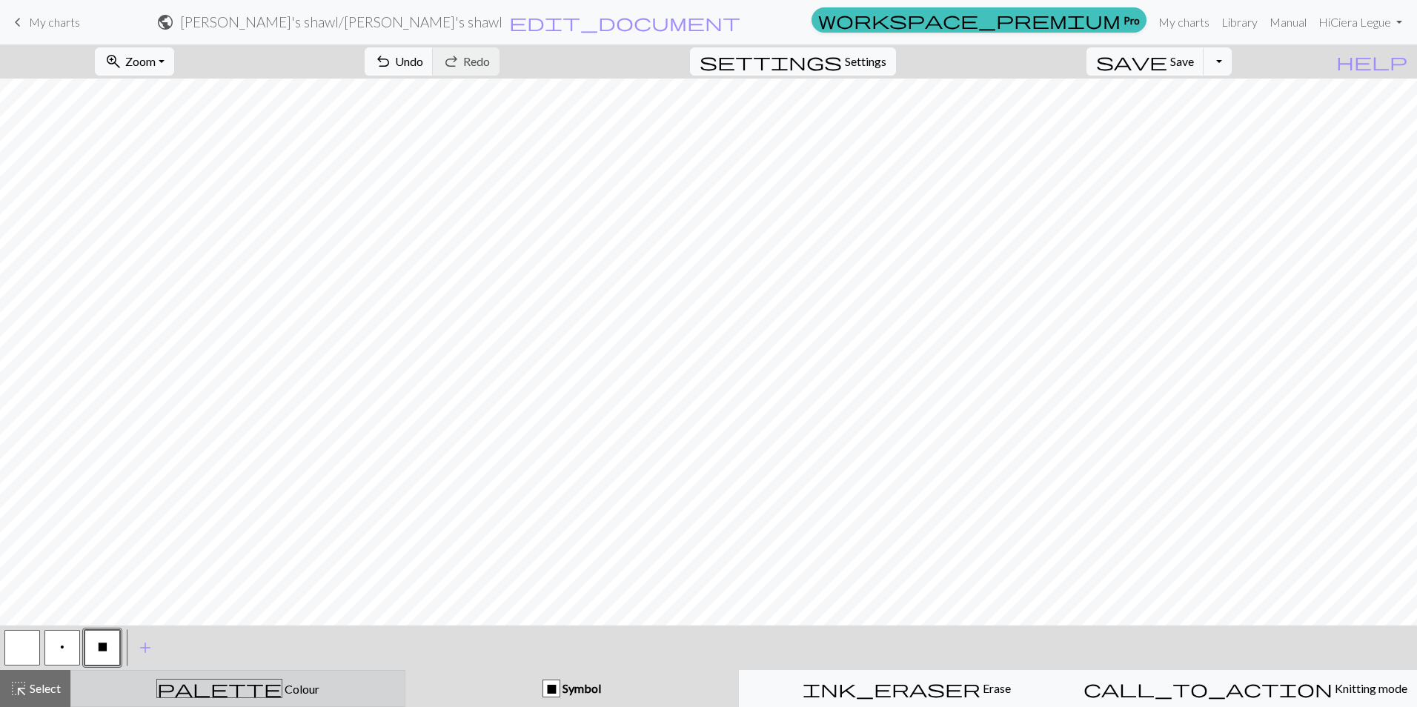
drag, startPoint x: 176, startPoint y: 694, endPoint x: 136, endPoint y: 685, distance: 41.0
click at [175, 694] on div "palette Colour Colour" at bounding box center [238, 688] width 316 height 19
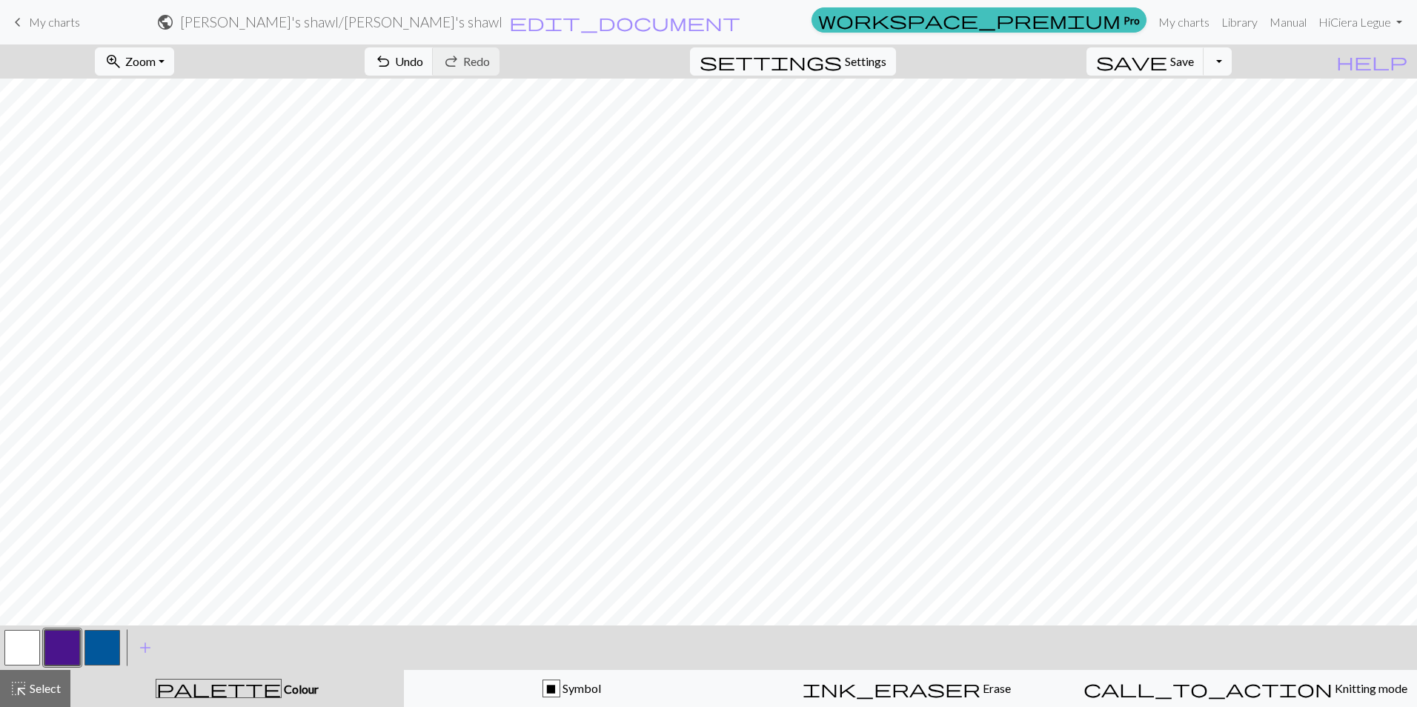
click at [100, 654] on button "button" at bounding box center [102, 648] width 36 height 36
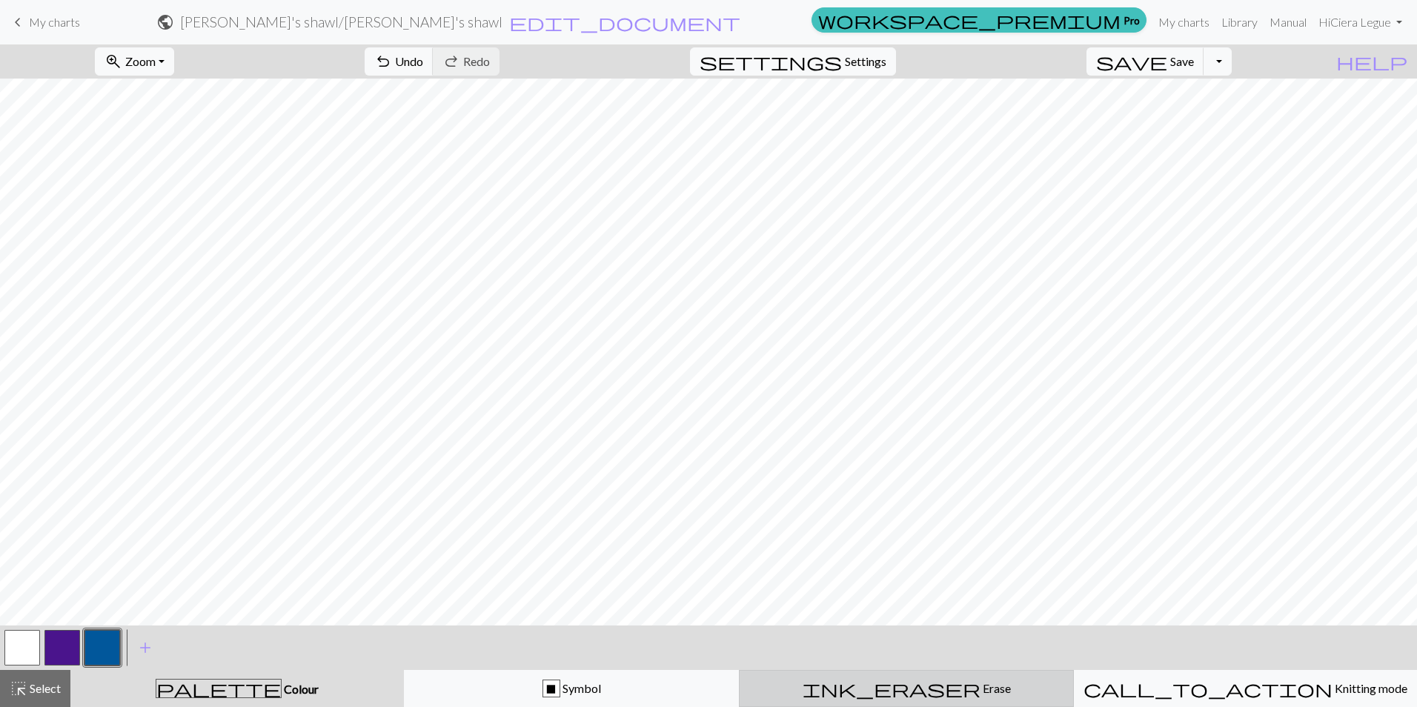
click at [868, 692] on div "ink_eraser Erase Erase" at bounding box center [906, 688] width 316 height 18
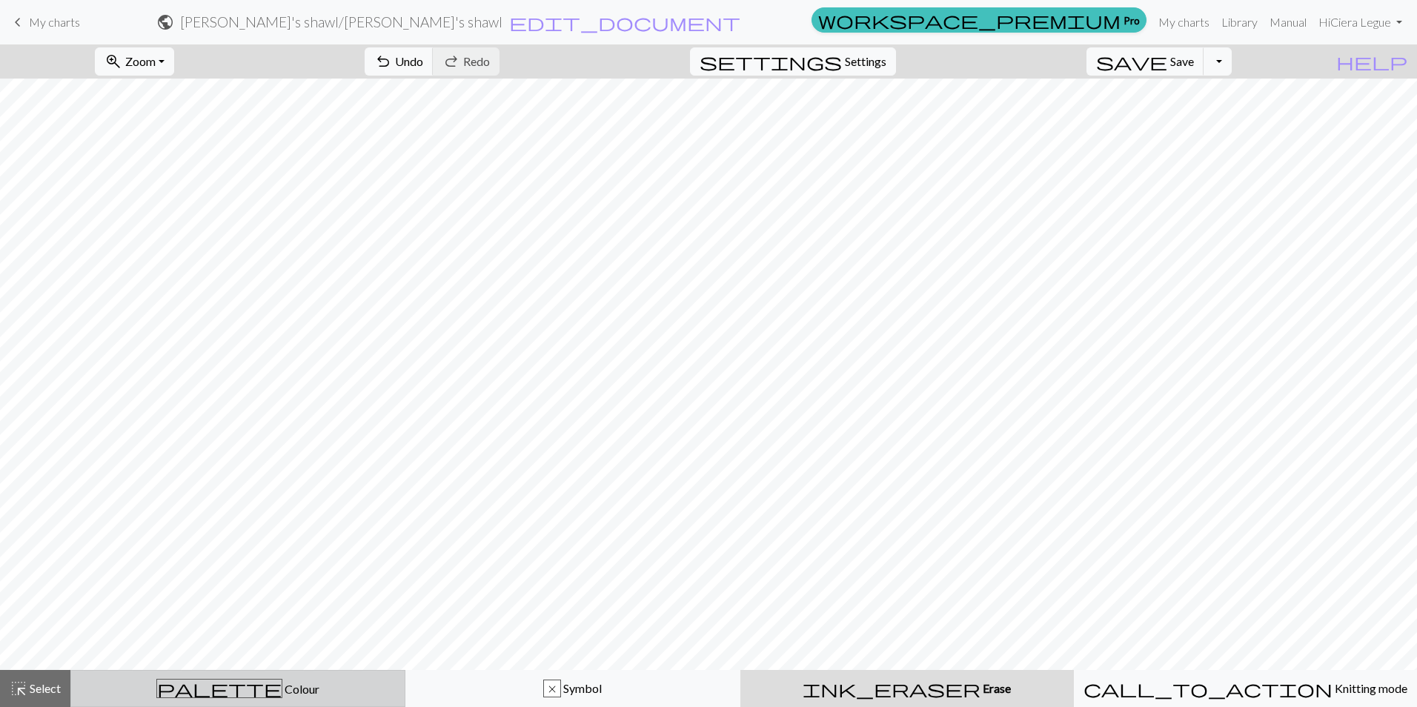
click at [342, 694] on div "palette Colour Colour" at bounding box center [238, 688] width 316 height 19
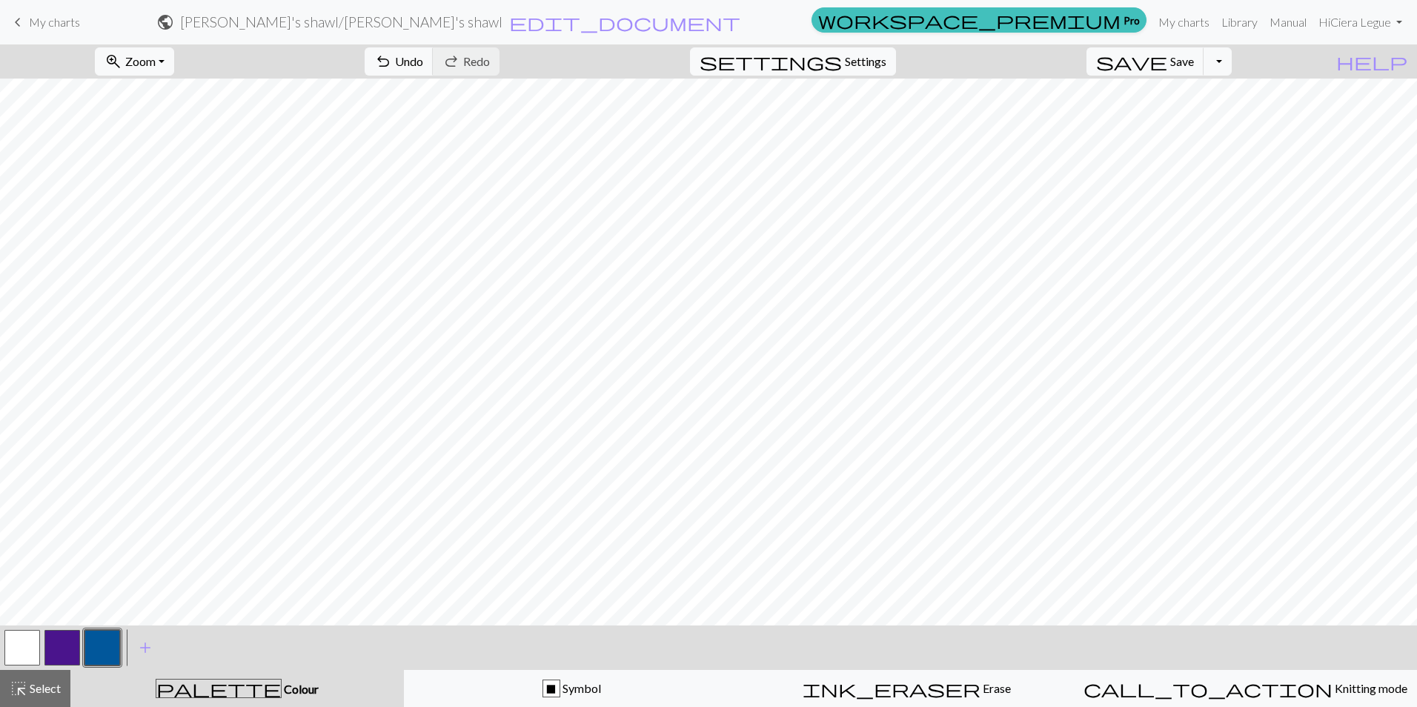
click at [52, 647] on button "button" at bounding box center [62, 648] width 36 height 36
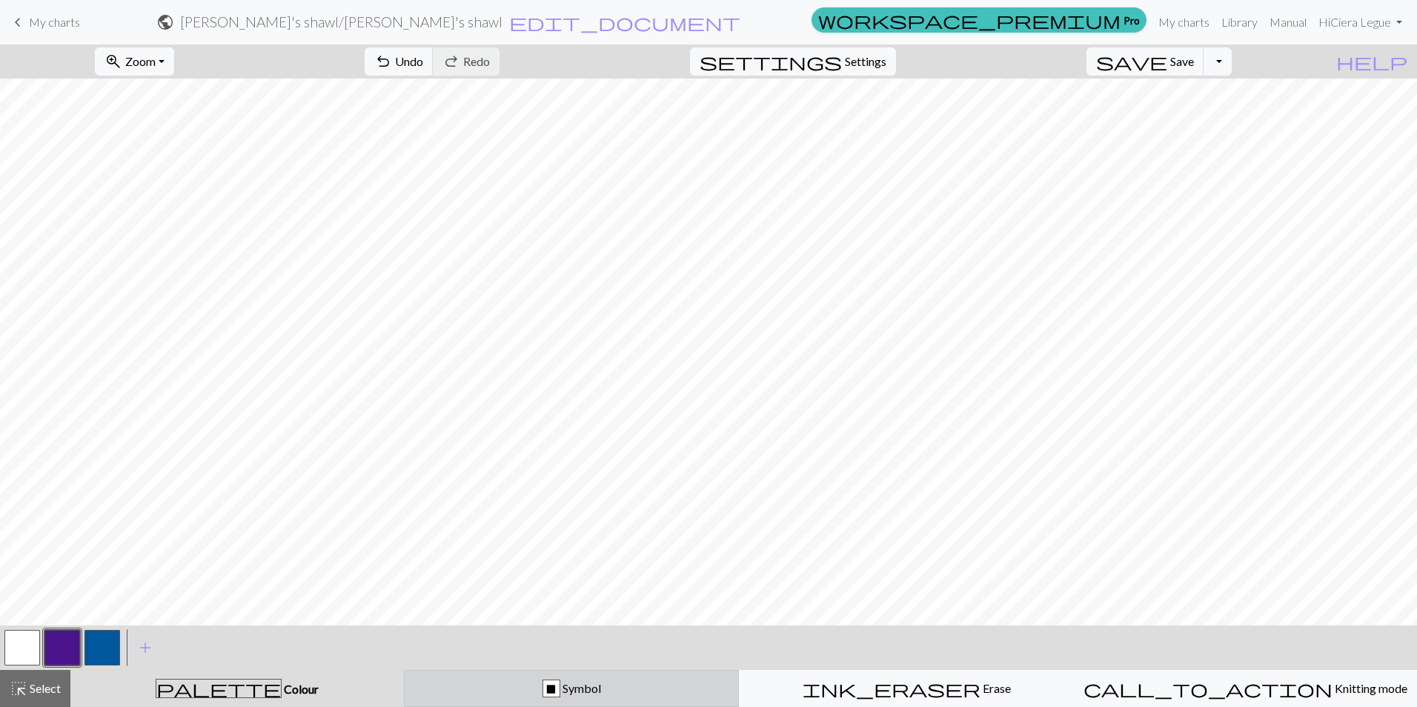
click at [573, 691] on span "Symbol" at bounding box center [580, 688] width 41 height 14
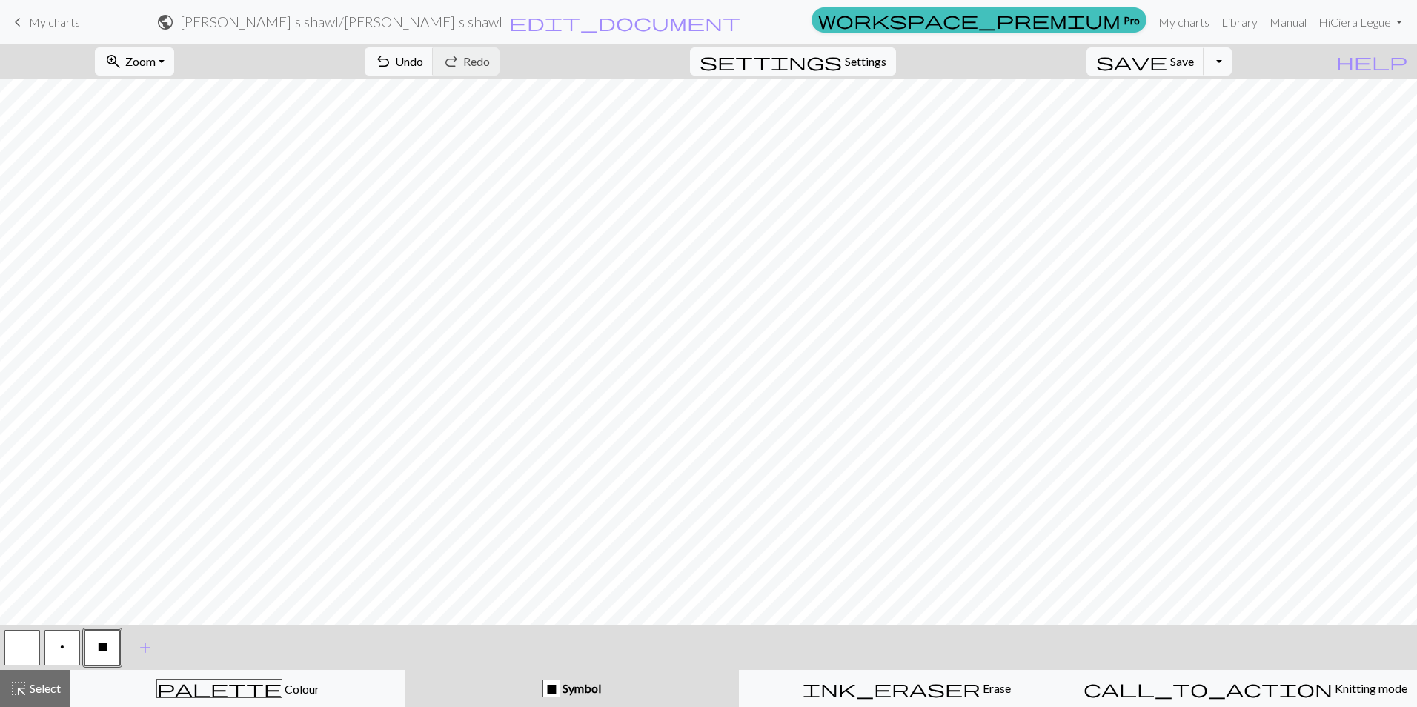
click at [62, 646] on span "p" at bounding box center [62, 647] width 4 height 12
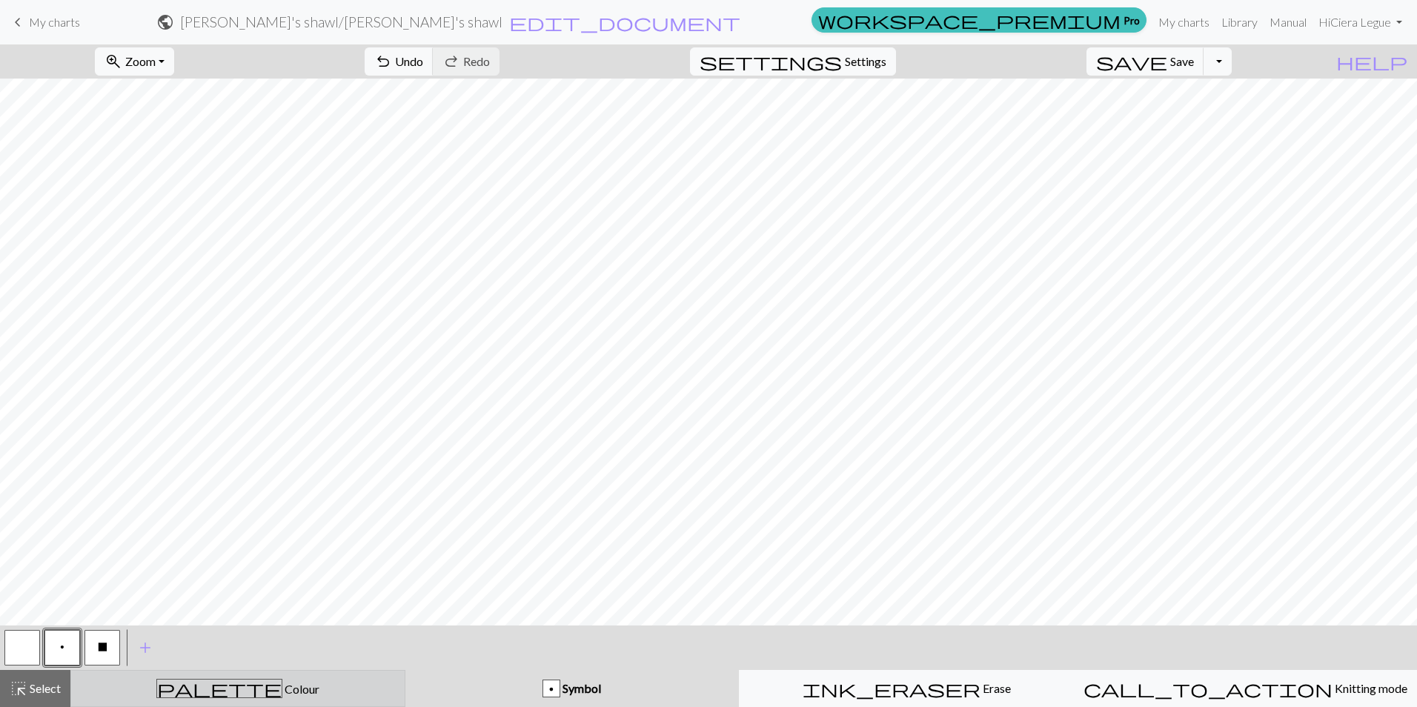
click at [312, 673] on button "palette Colour Colour" at bounding box center [237, 688] width 335 height 37
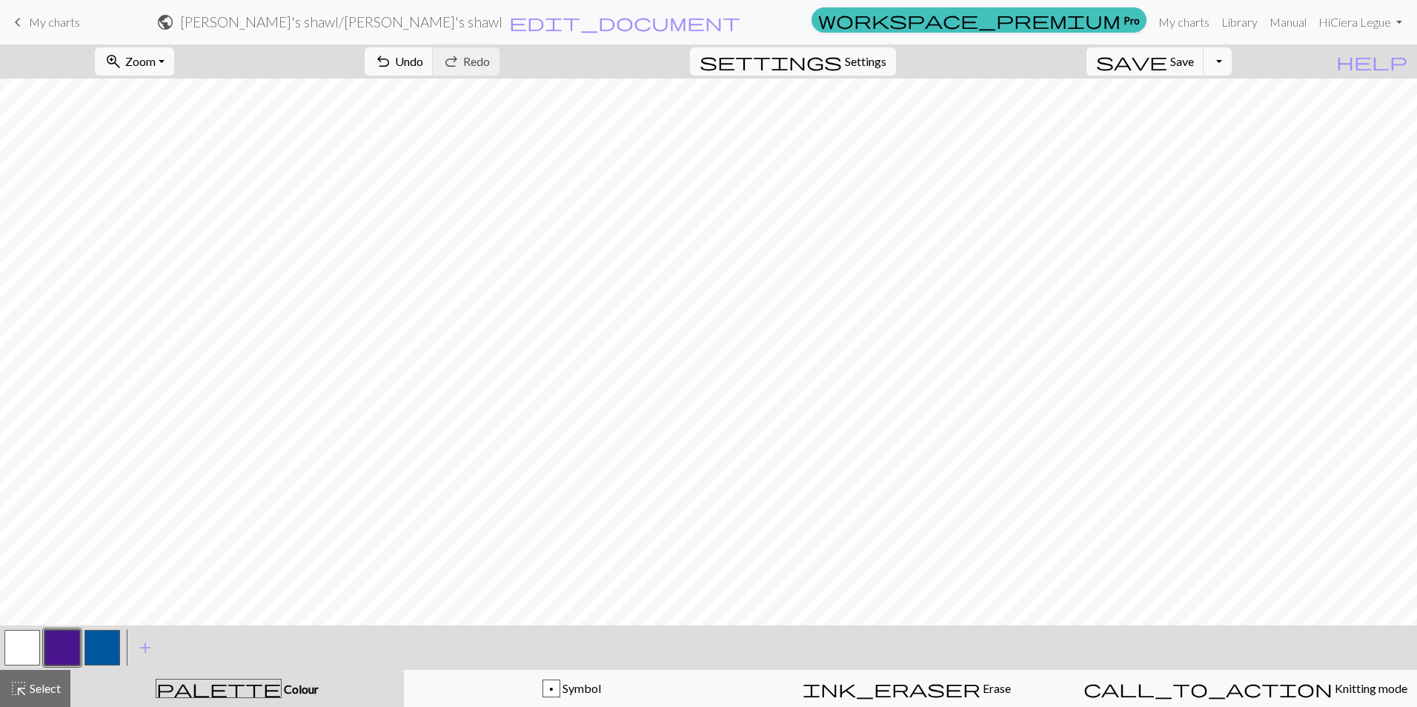
click at [102, 646] on button "button" at bounding box center [102, 648] width 36 height 36
click at [56, 649] on button "button" at bounding box center [62, 648] width 36 height 36
click at [97, 651] on button "button" at bounding box center [102, 648] width 36 height 36
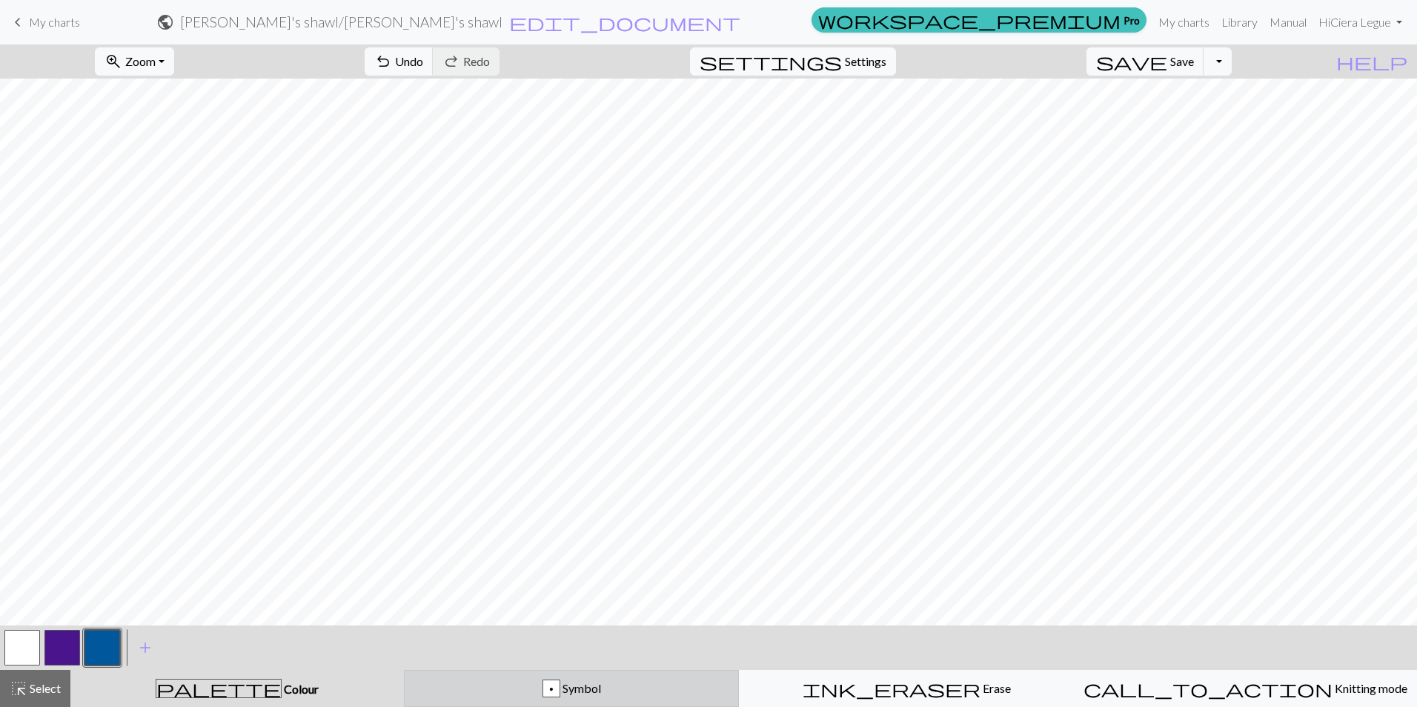
click at [502, 694] on div "p Symbol" at bounding box center [571, 688] width 316 height 18
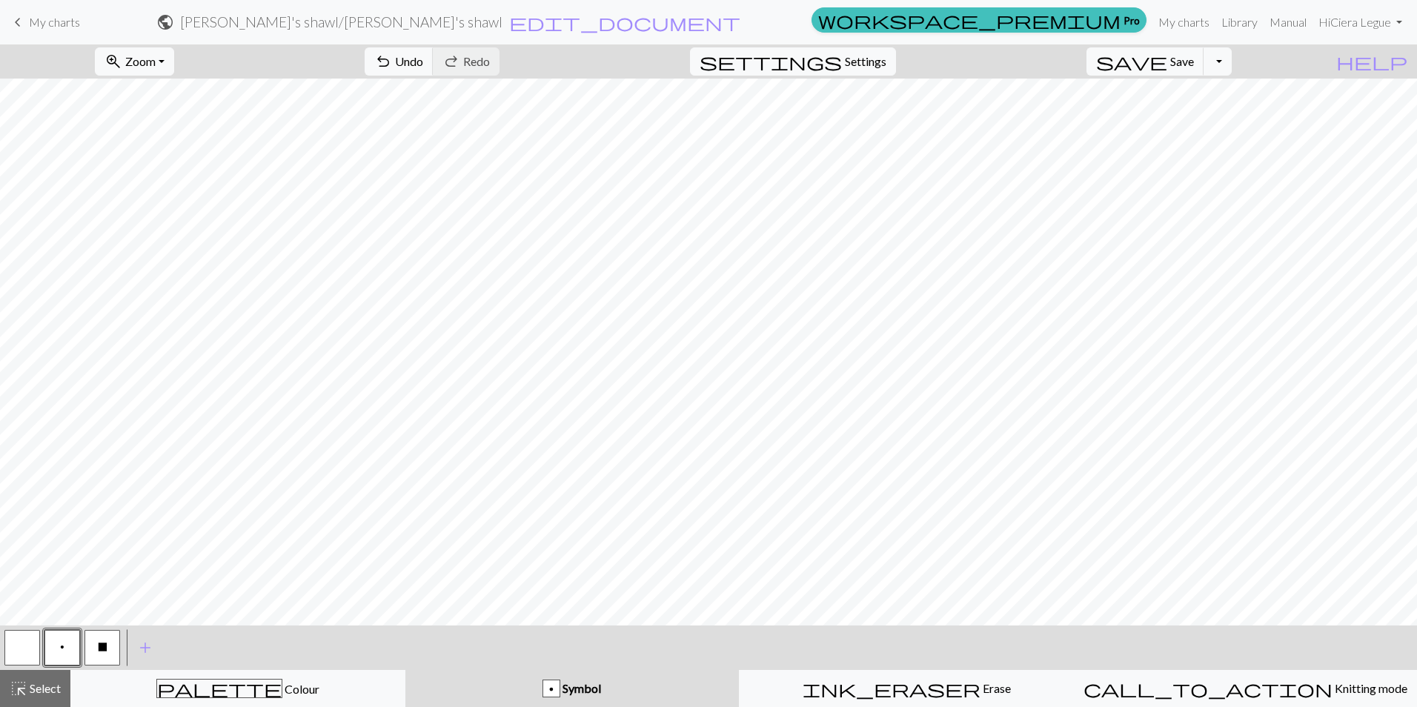
click at [112, 639] on button "X" at bounding box center [102, 648] width 36 height 36
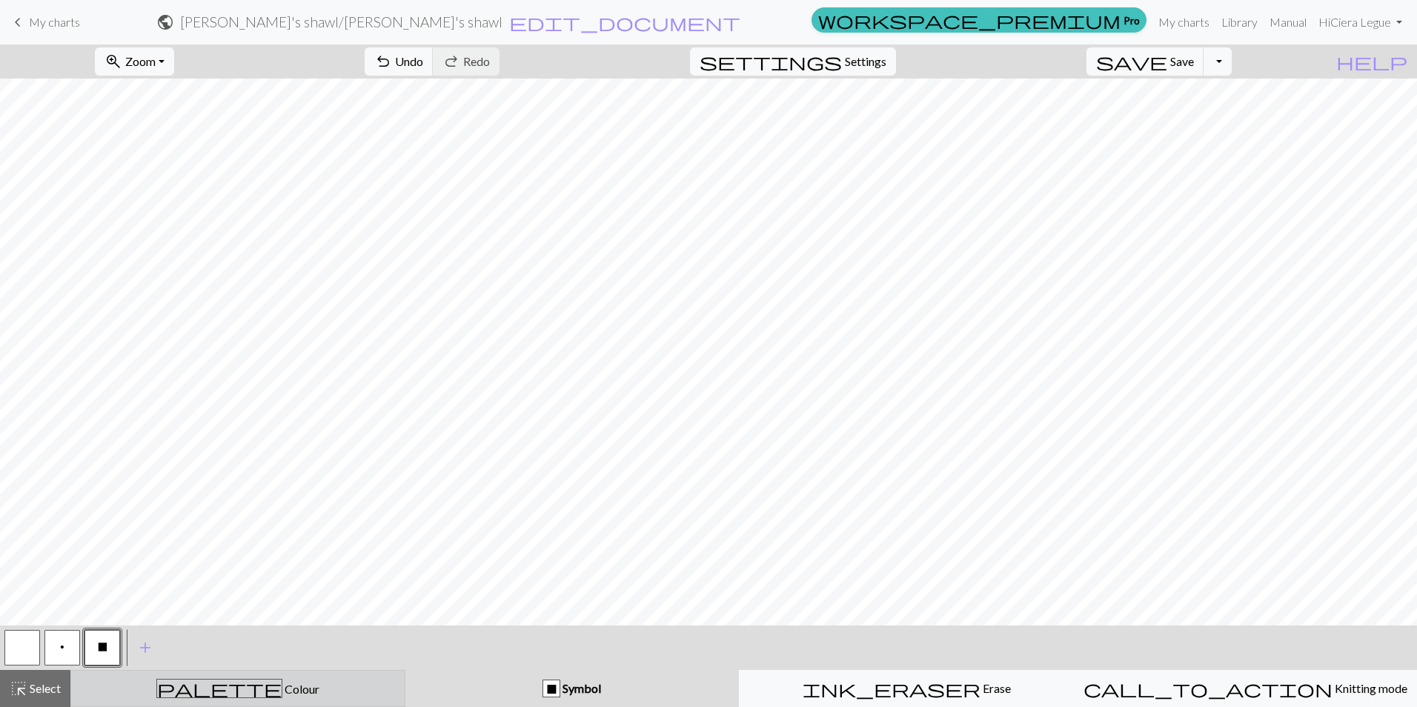
click at [227, 703] on button "palette Colour Colour" at bounding box center [237, 688] width 335 height 37
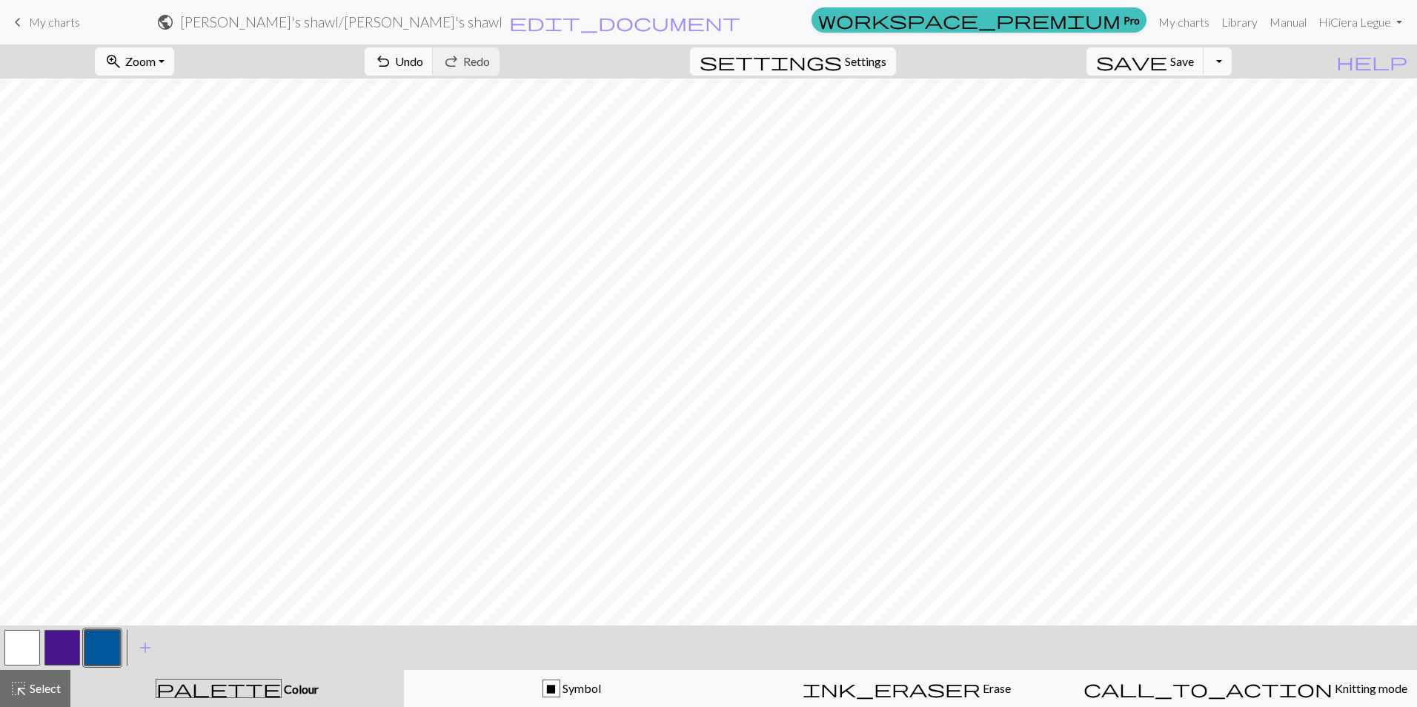
click at [57, 648] on button "button" at bounding box center [62, 648] width 36 height 36
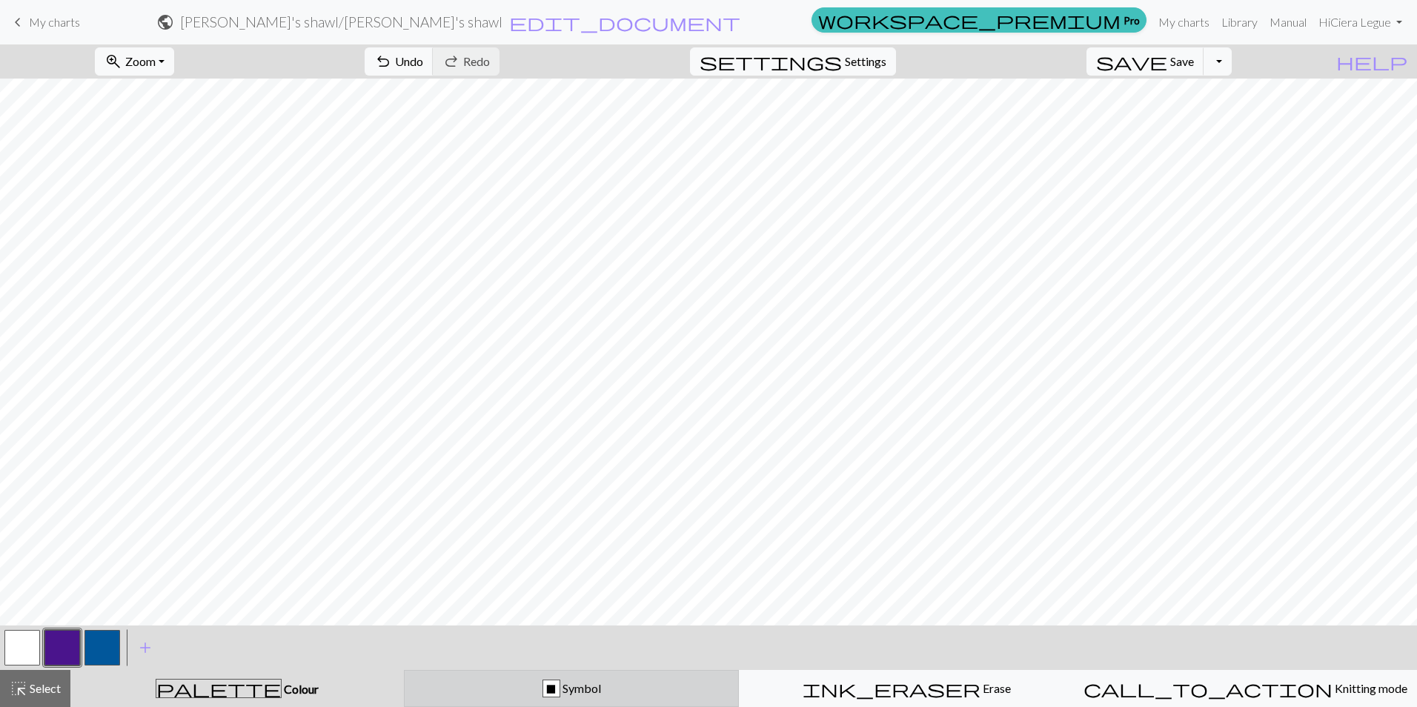
click at [614, 694] on div "X Symbol" at bounding box center [571, 688] width 316 height 18
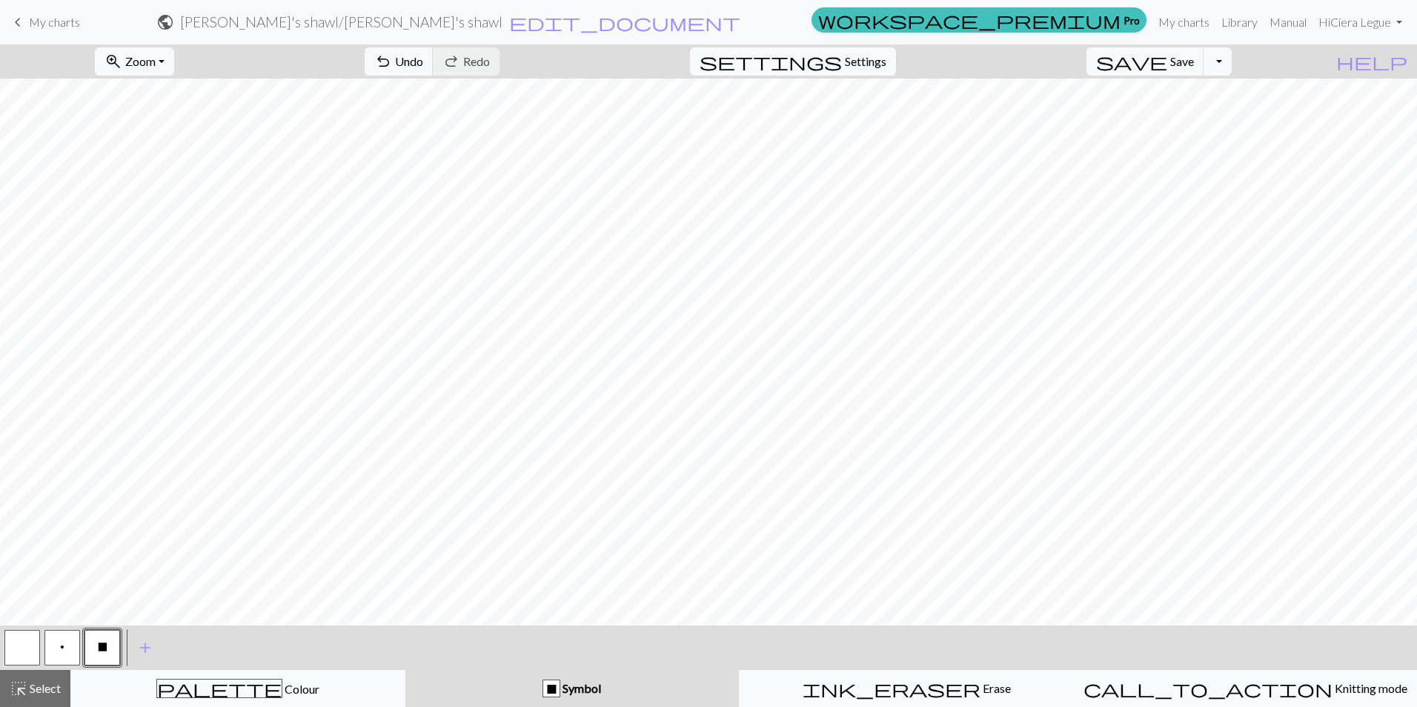
click at [68, 640] on button "p" at bounding box center [62, 648] width 36 height 36
click at [110, 642] on button "X" at bounding box center [102, 648] width 36 height 36
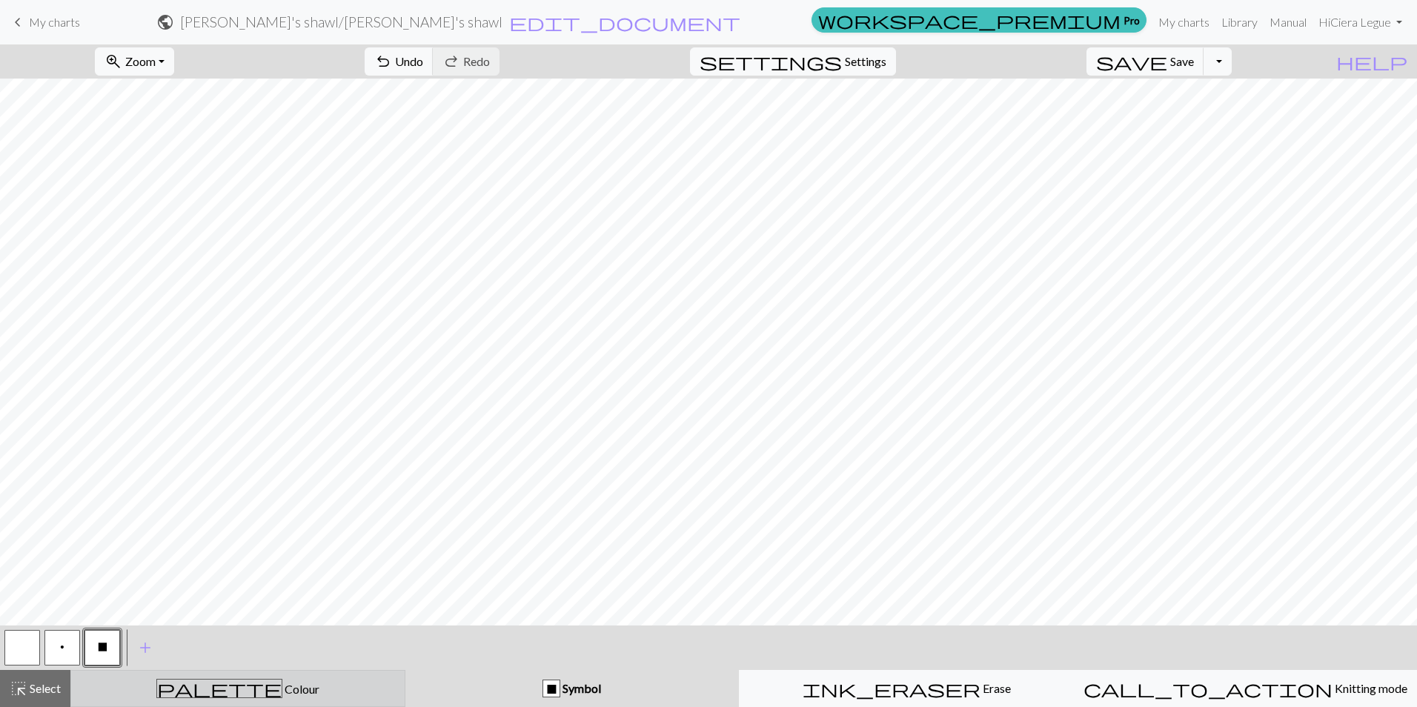
click at [282, 689] on span "Colour" at bounding box center [300, 689] width 37 height 14
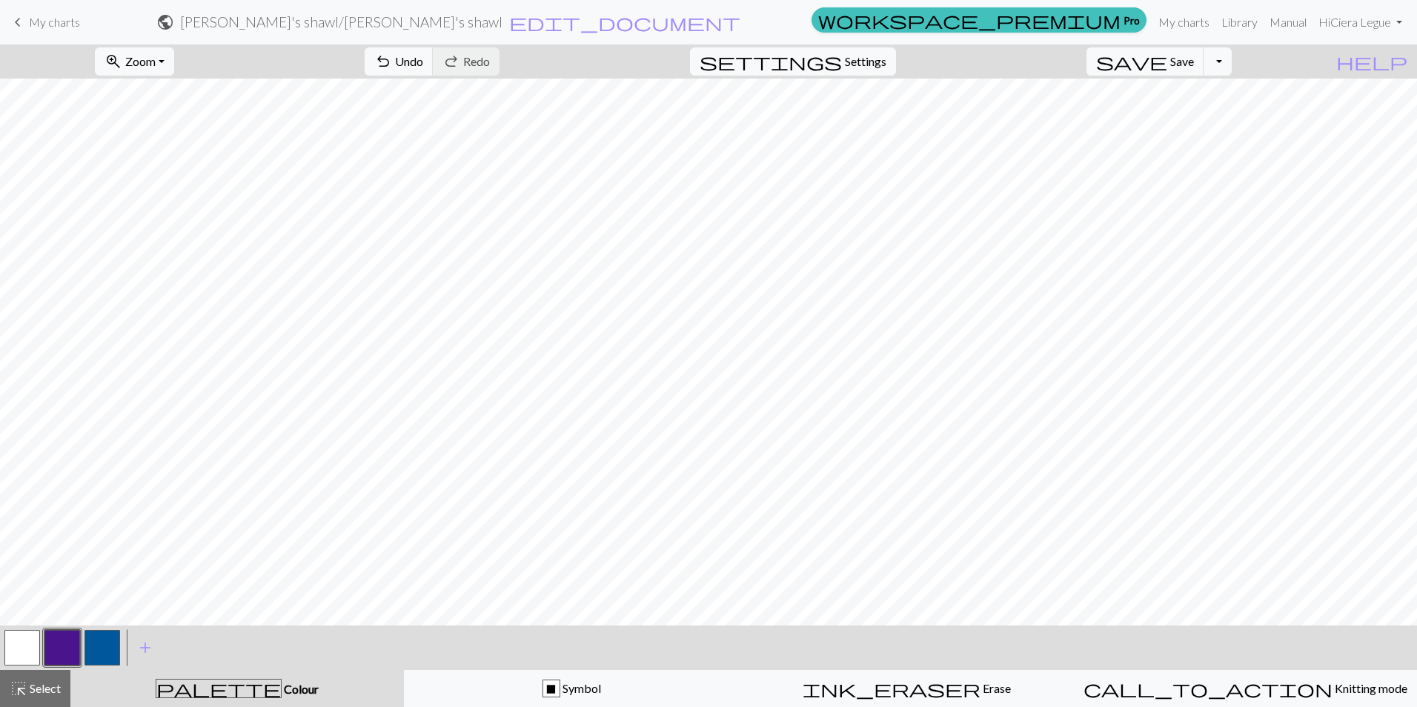
click at [92, 642] on button "button" at bounding box center [102, 648] width 36 height 36
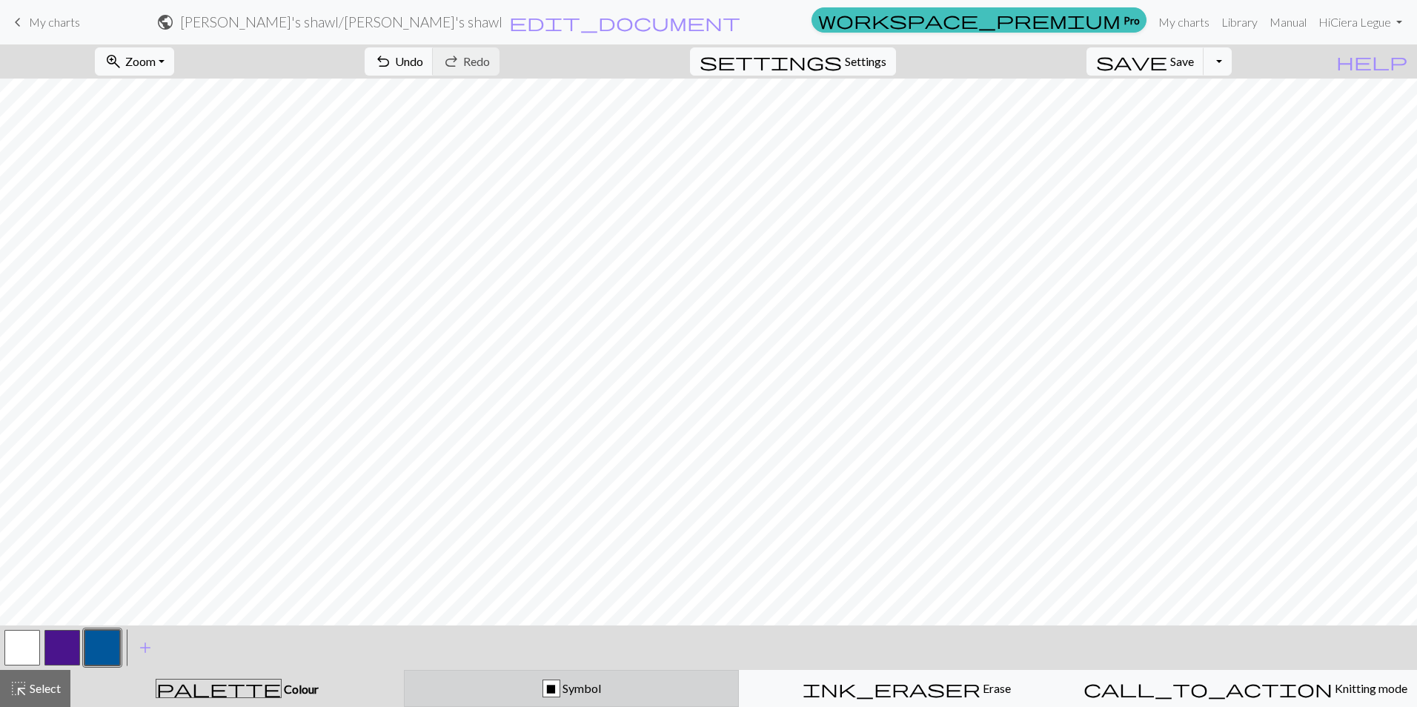
click at [604, 680] on div "X Symbol" at bounding box center [571, 688] width 316 height 18
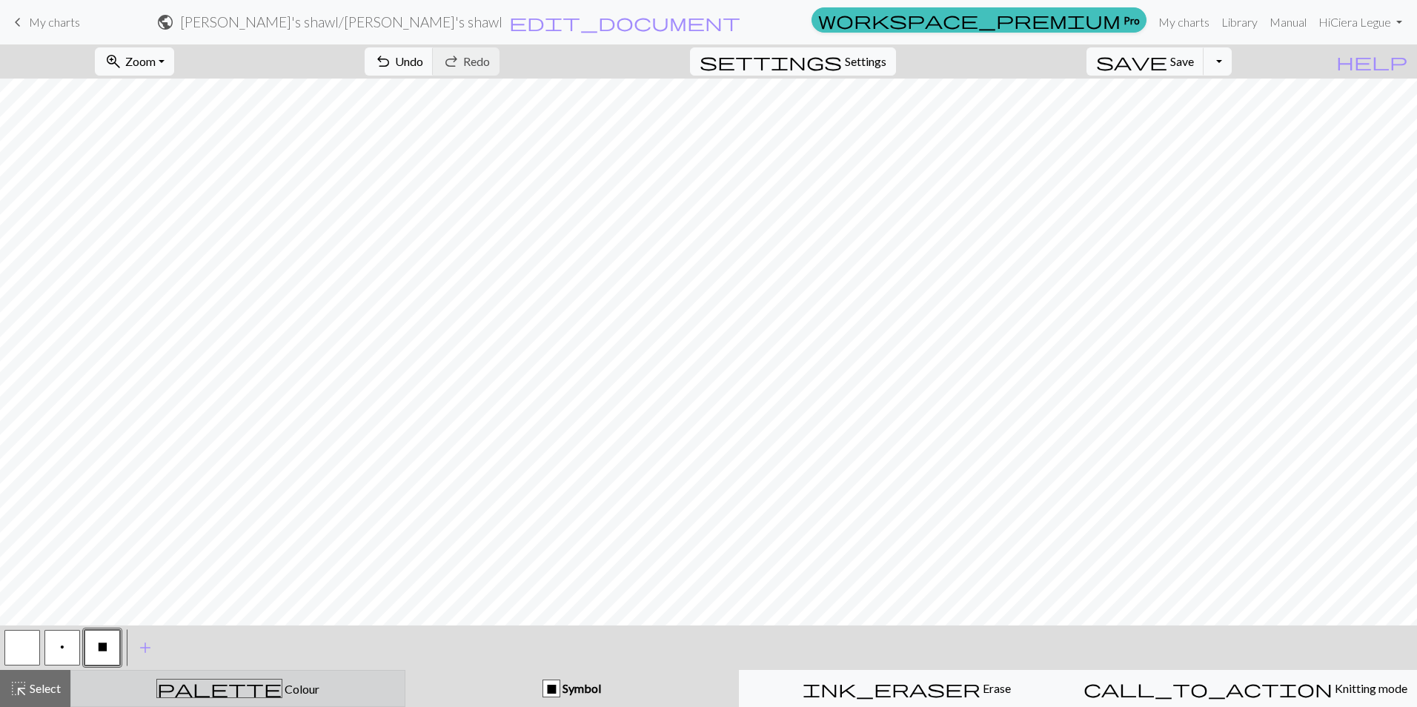
click at [321, 691] on div "palette Colour Colour" at bounding box center [238, 688] width 316 height 19
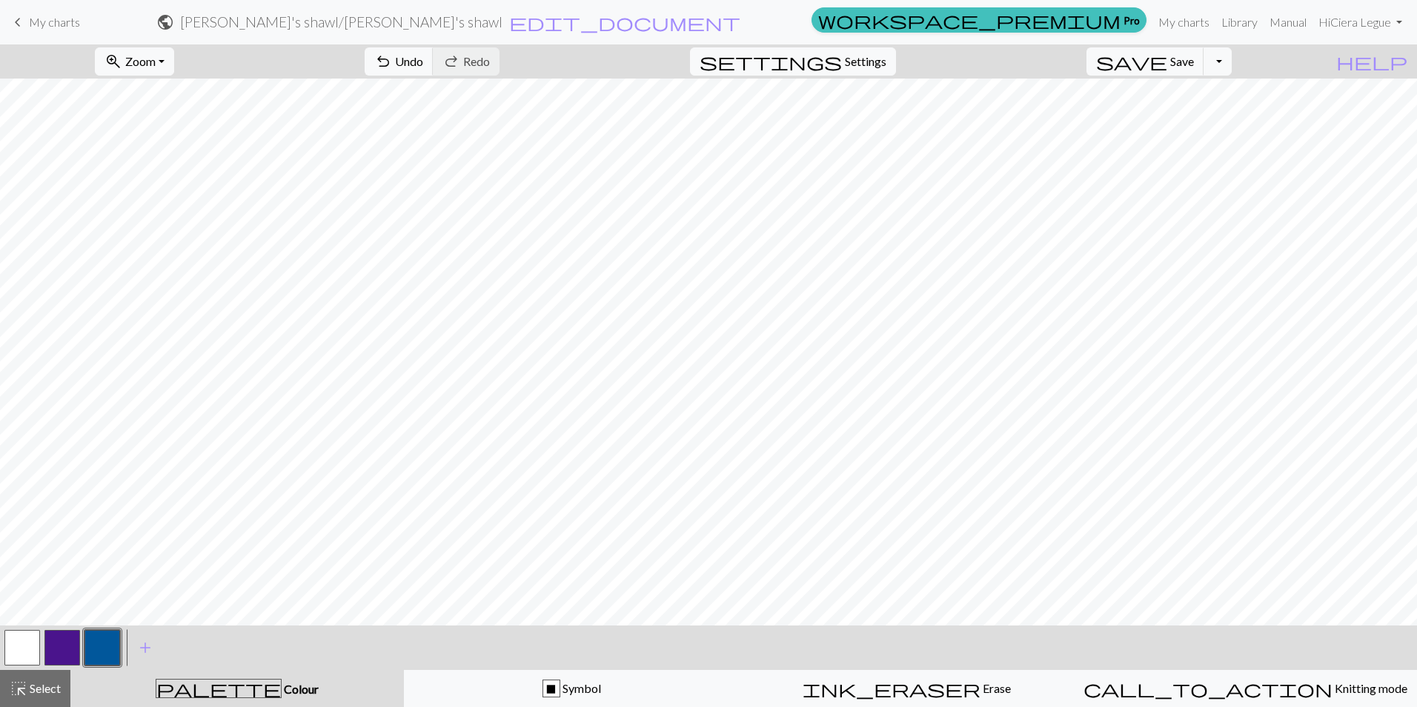
click at [53, 634] on button "button" at bounding box center [62, 648] width 36 height 36
click at [101, 662] on button "button" at bounding box center [102, 648] width 36 height 36
click at [493, 688] on div "X Symbol" at bounding box center [571, 688] width 316 height 18
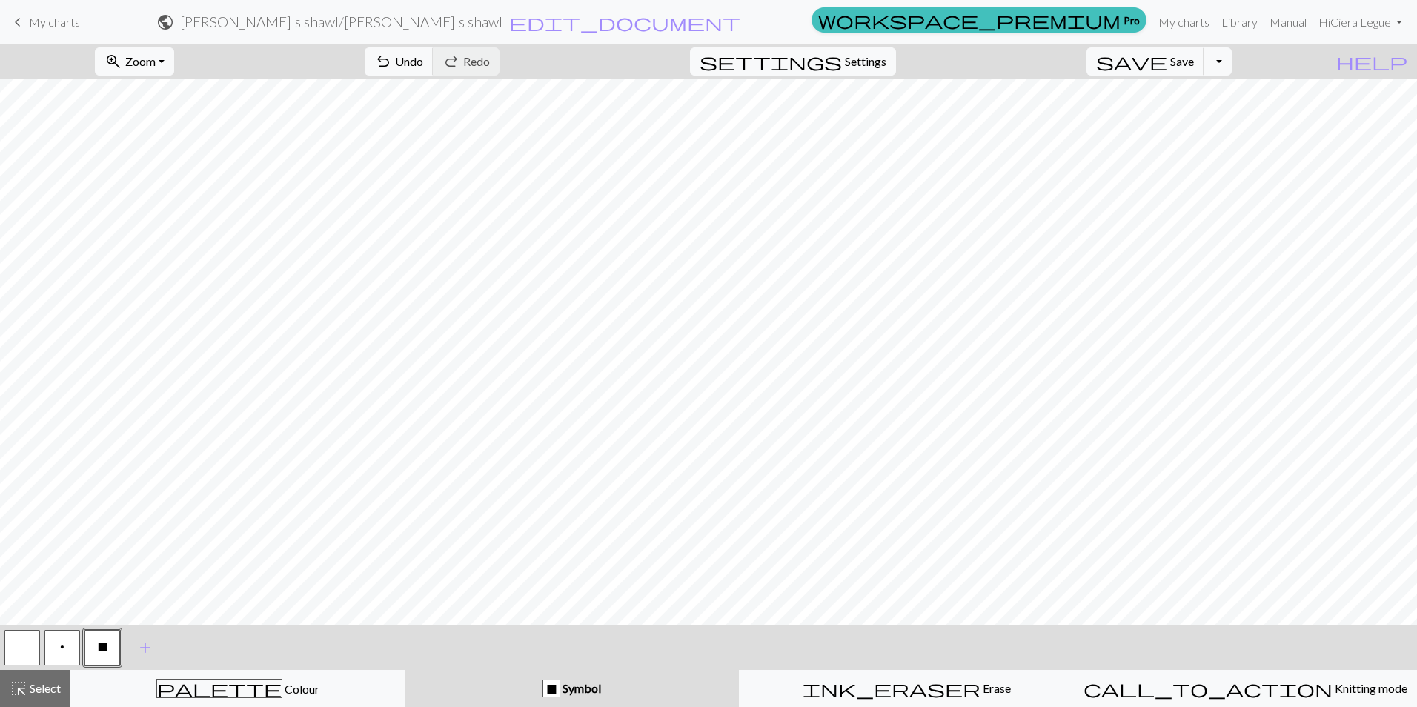
click at [60, 651] on span "p" at bounding box center [62, 647] width 4 height 12
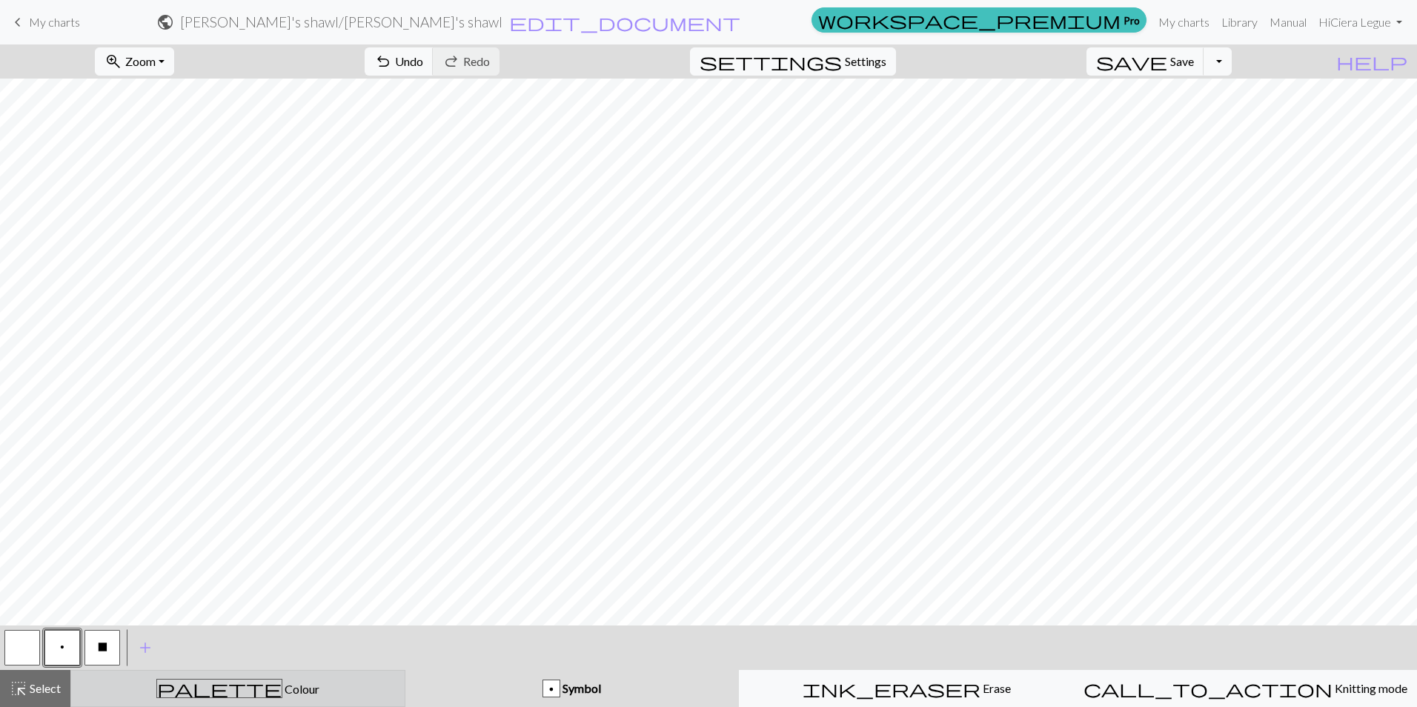
click at [324, 692] on div "palette Colour Colour" at bounding box center [238, 688] width 316 height 19
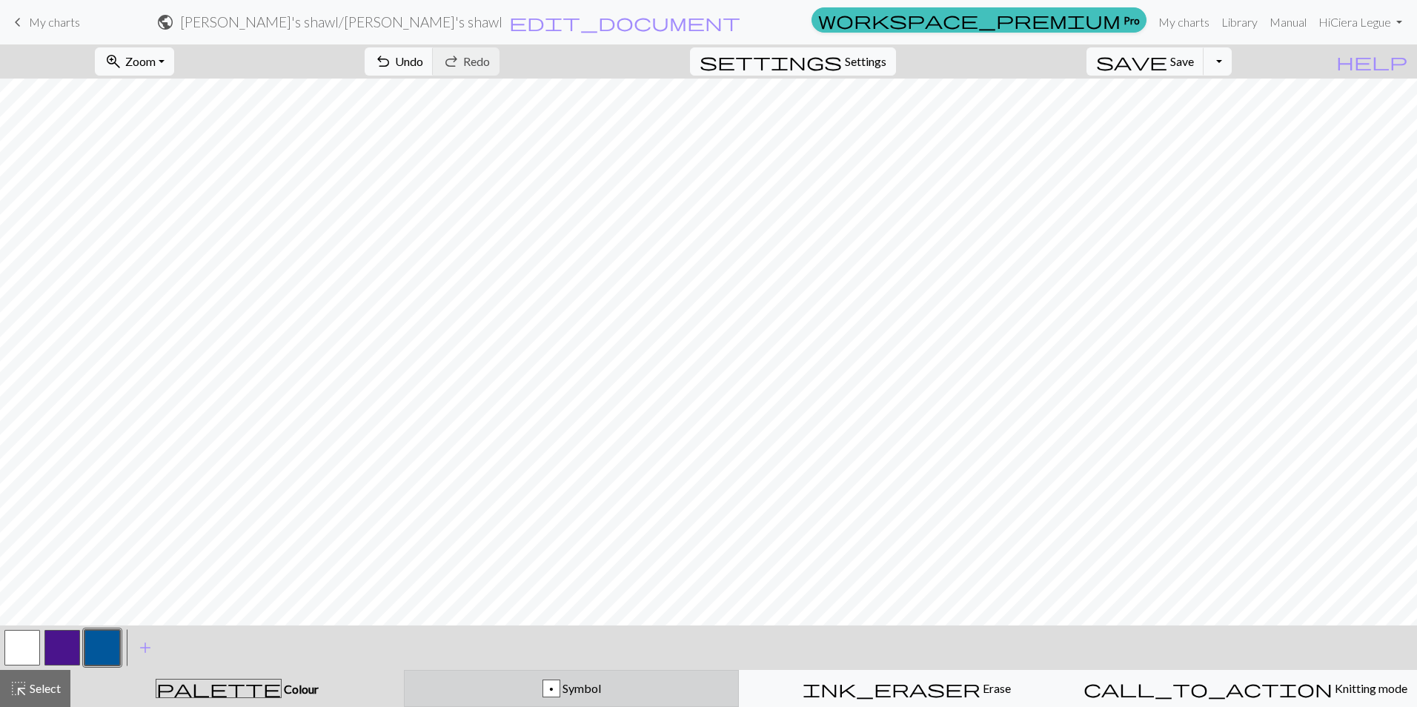
drag, startPoint x: 466, startPoint y: 696, endPoint x: 430, endPoint y: 696, distance: 36.3
click at [467, 695] on div "p Symbol" at bounding box center [571, 688] width 316 height 18
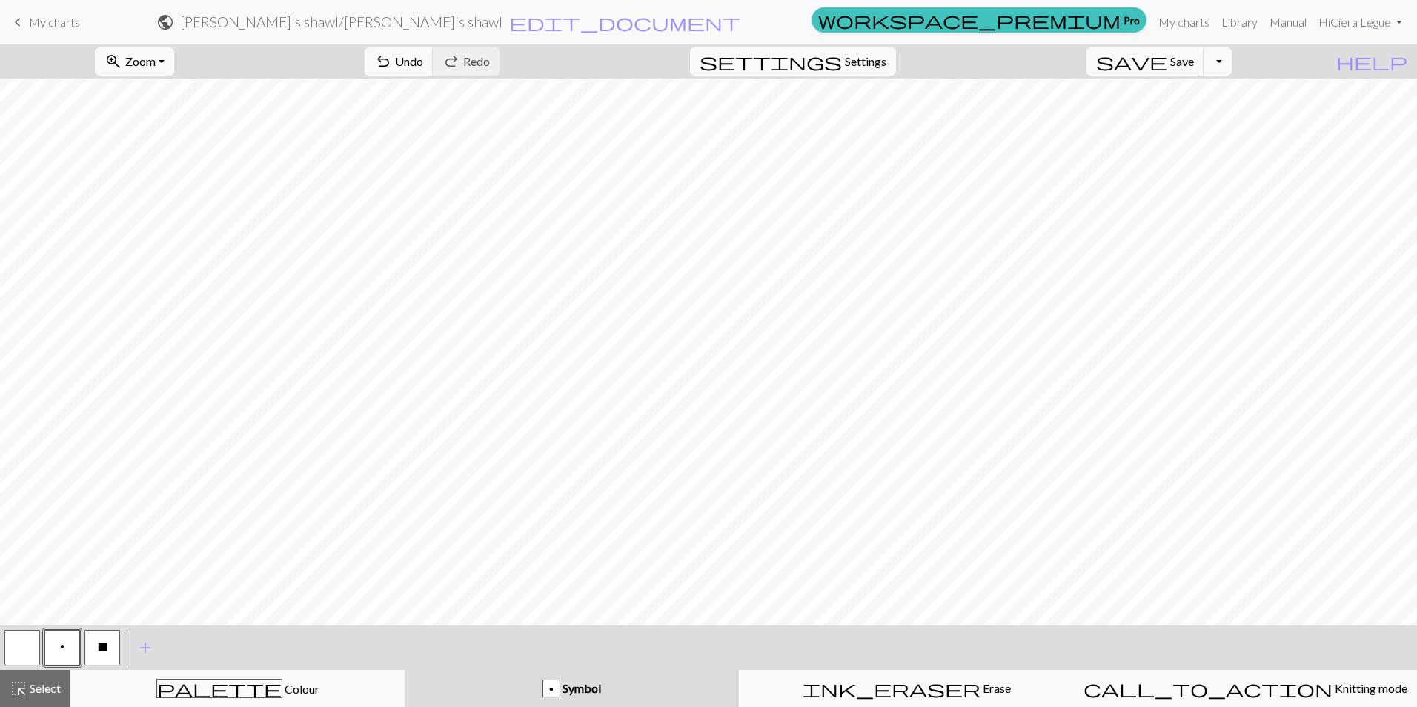
click at [99, 643] on span "X" at bounding box center [103, 647] width 10 height 12
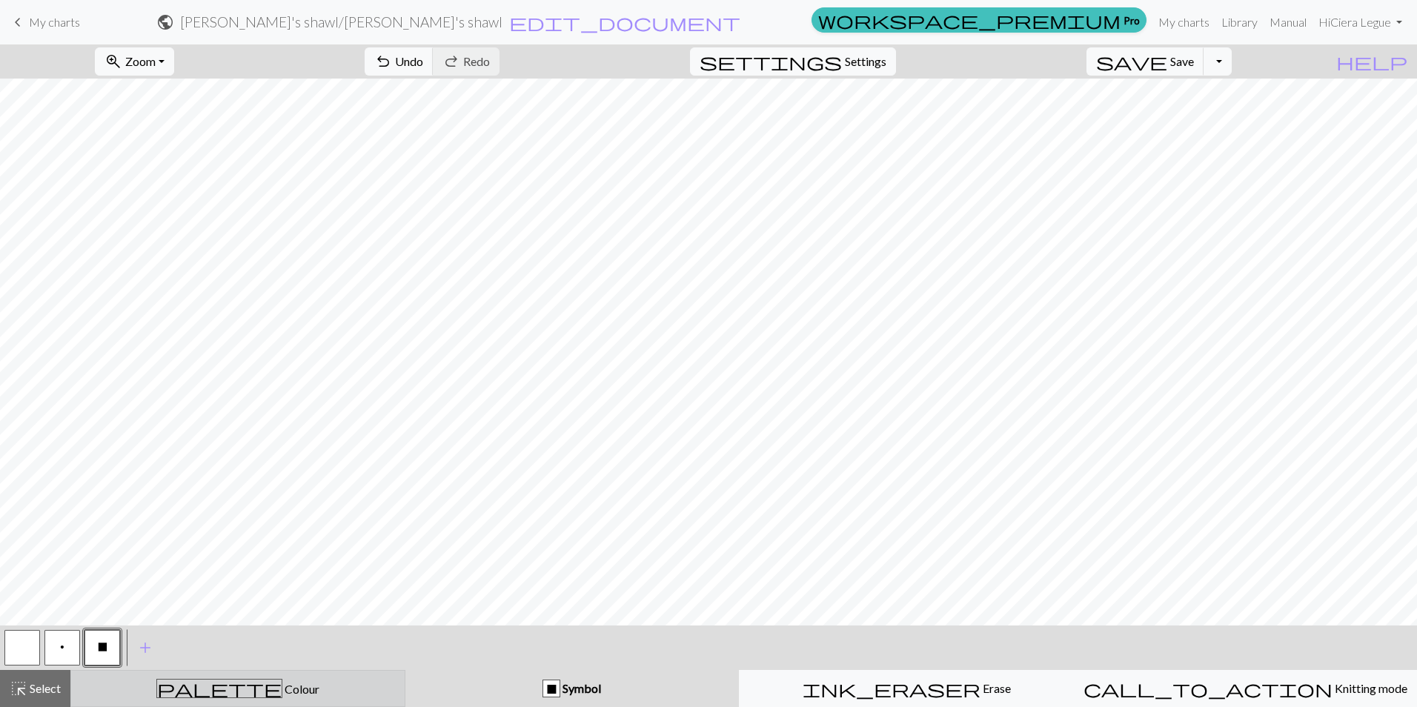
click at [322, 692] on div "palette Colour Colour" at bounding box center [238, 688] width 316 height 19
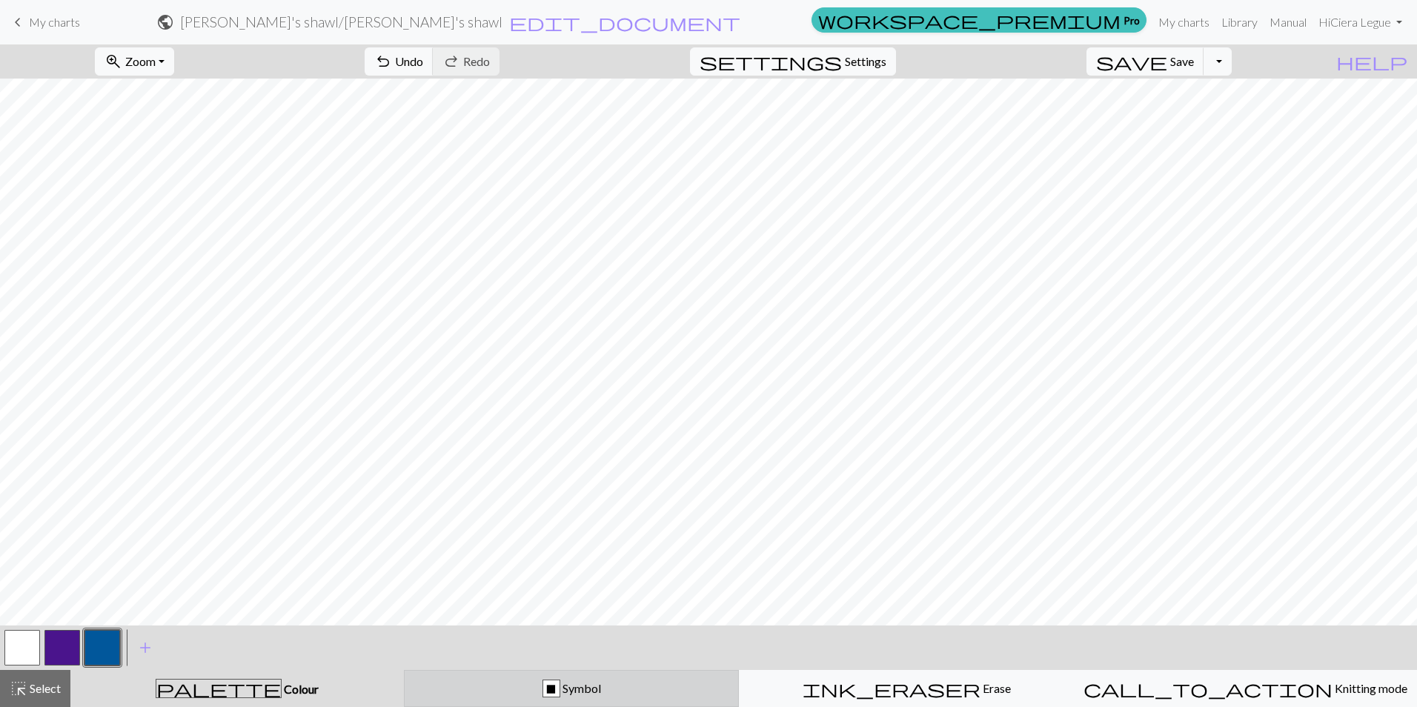
drag, startPoint x: 481, startPoint y: 699, endPoint x: 465, endPoint y: 701, distance: 15.6
click at [482, 706] on html "This website uses cookies to ensure you get the best experience on our website.…" at bounding box center [708, 353] width 1417 height 707
drag, startPoint x: 544, startPoint y: 689, endPoint x: 499, endPoint y: 694, distance: 45.4
click at [545, 689] on div "X Symbol" at bounding box center [571, 688] width 316 height 18
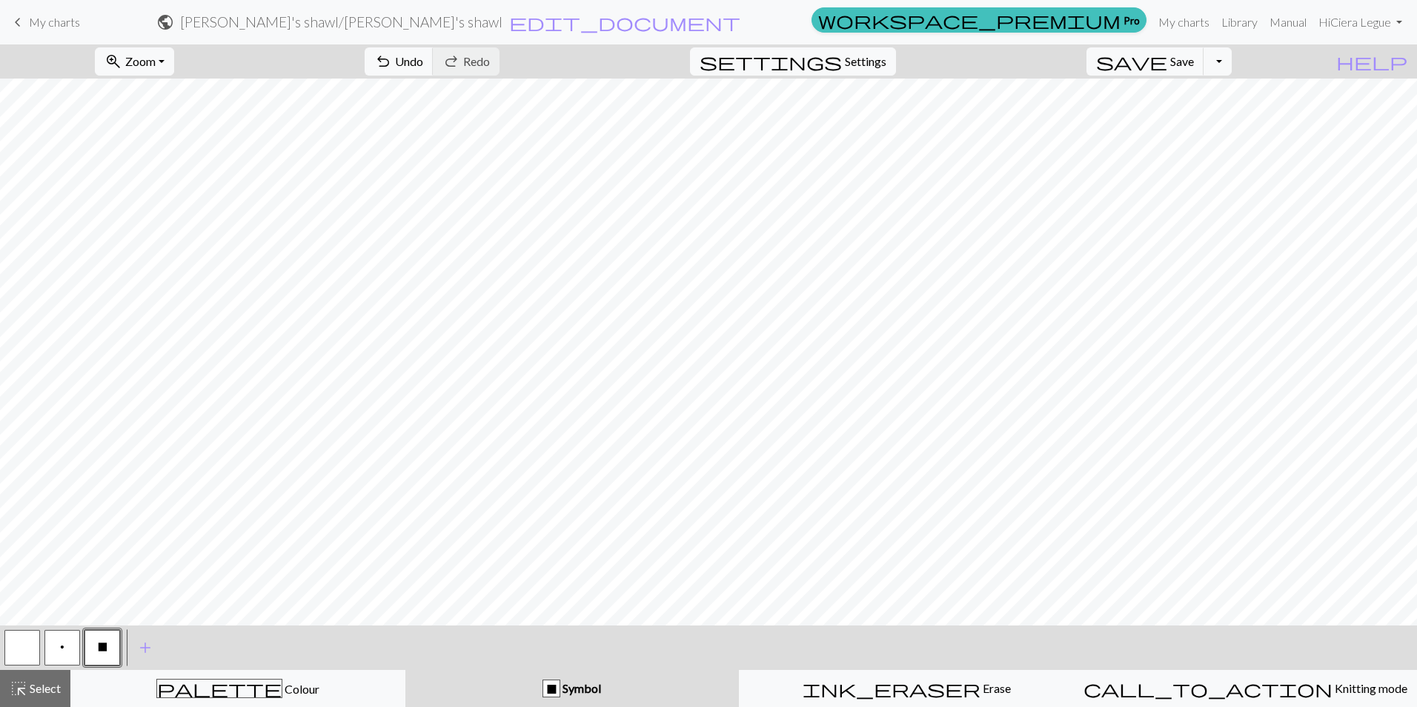
click at [101, 637] on button "X" at bounding box center [102, 648] width 36 height 36
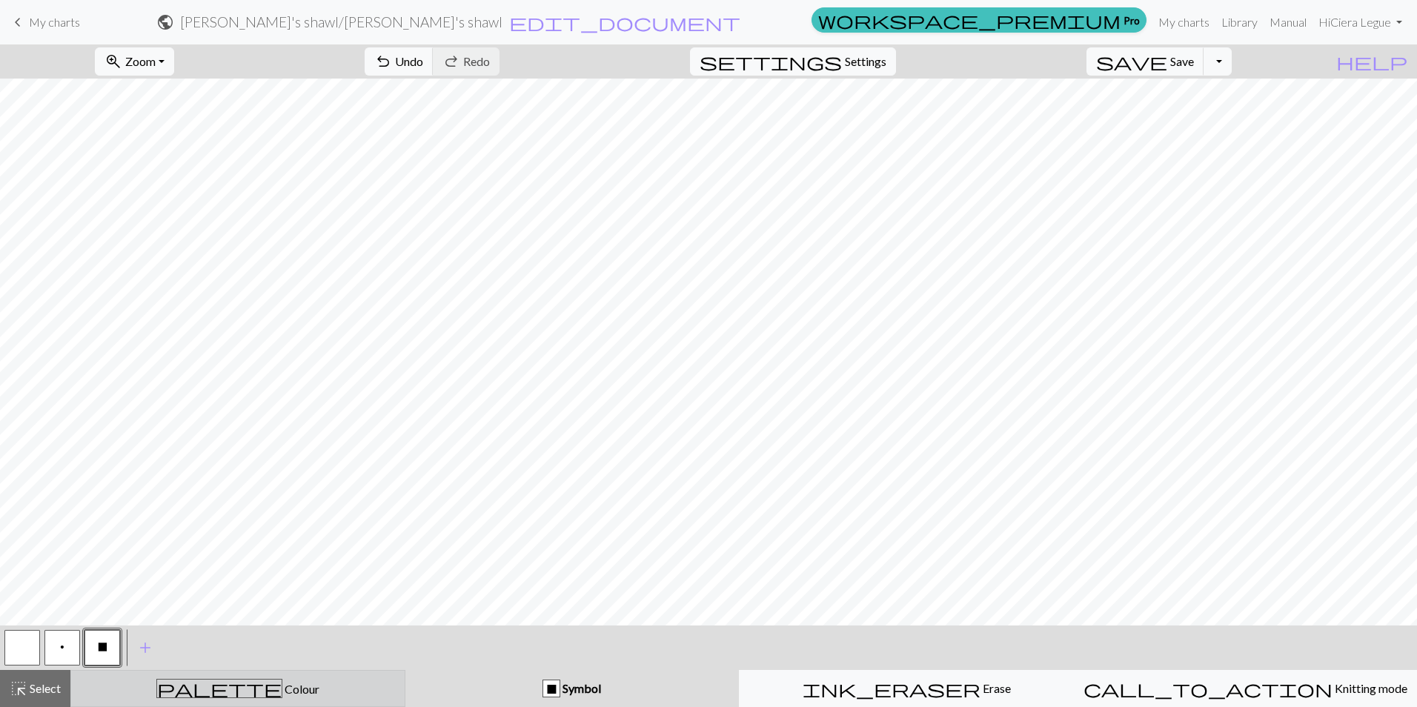
click at [295, 674] on button "palette Colour Colour" at bounding box center [237, 688] width 335 height 37
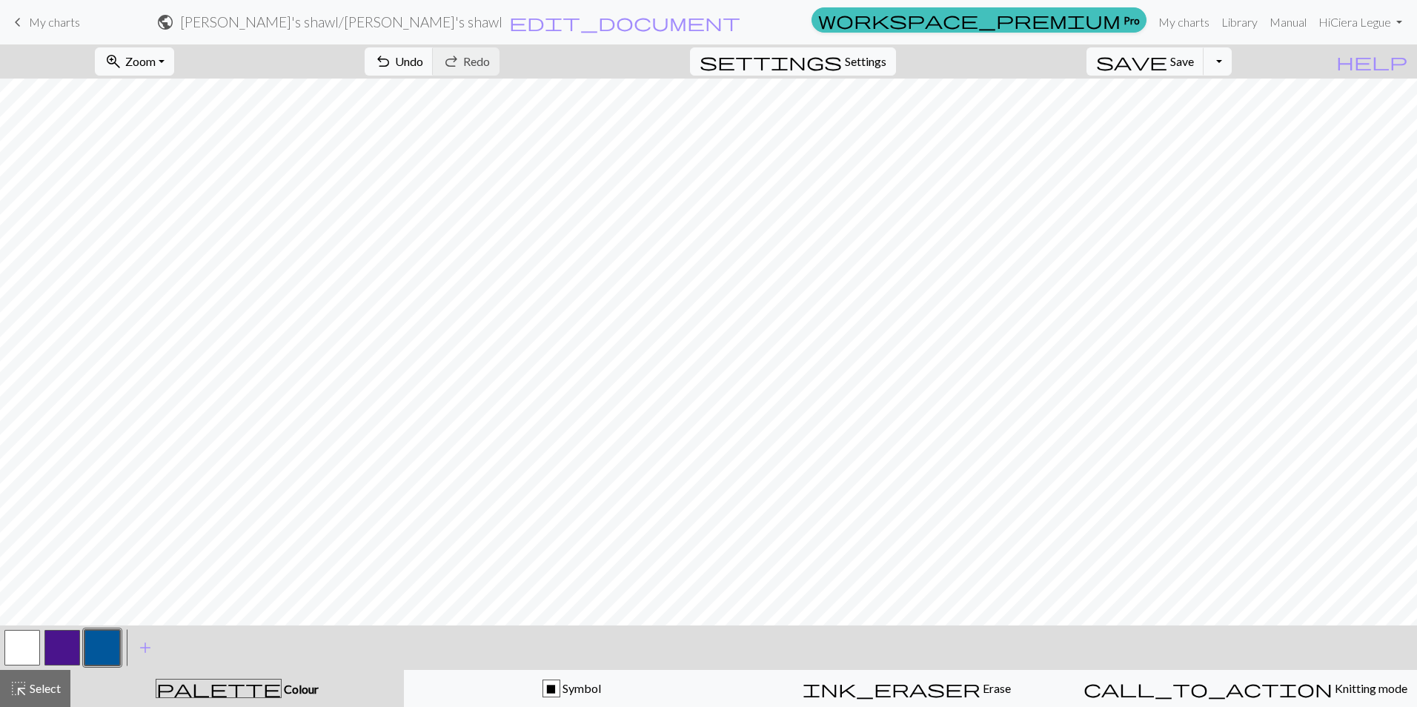
click at [41, 641] on div at bounding box center [22, 648] width 40 height 40
click at [74, 639] on button "button" at bounding box center [62, 648] width 36 height 36
click at [502, 20] on h2 "[PERSON_NAME]'s shawl / [PERSON_NAME]'s shawl" at bounding box center [341, 21] width 322 height 17
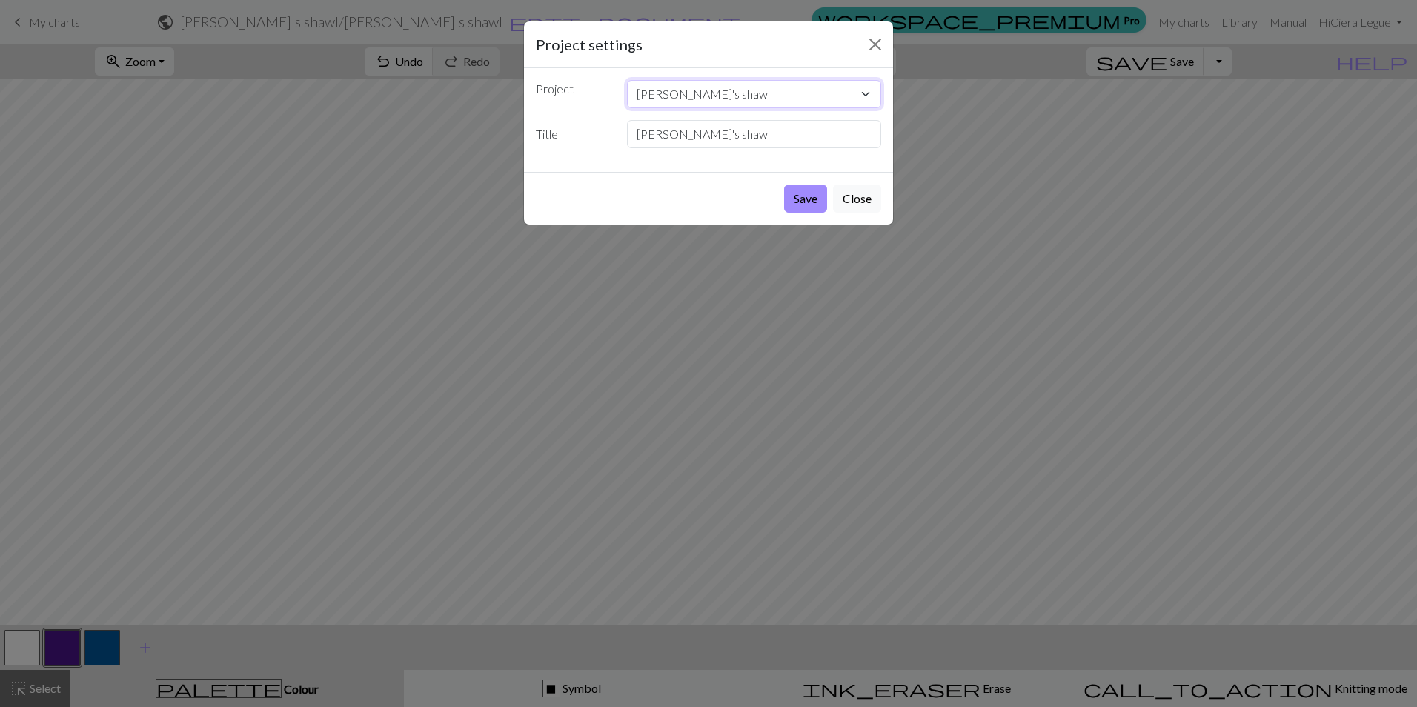
click at [760, 90] on select "[PERSON_NAME]'s shawl" at bounding box center [754, 94] width 255 height 28
click at [754, 141] on input "[PERSON_NAME]'s shawl" at bounding box center [754, 134] width 255 height 28
type input "[PERSON_NAME]'s shawl part 1"
click at [802, 196] on button "Save" at bounding box center [805, 198] width 43 height 28
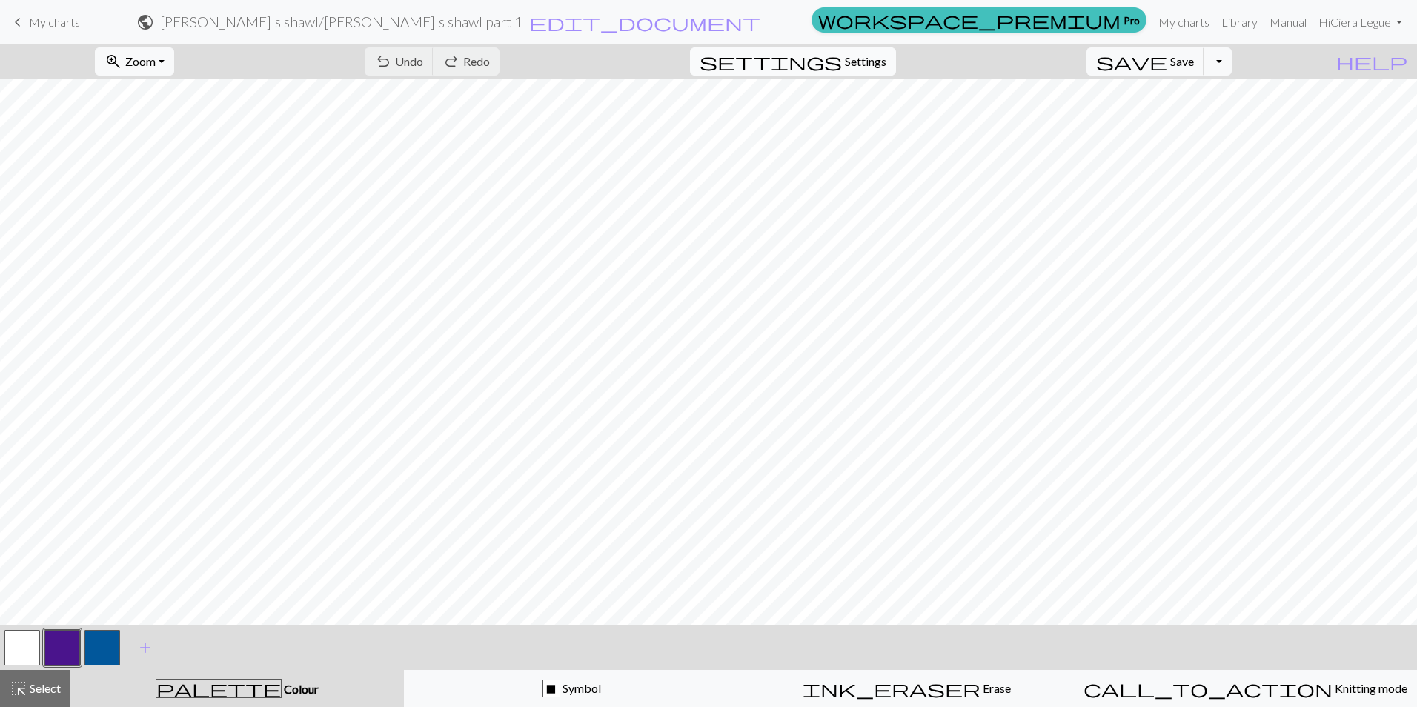
click at [873, 70] on button "settings Settings" at bounding box center [793, 61] width 206 height 28
select select "aran"
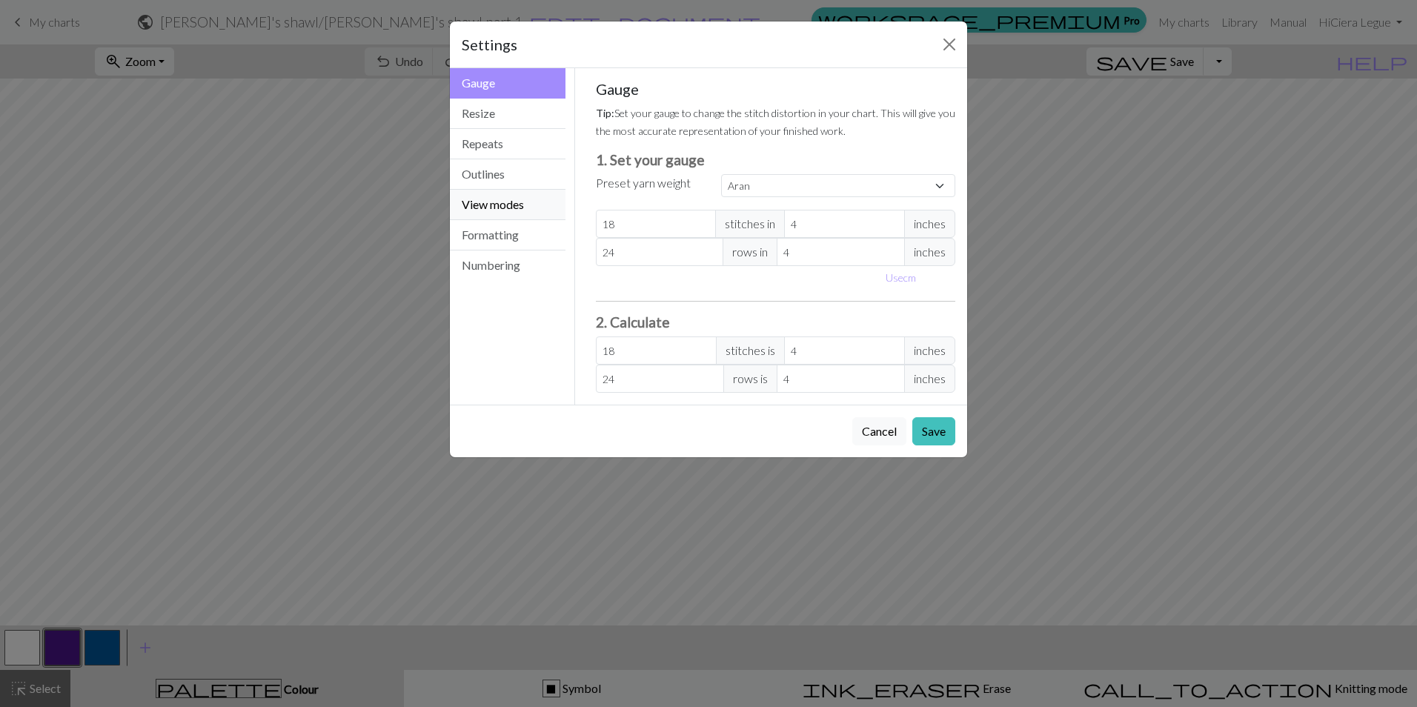
click at [496, 202] on button "View modes" at bounding box center [508, 205] width 116 height 30
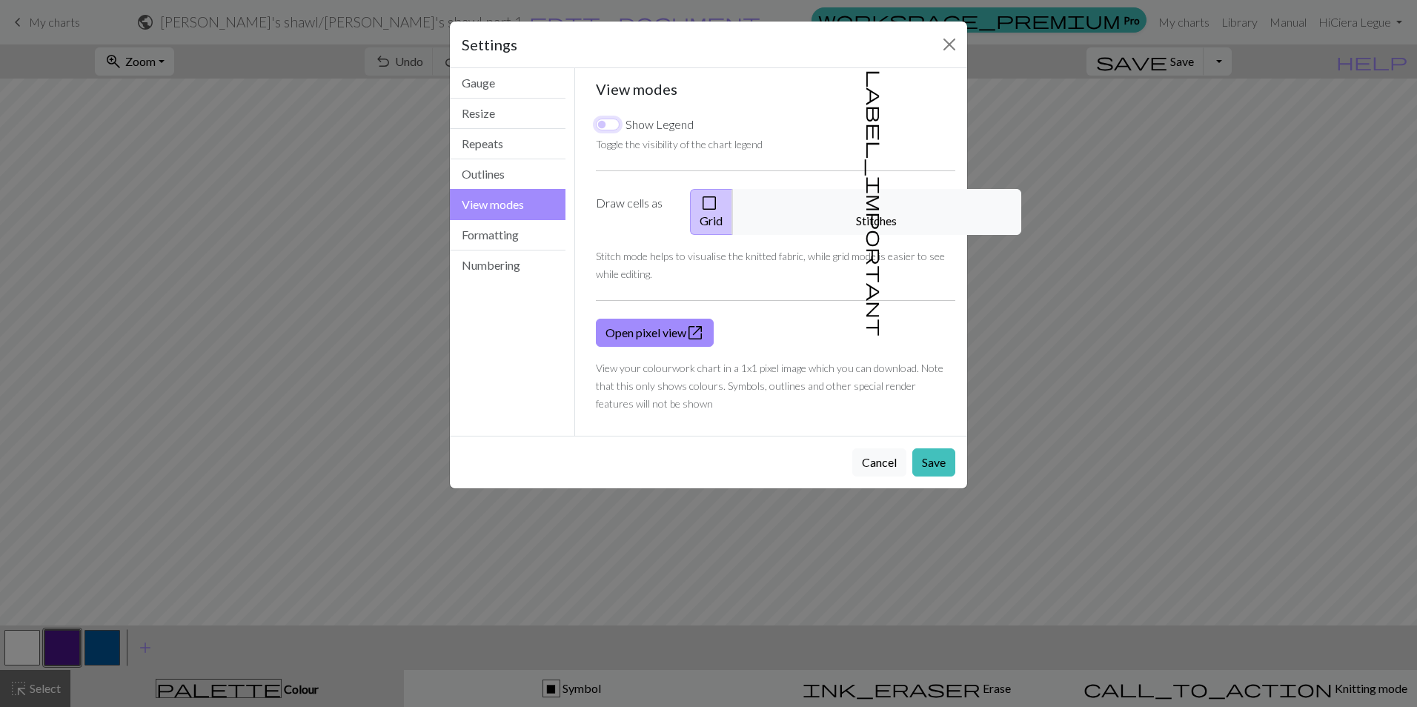
click at [608, 122] on input "Show Legend" at bounding box center [608, 125] width 24 height 12
checkbox input "true"
click at [937, 448] on button "Save" at bounding box center [933, 462] width 43 height 28
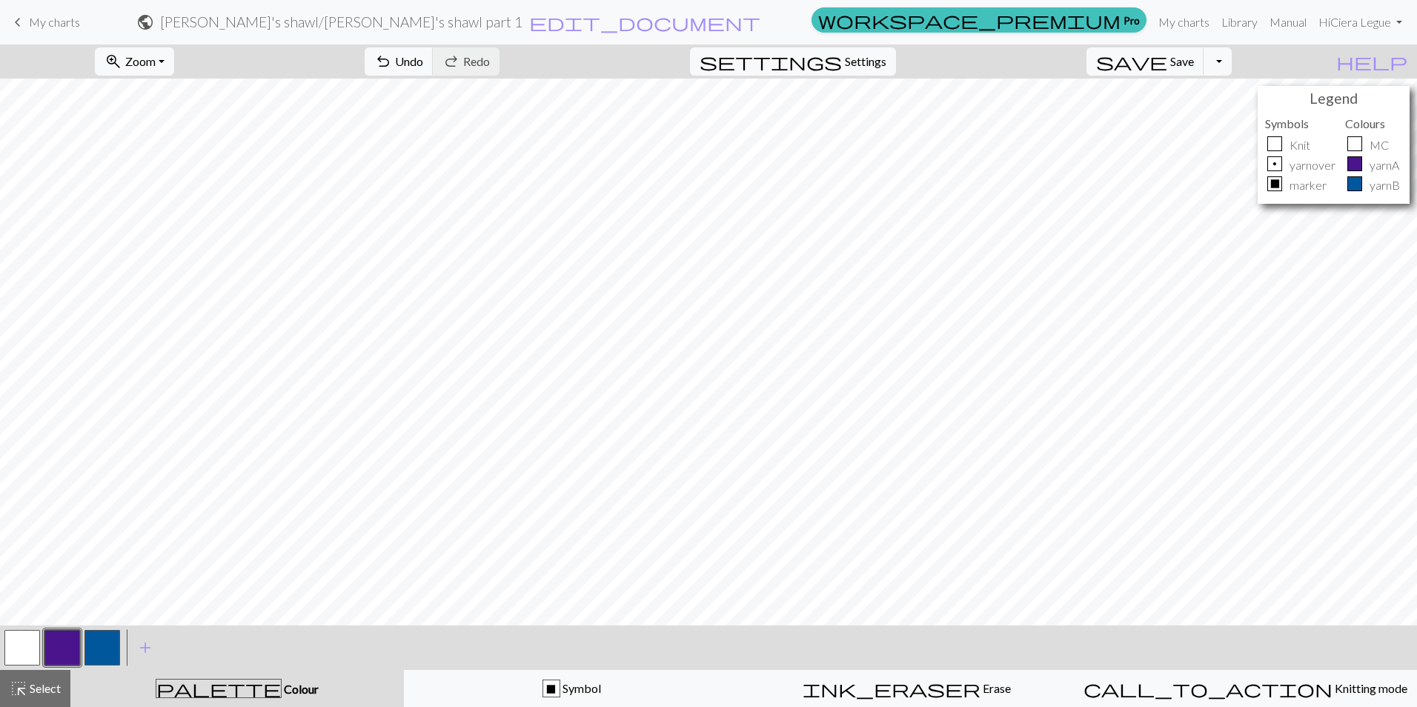
click at [1276, 144] on div at bounding box center [1274, 143] width 15 height 15
click at [850, 691] on div "ink_eraser Erase Erase" at bounding box center [906, 688] width 316 height 18
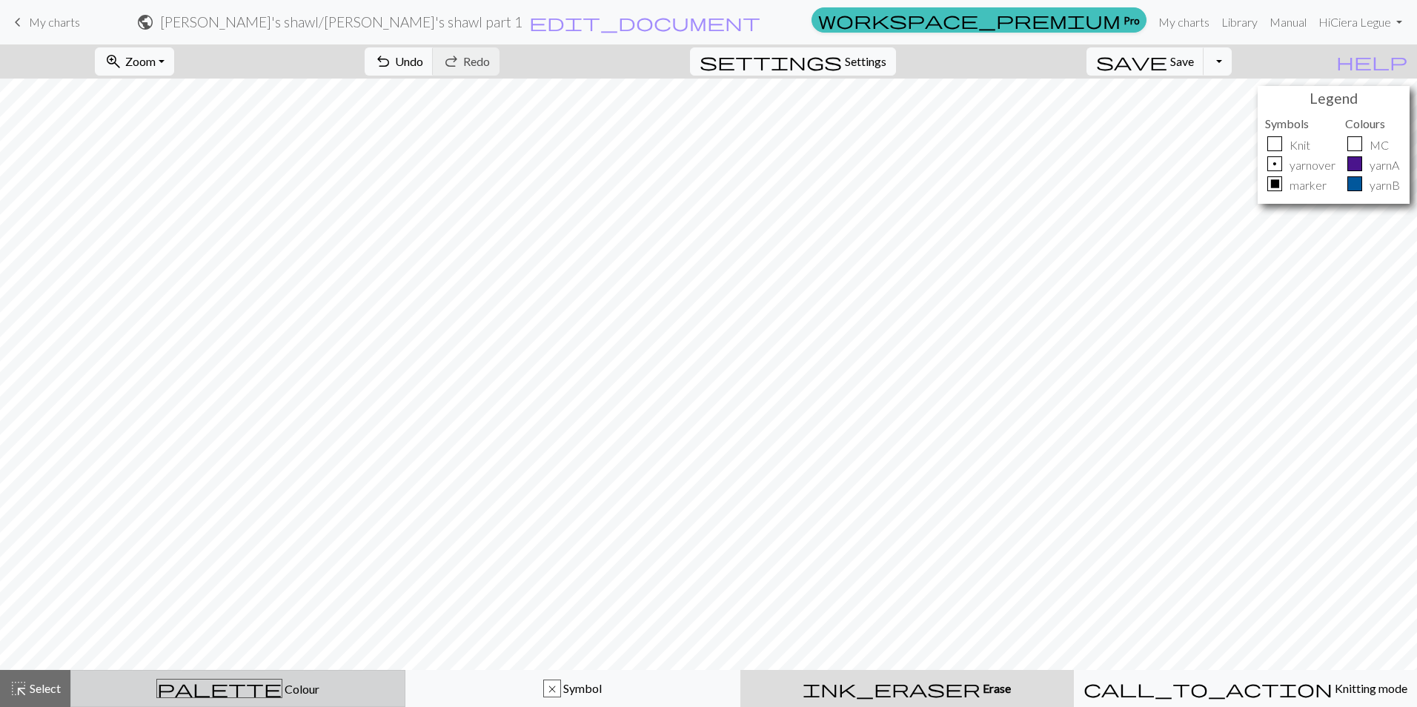
click at [268, 702] on button "palette Colour Colour" at bounding box center [237, 688] width 335 height 37
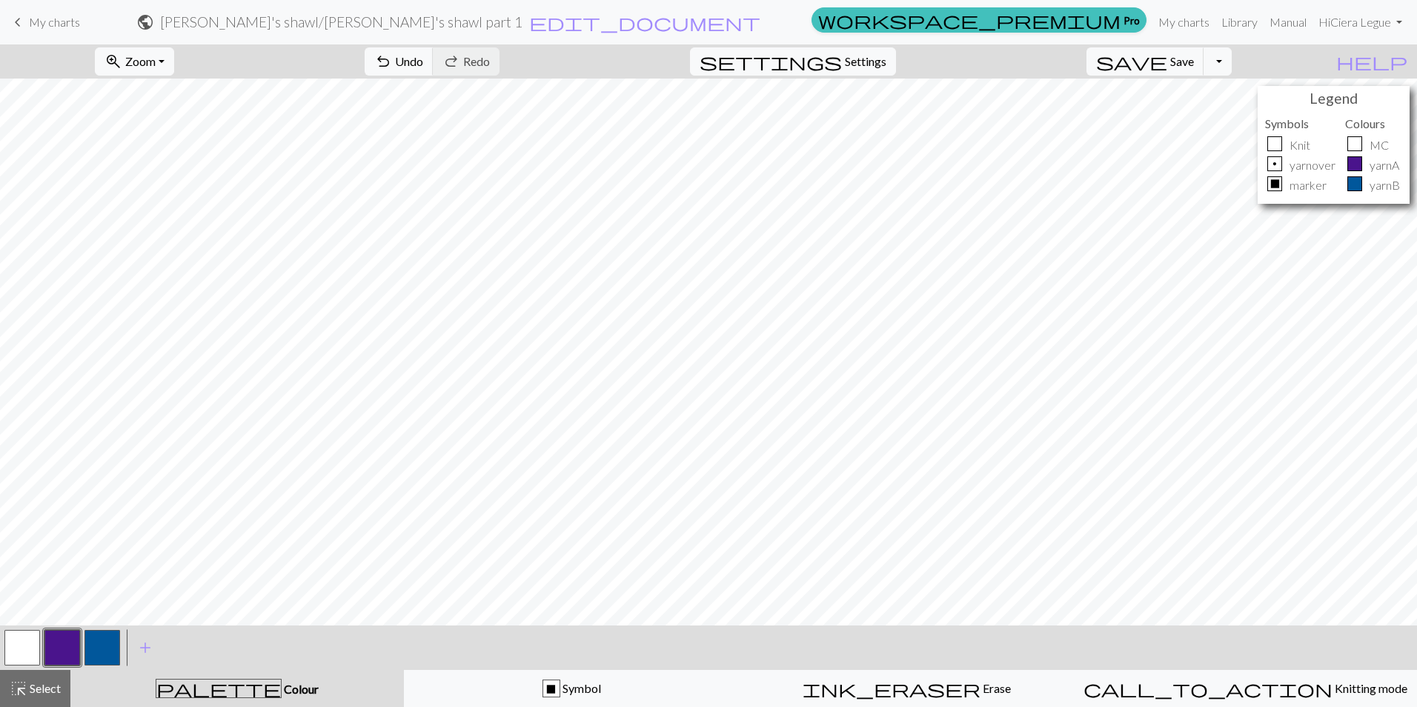
click at [19, 645] on button "button" at bounding box center [22, 648] width 36 height 36
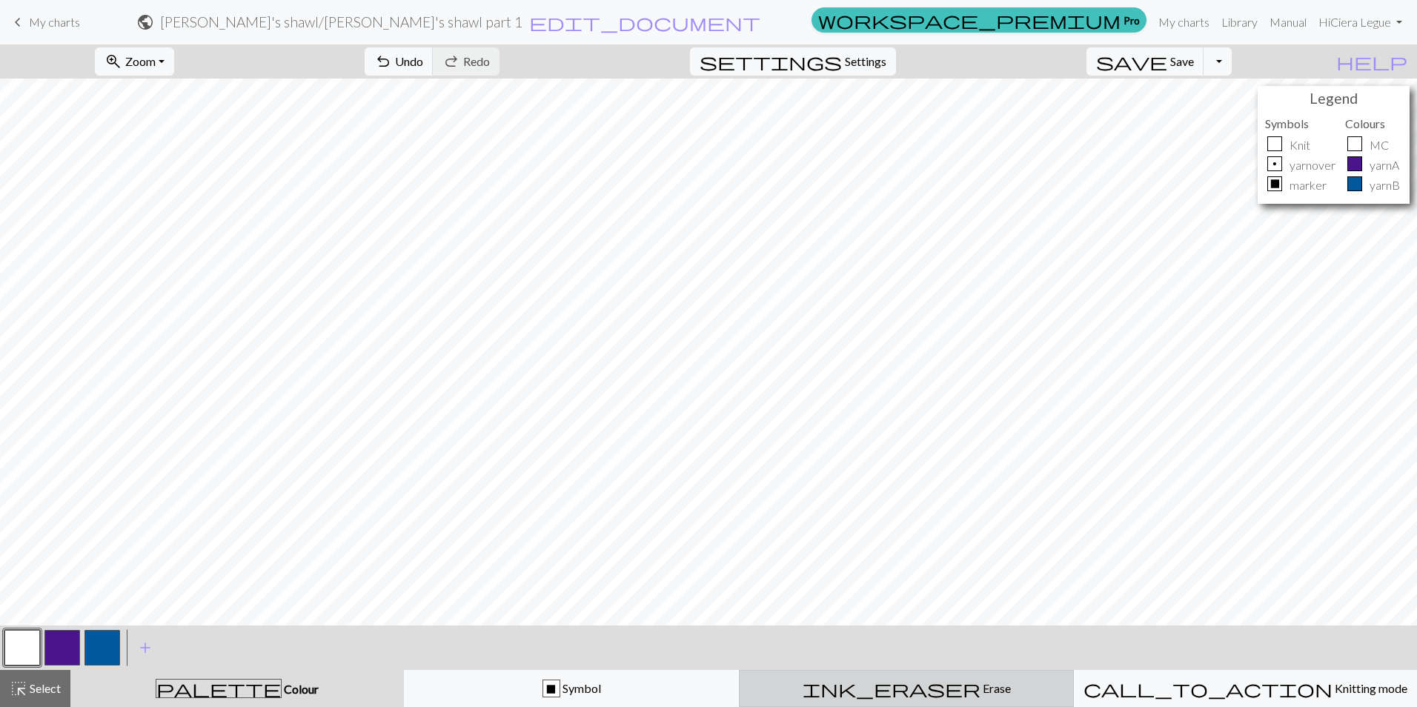
click at [897, 689] on span "ink_eraser" at bounding box center [891, 688] width 178 height 21
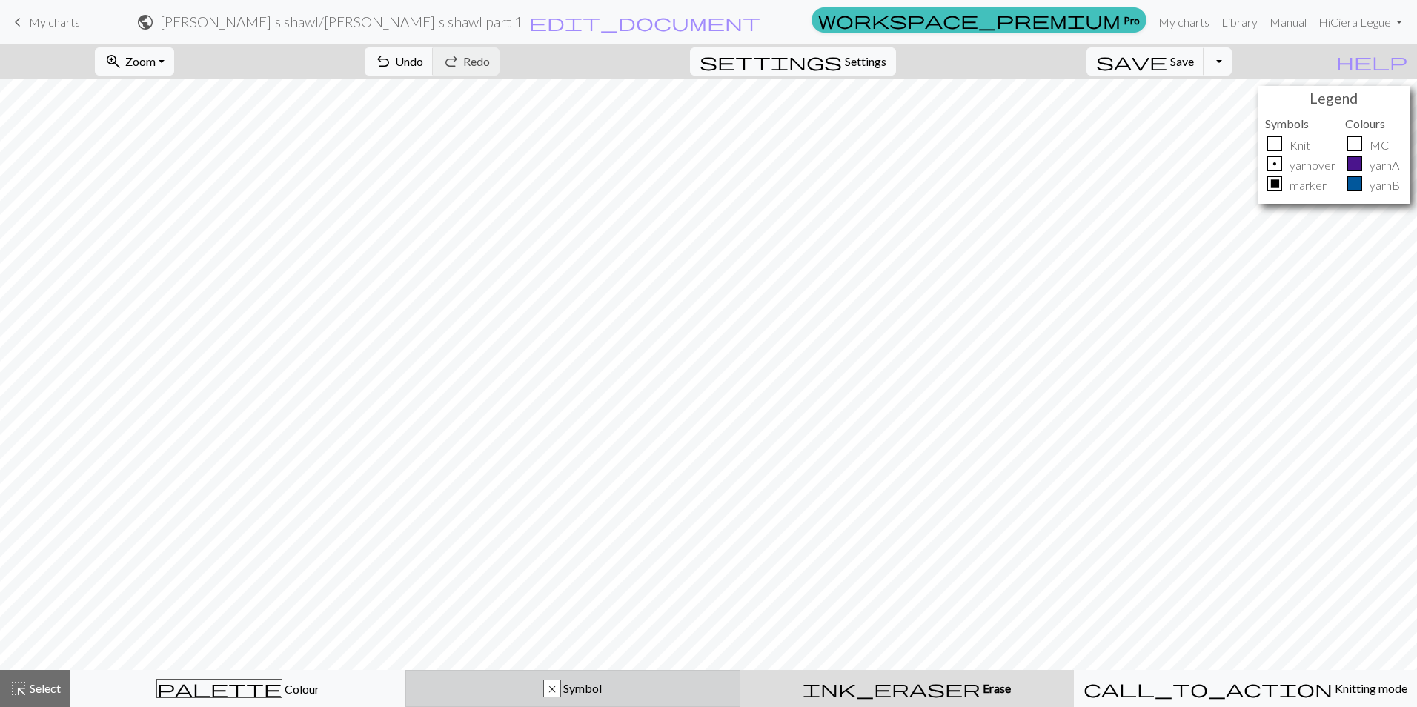
click at [560, 681] on div "x" at bounding box center [552, 689] width 16 height 18
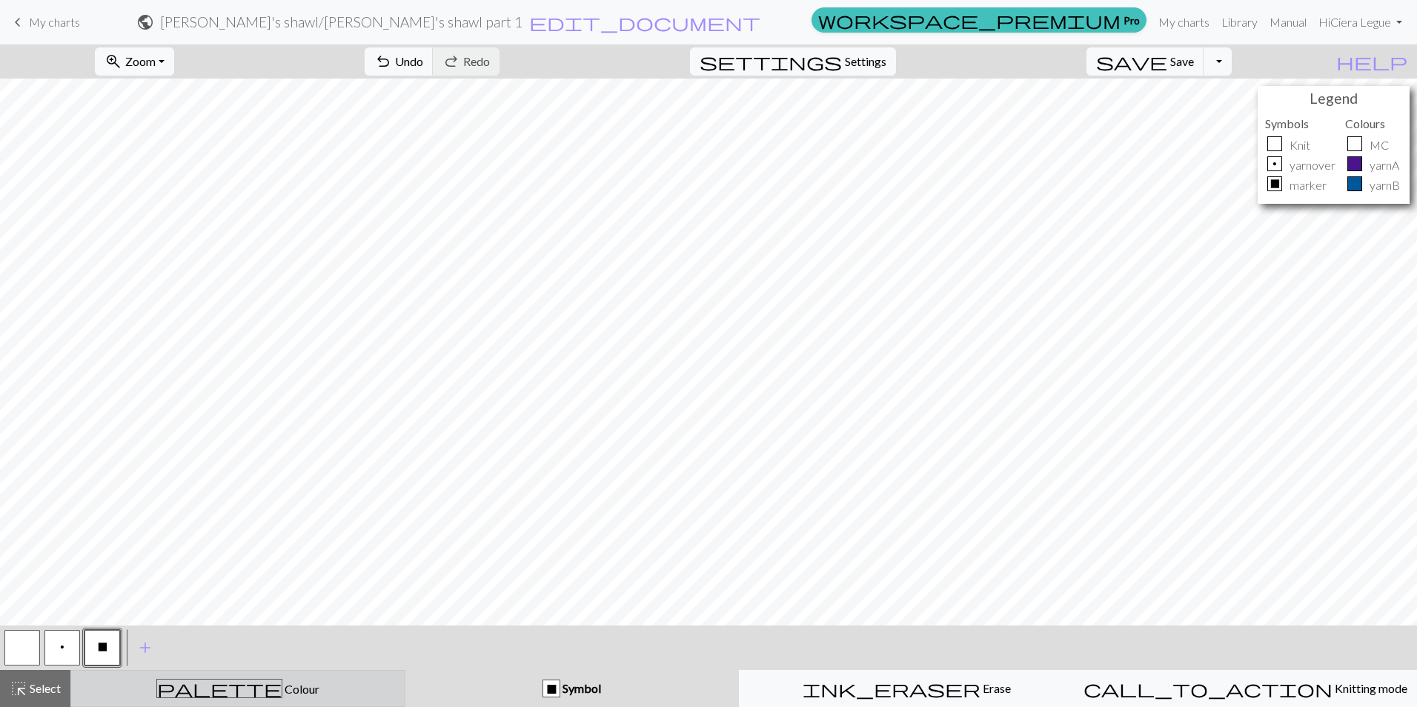
click at [353, 685] on div "palette Colour Colour" at bounding box center [238, 688] width 316 height 19
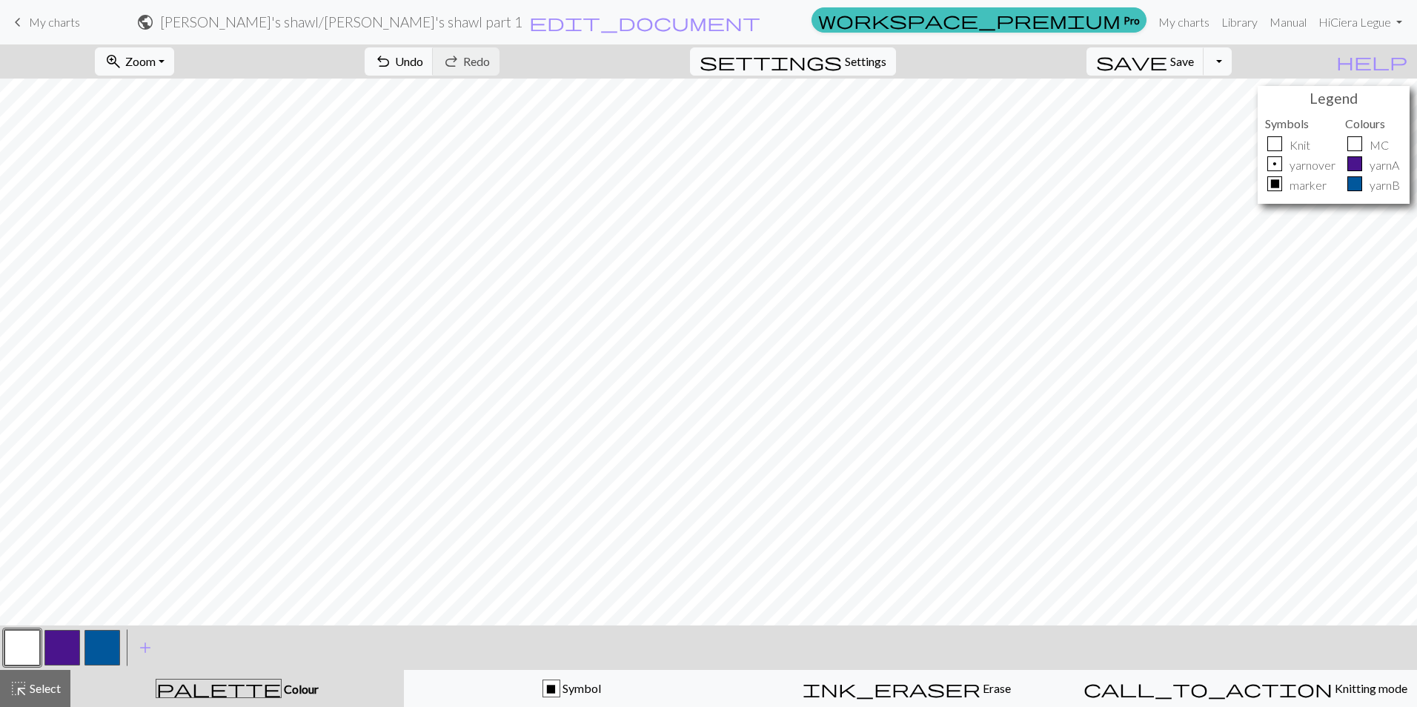
click at [22, 639] on button "button" at bounding box center [22, 648] width 36 height 36
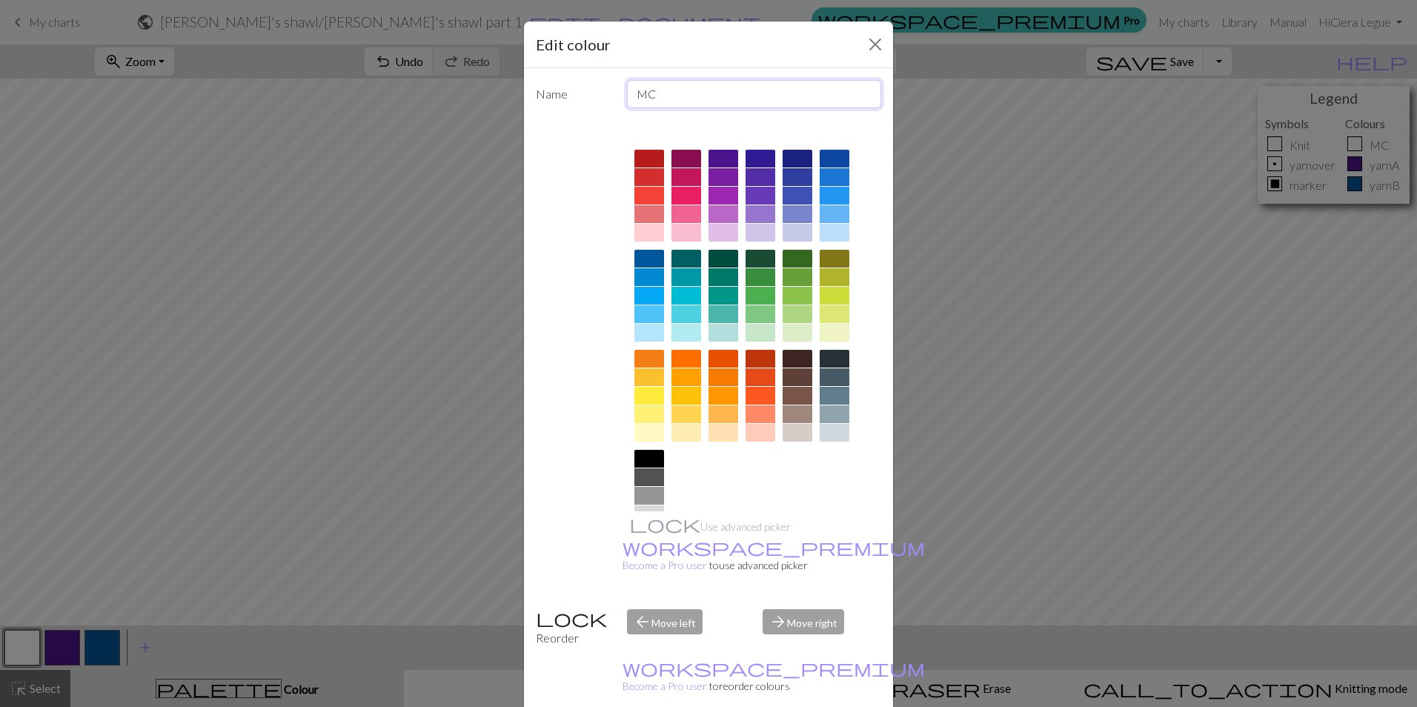
drag, startPoint x: 689, startPoint y: 97, endPoint x: 596, endPoint y: 99, distance: 93.4
click at [596, 99] on div "Name MC" at bounding box center [708, 94] width 363 height 28
type input "blank"
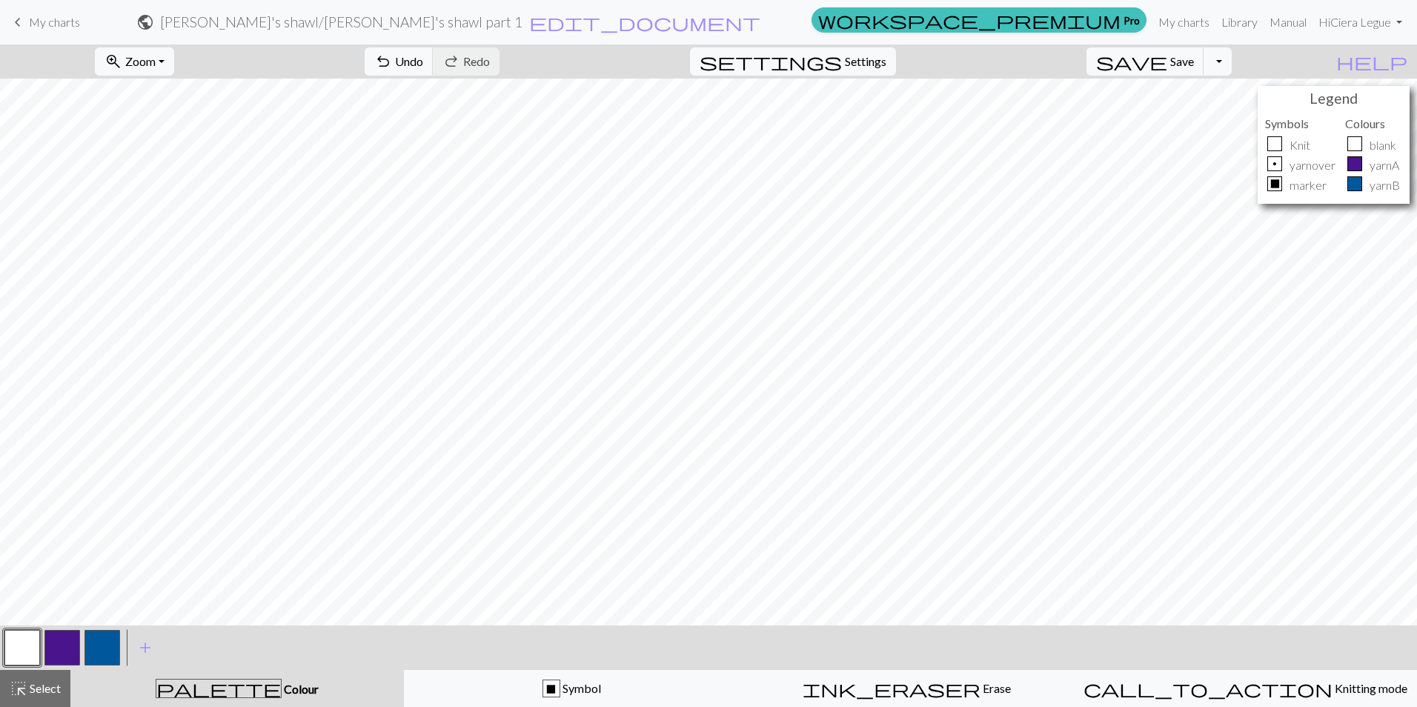
click at [72, 639] on button "button" at bounding box center [62, 648] width 36 height 36
click at [68, 642] on button "button" at bounding box center [62, 648] width 36 height 36
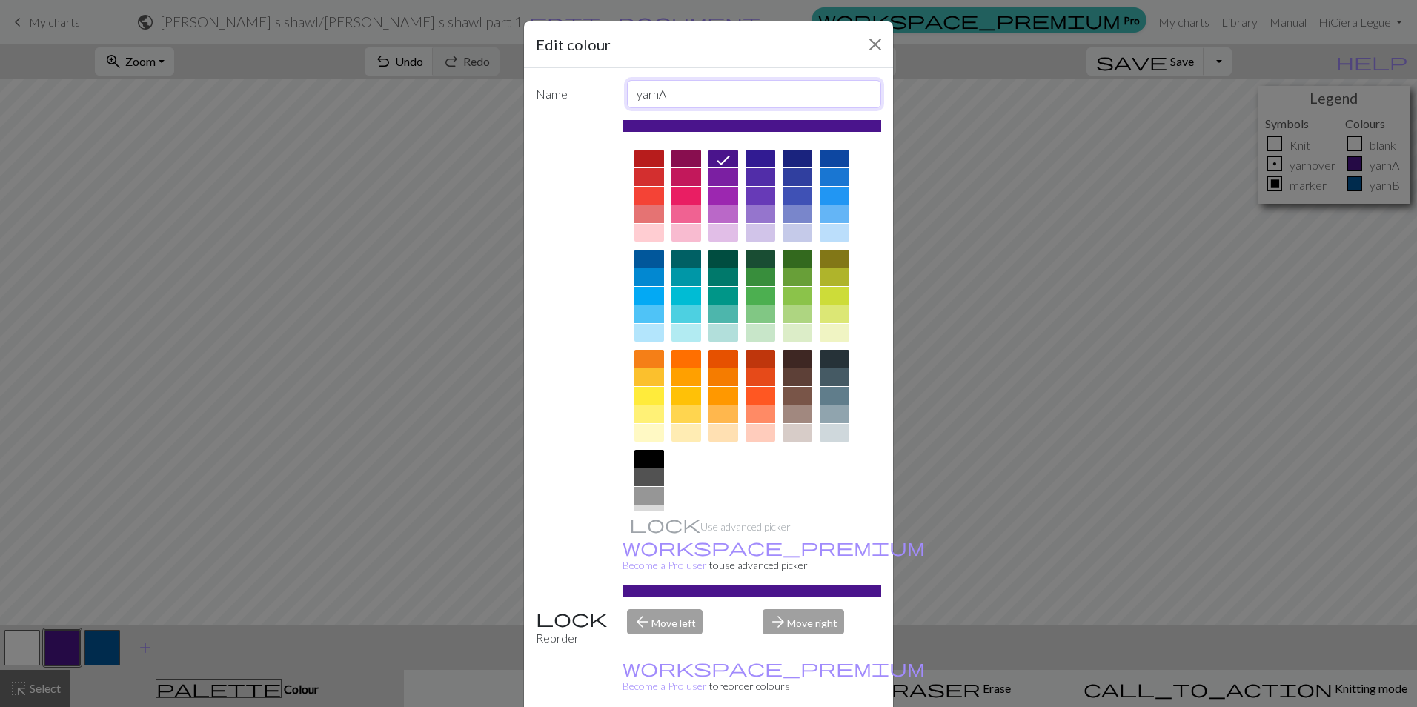
click at [631, 92] on input "yarnA" at bounding box center [754, 94] width 255 height 28
type input "knit yarnA"
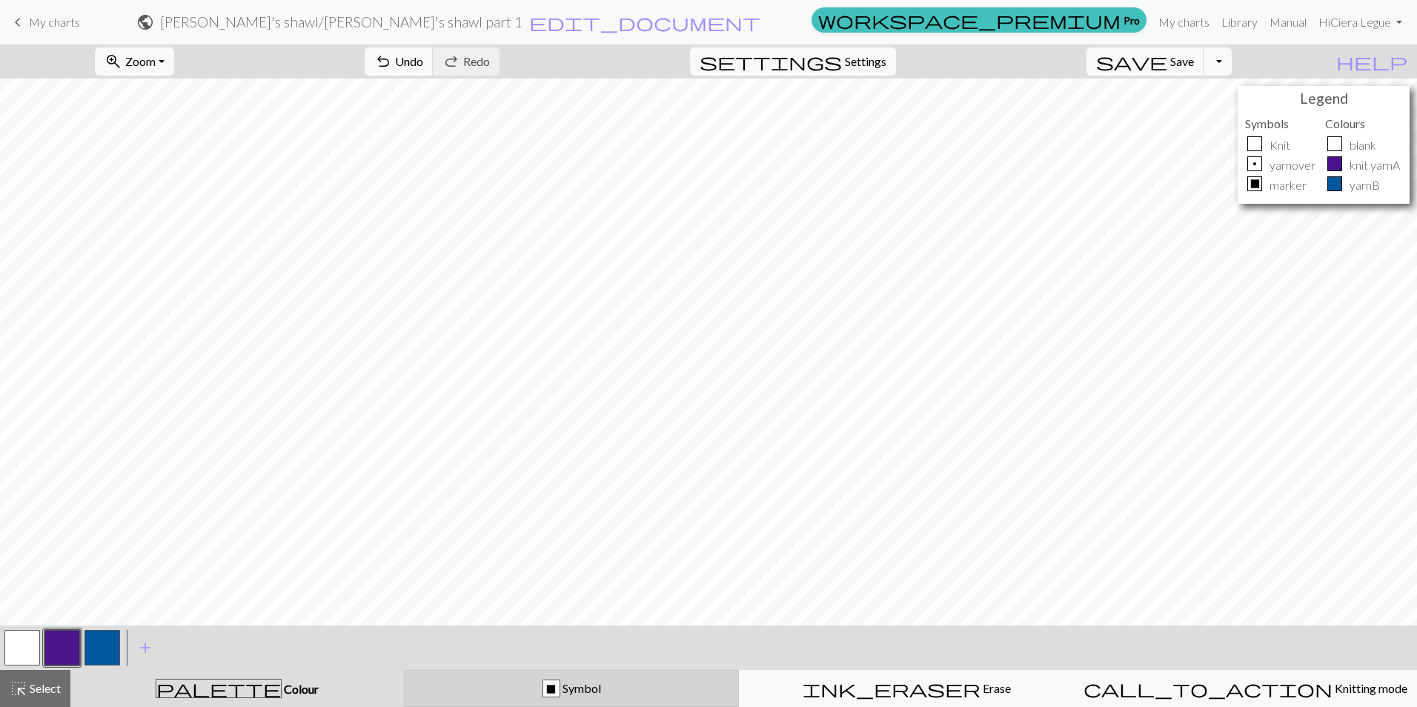
click at [556, 688] on div "X" at bounding box center [551, 689] width 16 height 18
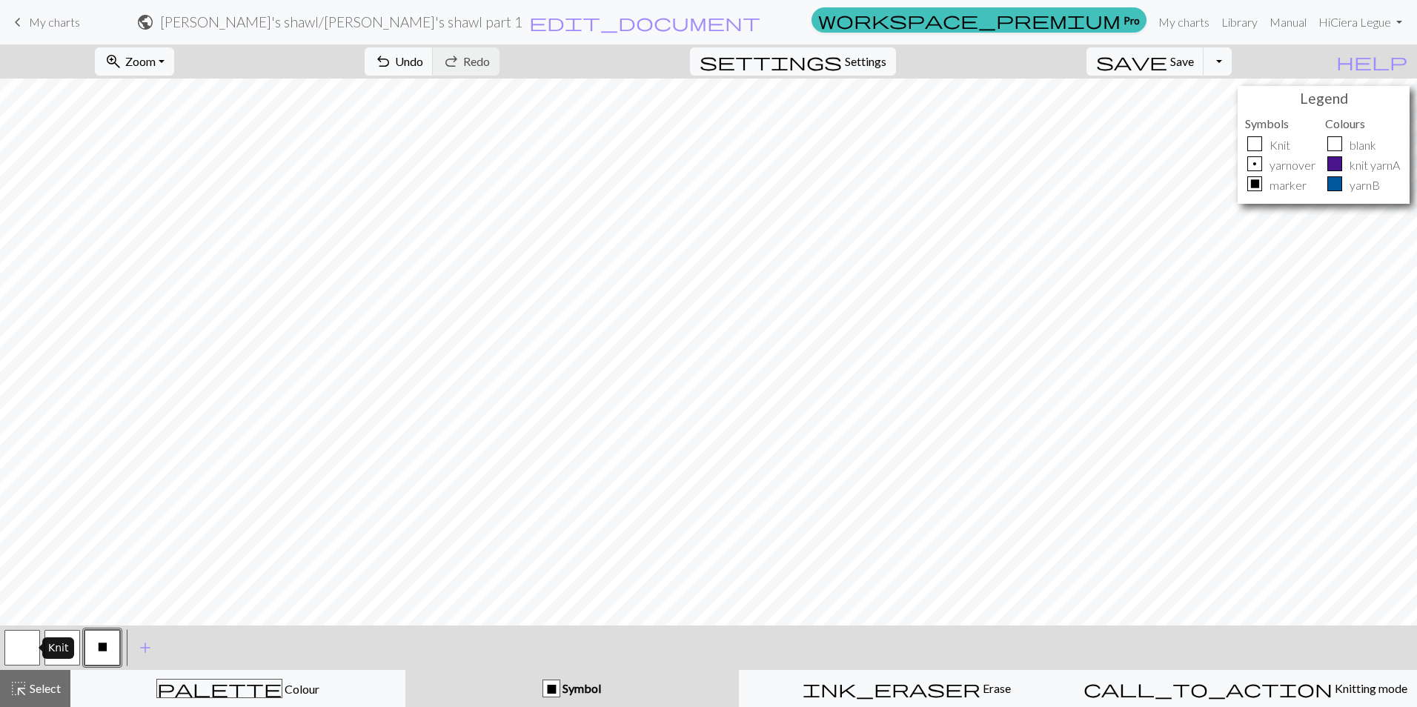
click at [29, 647] on button "button" at bounding box center [22, 648] width 36 height 36
click at [16, 646] on button "button" at bounding box center [22, 648] width 36 height 36
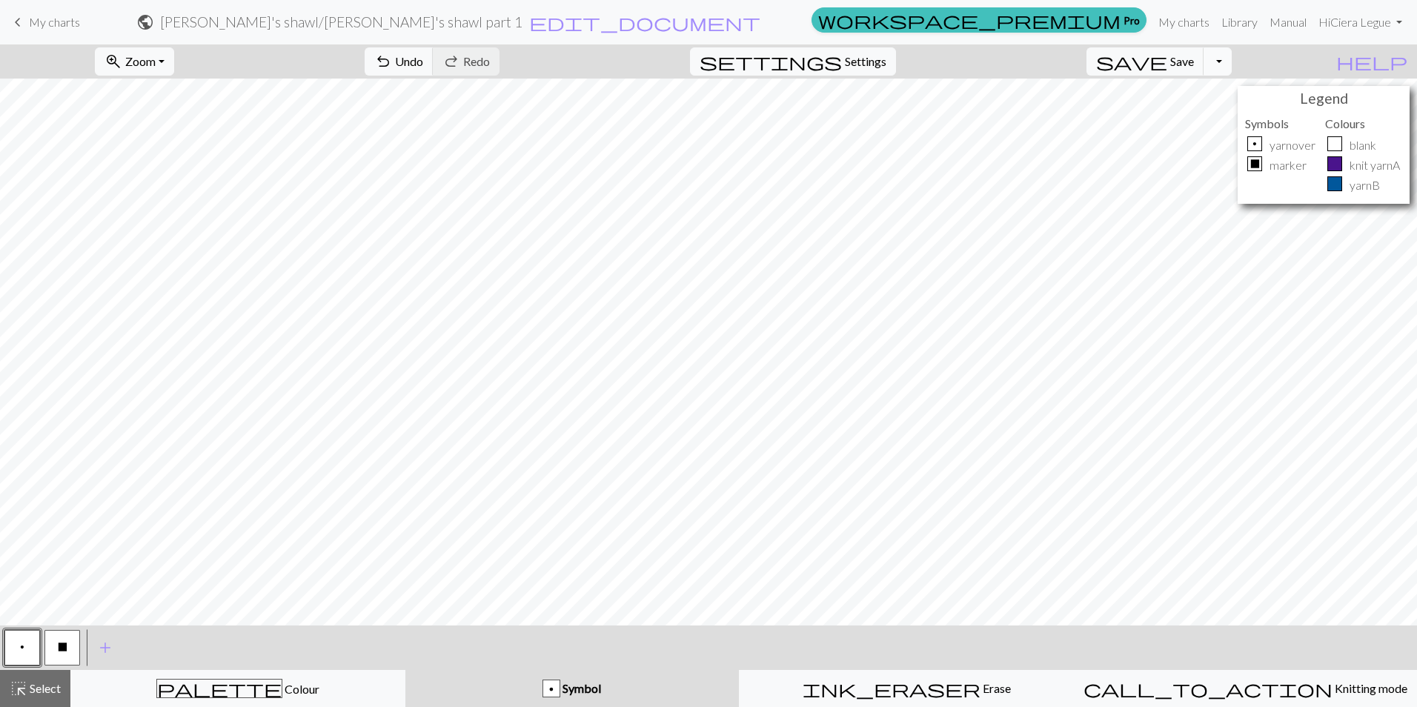
click at [1231, 56] on button "Toggle Dropdown" at bounding box center [1217, 61] width 28 height 28
click at [1167, 56] on span "save" at bounding box center [1131, 61] width 71 height 21
click at [492, 60] on div "undo Undo Undo redo Redo Redo" at bounding box center [431, 61] width 157 height 34
click at [476, 64] on div "undo Undo Undo redo Redo Redo" at bounding box center [431, 61] width 157 height 34
click at [105, 649] on span "add" at bounding box center [105, 647] width 18 height 21
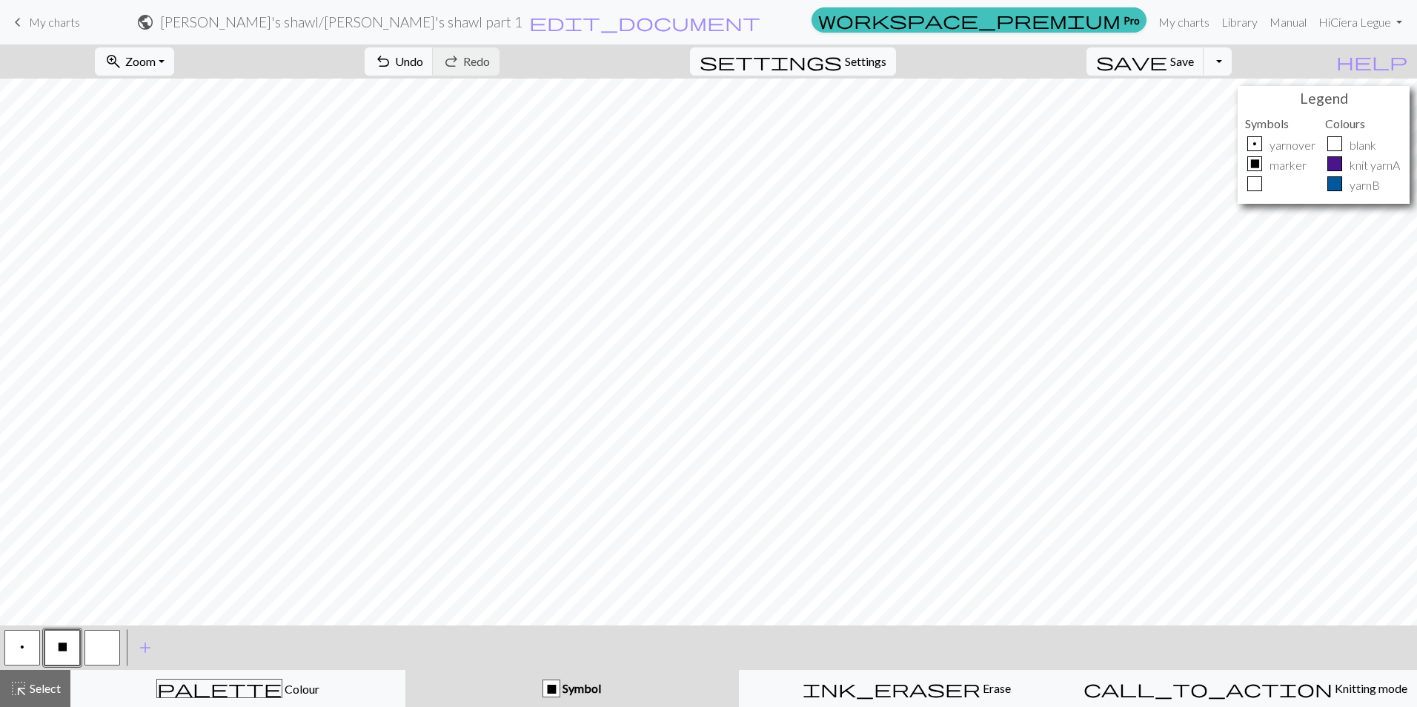
click at [114, 650] on button "button" at bounding box center [102, 648] width 36 height 36
click at [14, 644] on button "p" at bounding box center [22, 648] width 36 height 36
click at [107, 639] on button "button" at bounding box center [102, 648] width 36 height 36
click at [96, 647] on button "button" at bounding box center [102, 648] width 36 height 36
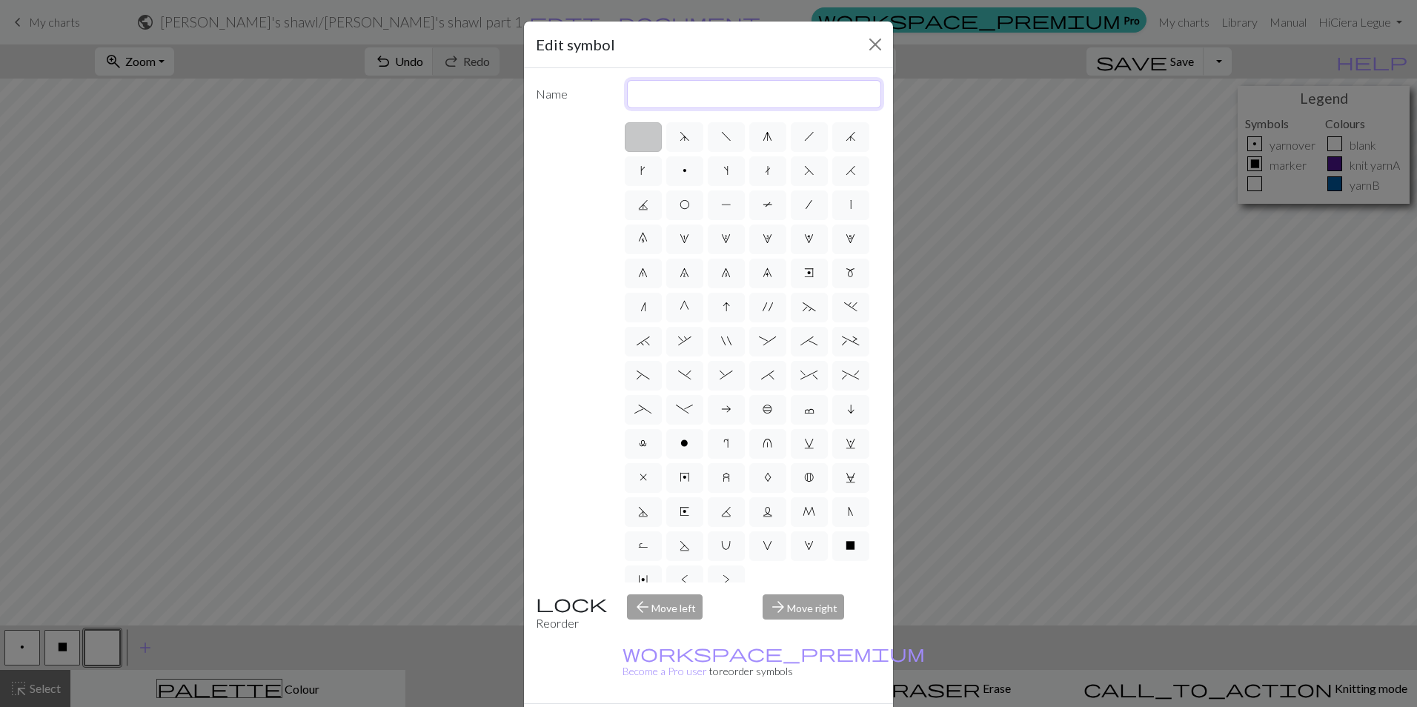
click at [681, 103] on input "text" at bounding box center [754, 94] width 255 height 28
type input "blank"
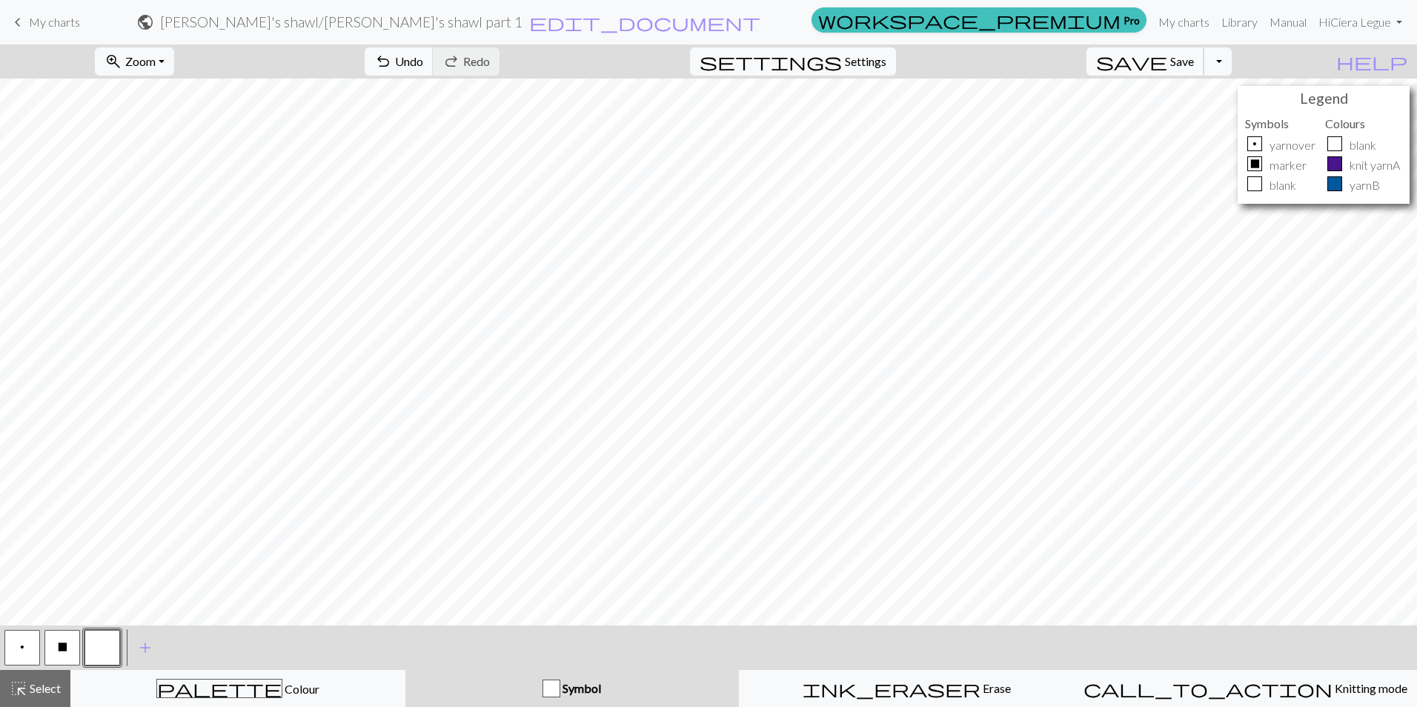
click at [1194, 59] on span "Save" at bounding box center [1182, 61] width 24 height 14
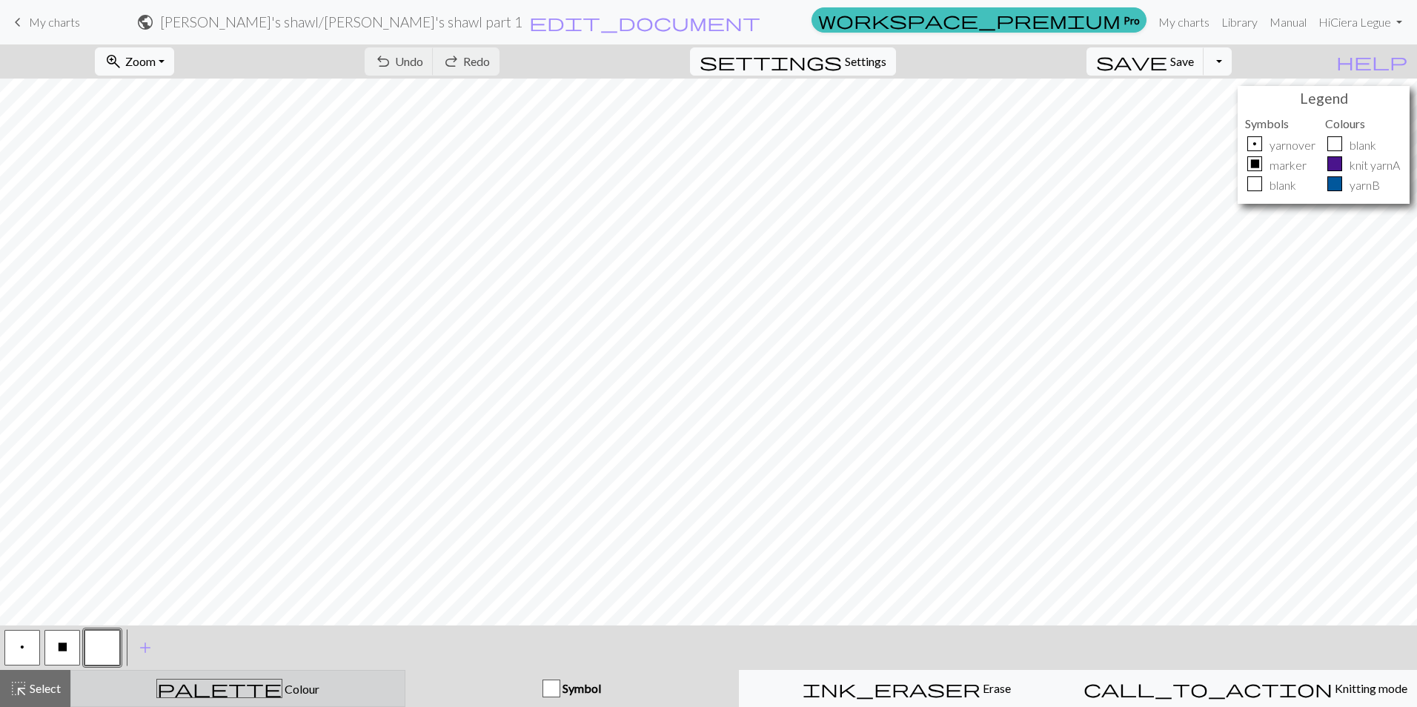
click at [161, 697] on div "palette Colour Colour" at bounding box center [238, 688] width 316 height 19
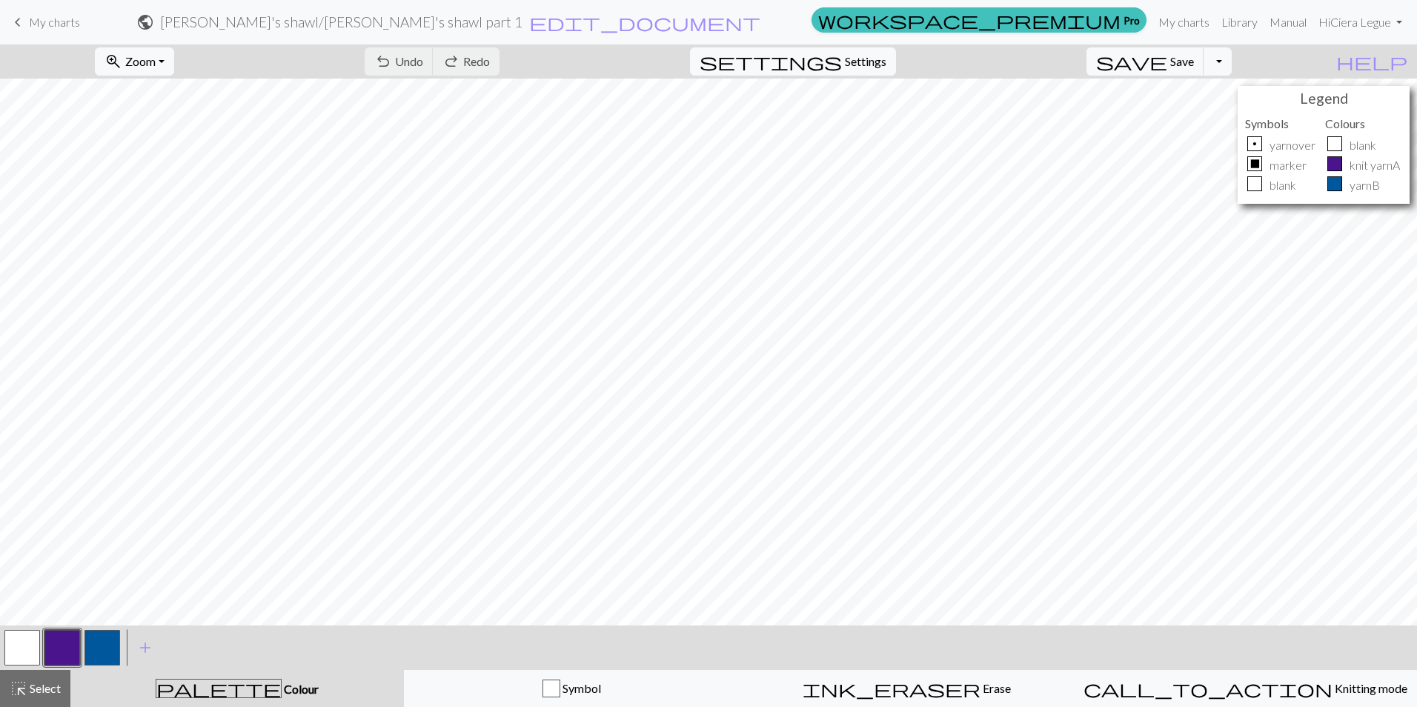
click at [62, 636] on button "button" at bounding box center [62, 648] width 36 height 36
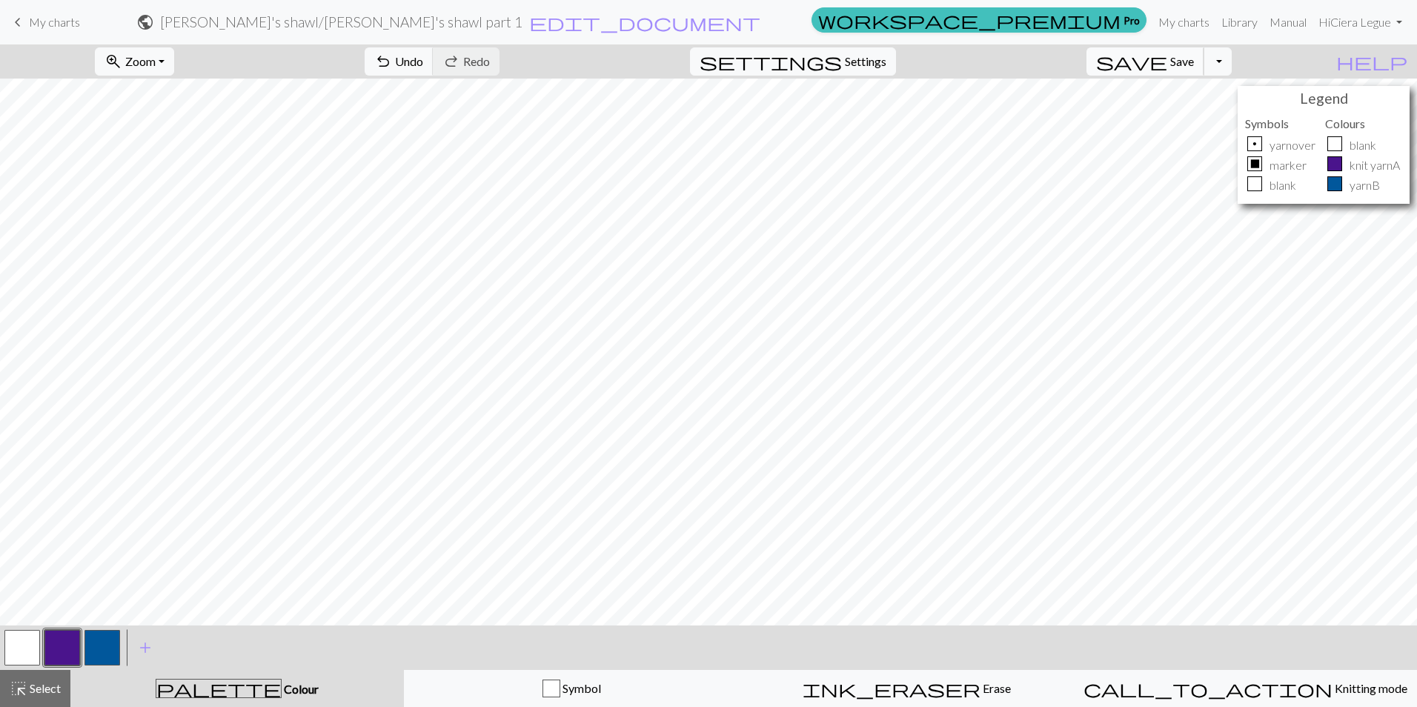
click at [1194, 56] on span "Save" at bounding box center [1182, 61] width 24 height 14
click at [1217, 23] on link "Library" at bounding box center [1239, 22] width 48 height 30
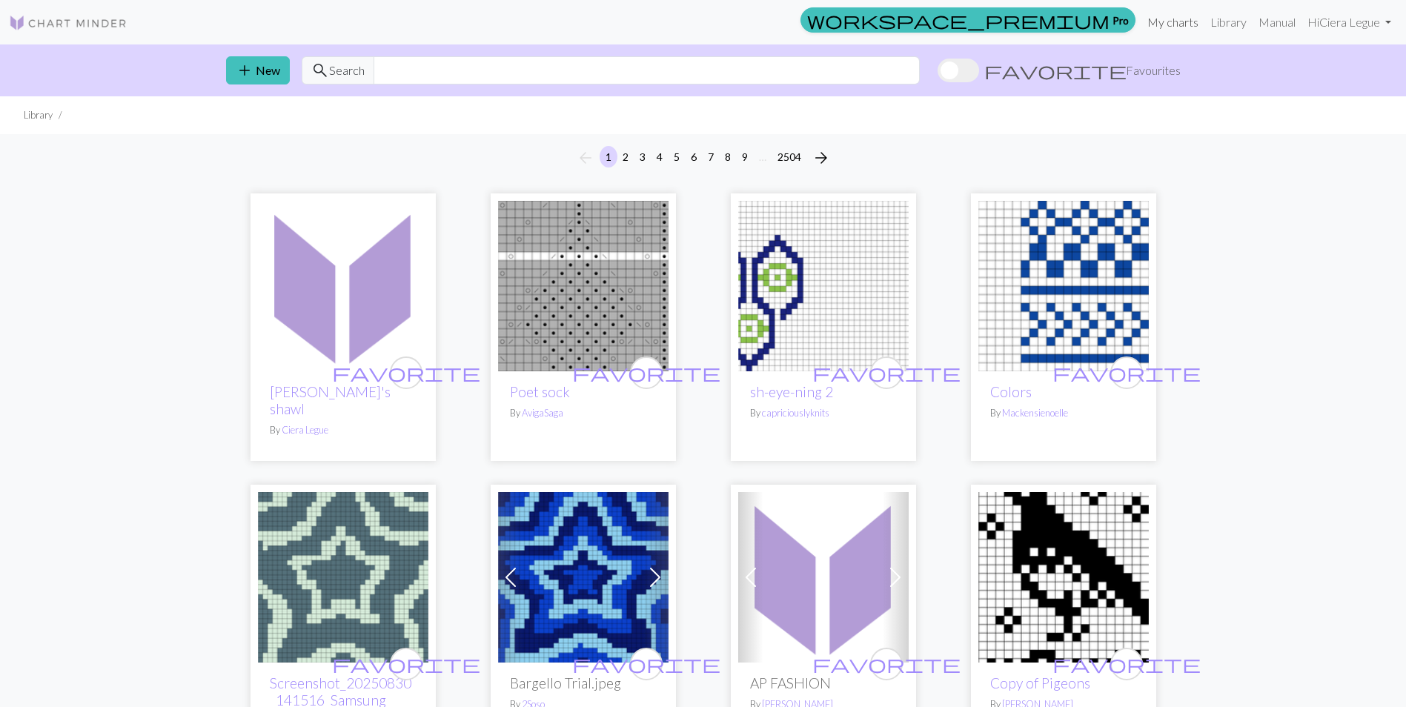
click at [1167, 24] on link "My charts" at bounding box center [1172, 22] width 63 height 30
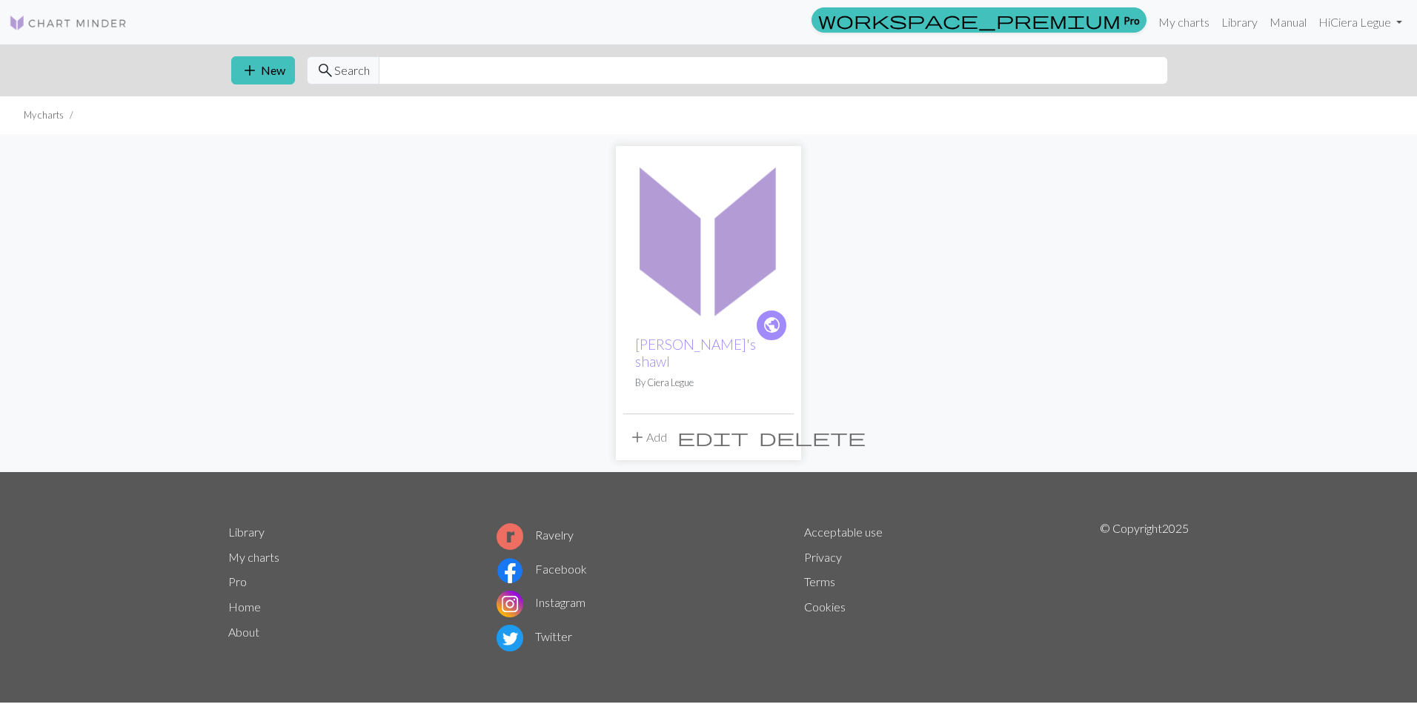
click at [634, 427] on span "add" at bounding box center [637, 437] width 18 height 21
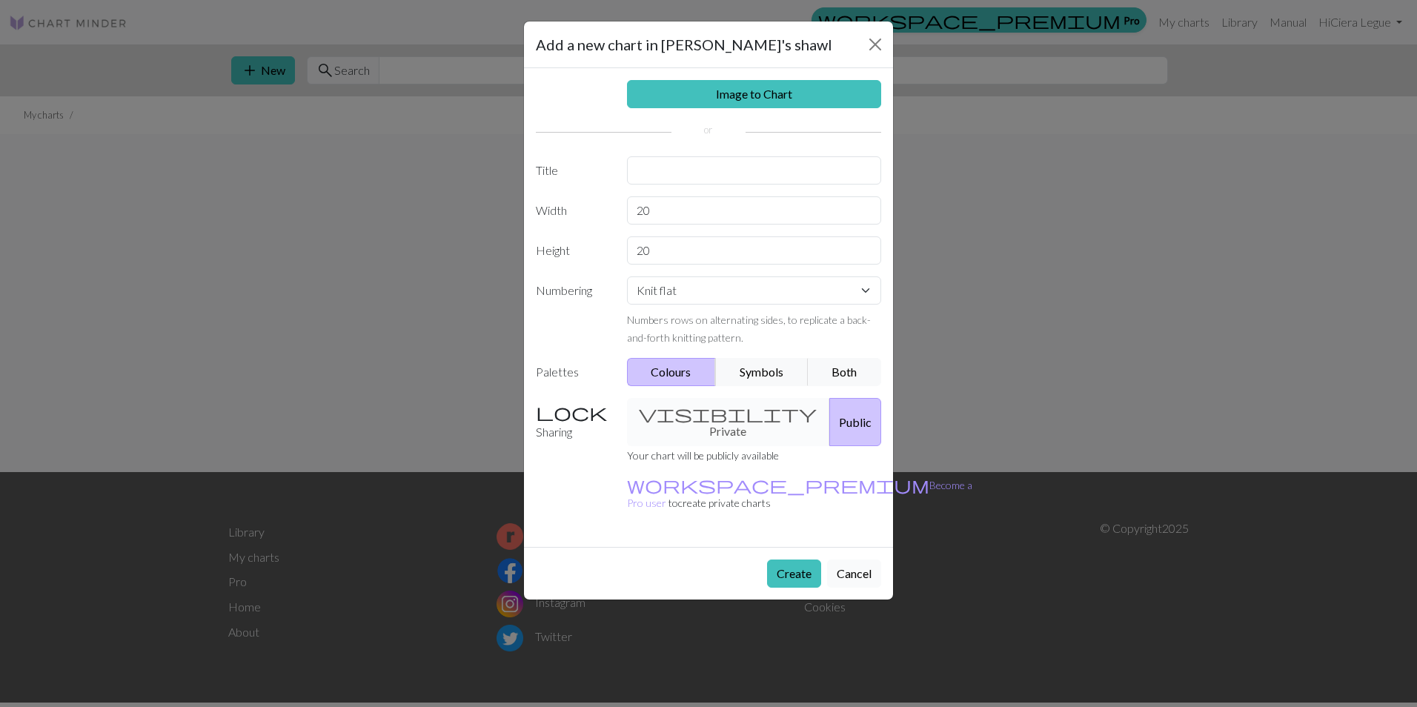
click at [861, 559] on button "Cancel" at bounding box center [854, 573] width 54 height 28
